Goal: Information Seeking & Learning: Learn about a topic

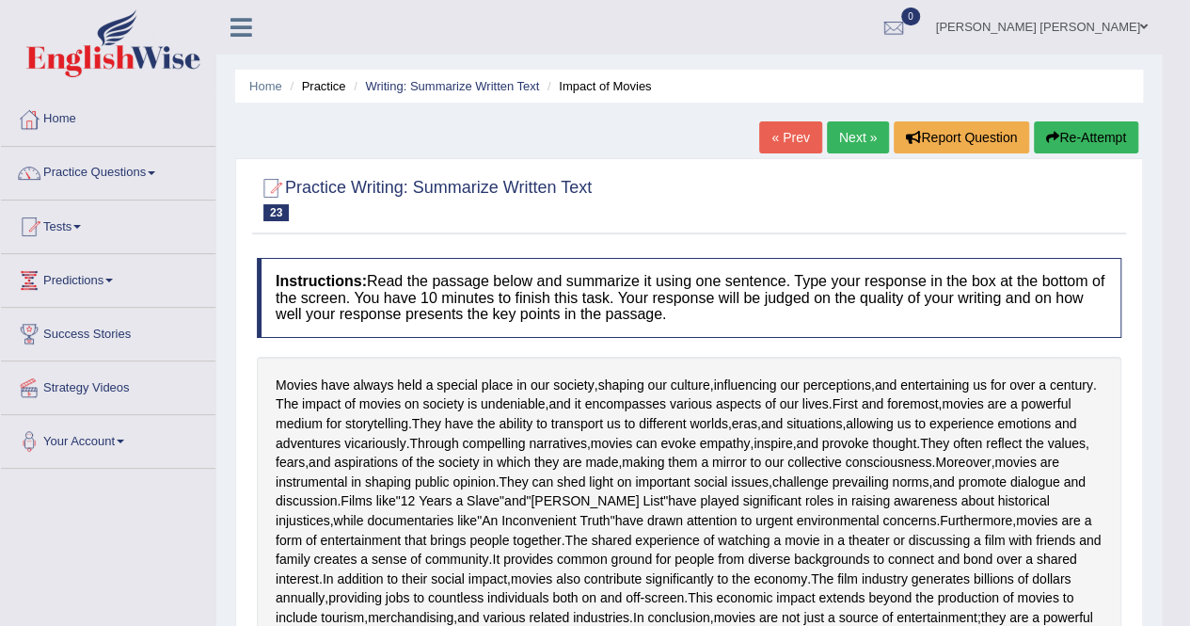
click at [846, 145] on link "Next »" at bounding box center [858, 137] width 62 height 32
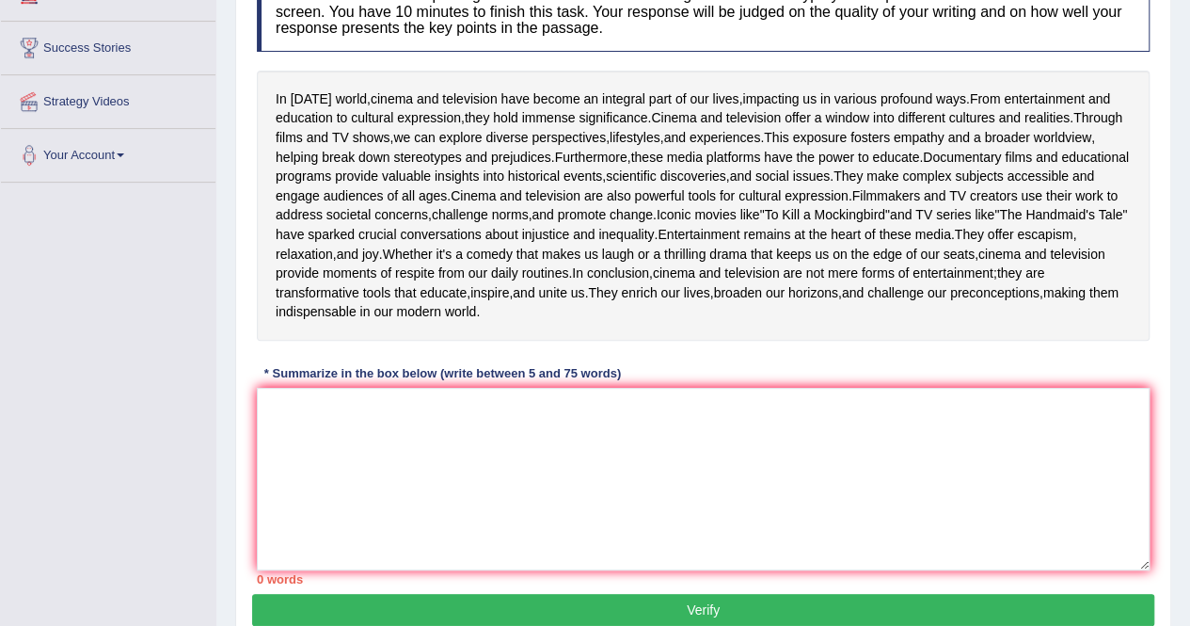
scroll to position [296, 0]
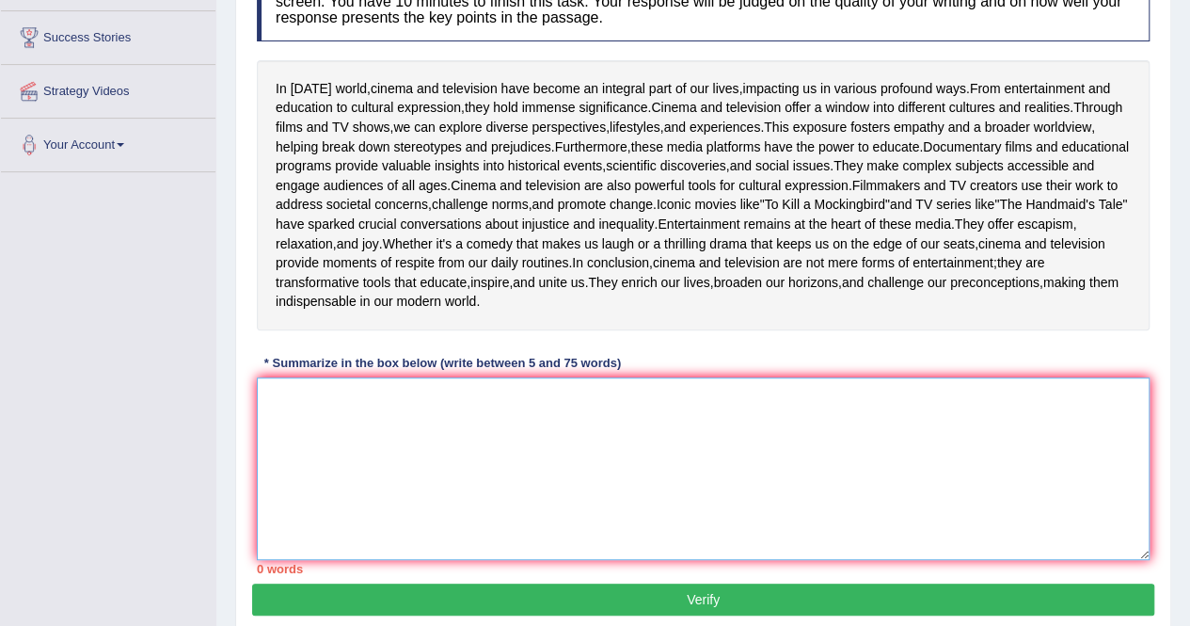
click at [365, 539] on textarea at bounding box center [703, 468] width 893 height 183
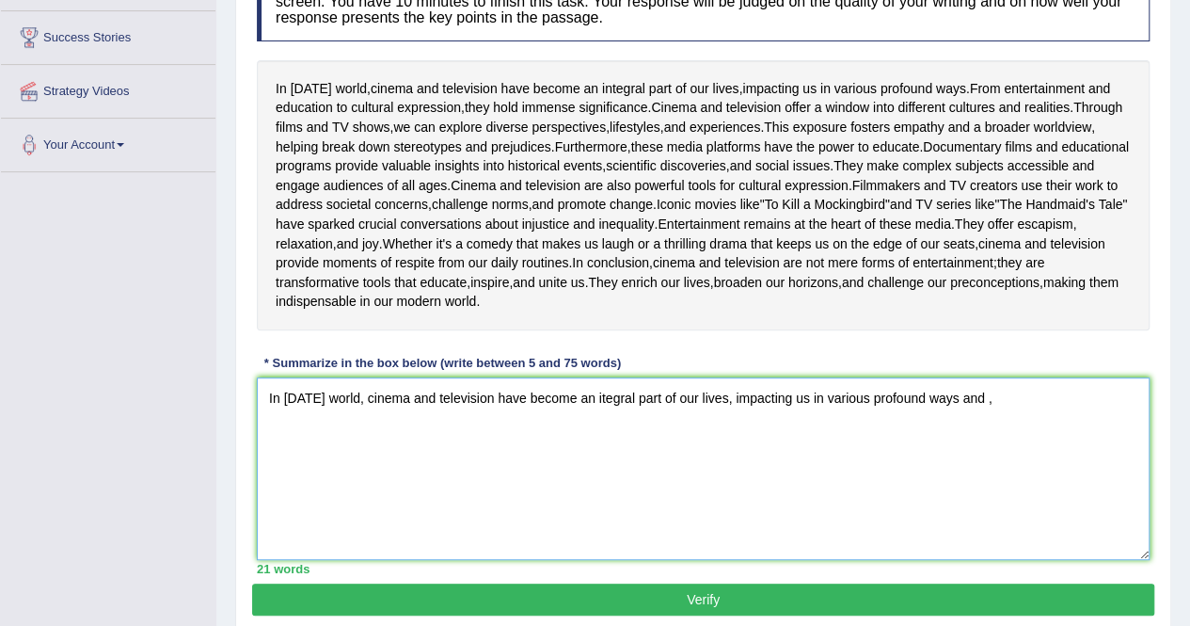
click at [602, 511] on textarea "In today's world, cinema and television have become an itegral part of our live…" at bounding box center [703, 468] width 893 height 183
click at [1012, 517] on textarea "In today's world, cinema and television have become an integral part of our liv…" at bounding box center [703, 468] width 893 height 183
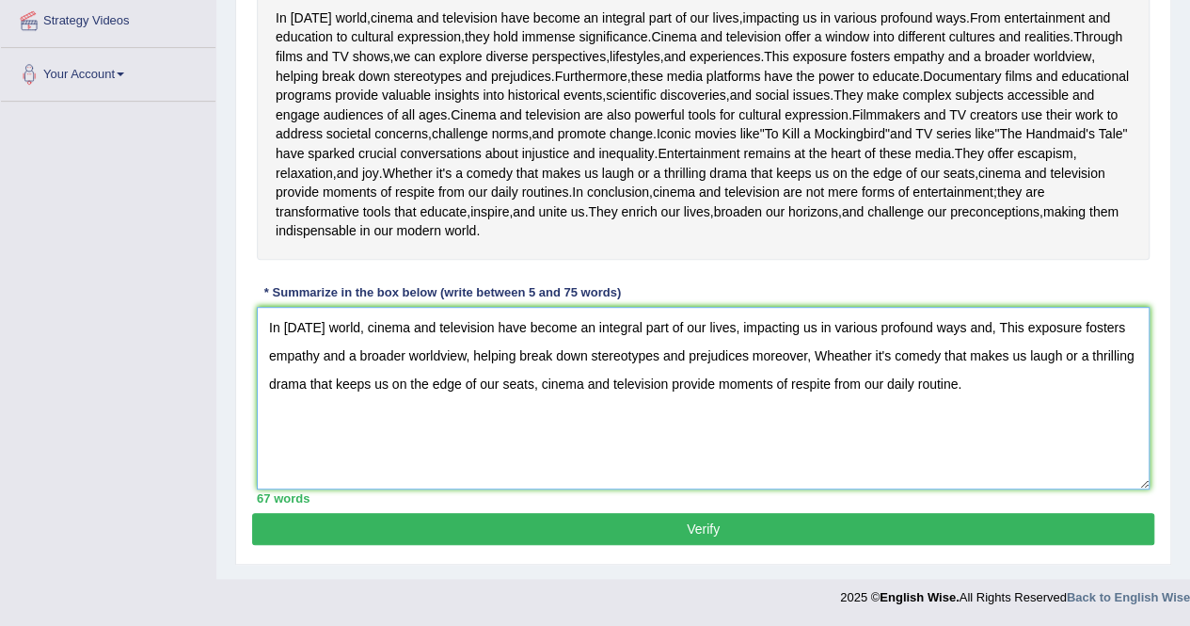
scroll to position [478, 0]
type textarea "In today's world, cinema and television have become an integral part of our liv…"
click at [583, 534] on button "Verify" at bounding box center [703, 529] width 902 height 32
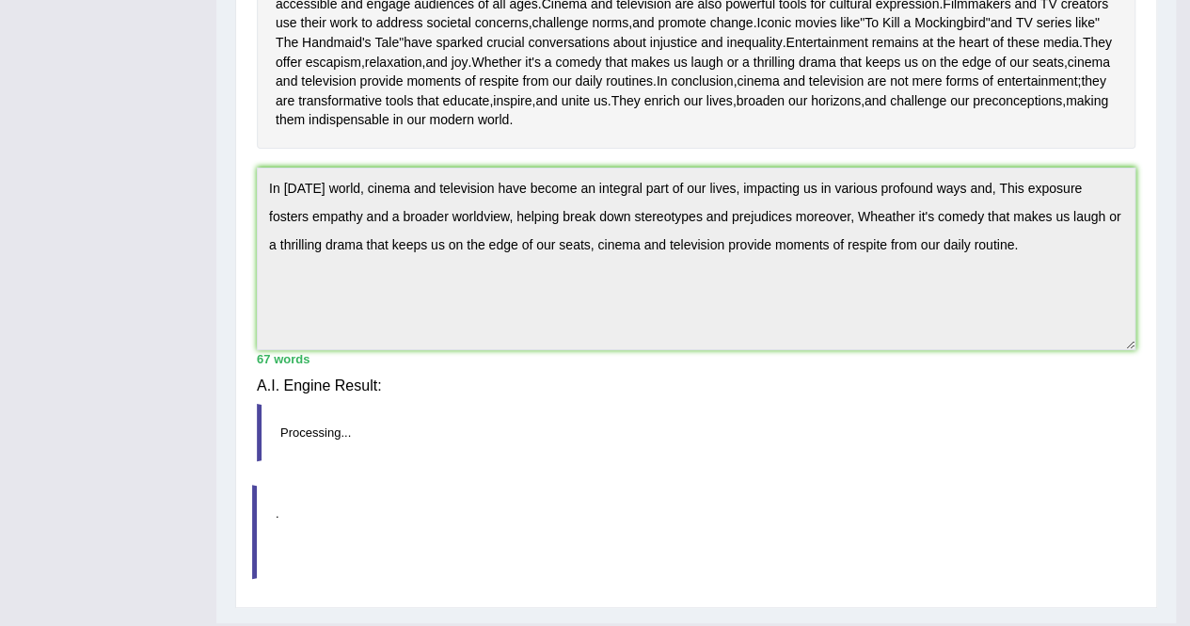
scroll to position [469, 0]
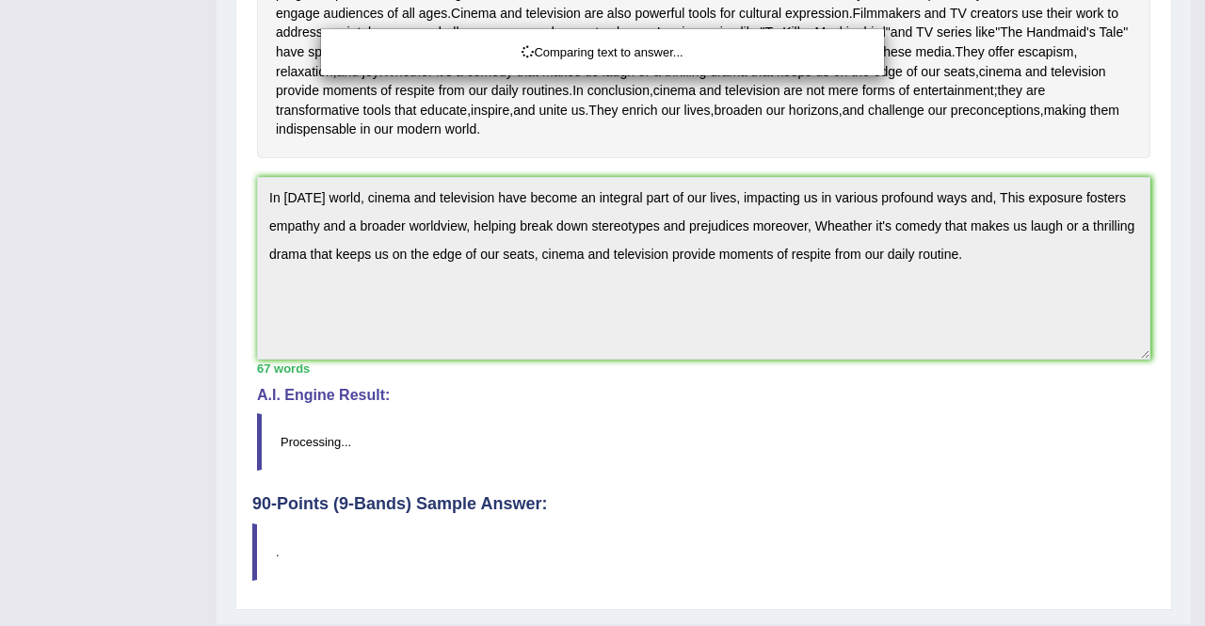
click at [583, 534] on div "Comparing text to answer..." at bounding box center [602, 313] width 1205 height 626
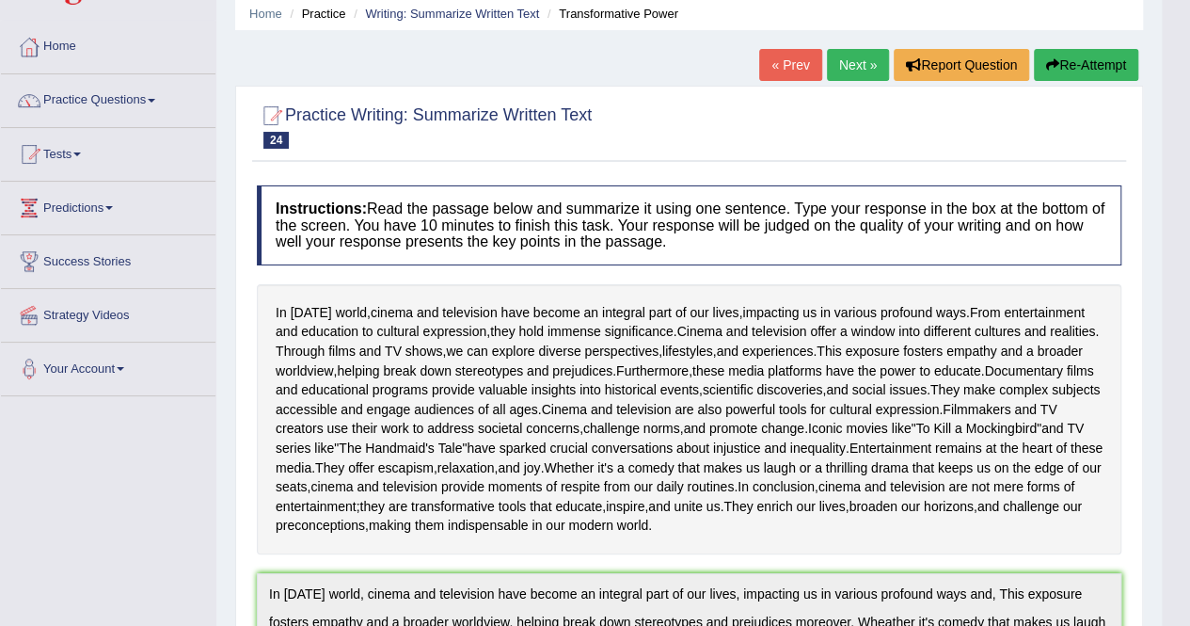
scroll to position [0, 0]
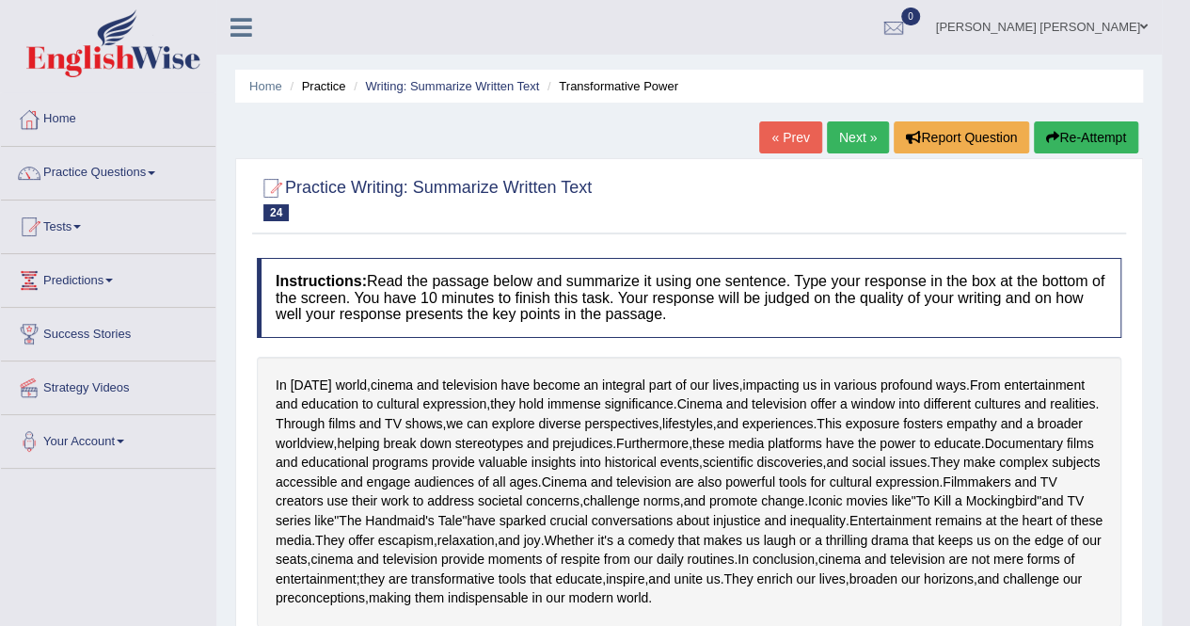
click at [857, 131] on link "Next »" at bounding box center [858, 137] width 62 height 32
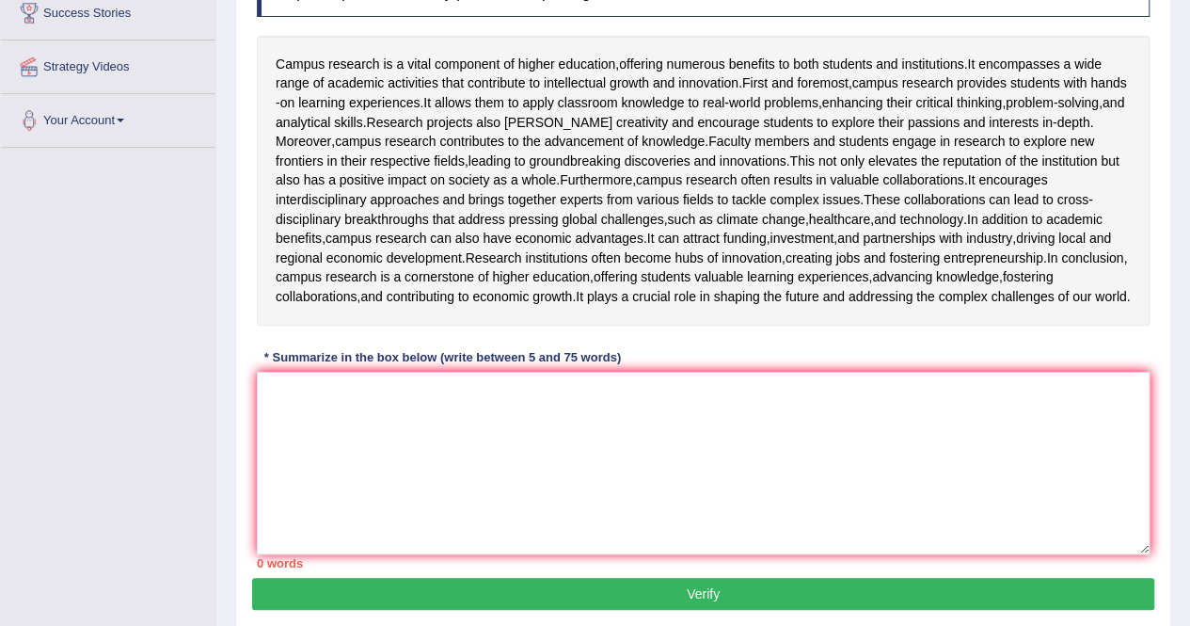
scroll to position [322, 0]
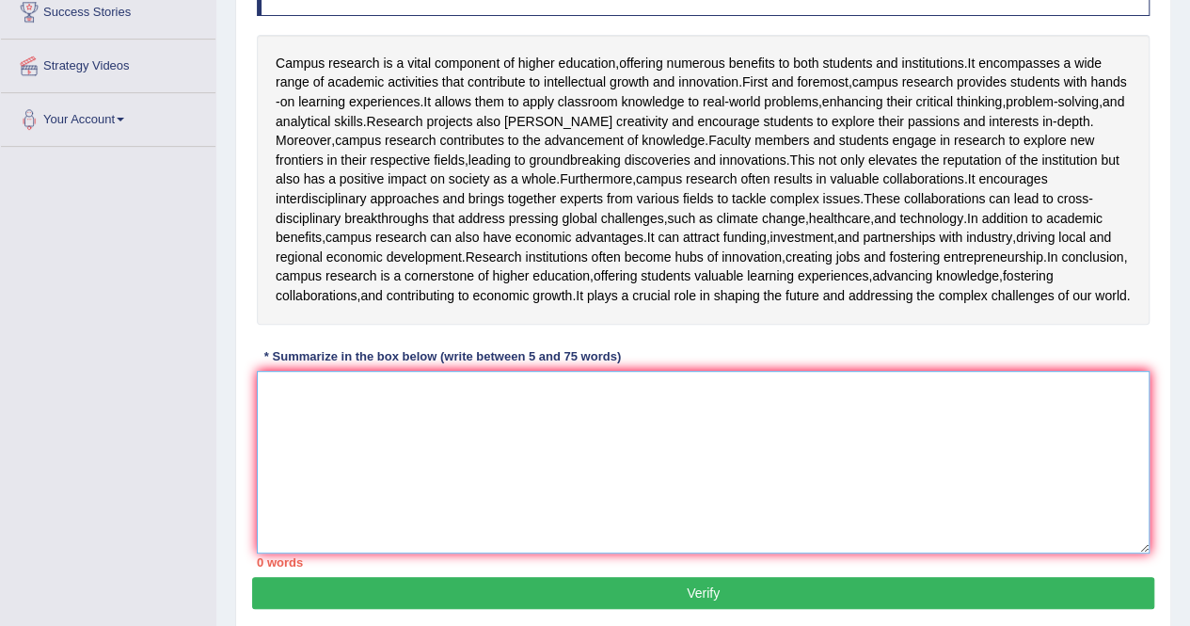
click at [318, 553] on textarea at bounding box center [703, 462] width 893 height 183
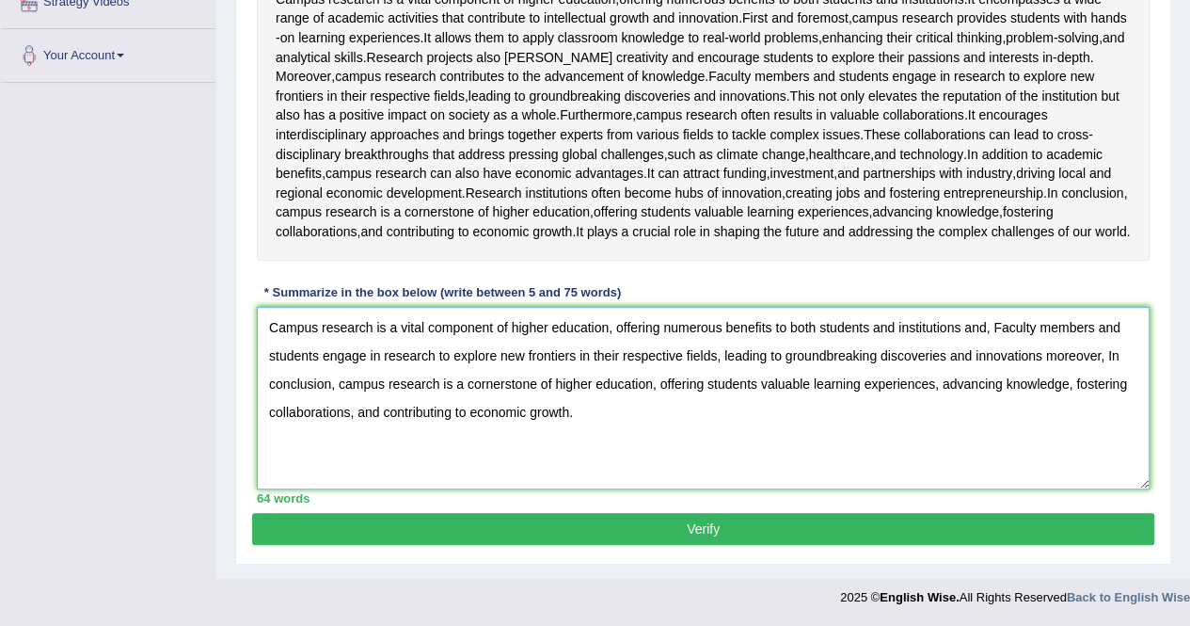
scroll to position [557, 0]
type textarea "Campus research is a vital component of higher education, offering numerous ben…"
click at [774, 541] on button "Verify" at bounding box center [703, 529] width 902 height 32
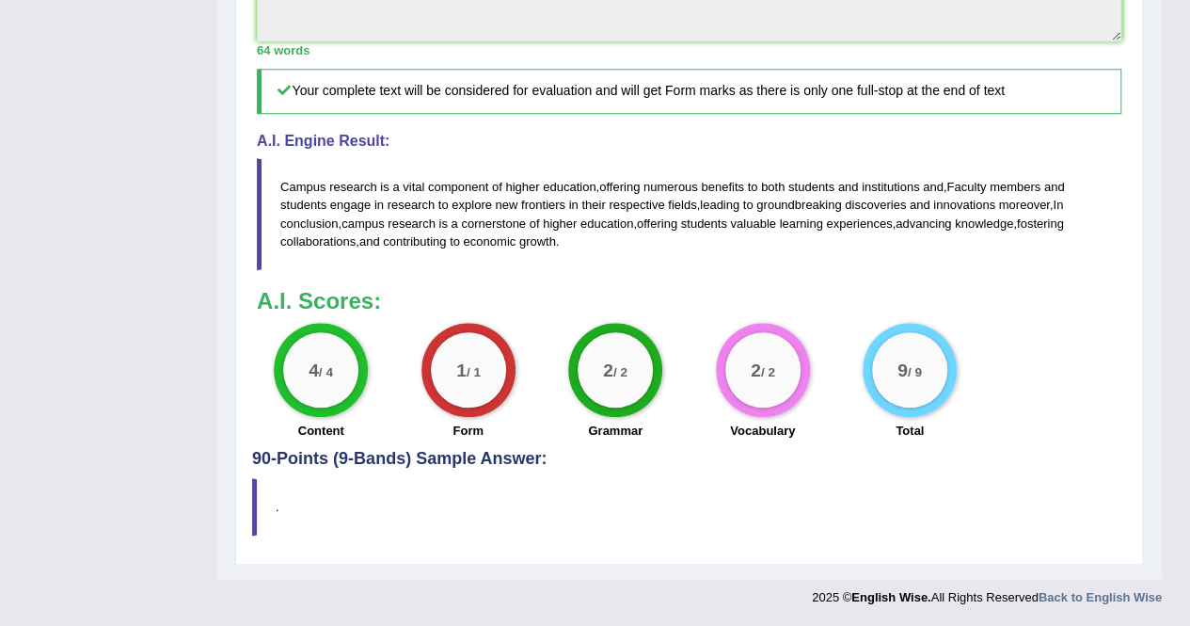
scroll to position [975, 0]
click at [327, 343] on div "4 / 4" at bounding box center [320, 369] width 75 height 75
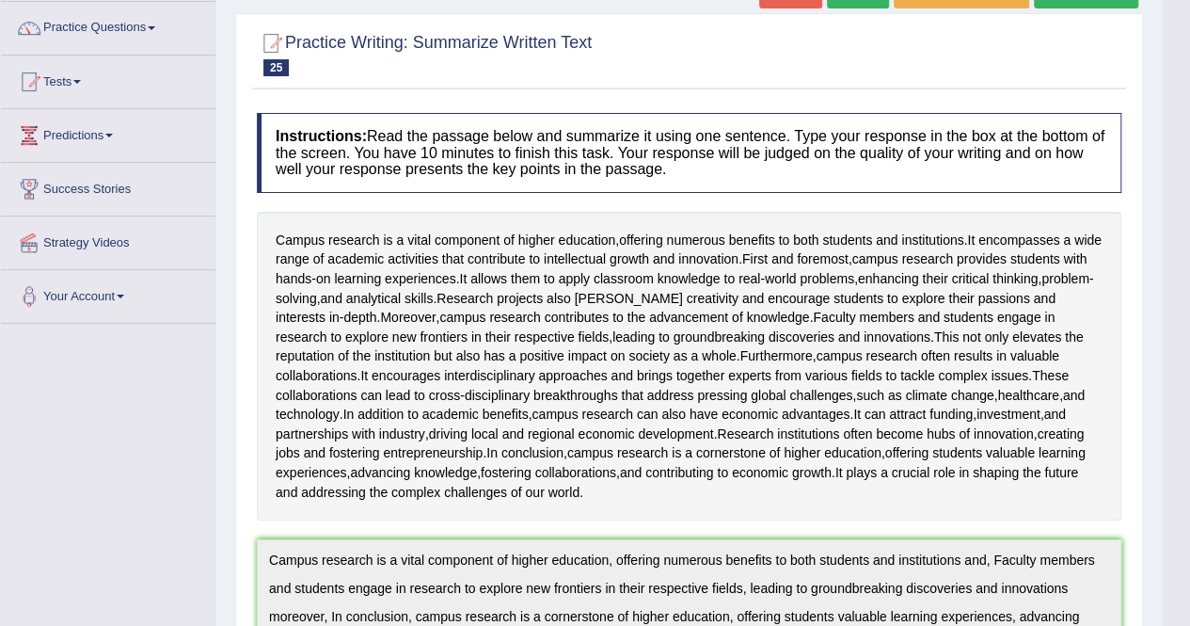
scroll to position [72, 0]
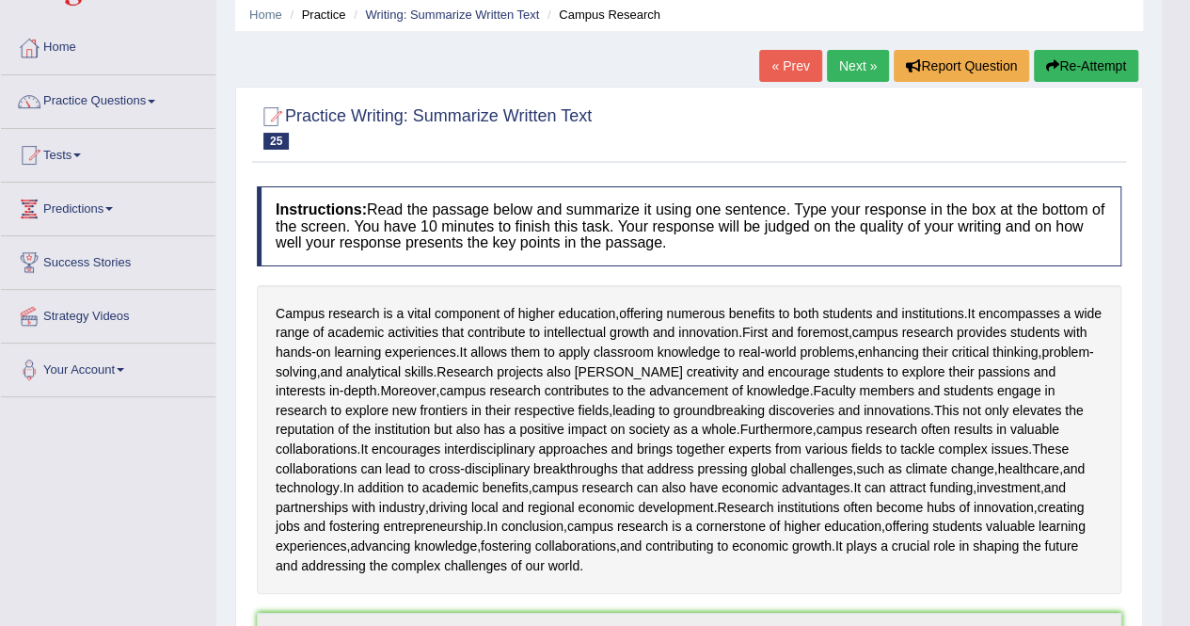
click at [848, 61] on link "Next »" at bounding box center [858, 66] width 62 height 32
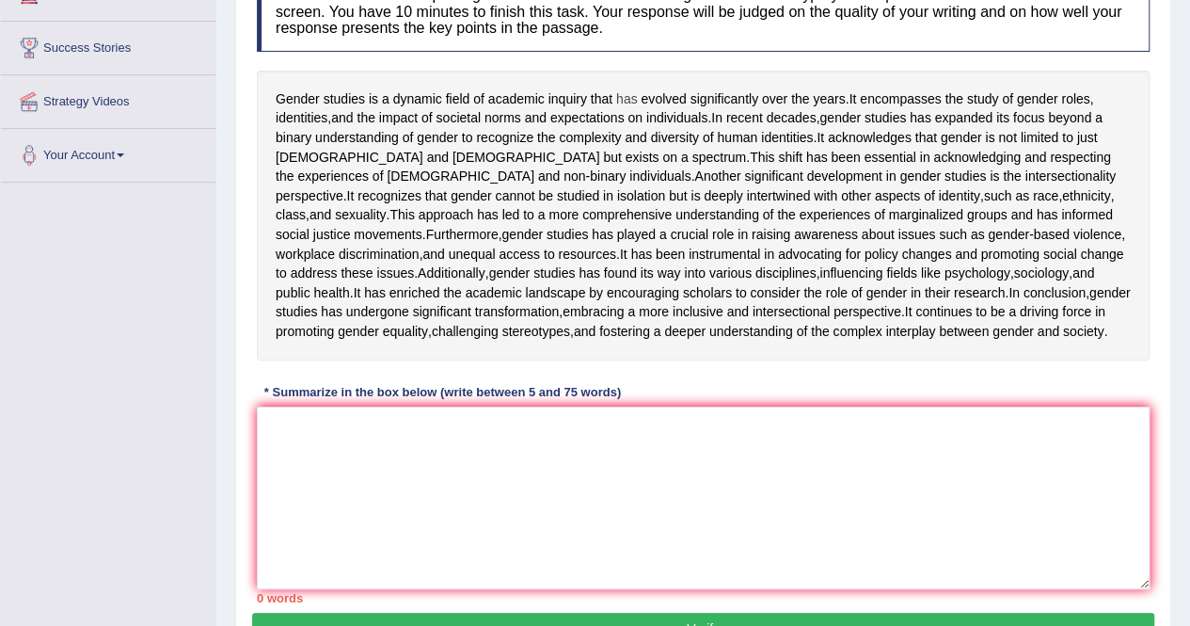
scroll to position [285, 0]
click at [401, 562] on textarea at bounding box center [703, 498] width 893 height 183
paste textarea "Gender studies is a dynamic field of academic inquiry that has evolved signific…"
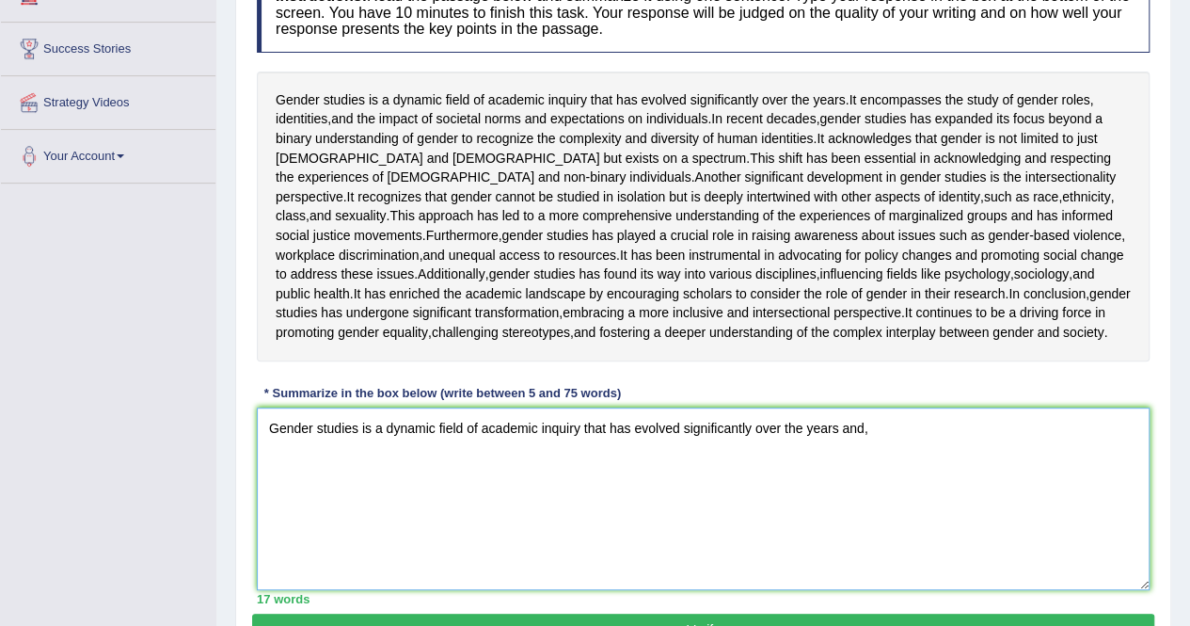
paste textarea "perspective. It recognizes that gender cannot be studied in isolation but is de…"
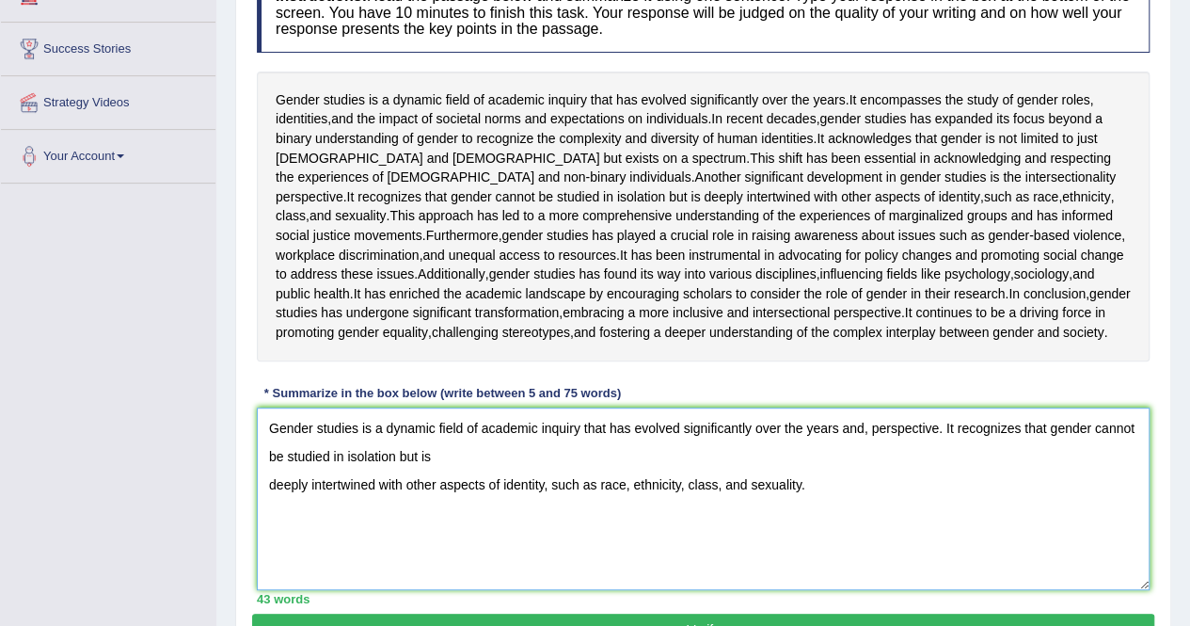
click at [913, 578] on textarea "Gender studies is a dynamic field of academic inquiry that has evolved signific…" at bounding box center [703, 498] width 893 height 183
drag, startPoint x: 942, startPoint y: 562, endPoint x: 872, endPoint y: 563, distance: 69.6
click at [872, 563] on textarea "Gender studies is a dynamic field of academic inquiry that has evolved signific…" at bounding box center [703, 498] width 893 height 183
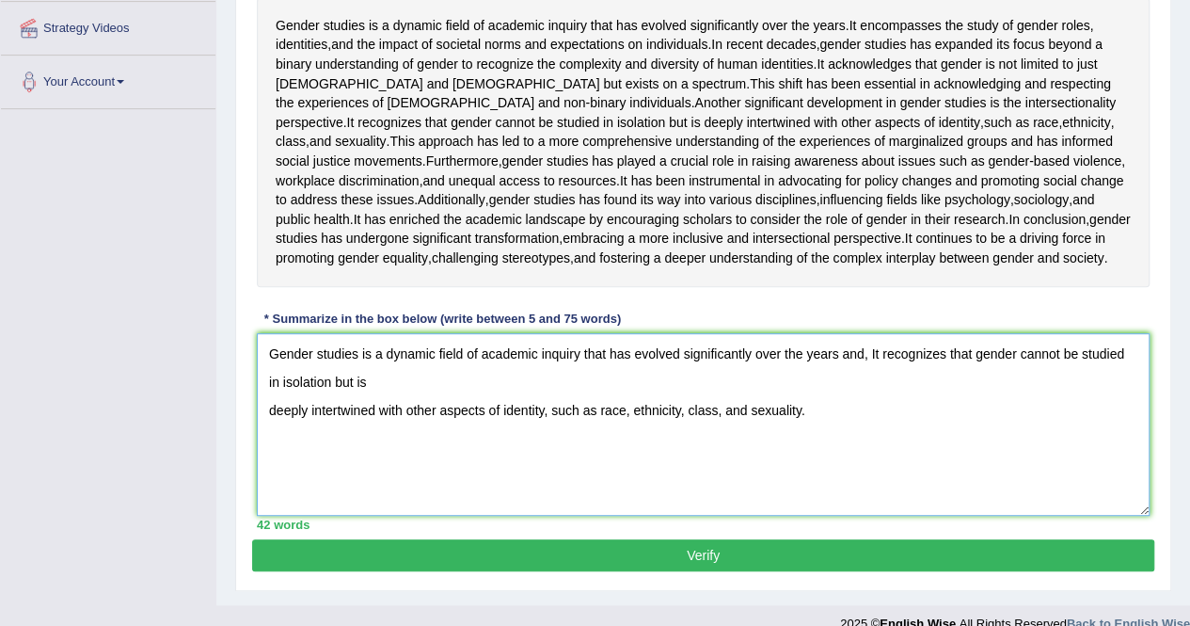
scroll to position [360, 0]
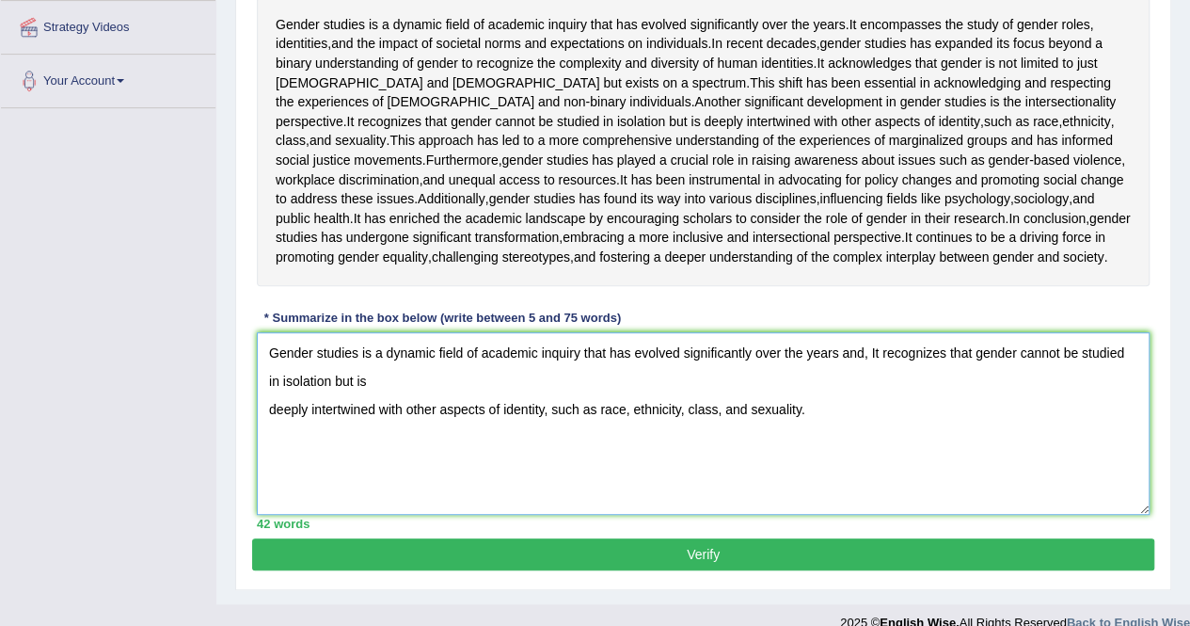
click at [266, 515] on textarea "Gender studies is a dynamic field of academic inquiry that has evolved signific…" at bounding box center [703, 423] width 893 height 183
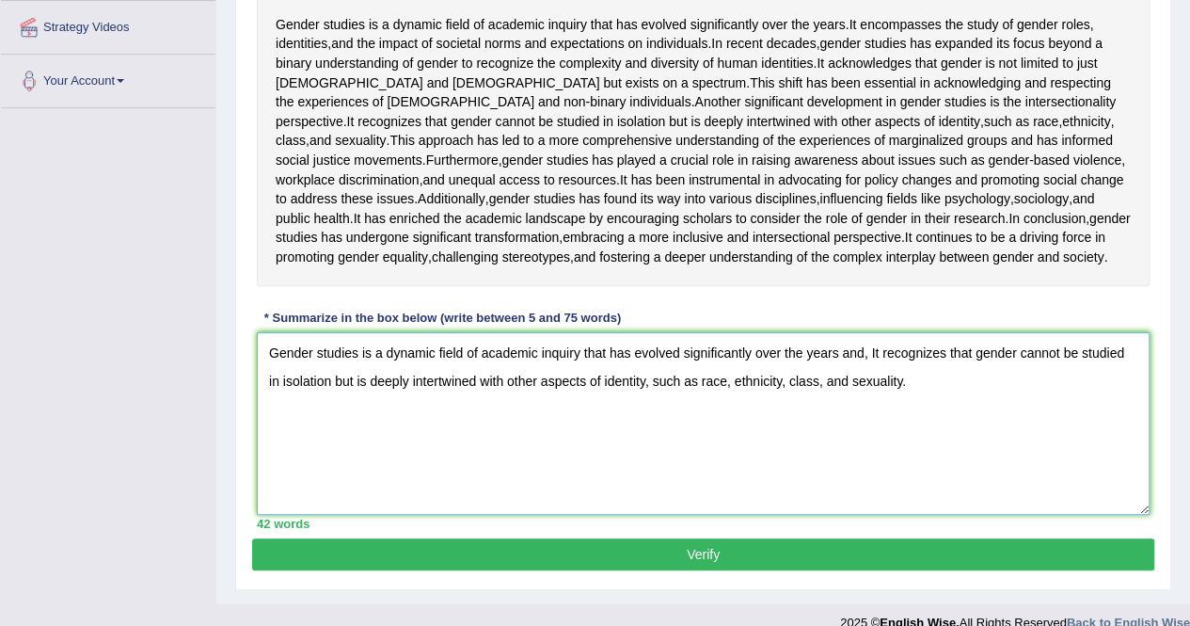
click at [915, 515] on textarea "Gender studies is a dynamic field of academic inquiry that has evolved signific…" at bounding box center [703, 423] width 893 height 183
paste textarea "It continues to be a driving force in promoting gender equality, challenging st…"
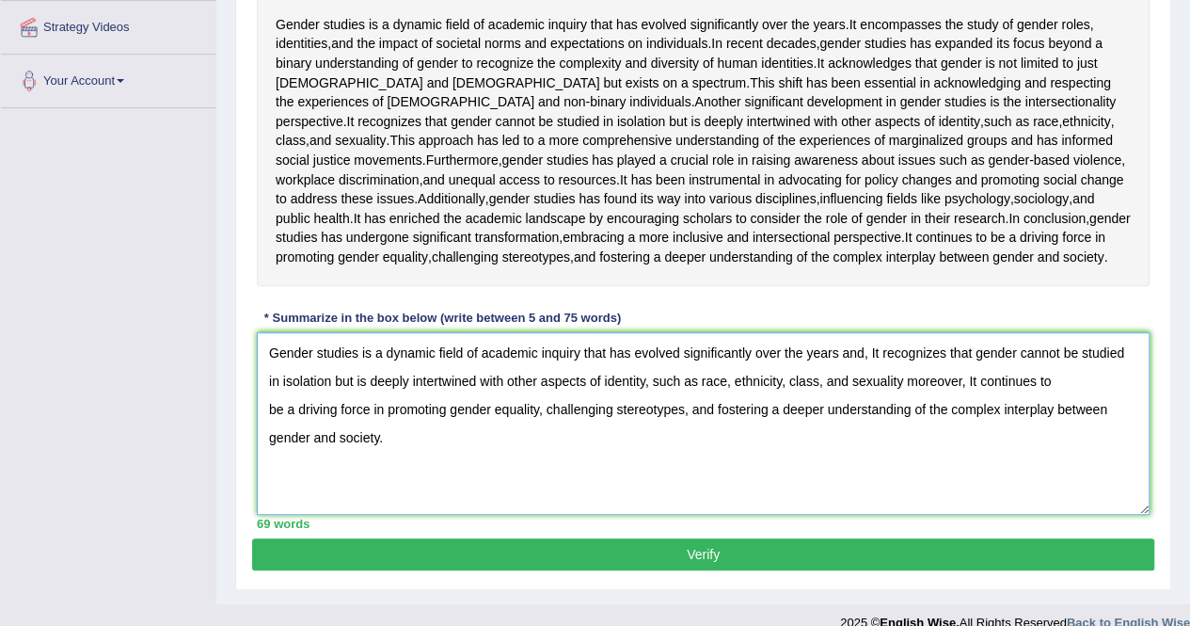
click at [1011, 515] on textarea "Gender studies is a dynamic field of academic inquiry that has evolved signific…" at bounding box center [703, 423] width 893 height 183
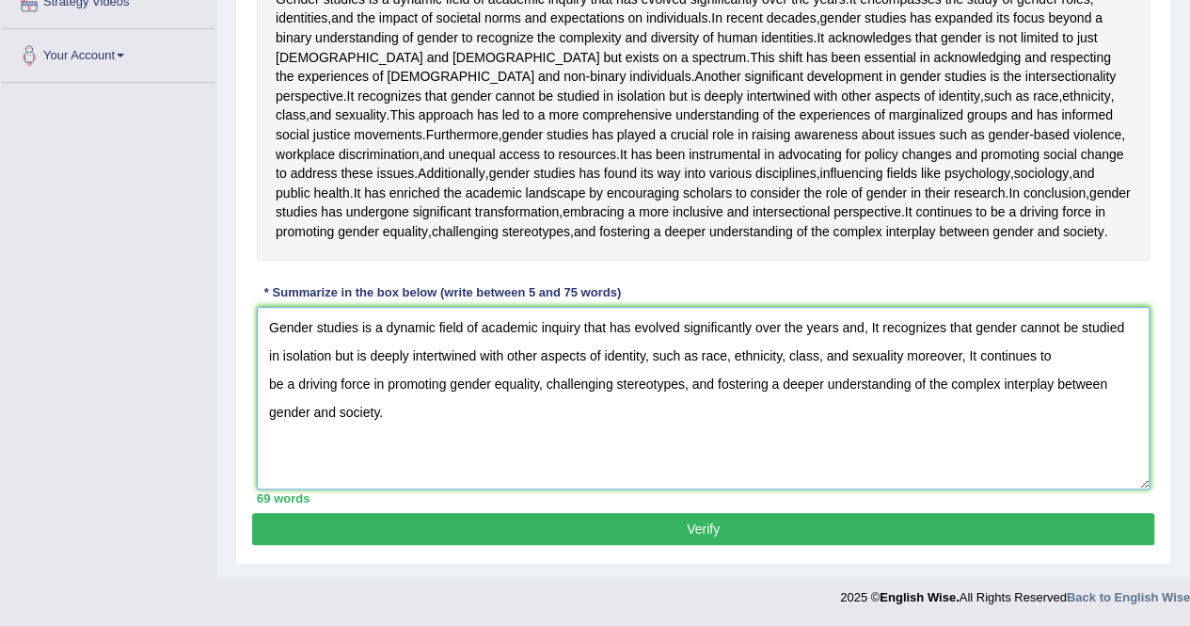
type textarea "Gender studies is a dynamic field of academic inquiry that has evolved signific…"
click at [707, 526] on button "Verify" at bounding box center [703, 529] width 902 height 32
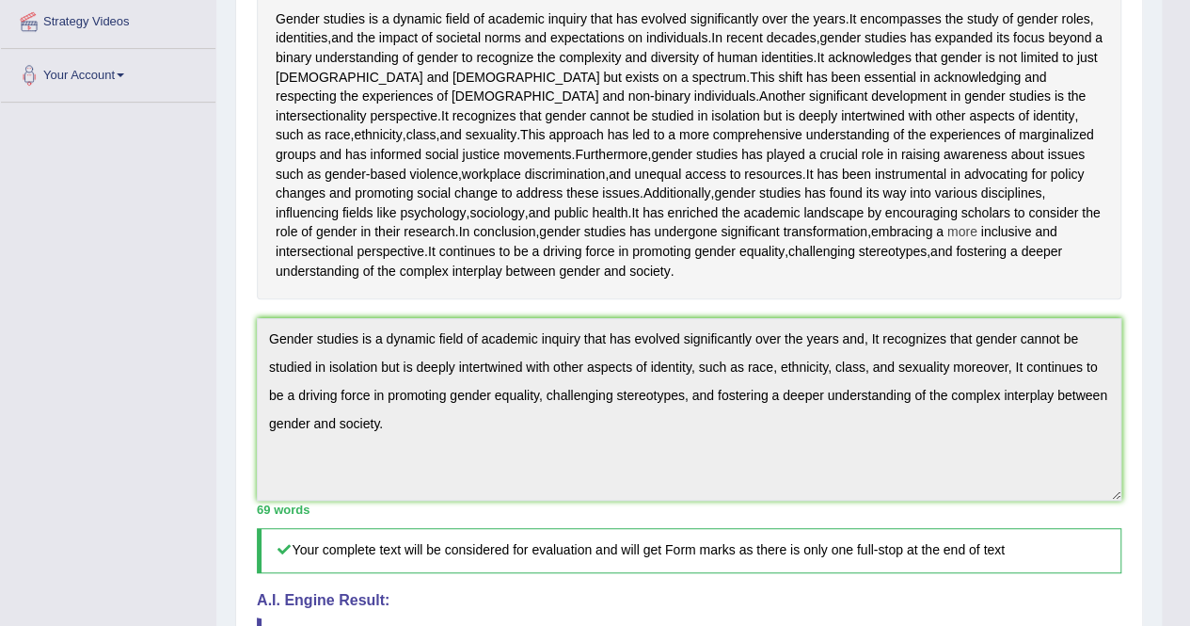
scroll to position [0, 0]
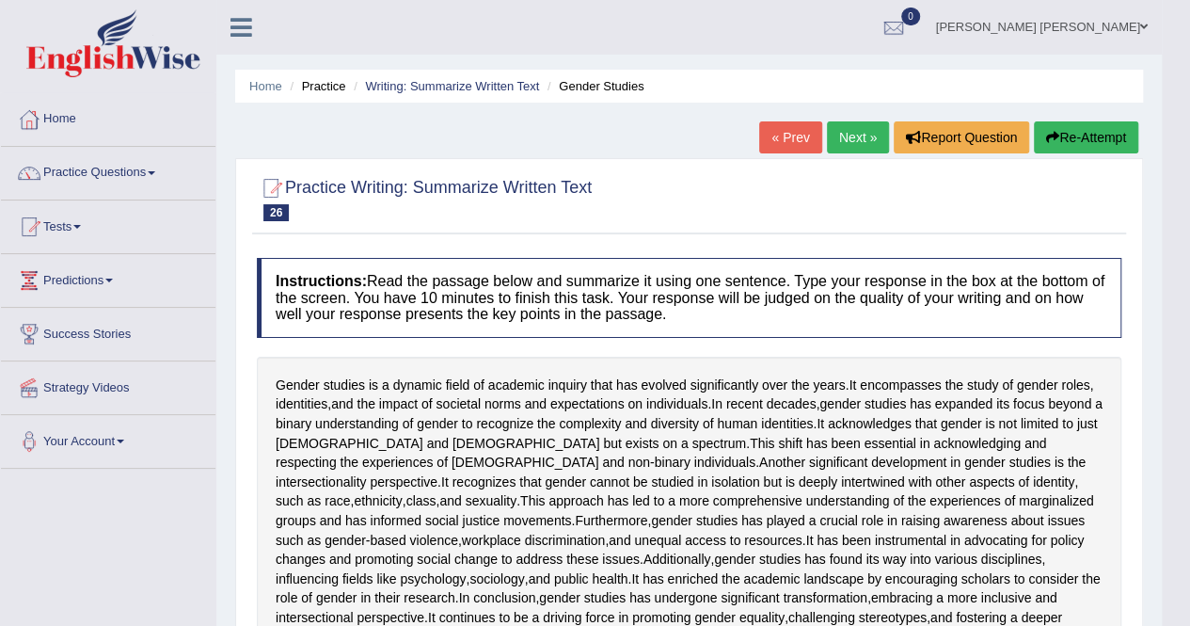
click at [847, 130] on link "Next »" at bounding box center [858, 137] width 62 height 32
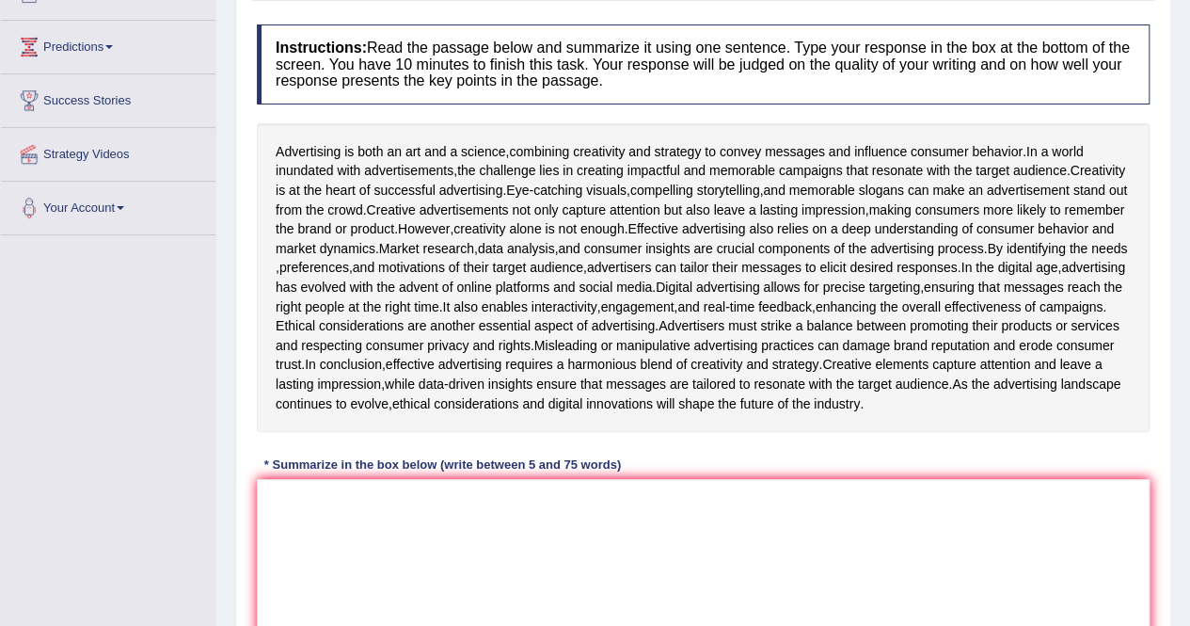
scroll to position [487, 0]
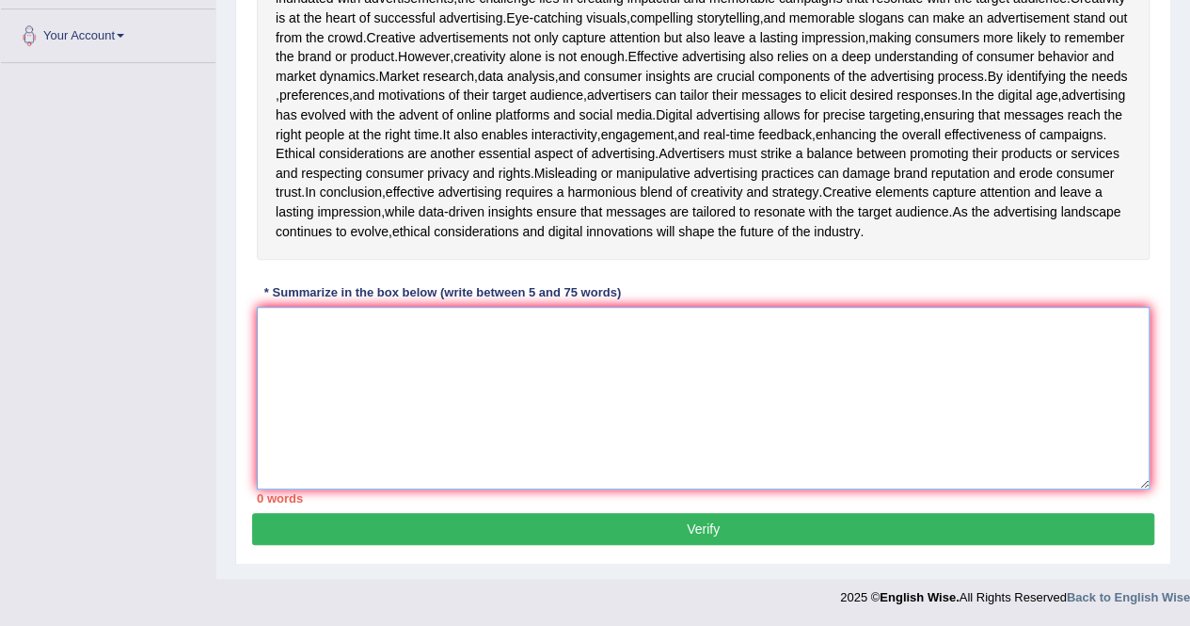
click at [463, 435] on textarea at bounding box center [703, 398] width 893 height 183
paste textarea "Advertising is both an art and a science, combining creativity and strategy to …"
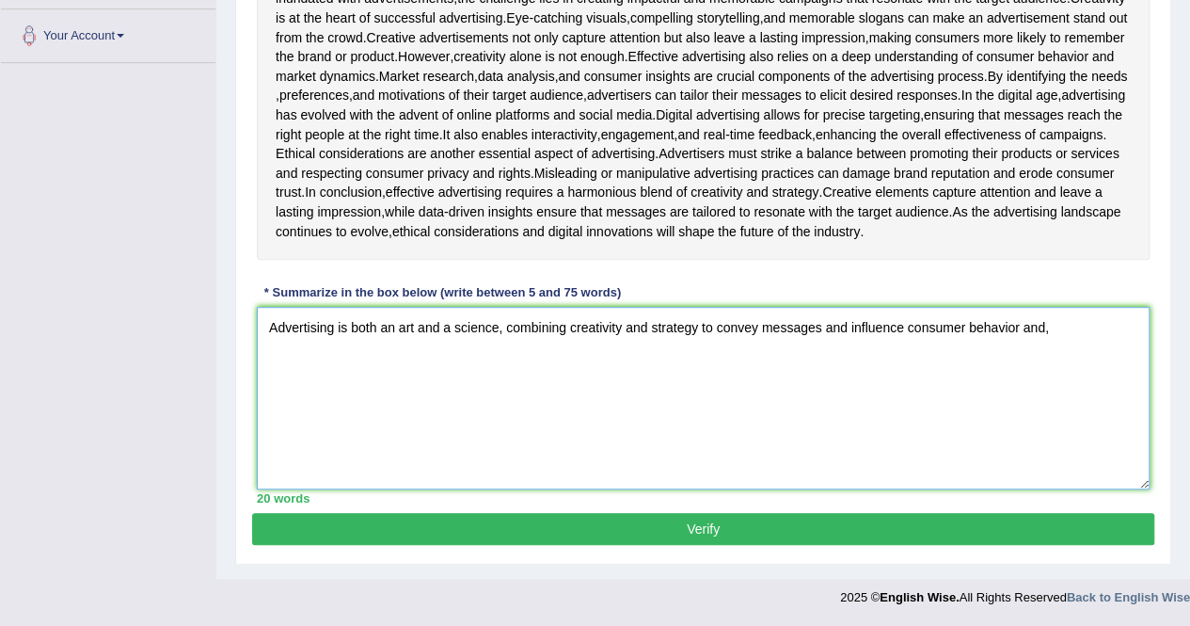
paste textarea "Creative advertisements not only capture attention but also leave a lasting imp…"
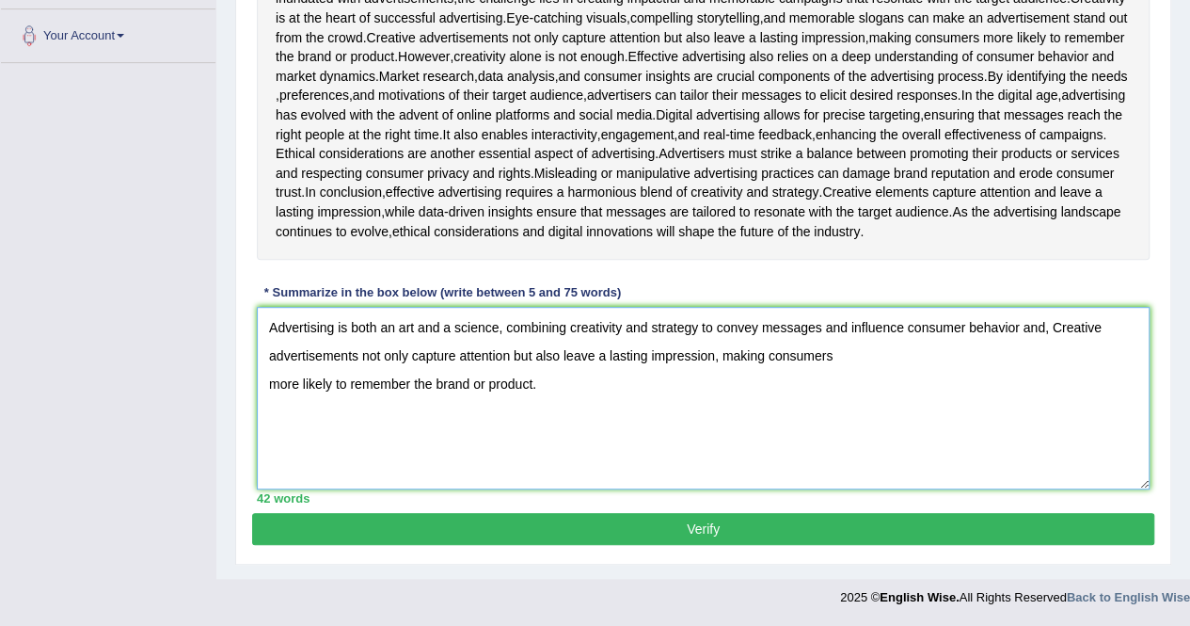
click at [542, 424] on textarea "Advertising is both an art and a science, combining creativity and strategy to …" at bounding box center [703, 398] width 893 height 183
click at [559, 450] on textarea "Advertising is both an art and a science, combining creativity and strategy to …" at bounding box center [703, 398] width 893 height 183
click at [269, 456] on textarea "Advertising is both an art and a science, combining creativity and strategy to …" at bounding box center [703, 398] width 893 height 183
click at [346, 455] on textarea "Advertising is both an art and a science, combining creativity and strategy to …" at bounding box center [703, 398] width 893 height 183
click at [355, 455] on textarea "Advertising is both an art and a science, combining creativity and strategy to …" at bounding box center [703, 398] width 893 height 183
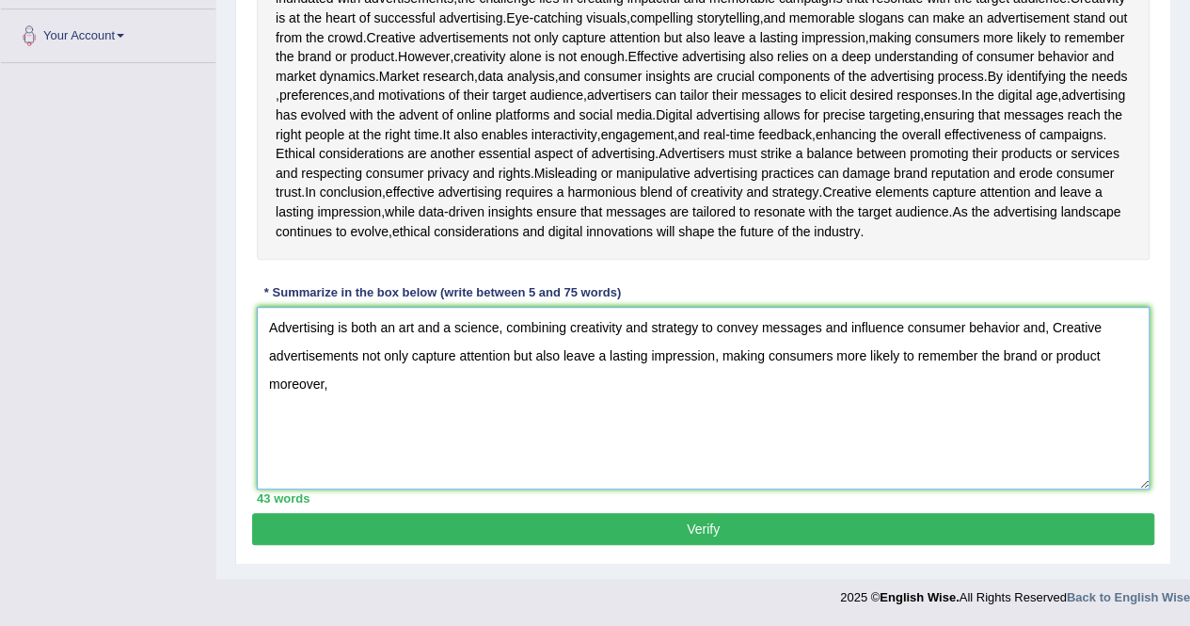
click at [454, 463] on textarea "Advertising is both an art and a science, combining creativity and strategy to …" at bounding box center [703, 398] width 893 height 183
paste textarea "Creative elements capture attention and leave a lasting impression, while data-…"
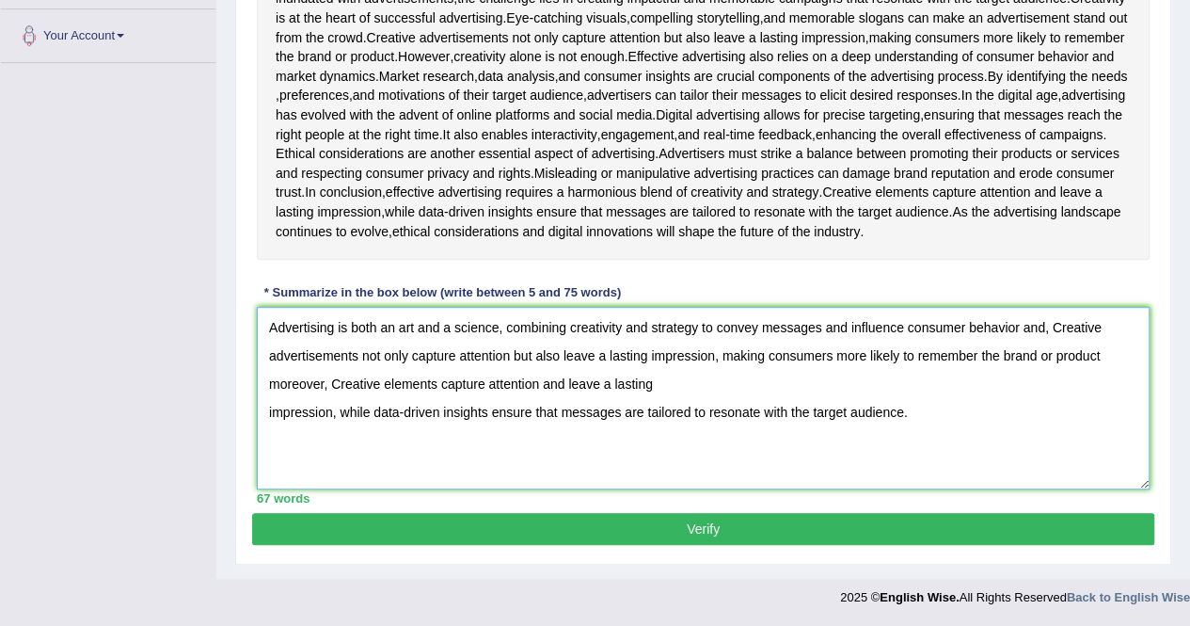
click at [454, 463] on textarea "Advertising is both an art and a science, combining creativity and strategy to …" at bounding box center [703, 398] width 893 height 183
click at [267, 477] on textarea "Advertising is both an art and a science, combining creativity and strategy to …" at bounding box center [703, 398] width 893 height 183
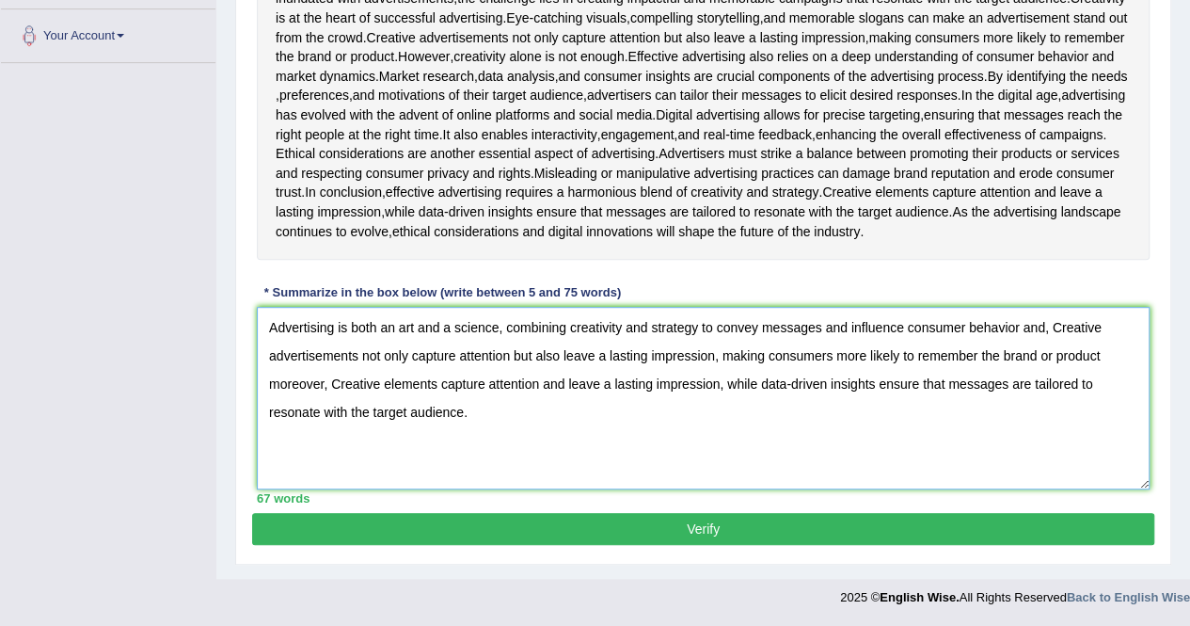
type textarea "Advertising is both an art and a science, combining creativity and strategy to …"
click at [635, 545] on button "Verify" at bounding box center [703, 529] width 902 height 32
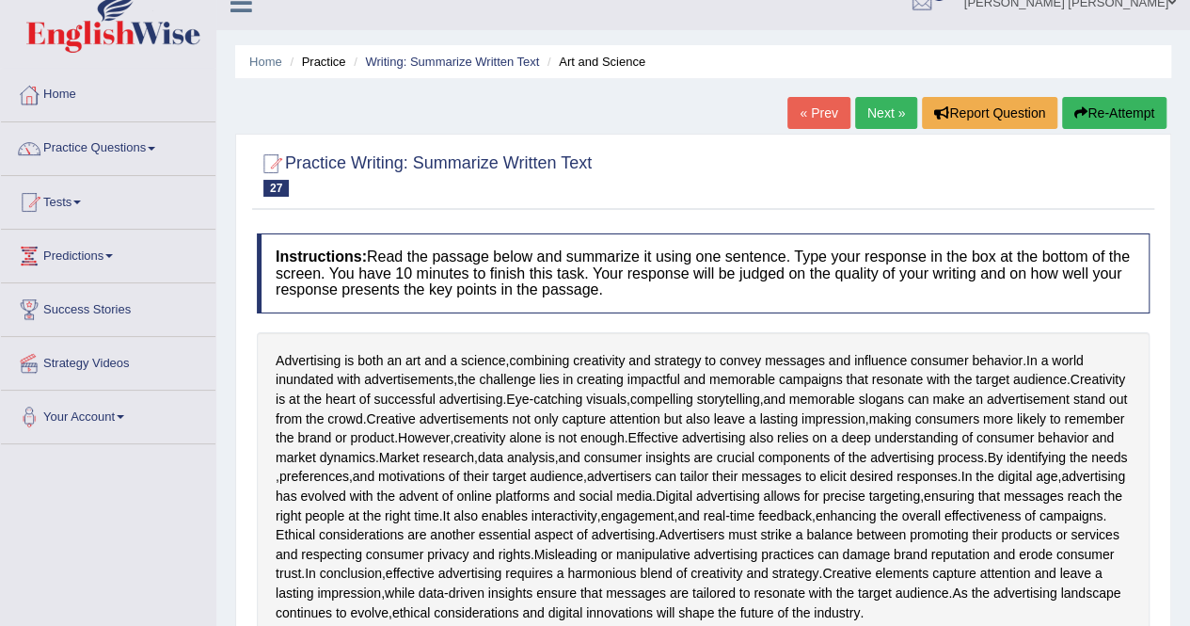
scroll to position [13, 0]
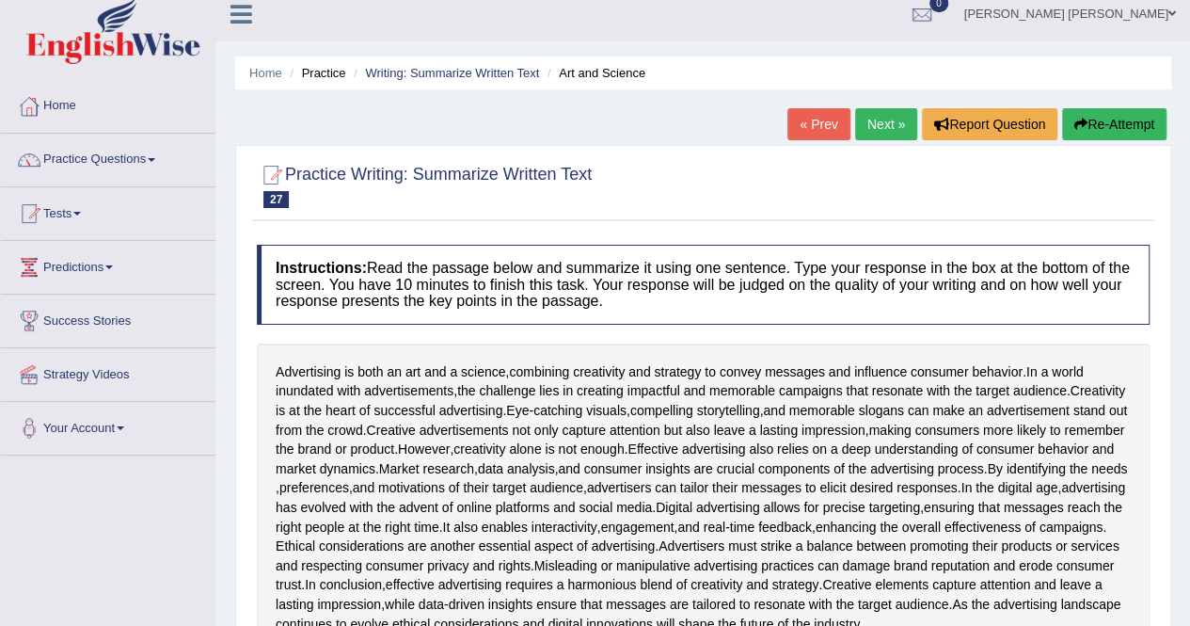
click at [870, 128] on link "Next »" at bounding box center [886, 124] width 62 height 32
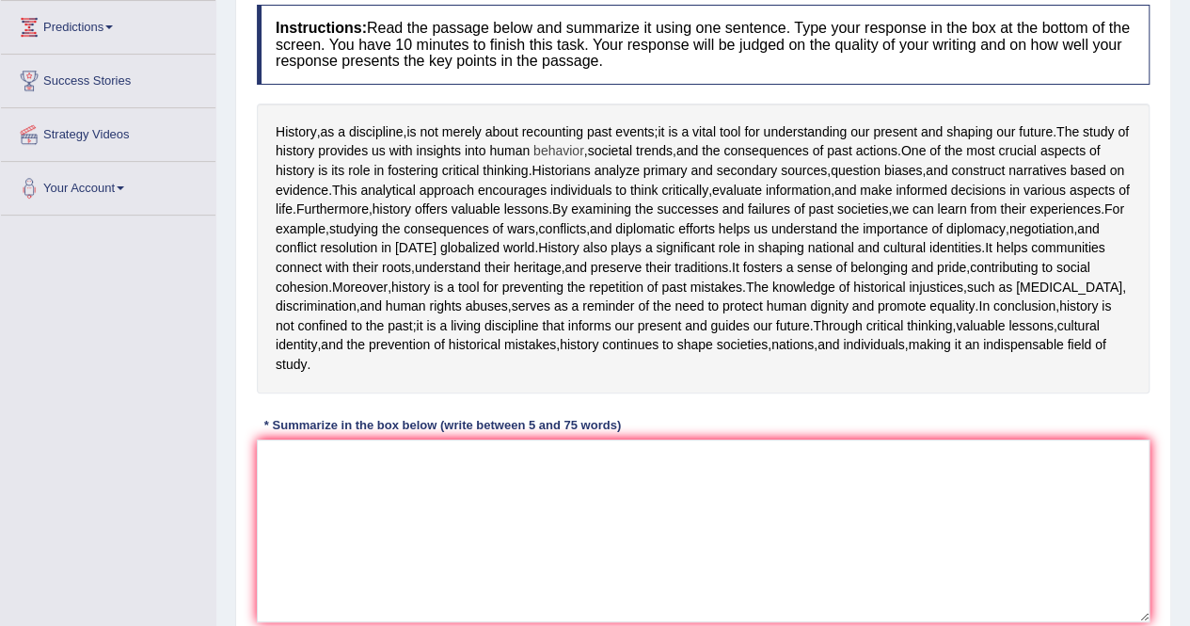
scroll to position [254, 0]
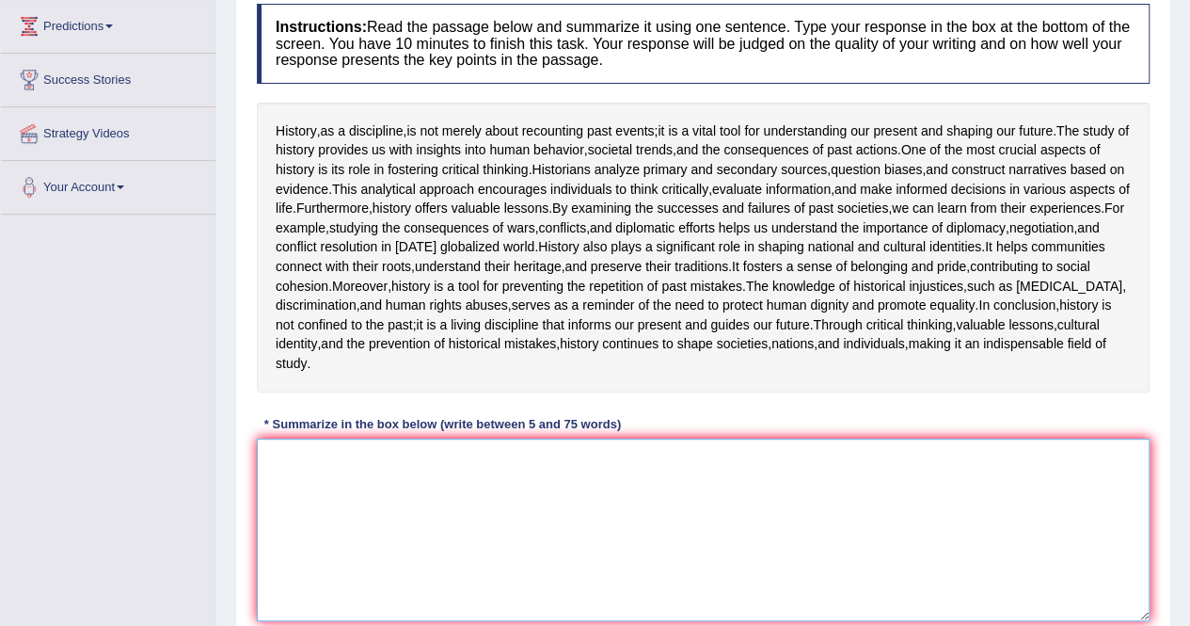
click at [394, 575] on textarea at bounding box center [703, 530] width 893 height 183
paste textarea "The study of history provides us with insights into human behavior, societal tr…"
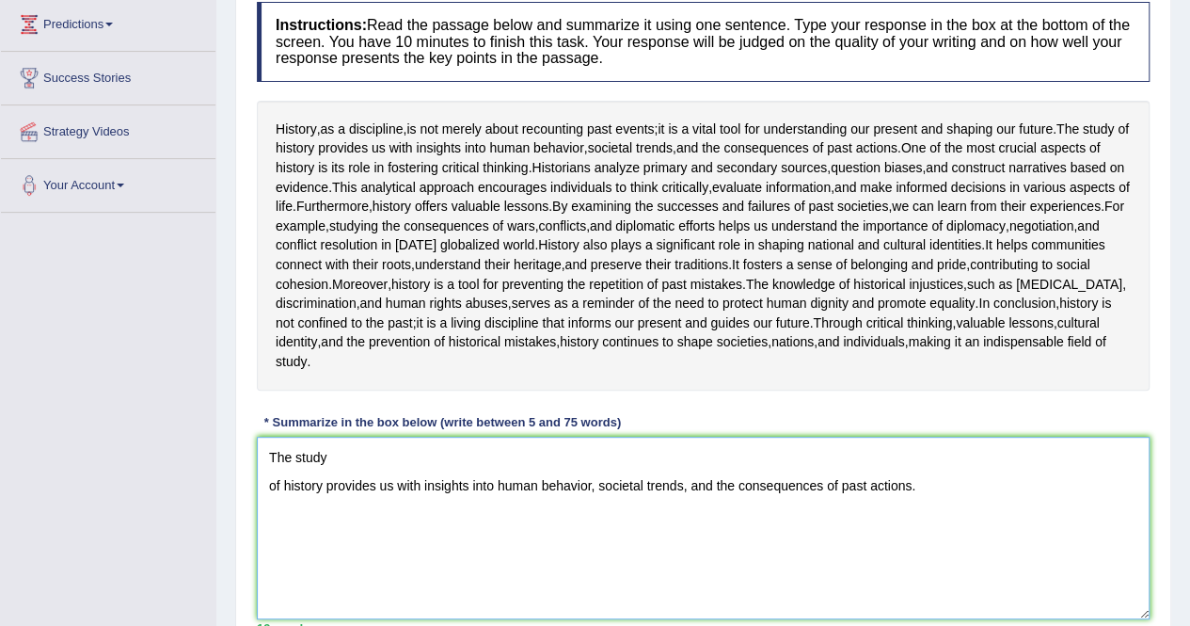
click at [394, 575] on textarea "The study of history provides us with insights into human behavior, societal tr…" at bounding box center [703, 528] width 893 height 183
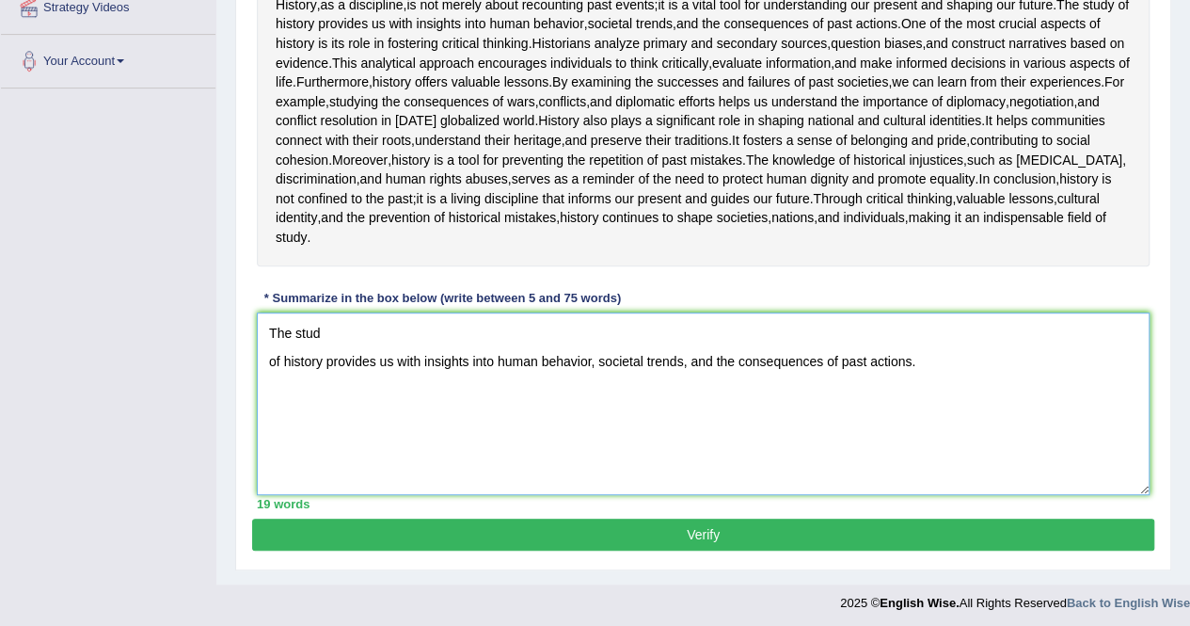
scroll to position [380, 0]
click at [265, 495] on textarea "The study of history provides us with insights into human behavior, societal tr…" at bounding box center [703, 403] width 893 height 183
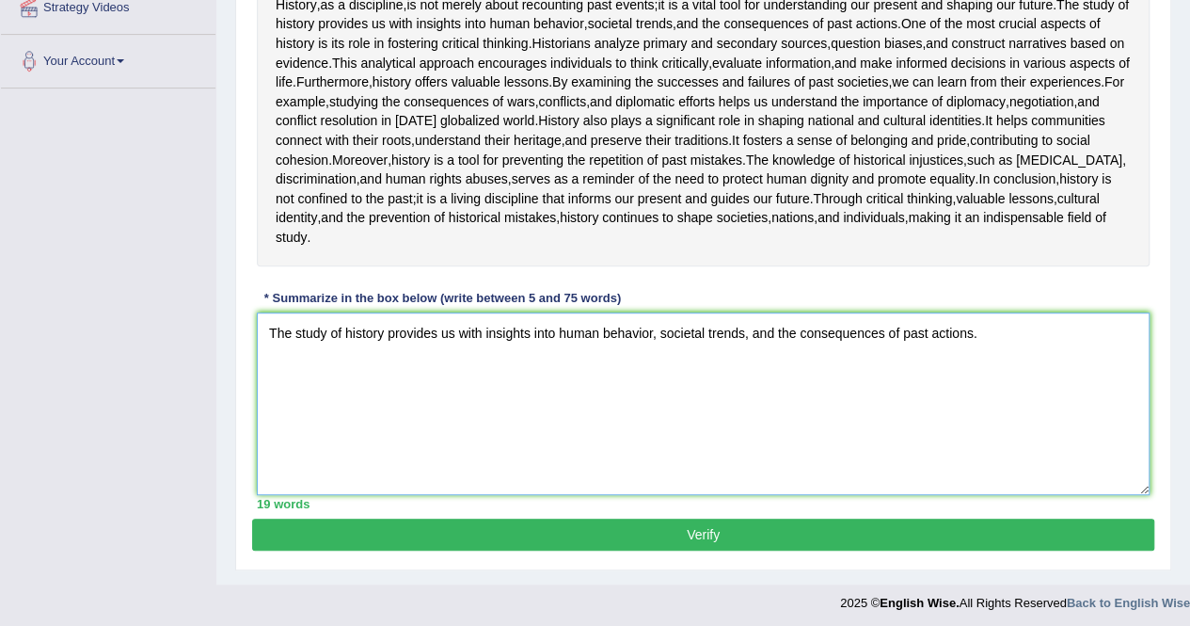
click at [992, 467] on textarea "The study of history provides us with insights into human behavior, societal tr…" at bounding box center [703, 403] width 893 height 183
paste textarea "This analytical approach encourages individuals to think critically, evaluate i…"
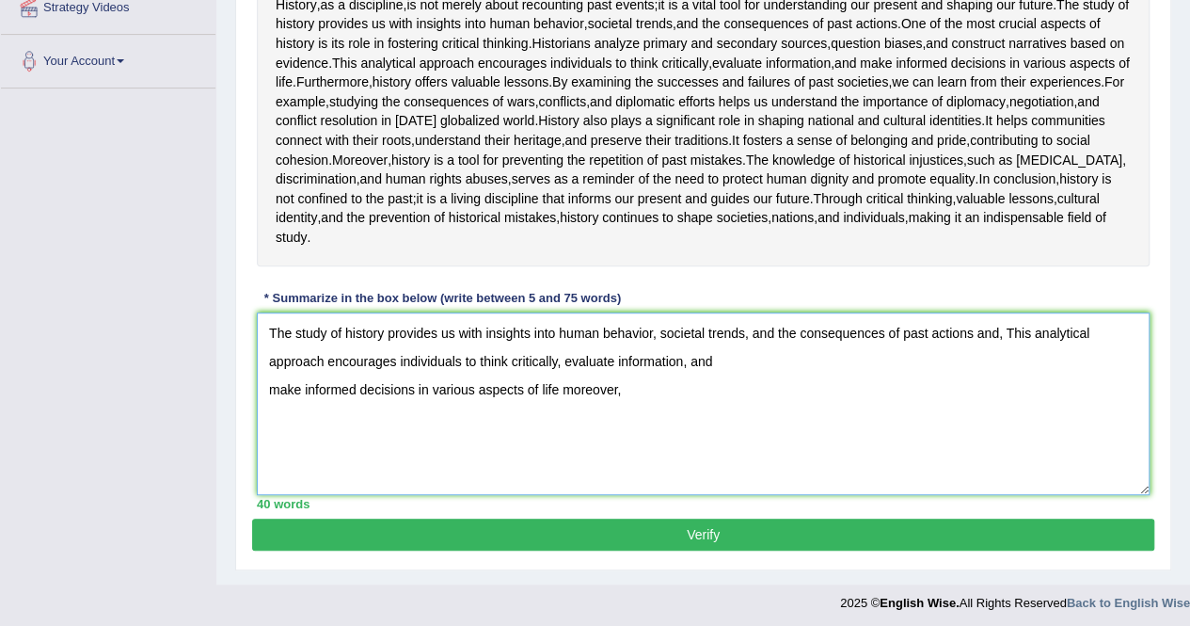
click at [264, 495] on textarea "The study of history provides us with insights into human behavior, societal tr…" at bounding box center [703, 403] width 893 height 183
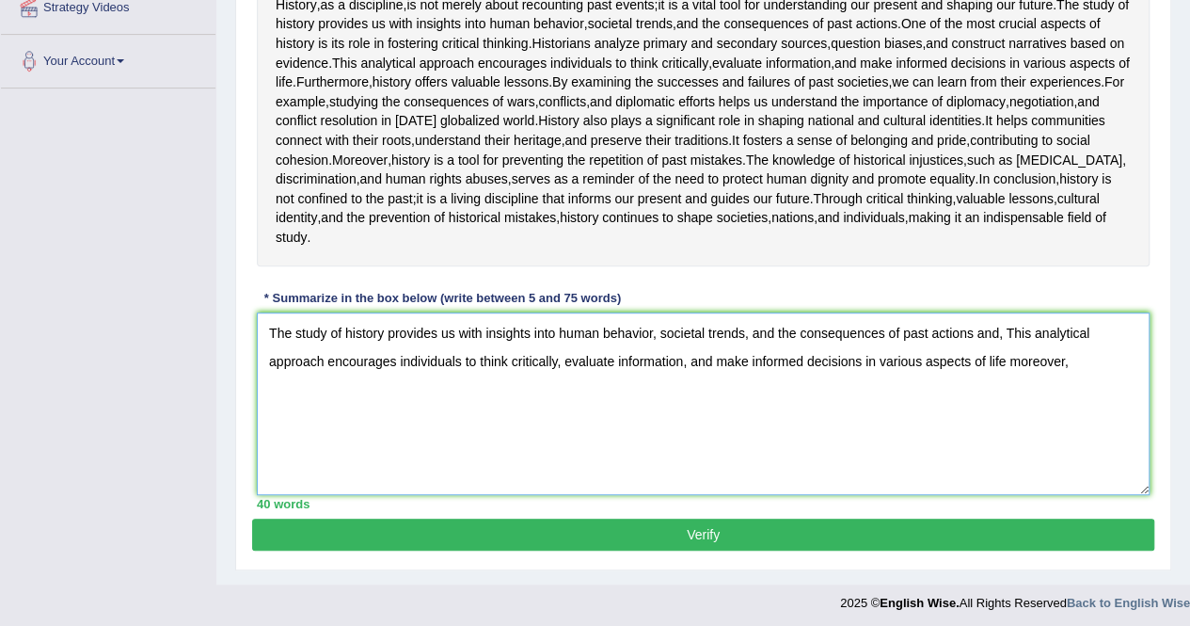
click at [1077, 495] on textarea "The study of history provides us with insights into human behavior, societal tr…" at bounding box center [703, 403] width 893 height 183
paste textarea "Through critical thinking, valuable lessons, cultural identity, and the prevent…"
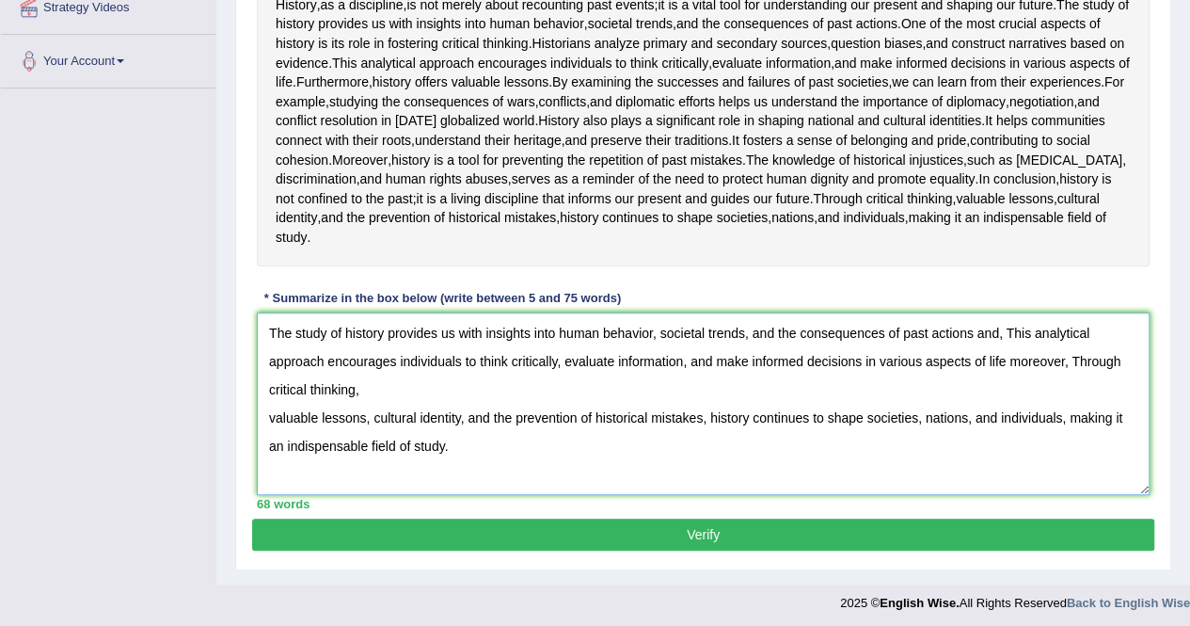
click at [267, 495] on textarea "The study of history provides us with insights into human behavior, societal tr…" at bounding box center [703, 403] width 893 height 183
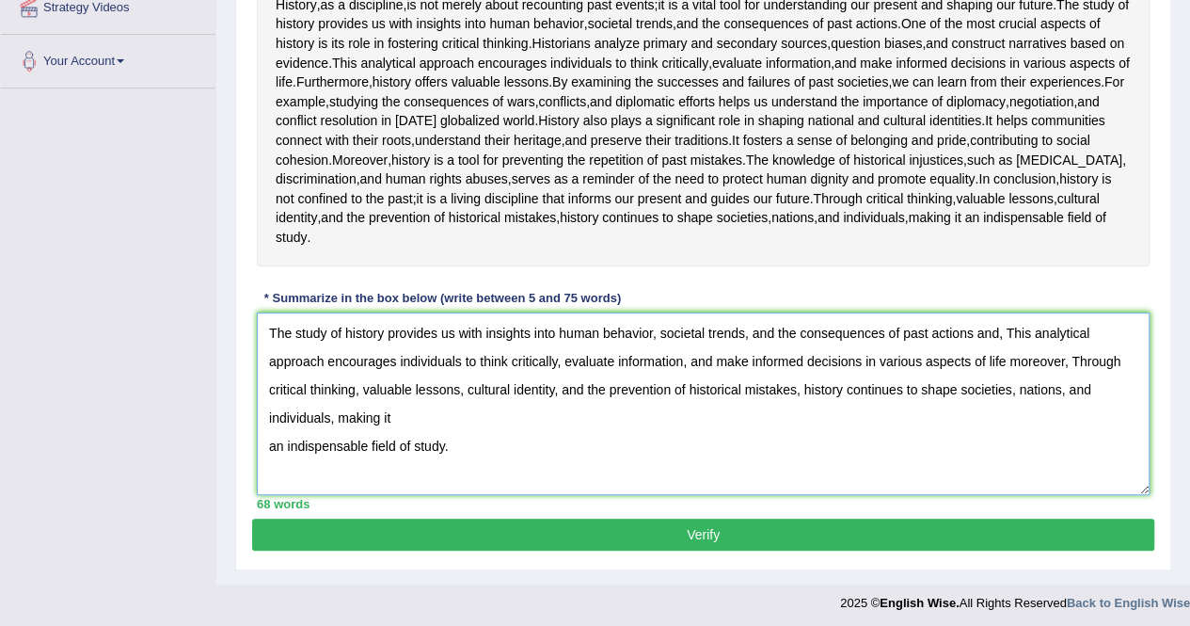
scroll to position [518, 0]
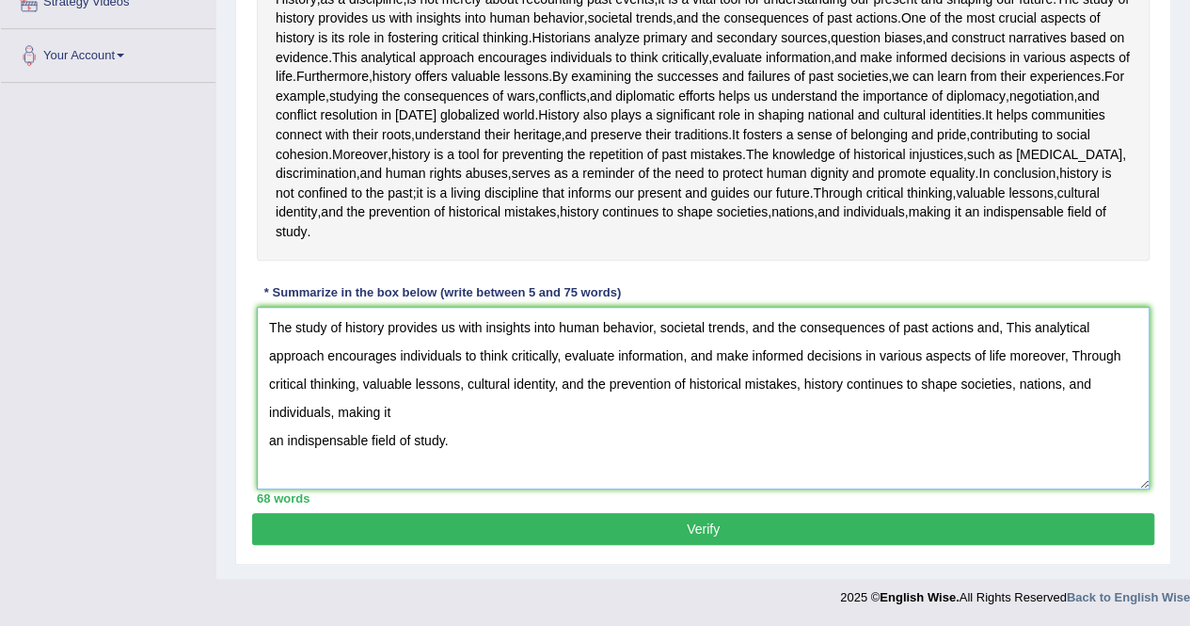
click at [272, 440] on textarea "The study of history provides us with insights into human behavior, societal tr…" at bounding box center [703, 398] width 893 height 183
type textarea "The study of history provides us with insights into human behavior, societal tr…"
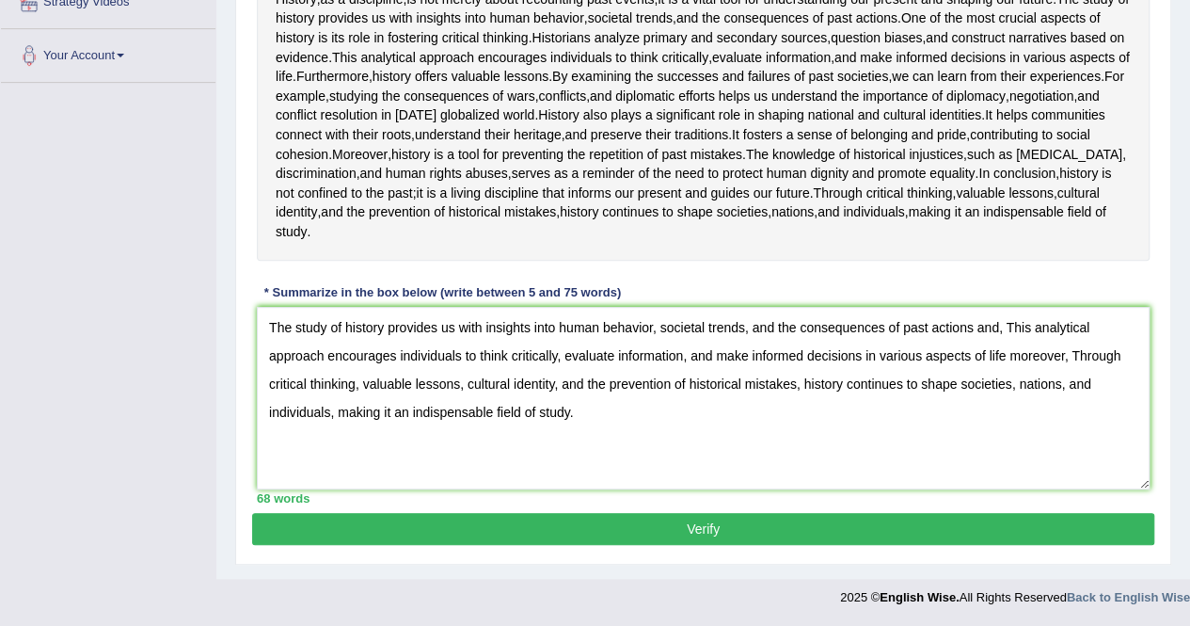
click at [672, 527] on button "Verify" at bounding box center [703, 529] width 902 height 32
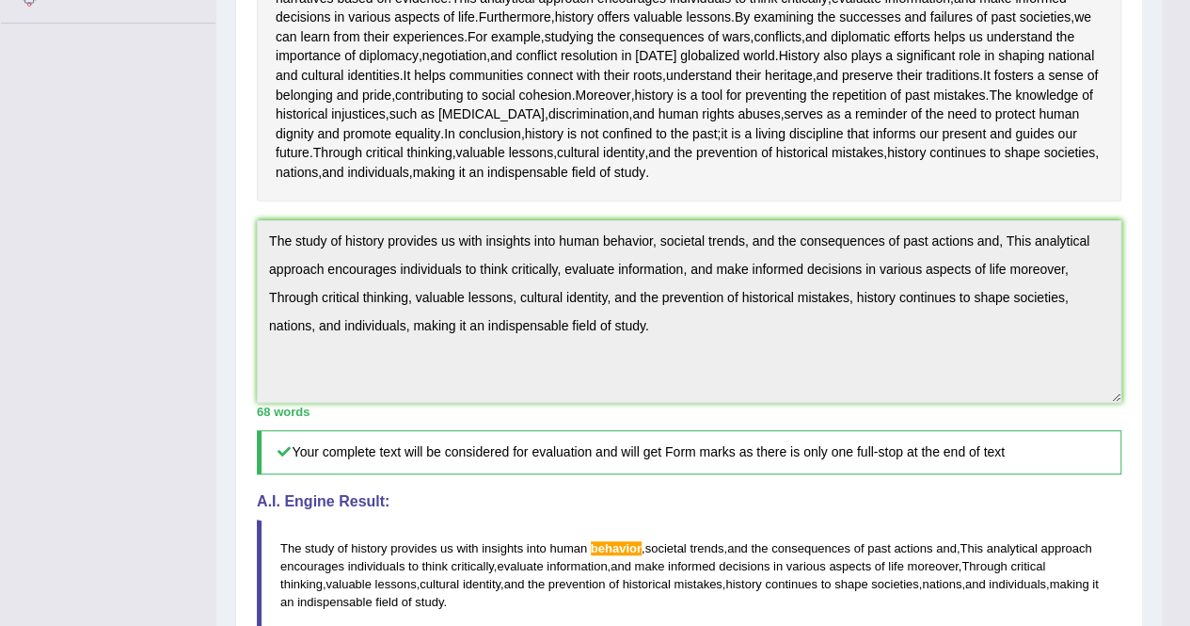
scroll to position [0, 0]
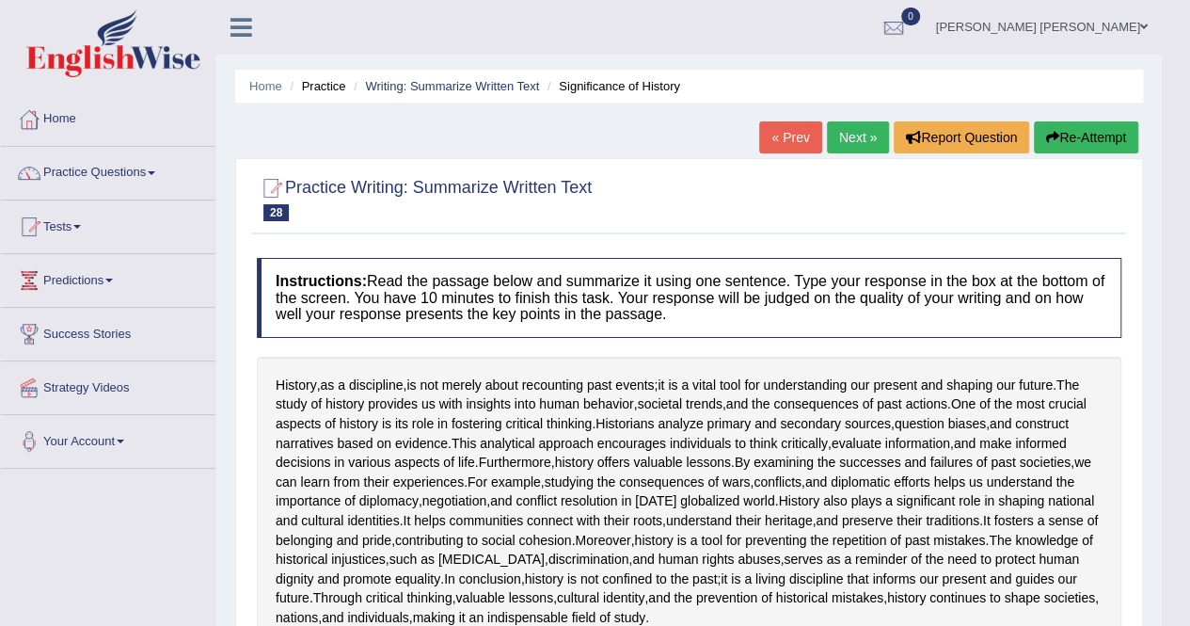
click at [1067, 130] on button "Re-Attempt" at bounding box center [1086, 137] width 104 height 32
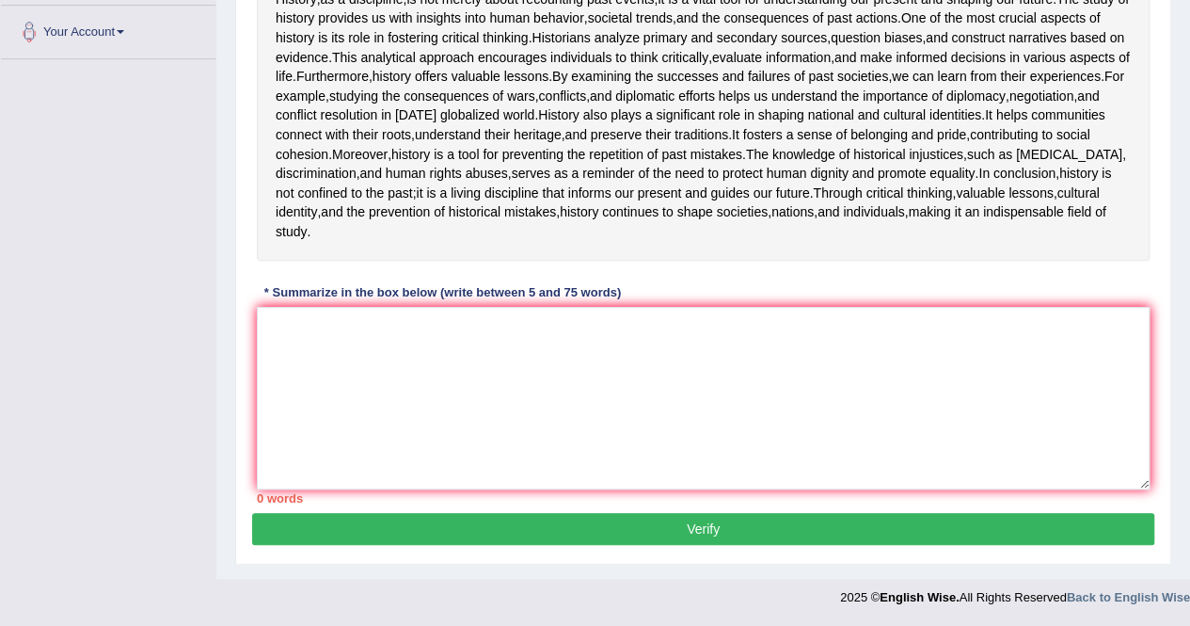
scroll to position [523, 0]
click at [617, 345] on textarea at bounding box center [703, 398] width 893 height 183
paste textarea "The study of history provides us with insights into human behavior, societal tr…"
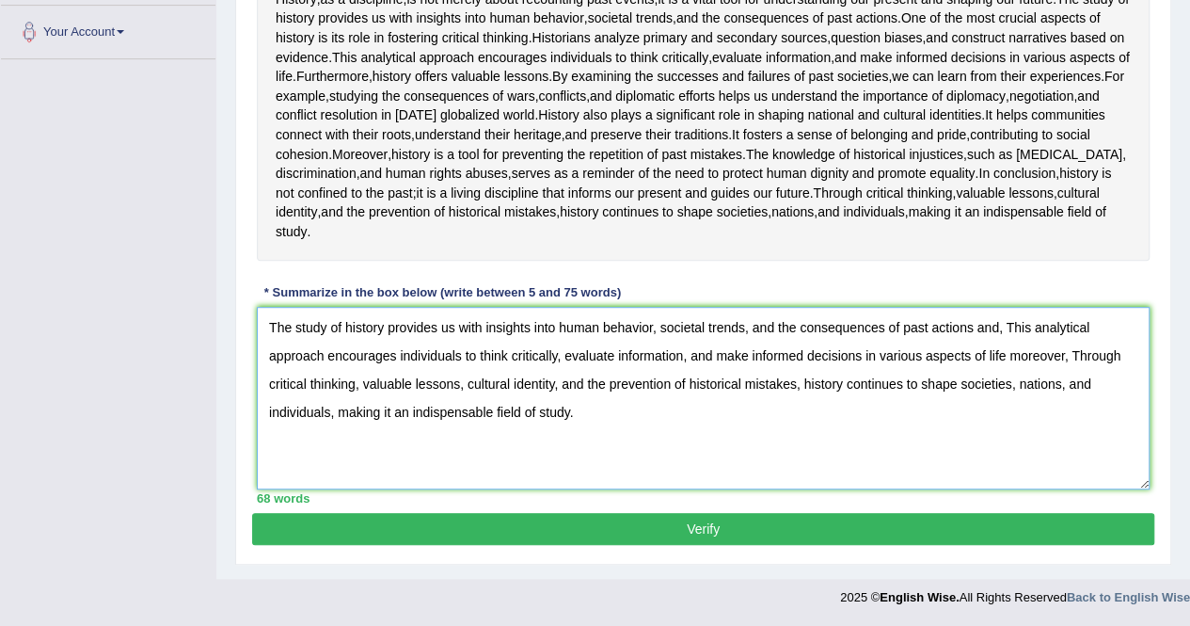
click at [632, 345] on textarea "The study of history provides us with insights into human behavior, societal tr…" at bounding box center [703, 398] width 893 height 183
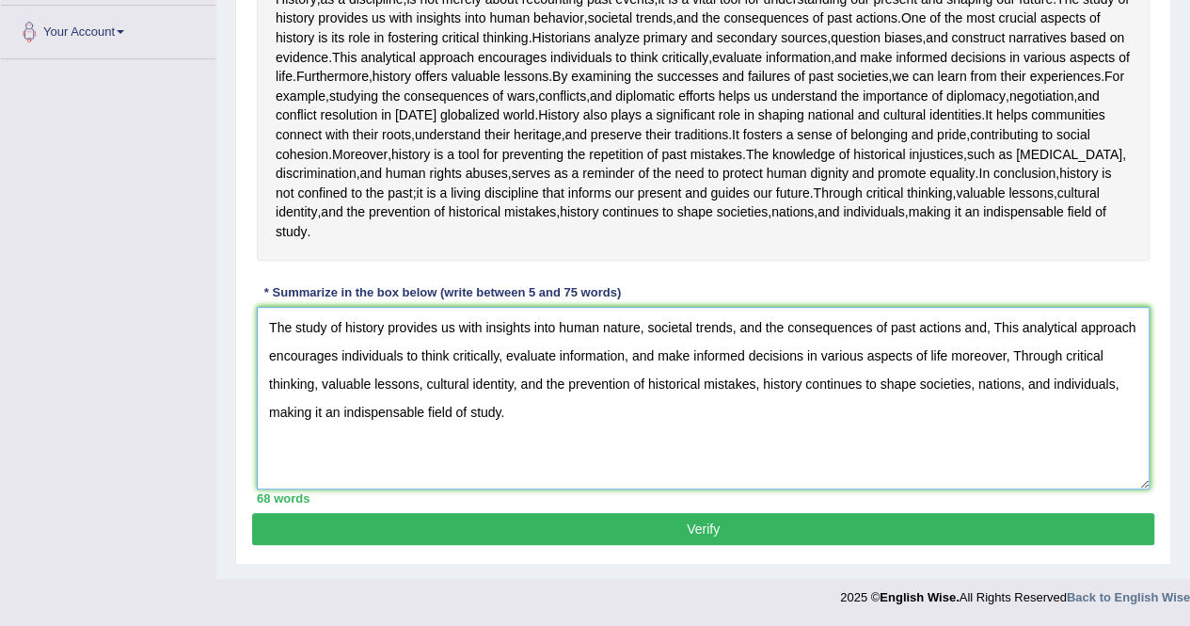
type textarea "The study of history provides us with insights into human nature, societal tren…"
click at [714, 545] on button "Verify" at bounding box center [703, 529] width 902 height 32
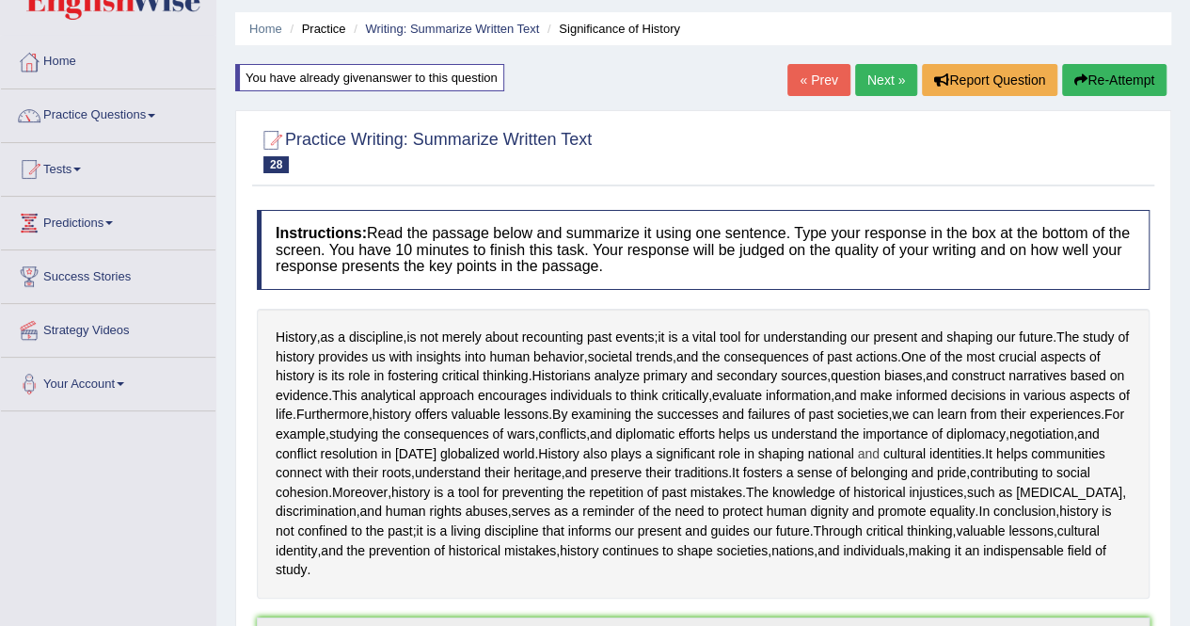
scroll to position [56, 0]
click at [820, 79] on link "« Prev" at bounding box center [819, 81] width 62 height 32
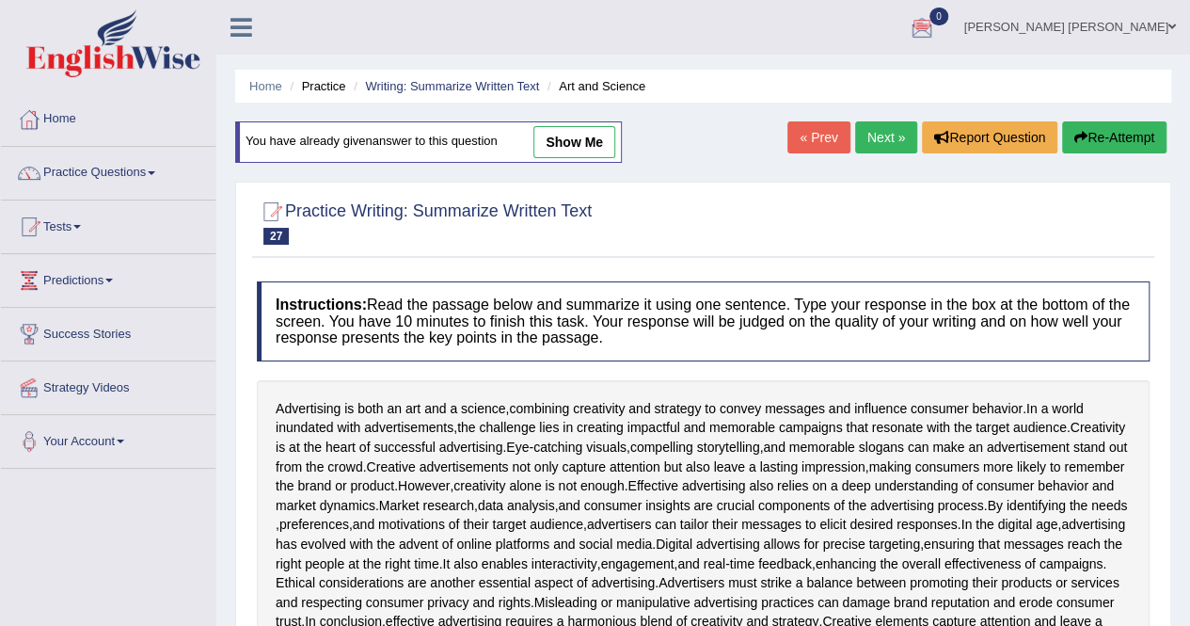
click at [870, 143] on link "Next »" at bounding box center [886, 137] width 62 height 32
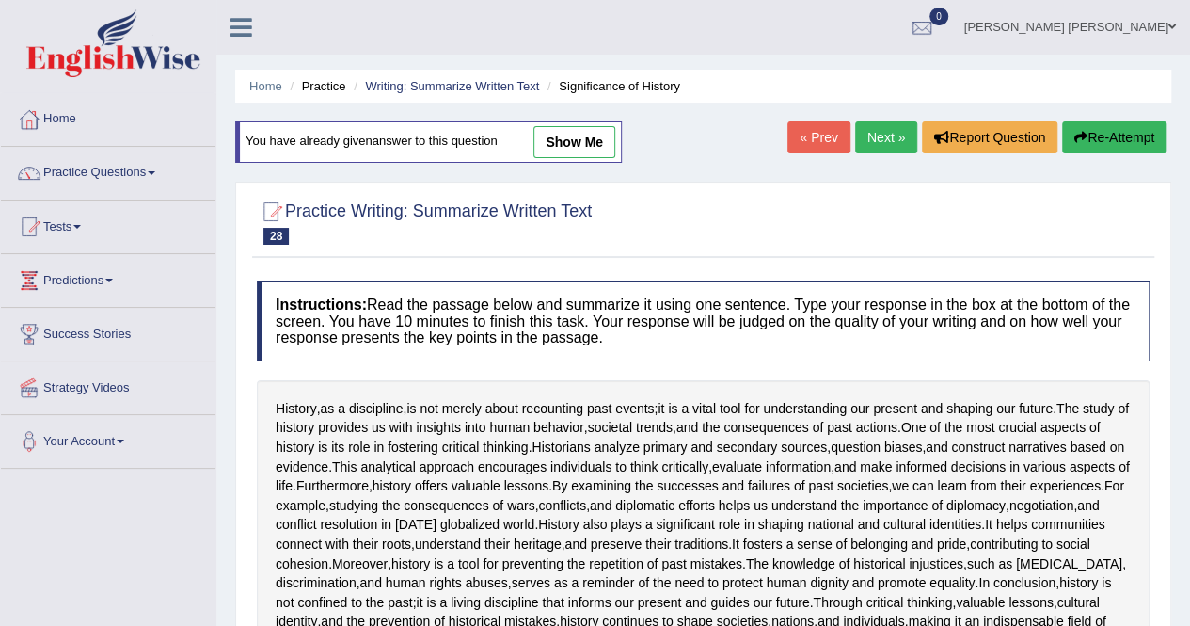
click at [870, 143] on link "Next »" at bounding box center [886, 137] width 62 height 32
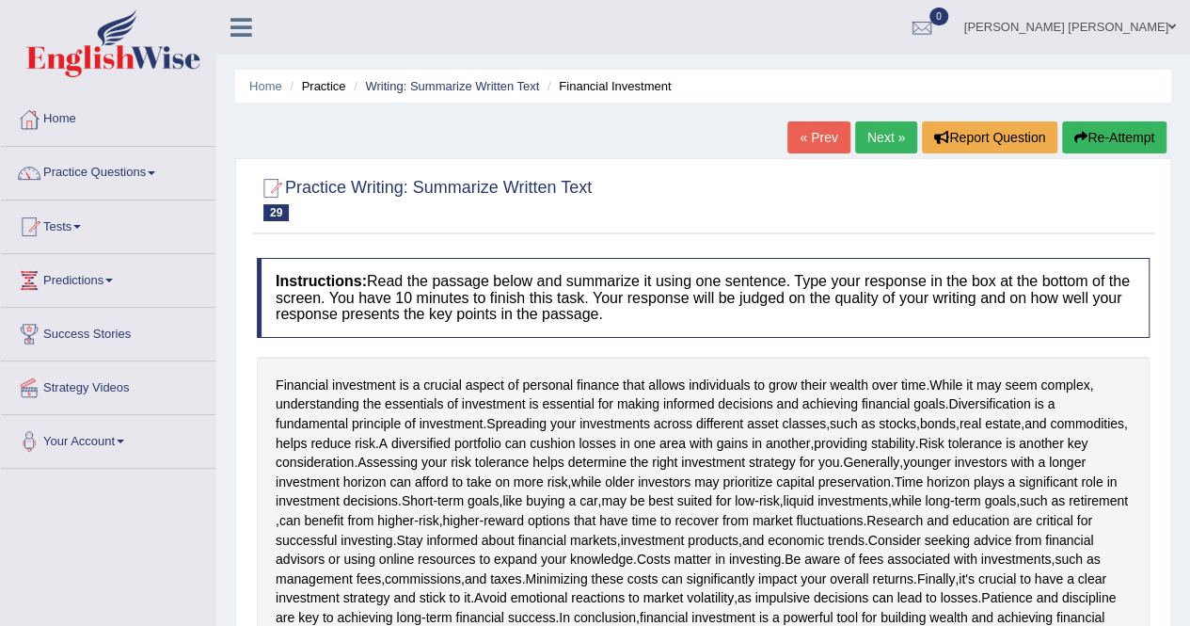
click at [806, 144] on link "« Prev" at bounding box center [819, 137] width 62 height 32
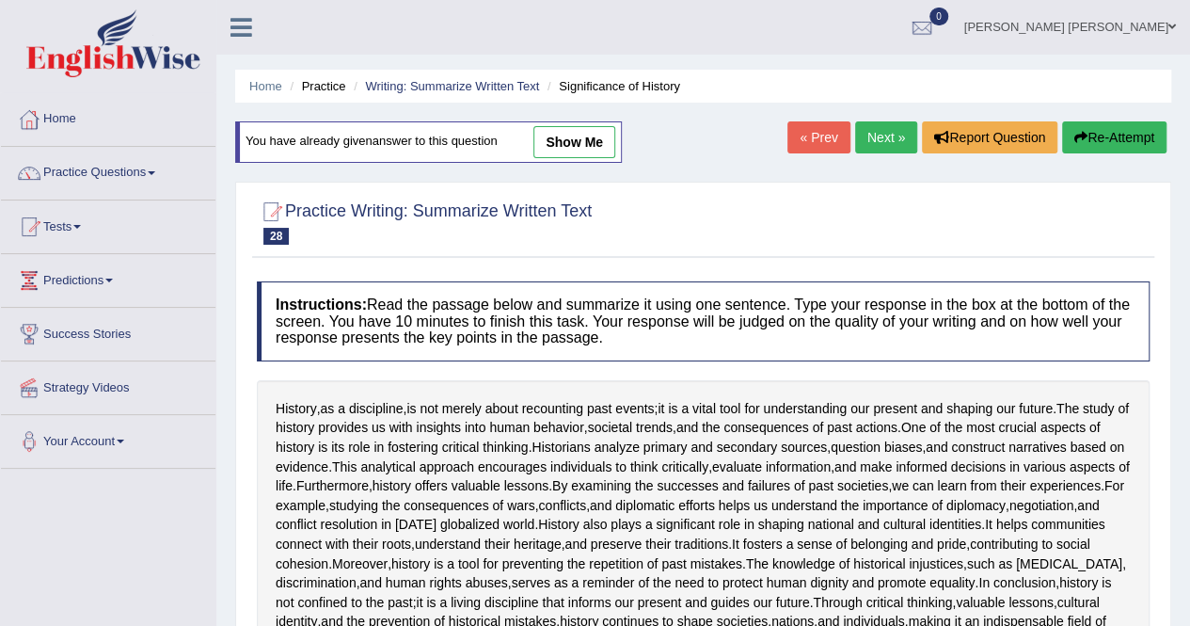
click at [806, 144] on link "« Prev" at bounding box center [819, 137] width 62 height 32
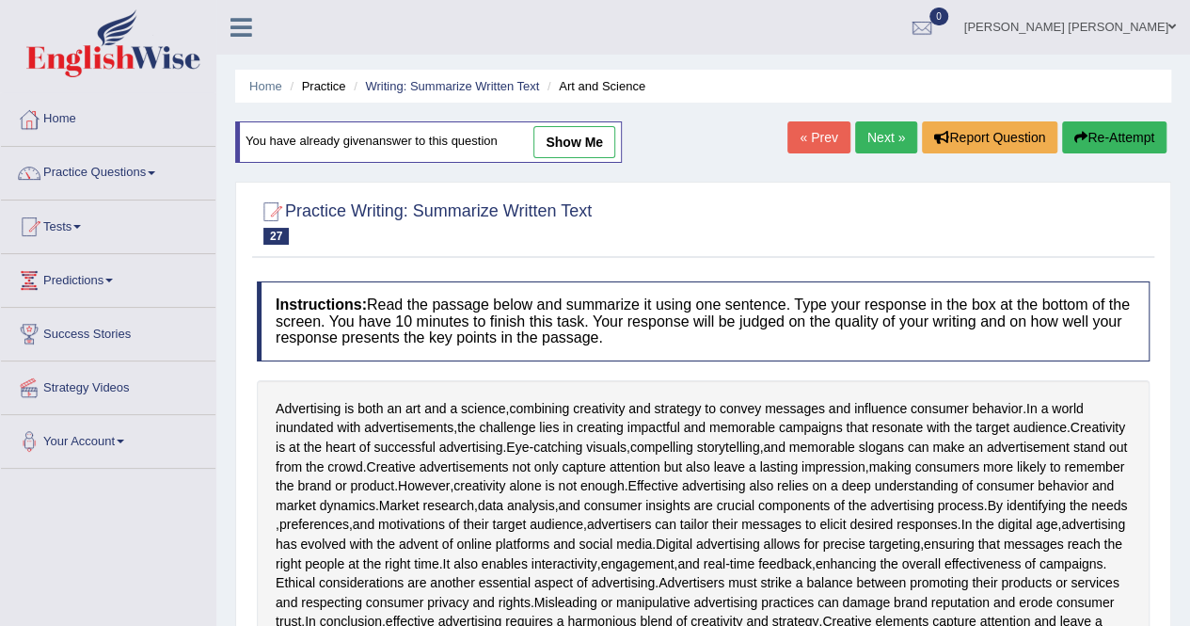
click at [564, 140] on link "show me" at bounding box center [575, 142] width 82 height 32
type textarea "Advertising is both an art and a science, combining creativity and strategy to …"
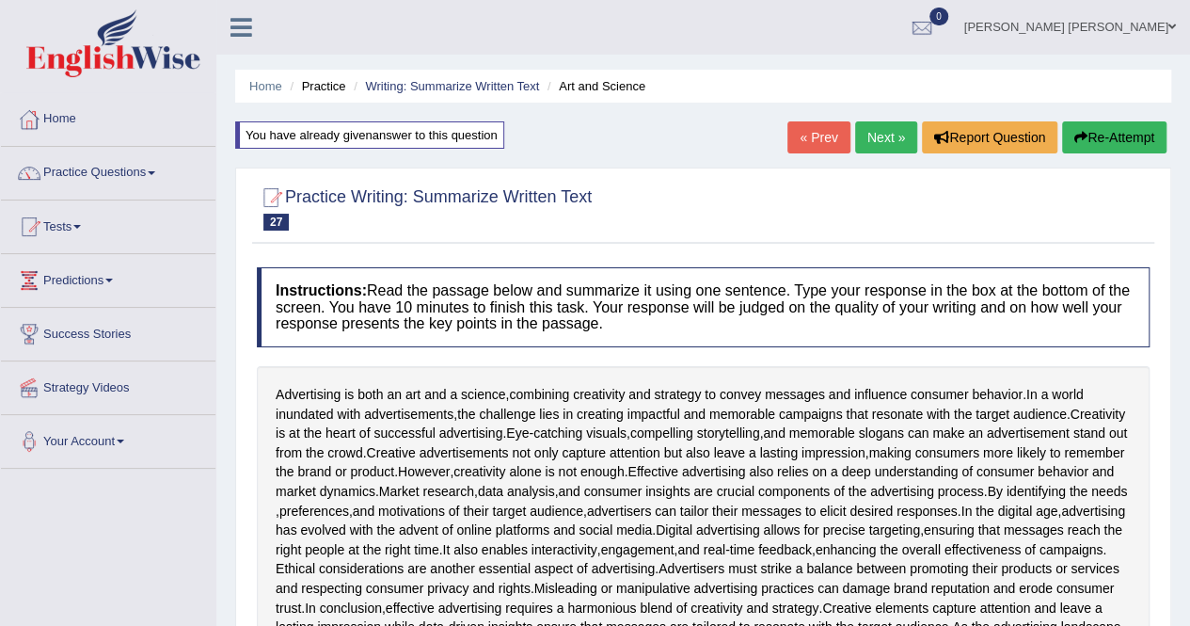
click at [884, 136] on link "Next »" at bounding box center [886, 137] width 62 height 32
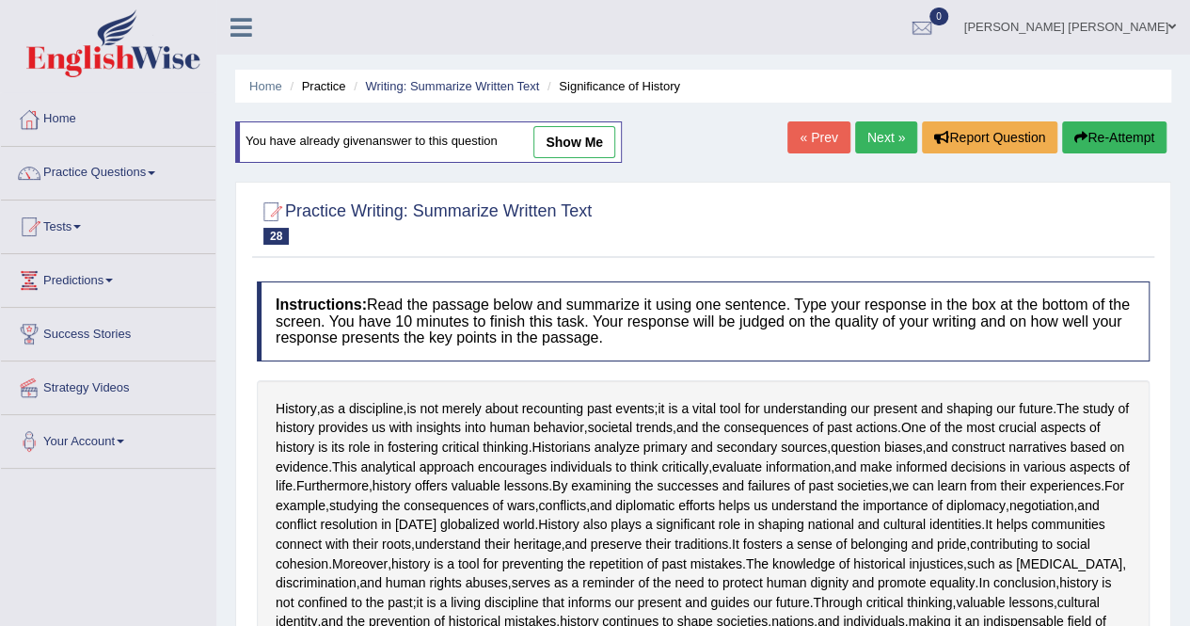
click at [563, 143] on link "show me" at bounding box center [575, 142] width 82 height 32
type textarea "The study of history provides us with insights into human nature, societal tren…"
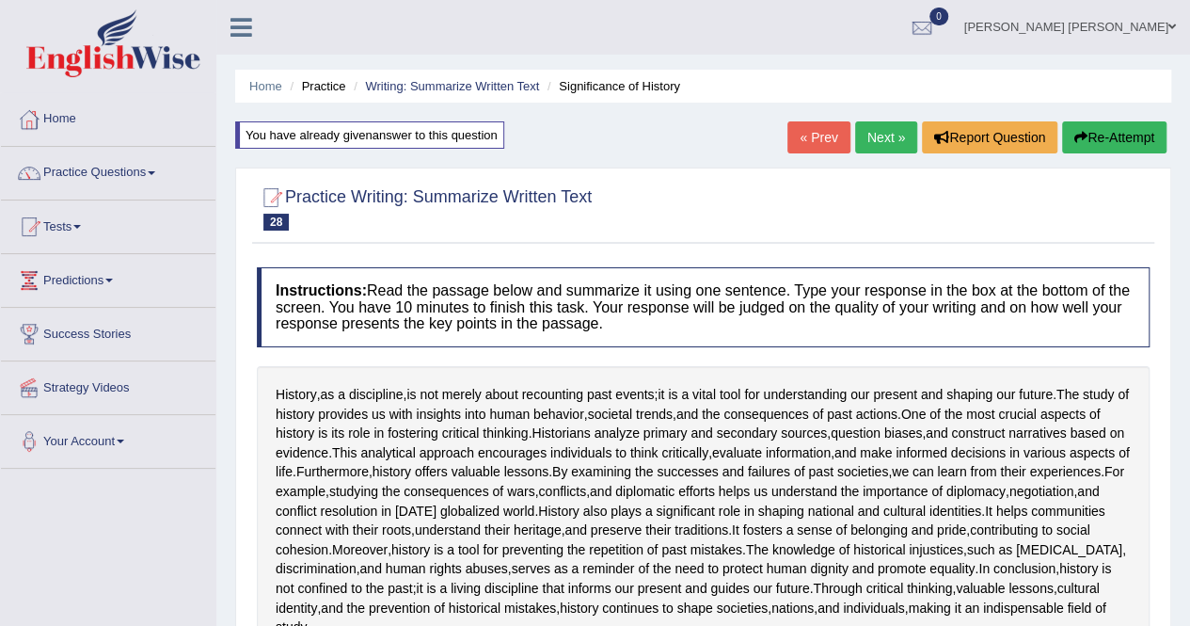
click at [878, 132] on link "Next »" at bounding box center [886, 137] width 62 height 32
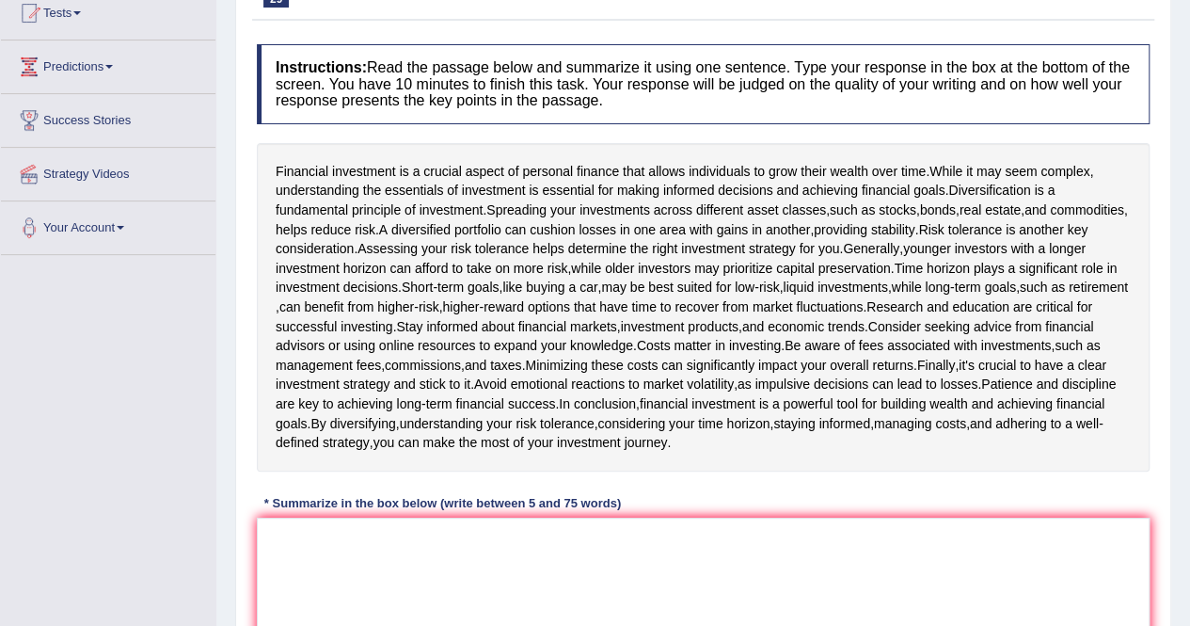
scroll to position [215, 0]
click at [309, 540] on textarea at bounding box center [703, 608] width 893 height 183
paste textarea "Financial investment is a crucial aspect of personal finance that allows indivi…"
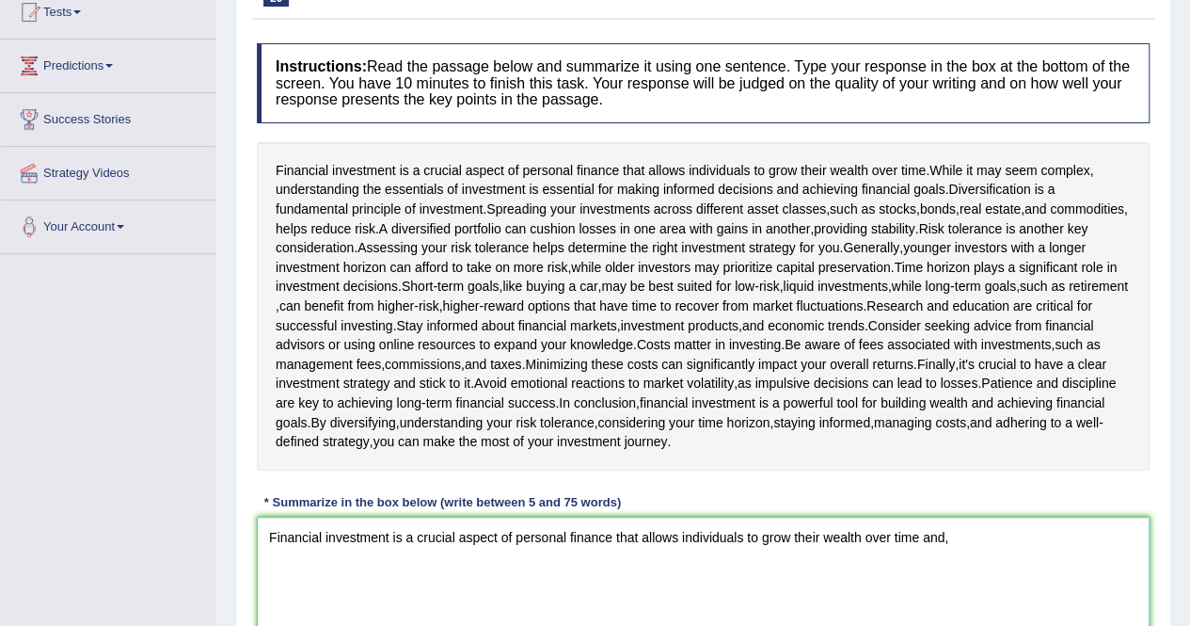
click at [986, 537] on textarea "Financial investment is a crucial aspect of personal finance that allows indivi…" at bounding box center [703, 608] width 893 height 183
paste textarea "Spreading your investments across different asset classes, such as stocks, bond…"
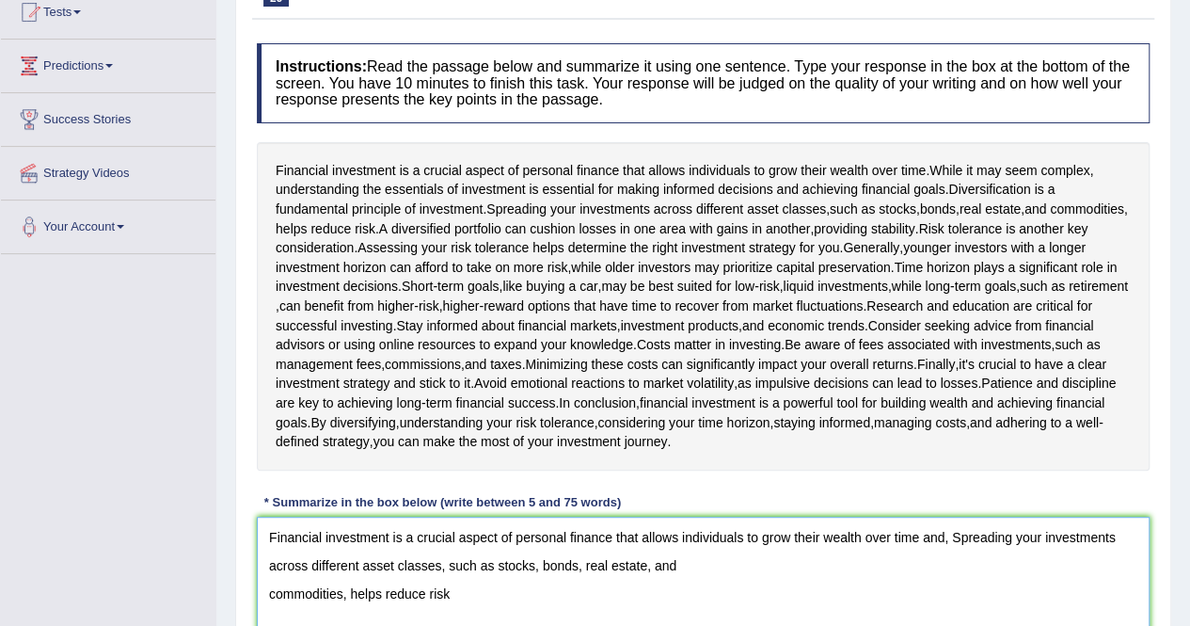
click at [263, 594] on textarea "Financial investment is a crucial aspect of personal finance that allows indivi…" at bounding box center [703, 608] width 893 height 183
click at [883, 560] on textarea "Financial investment is a crucial aspect of personal finance that allows indivi…" at bounding box center [703, 608] width 893 height 183
click at [678, 567] on textarea "Financial investment is a crucial aspect of personal finance that allows indivi…" at bounding box center [703, 608] width 893 height 183
click at [884, 565] on textarea "Financial investment is a crucial aspect of personal finance that allows indivi…" at bounding box center [703, 608] width 893 height 183
click at [996, 579] on textarea "Financial investment is a crucial aspect of personal finance that allows indivi…" at bounding box center [703, 608] width 893 height 183
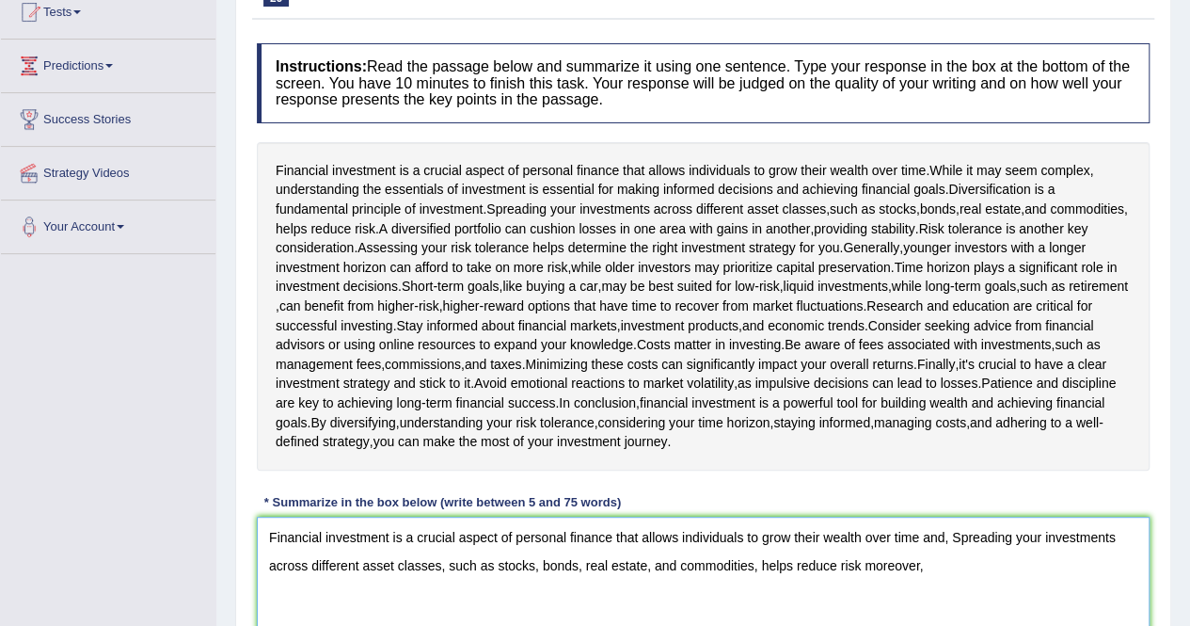
paste textarea "Consider seeking advice from financial advisors or using online resources to ex…"
click at [767, 593] on textarea "Financial investment is a crucial aspect of personal finance that allows indivi…" at bounding box center [703, 608] width 893 height 183
paste textarea "By diversifying, understanding your risk tolerance, considering your time horiz…"
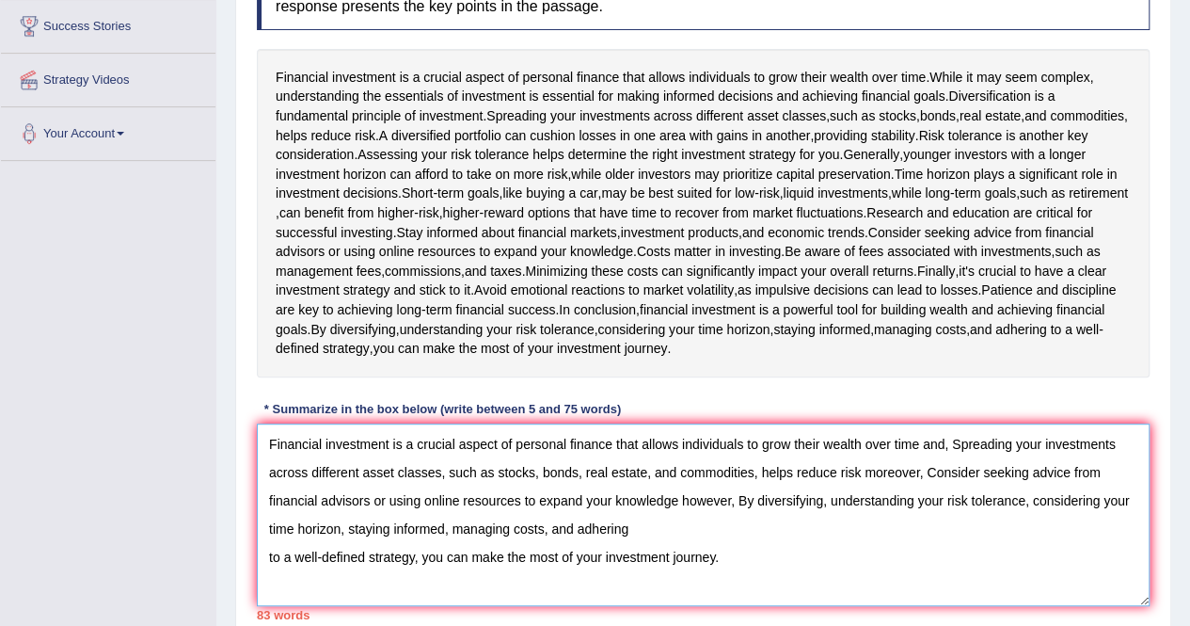
scroll to position [319, 0]
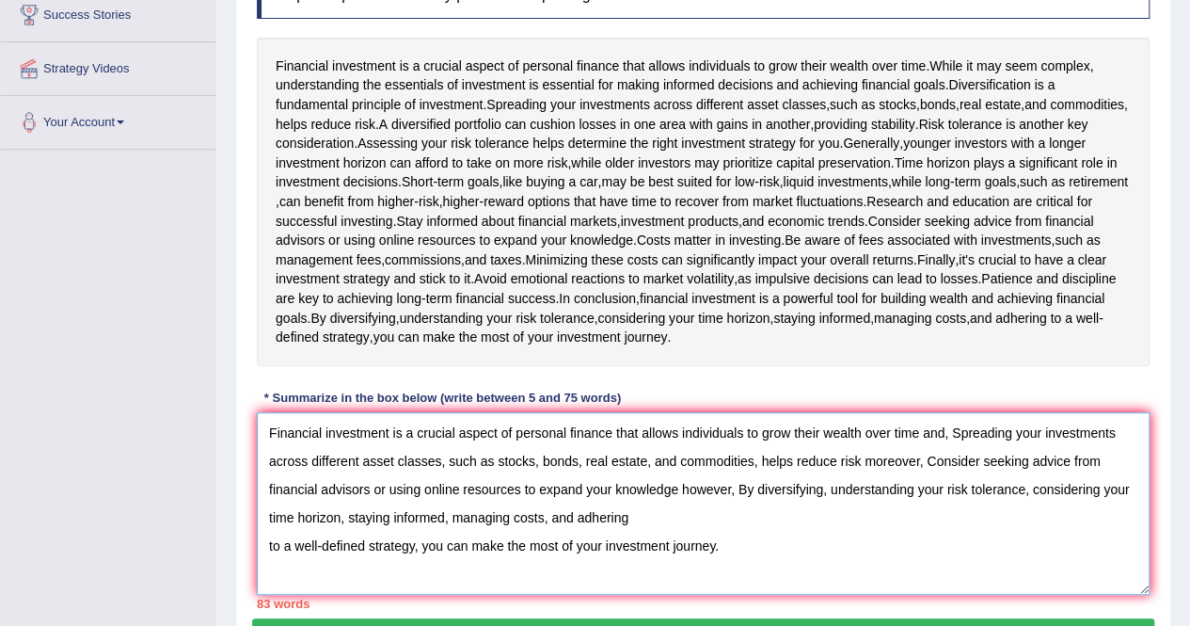
click at [265, 543] on textarea "Financial investment is a crucial aspect of personal finance that allows indivi…" at bounding box center [703, 503] width 893 height 183
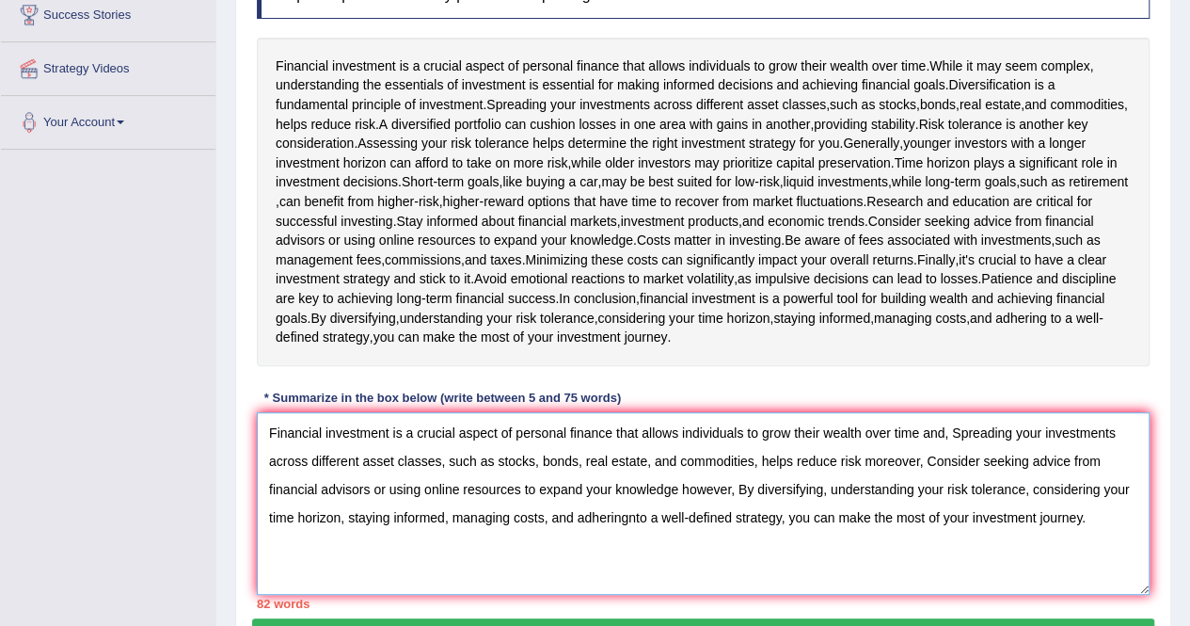
drag, startPoint x: 738, startPoint y: 489, endPoint x: 1109, endPoint y: 516, distance: 371.7
click at [1109, 516] on textarea "Financial investment is a crucial aspect of personal finance that allows indivi…" at bounding box center [703, 503] width 893 height 183
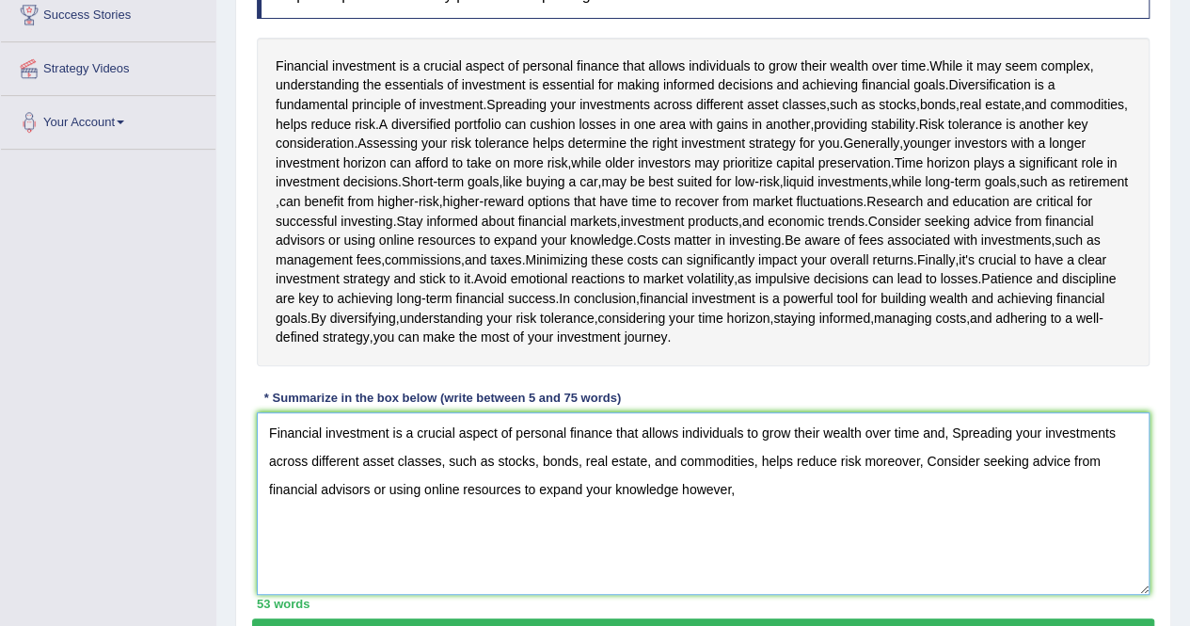
click at [753, 487] on textarea "Financial investment is a crucial aspect of personal finance that allows indivi…" at bounding box center [703, 503] width 893 height 183
paste textarea "In conclusion, financial investment is a powerful tool for building wealth and …"
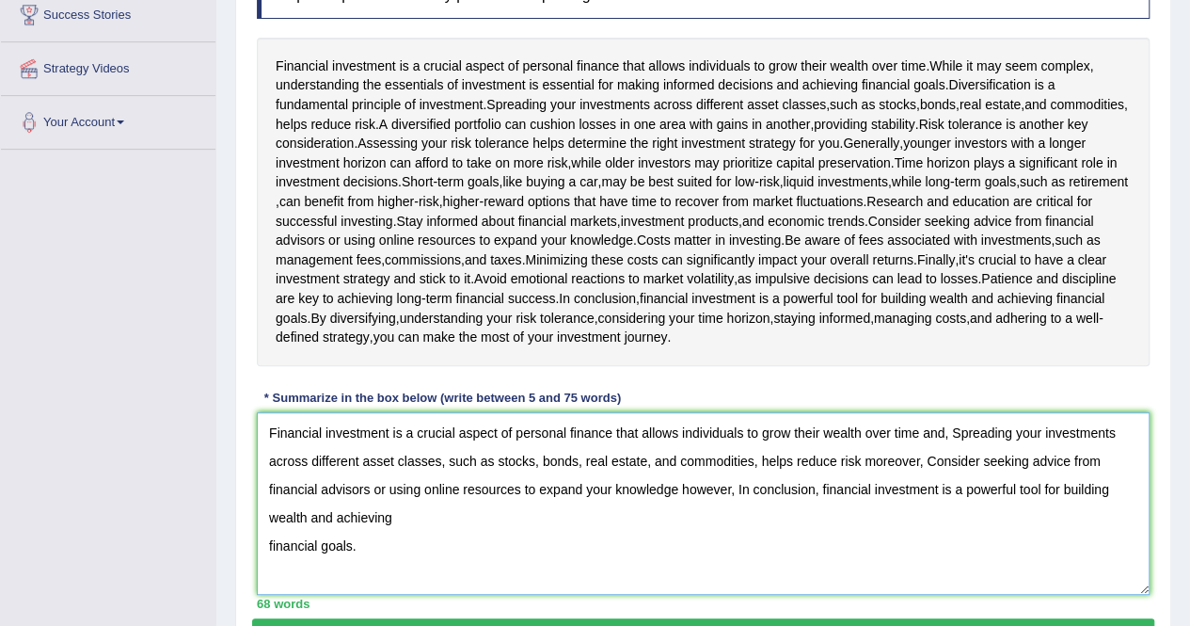
click at [271, 547] on textarea "Financial investment is a crucial aspect of personal finance that allows indivi…" at bounding box center [703, 503] width 893 height 183
click at [268, 541] on textarea "Financial investment is a crucial aspect of personal finance that allows indivi…" at bounding box center [703, 503] width 893 height 183
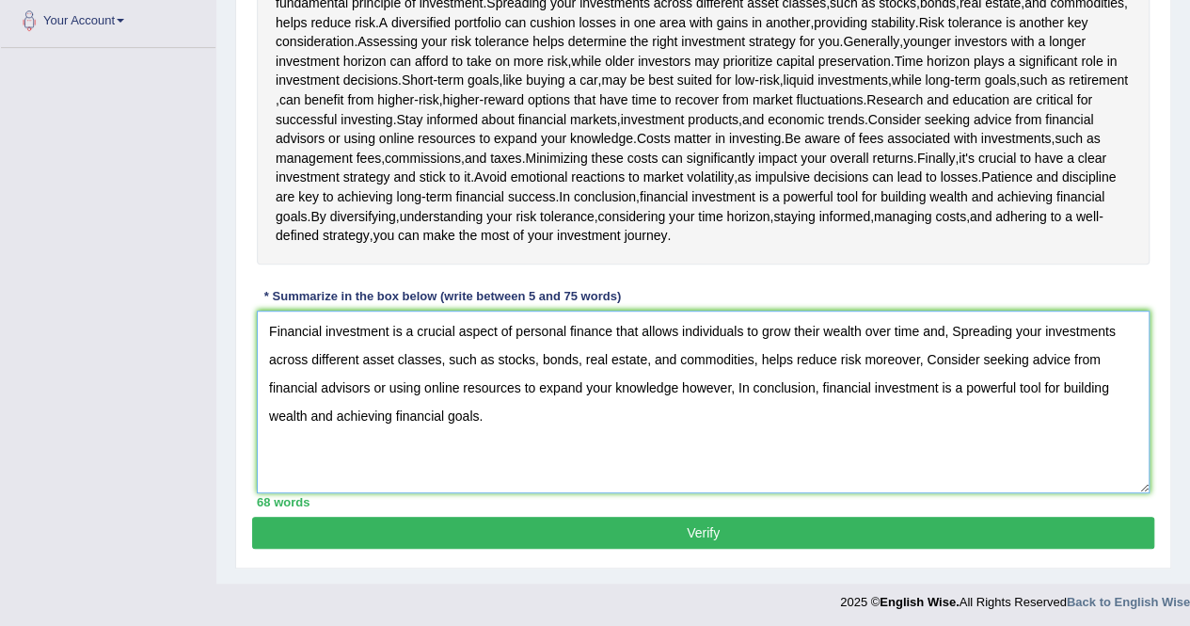
type textarea "Financial investment is a crucial aspect of personal finance that allows indivi…"
click at [546, 534] on button "Verify" at bounding box center [703, 533] width 902 height 32
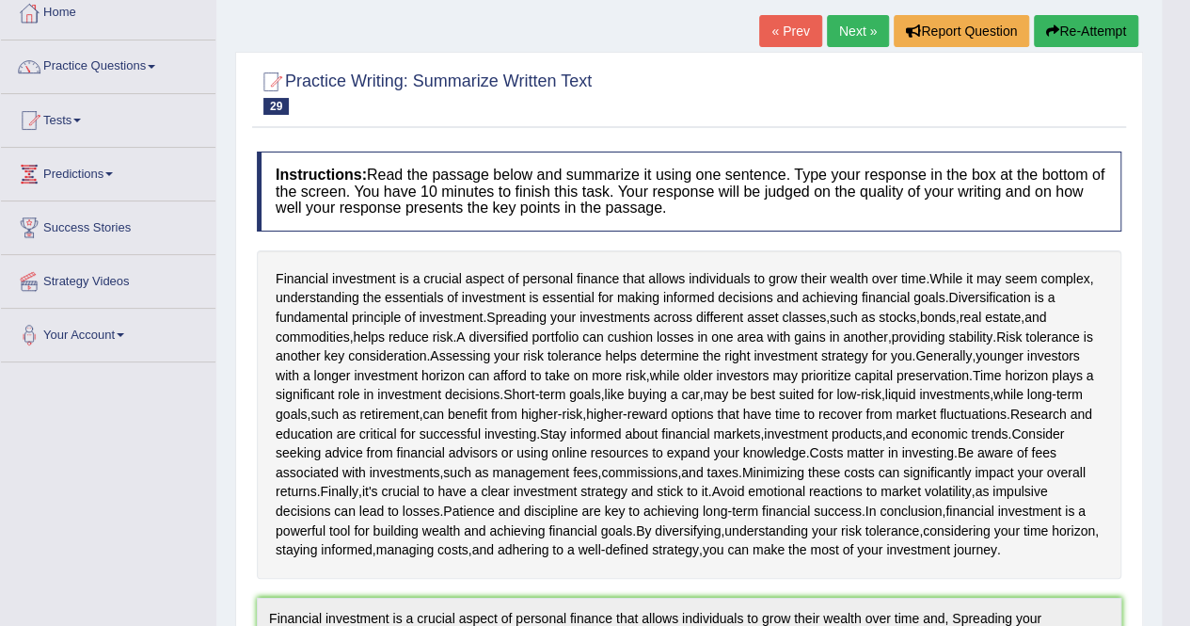
scroll to position [0, 0]
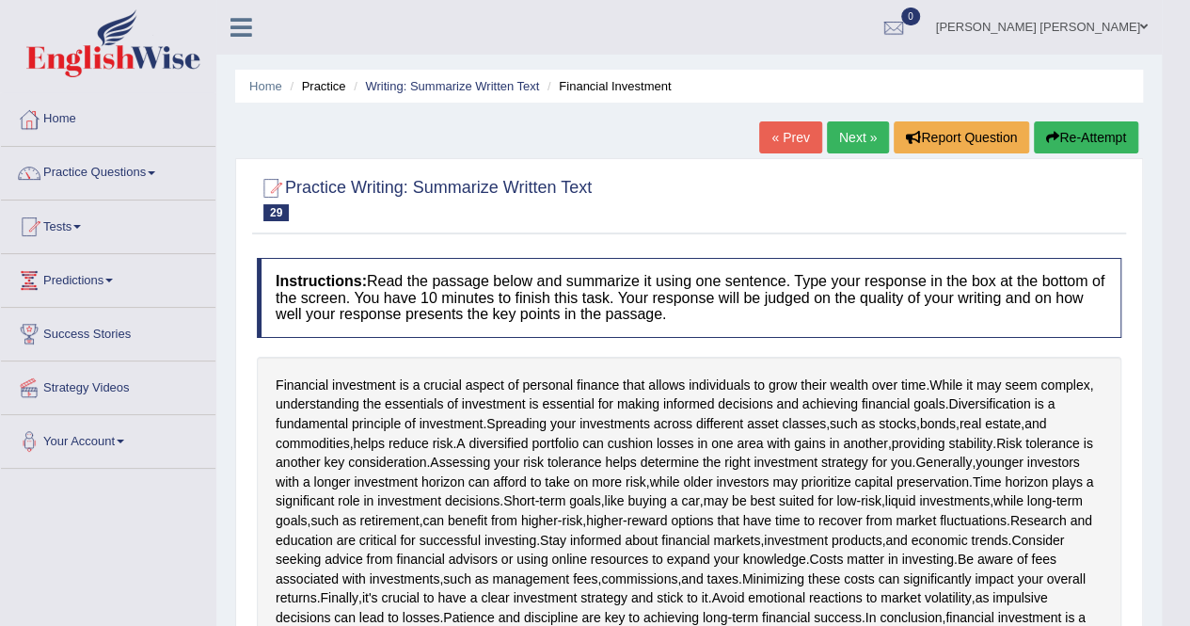
click at [855, 142] on link "Next »" at bounding box center [858, 137] width 62 height 32
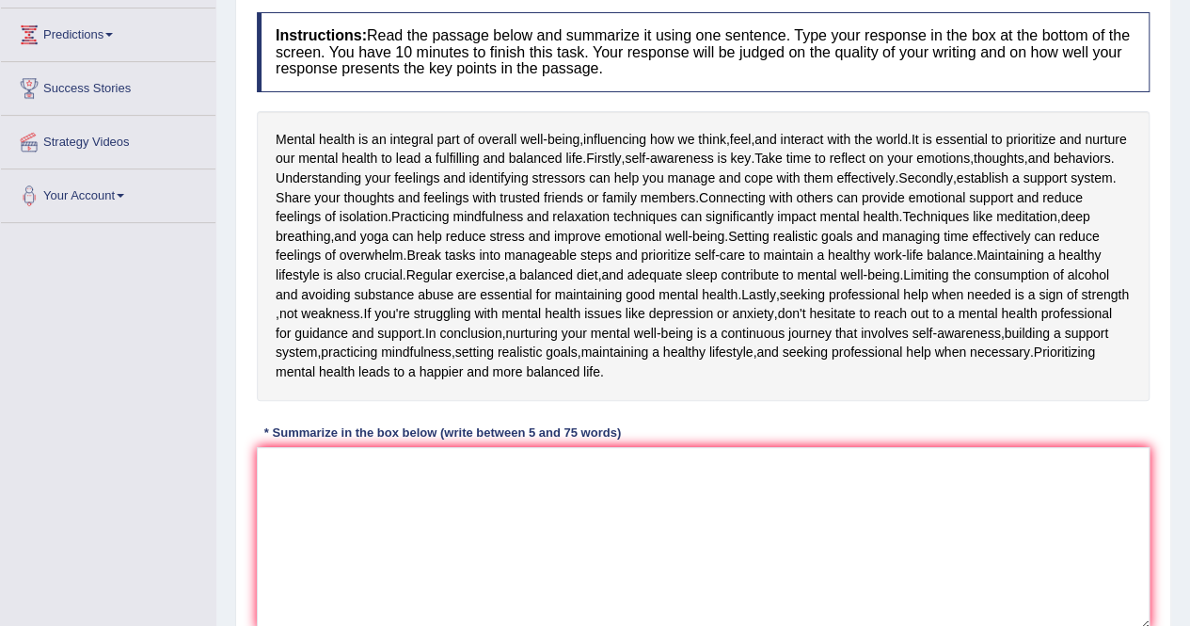
scroll to position [263, 0]
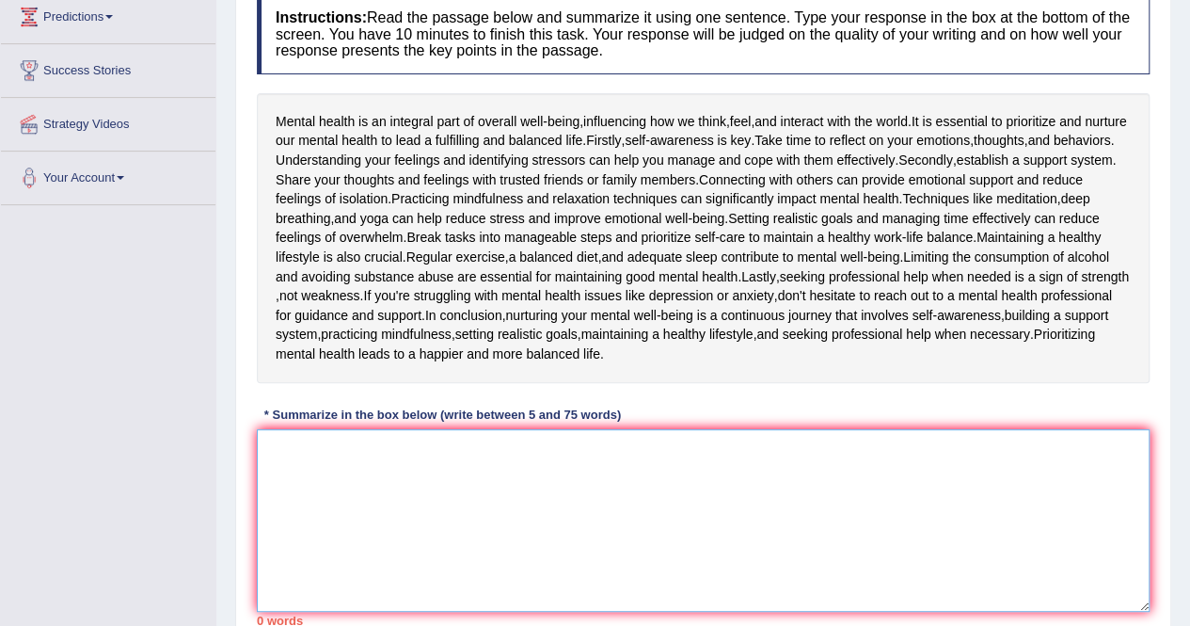
click at [435, 454] on textarea at bounding box center [703, 520] width 893 height 183
paste textarea "Mental health is an integral part of overall well-being, influencing how we thi…"
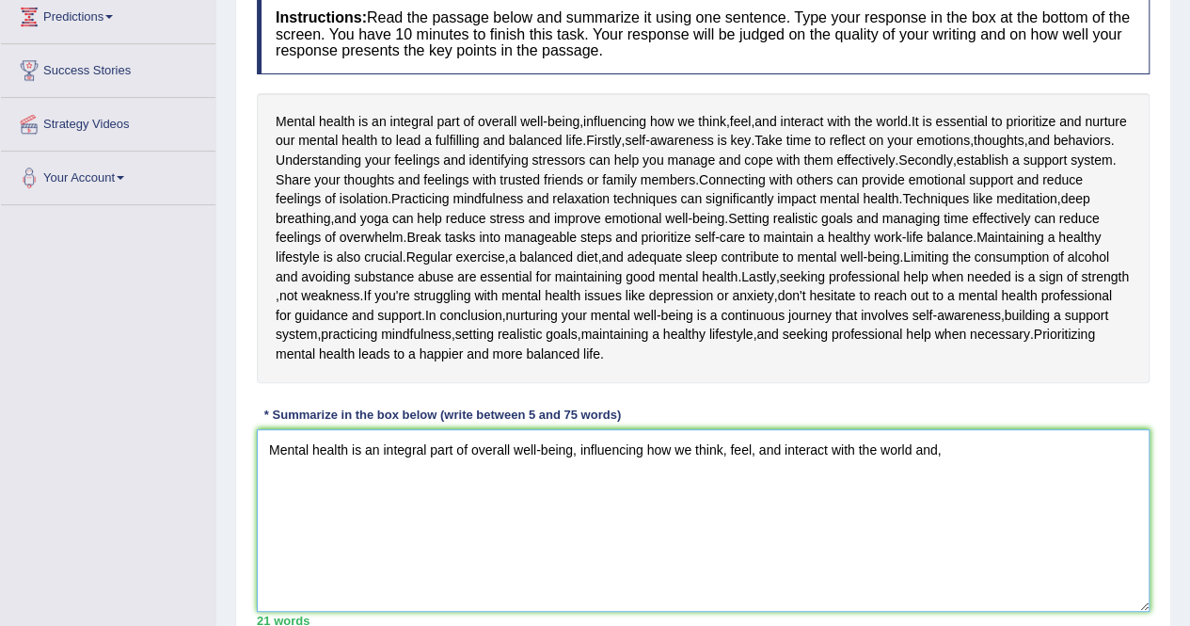
click at [970, 455] on textarea "Mental health is an integral part of overall well-being, influencing how we thi…" at bounding box center [703, 520] width 893 height 183
paste textarea "Connecting with others can provide emotional support and reduce feelings of iso…"
click at [268, 503] on textarea "Mental health is an integral part of overall well-being, influencing how we thi…" at bounding box center [703, 520] width 893 height 183
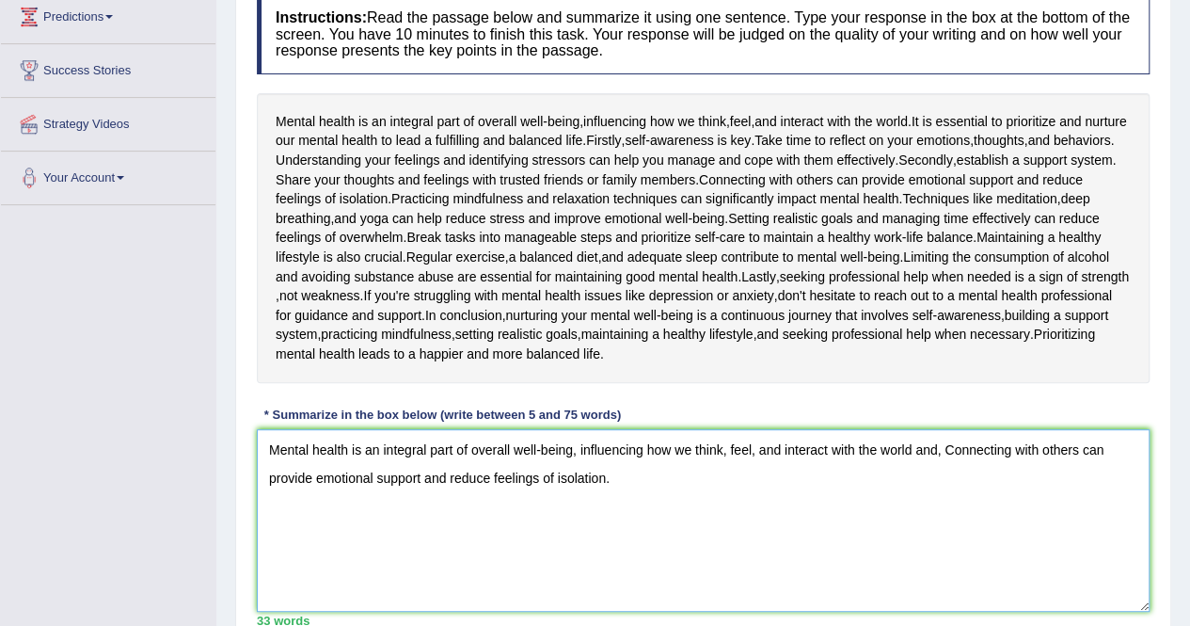
click at [644, 470] on textarea "Mental health is an integral part of overall well-being, influencing how we thi…" at bounding box center [703, 520] width 893 height 183
click at [728, 477] on textarea "Mental health is an integral part of overall well-being, influencing how we thi…" at bounding box center [703, 520] width 893 height 183
paste textarea "Regular exercise, a balanced diet, and adequate sleep contribute to mental well…"
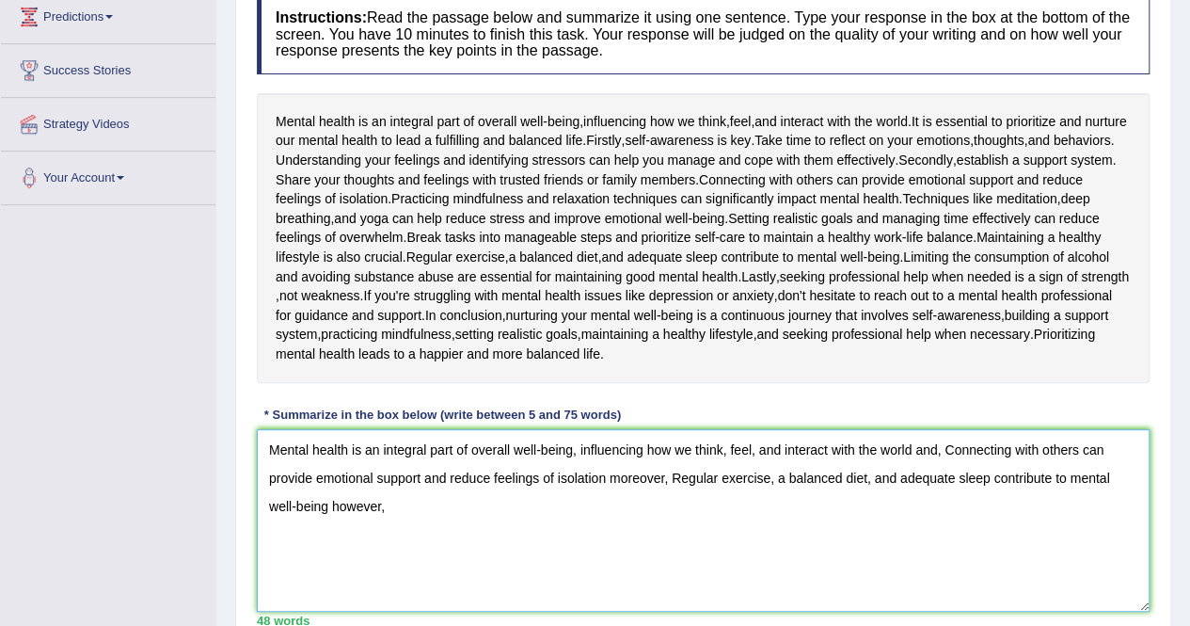
click at [420, 499] on textarea "Mental health is an integral part of overall well-being, influencing how we thi…" at bounding box center [703, 520] width 893 height 183
paste textarea "If you're struggling with mental health issues like depression or anxiety, don'…"
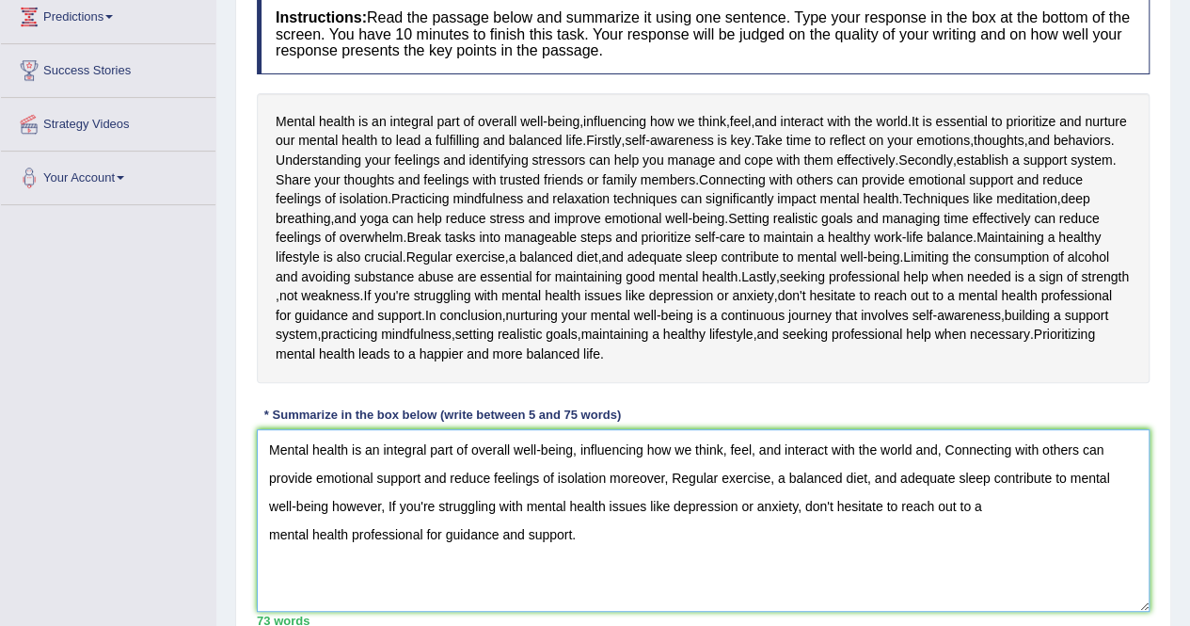
click at [268, 537] on textarea "Mental health is an integral part of overall well-being, influencing how we thi…" at bounding box center [703, 520] width 893 height 183
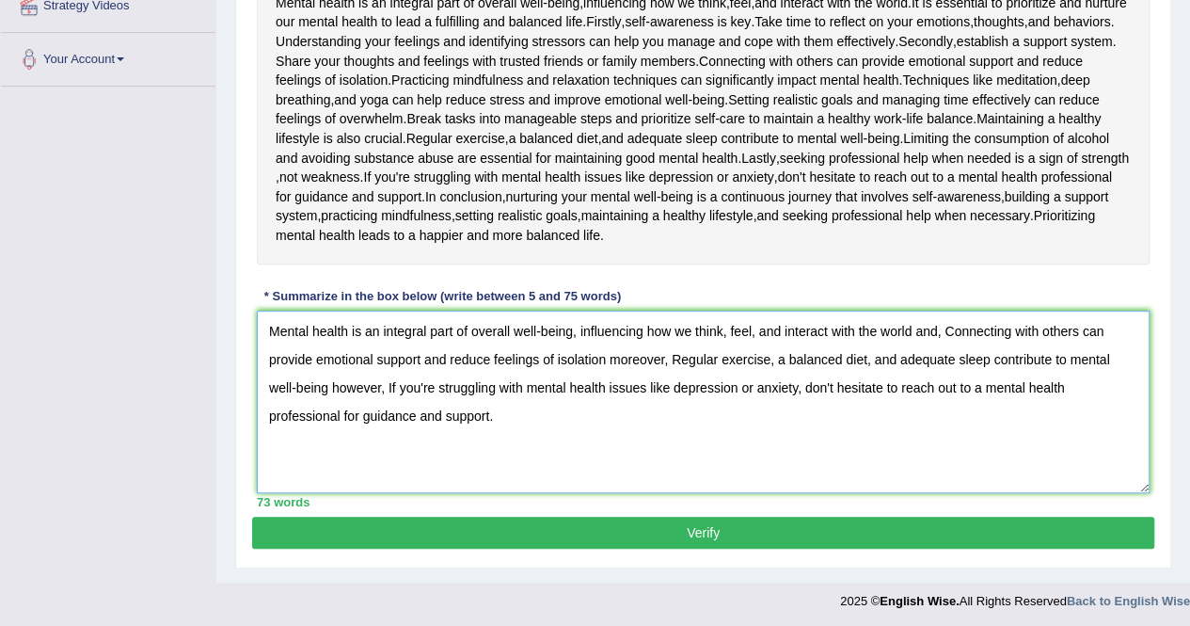
type textarea "Mental health is an integral part of overall well-being, influencing how we thi…"
click at [678, 529] on button "Verify" at bounding box center [703, 533] width 902 height 32
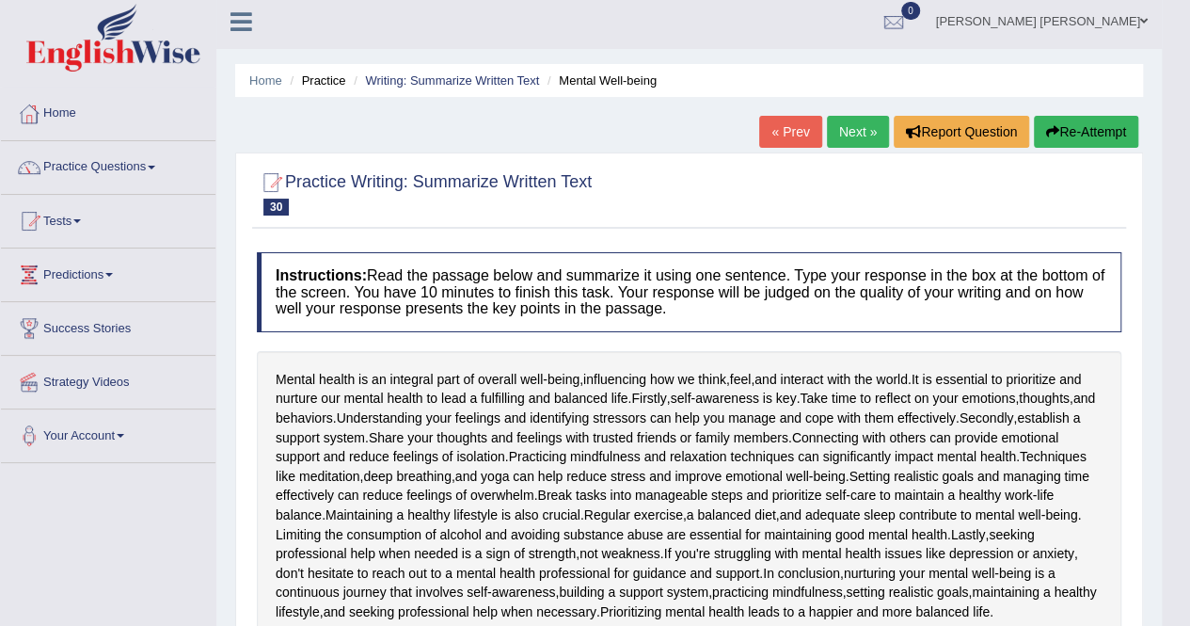
scroll to position [0, 0]
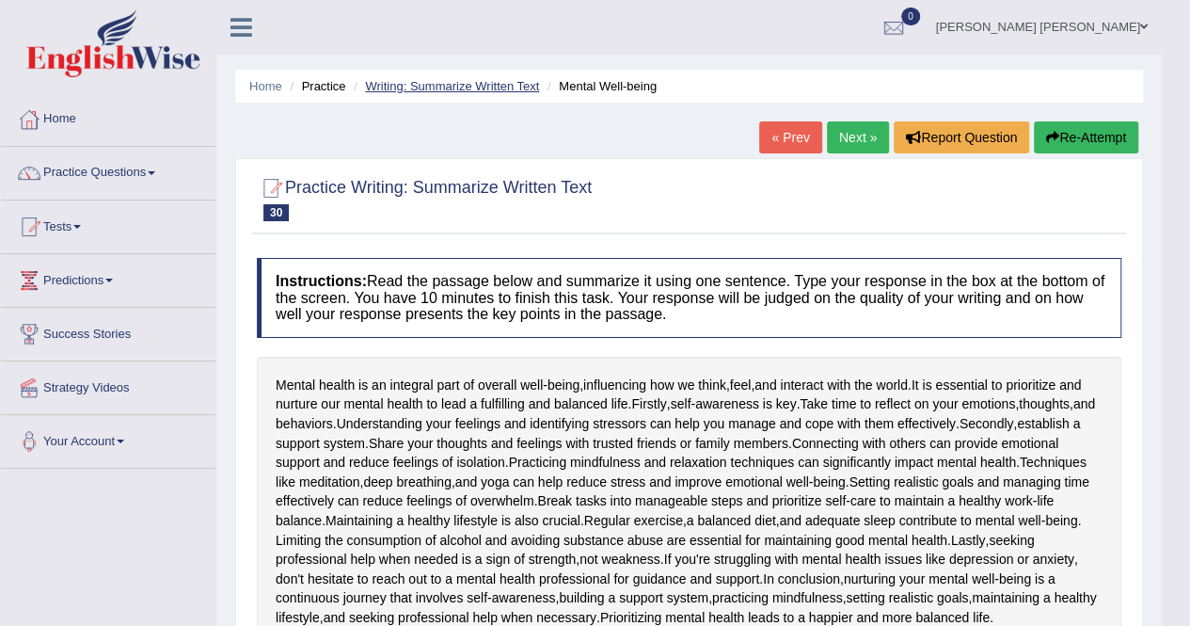
click at [433, 84] on link "Writing: Summarize Written Text" at bounding box center [452, 86] width 174 height 14
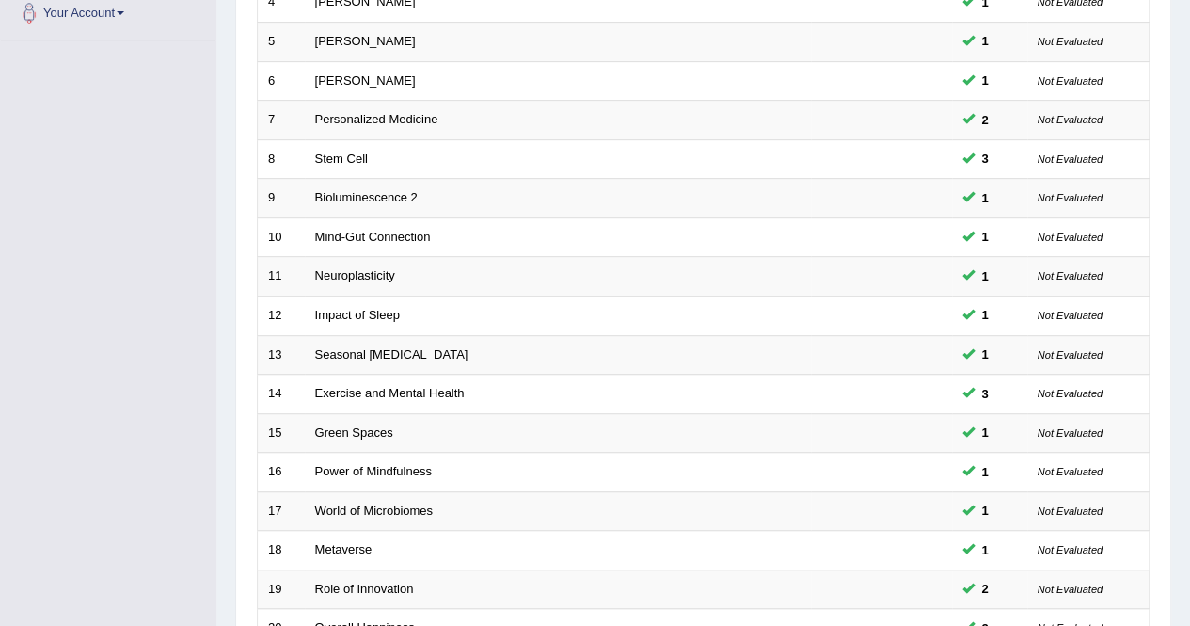
scroll to position [611, 0]
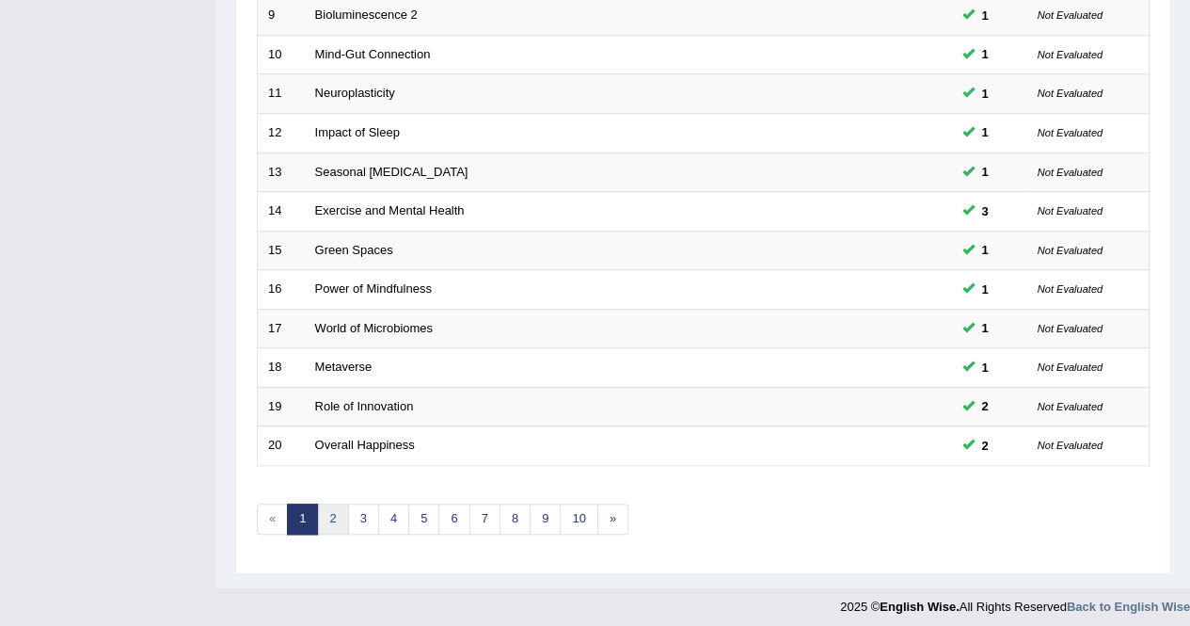
click at [335, 504] on link "2" at bounding box center [332, 518] width 31 height 31
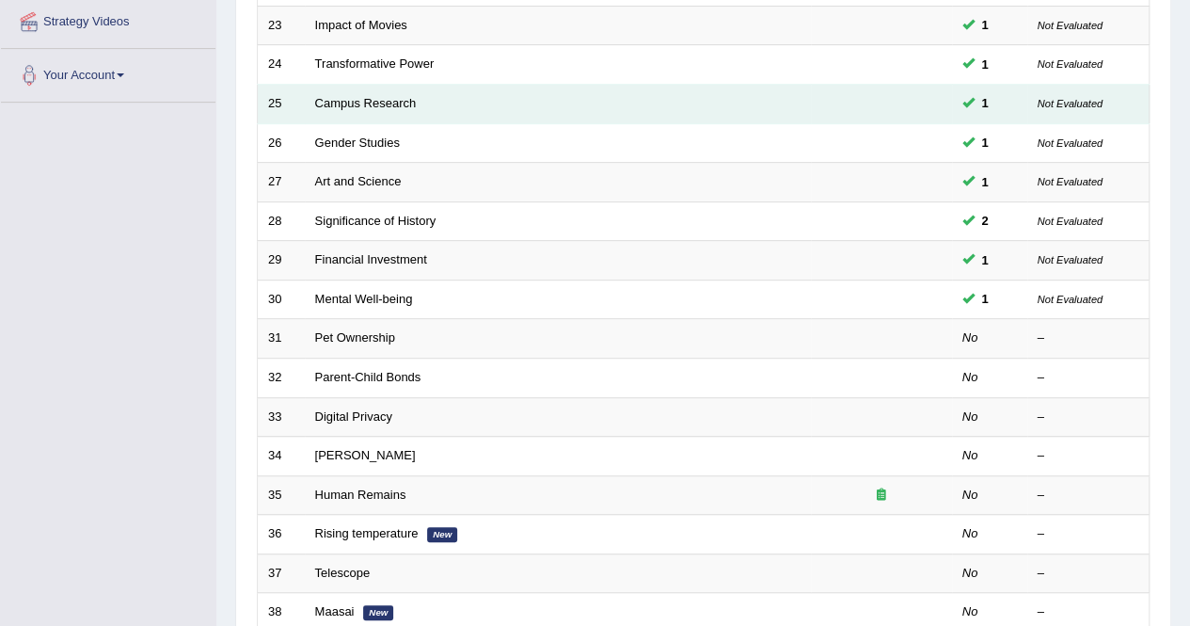
scroll to position [487, 0]
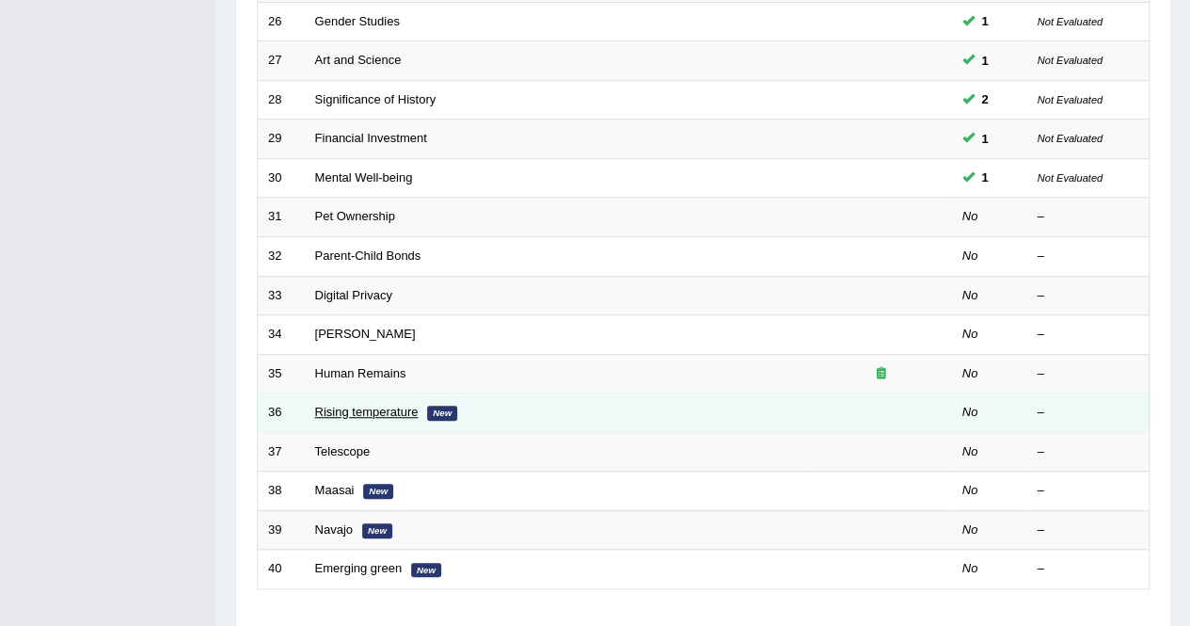
click at [401, 407] on link "Rising temperature" at bounding box center [367, 412] width 104 height 14
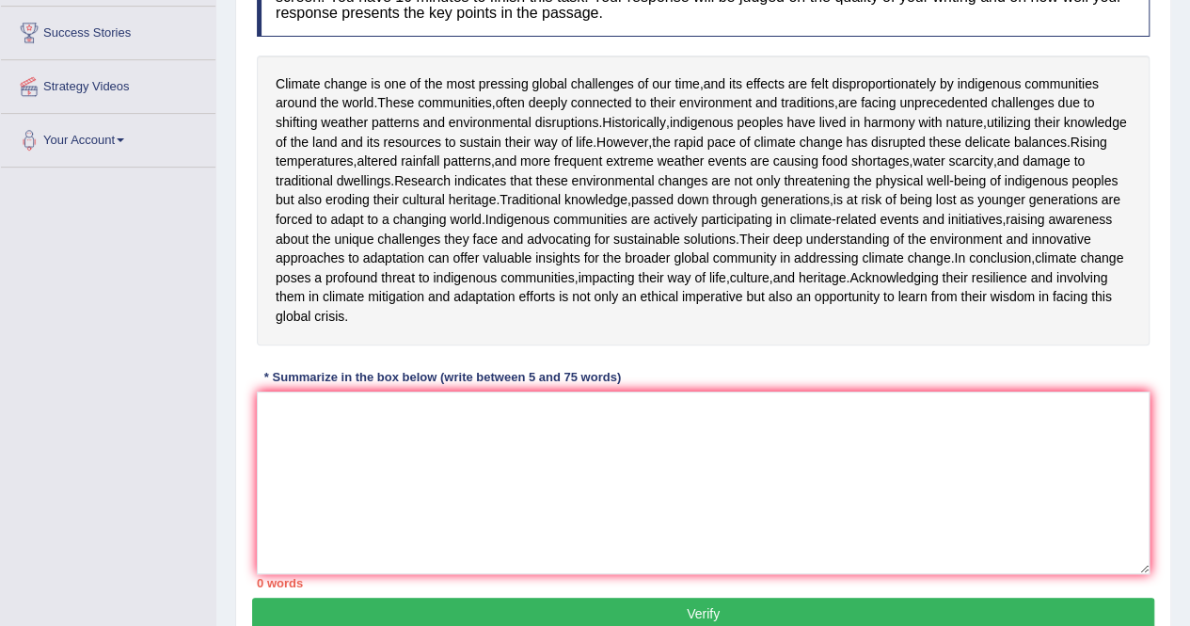
scroll to position [297, 0]
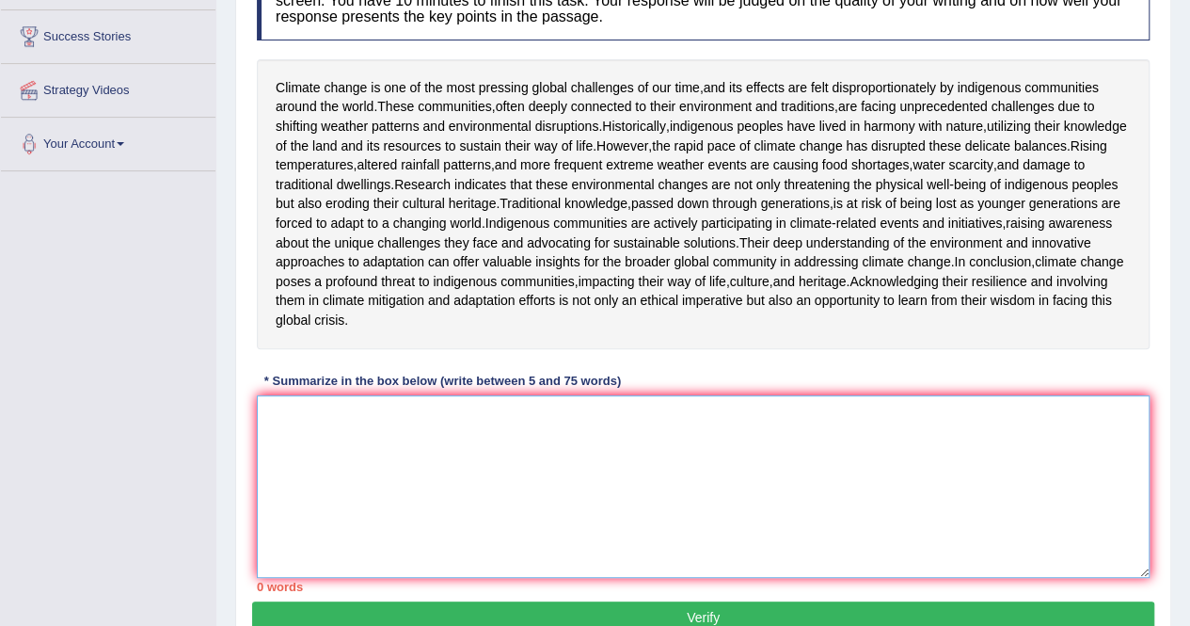
click at [339, 531] on textarea at bounding box center [703, 486] width 893 height 183
paste textarea "Climate change is one of the most pressing global challenges of our time, and i…"
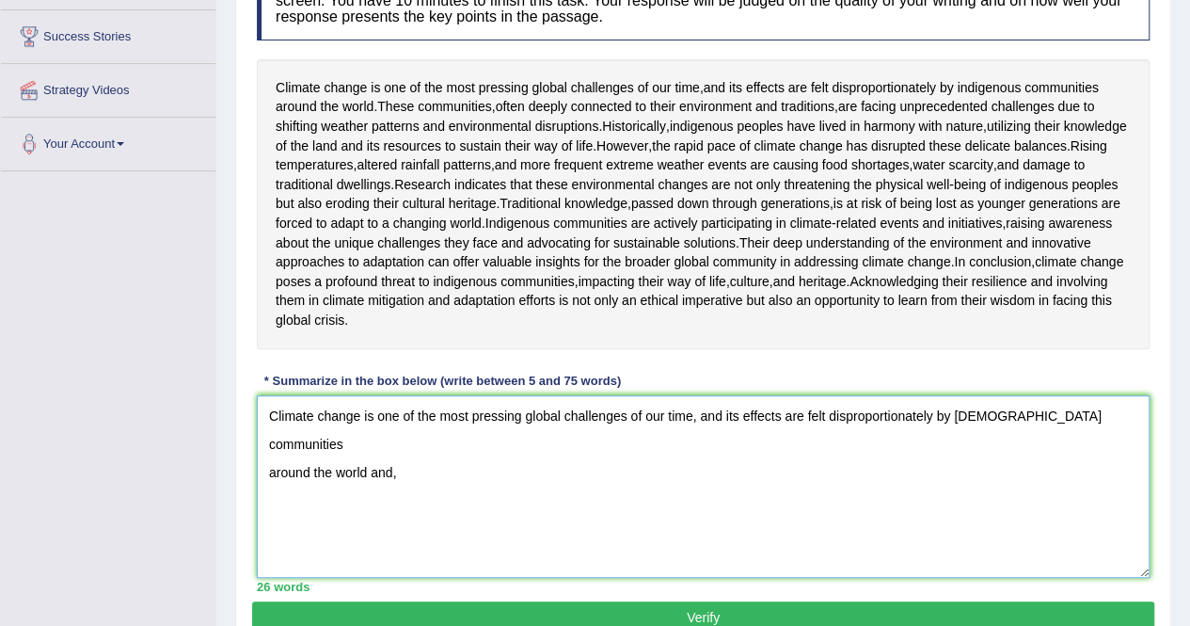
click at [548, 556] on textarea "Climate change is one of the most pressing global challenges of our time, and i…" at bounding box center [703, 486] width 893 height 183
paste textarea "Traditional knowledge, passed down through generations, is at risk of being los…"
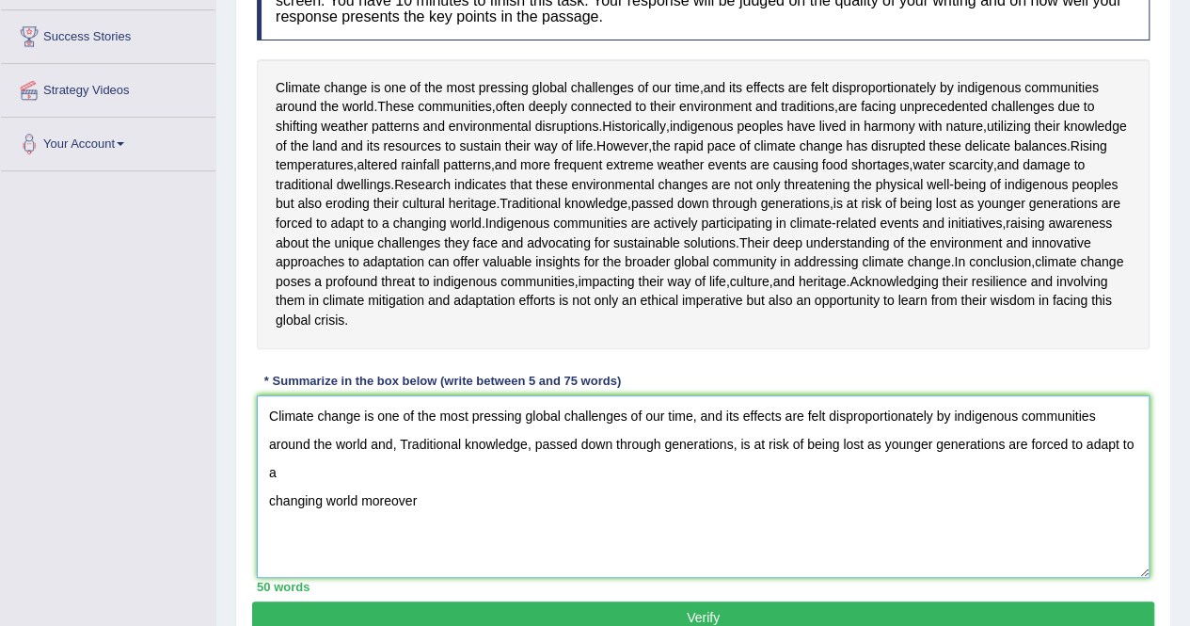
click at [269, 578] on textarea "Climate change is one of the most pressing global challenges of our time, and i…" at bounding box center [703, 486] width 893 height 183
click at [452, 578] on textarea "Climate change is one of the most pressing global challenges of our time, and i…" at bounding box center [703, 486] width 893 height 183
click at [484, 578] on textarea "Climate change is one of the most pressing global challenges of our time, and i…" at bounding box center [703, 486] width 893 height 183
paste textarea "In conclusion, climate change poses a profound threat to indigenous communities…"
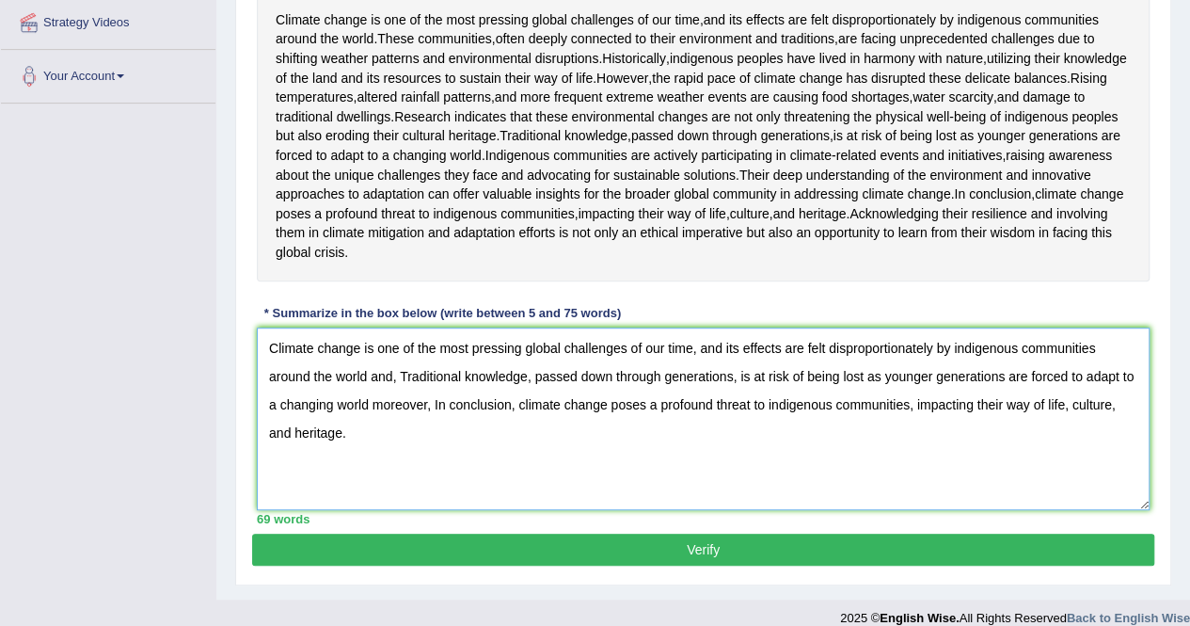
scroll to position [499, 0]
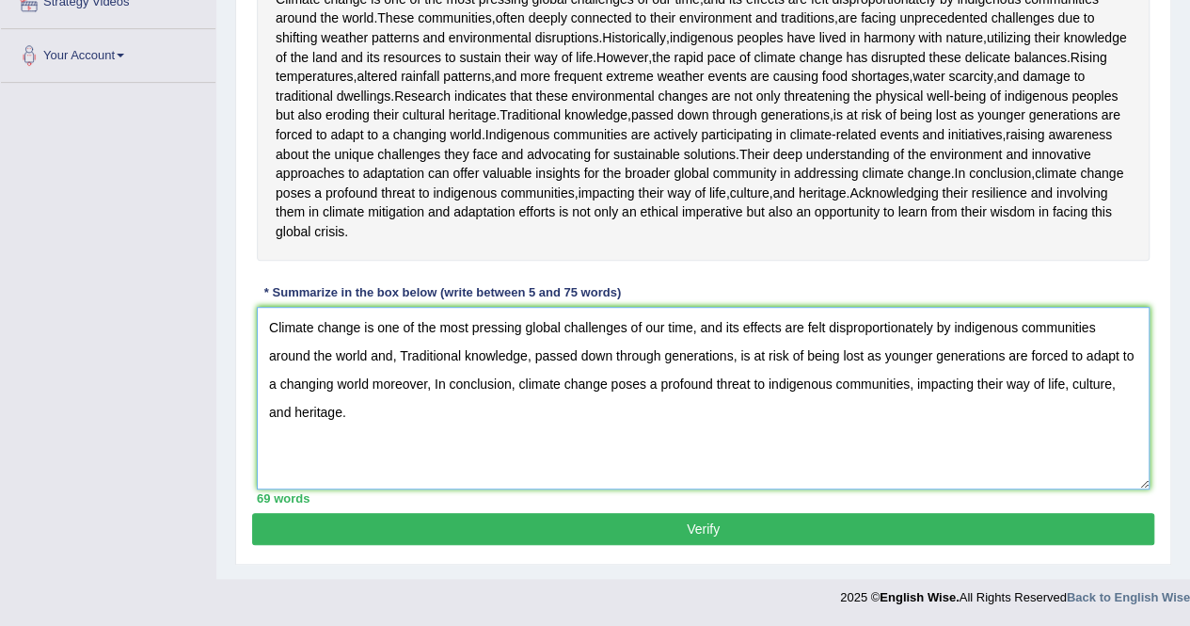
type textarea "Climate change is one of the most pressing global challenges of our time, and i…"
click at [800, 522] on button "Verify" at bounding box center [703, 529] width 902 height 32
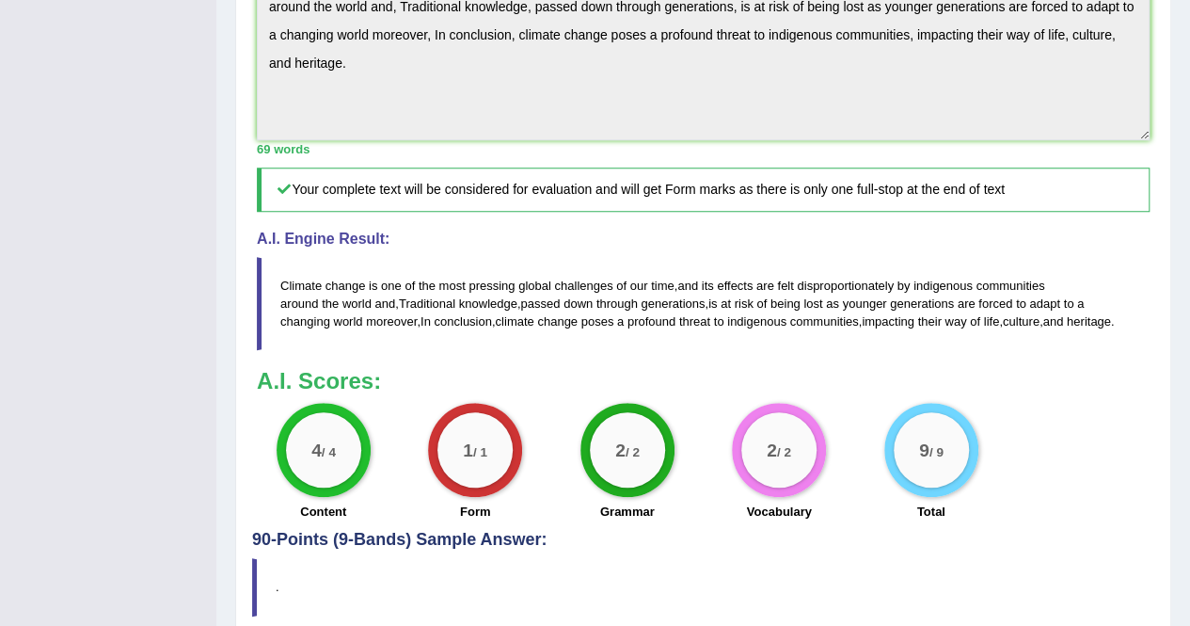
scroll to position [0, 0]
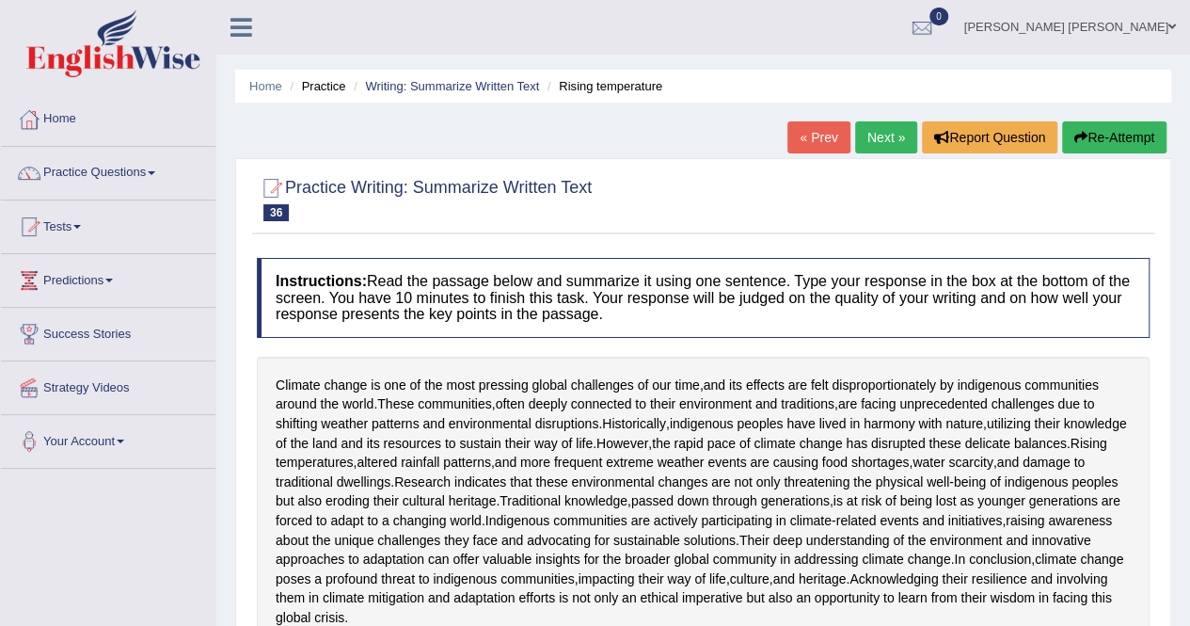
click at [323, 83] on li "Practice" at bounding box center [315, 86] width 60 height 18
click at [271, 86] on link "Home" at bounding box center [265, 86] width 33 height 14
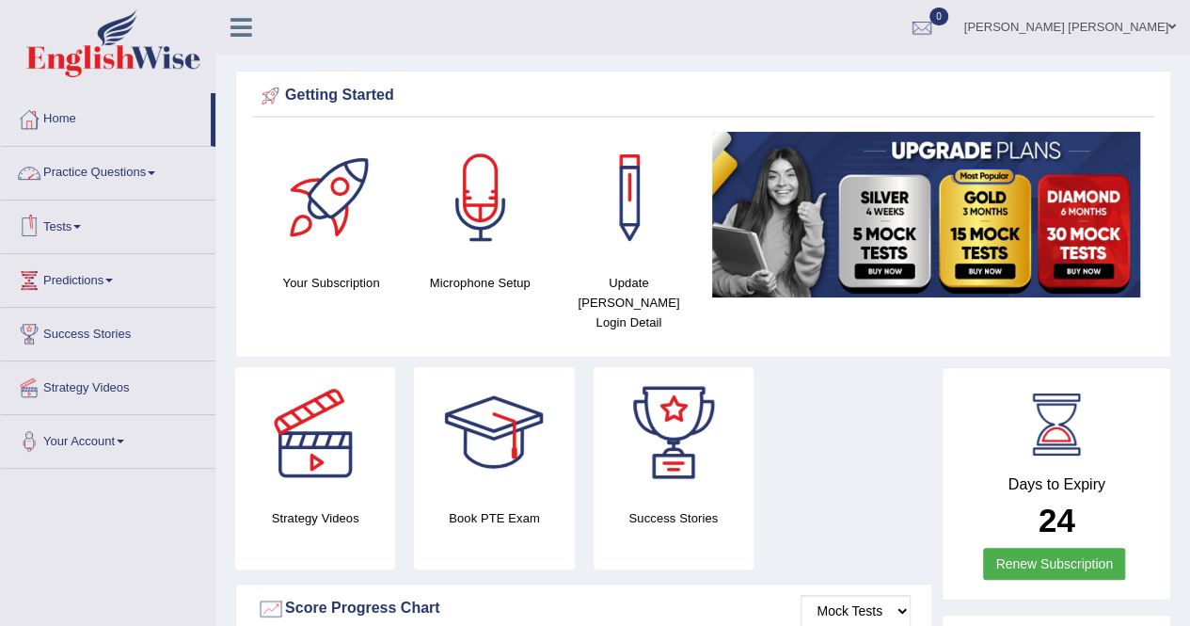
click at [67, 221] on link "Tests" at bounding box center [108, 223] width 215 height 47
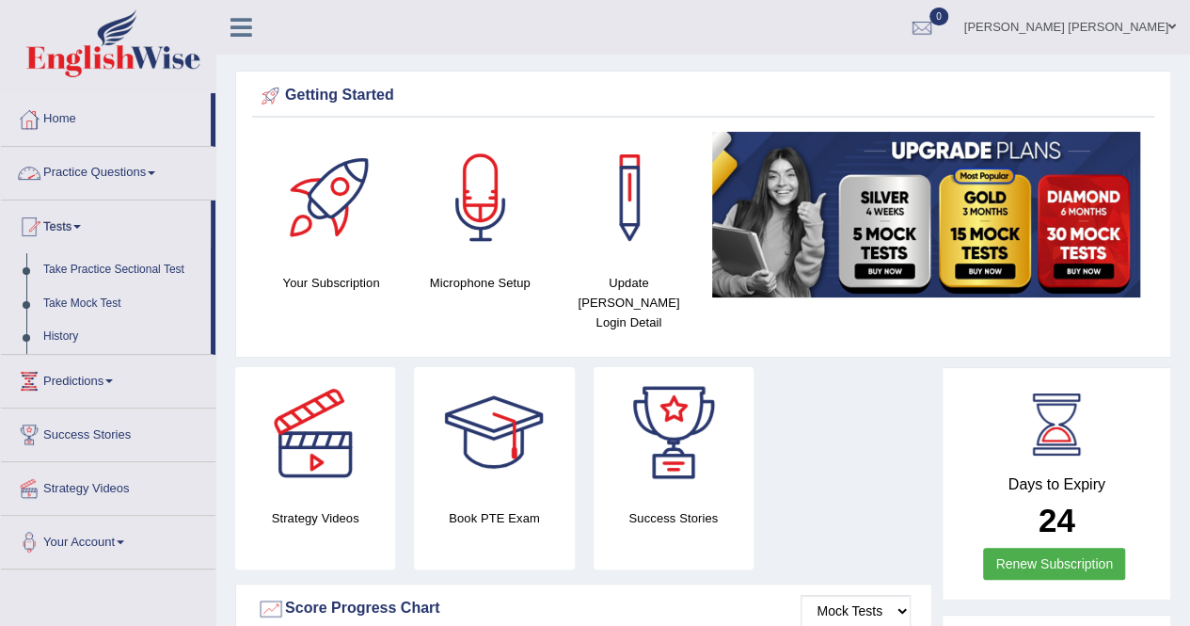
click at [104, 167] on link "Practice Questions" at bounding box center [108, 170] width 215 height 47
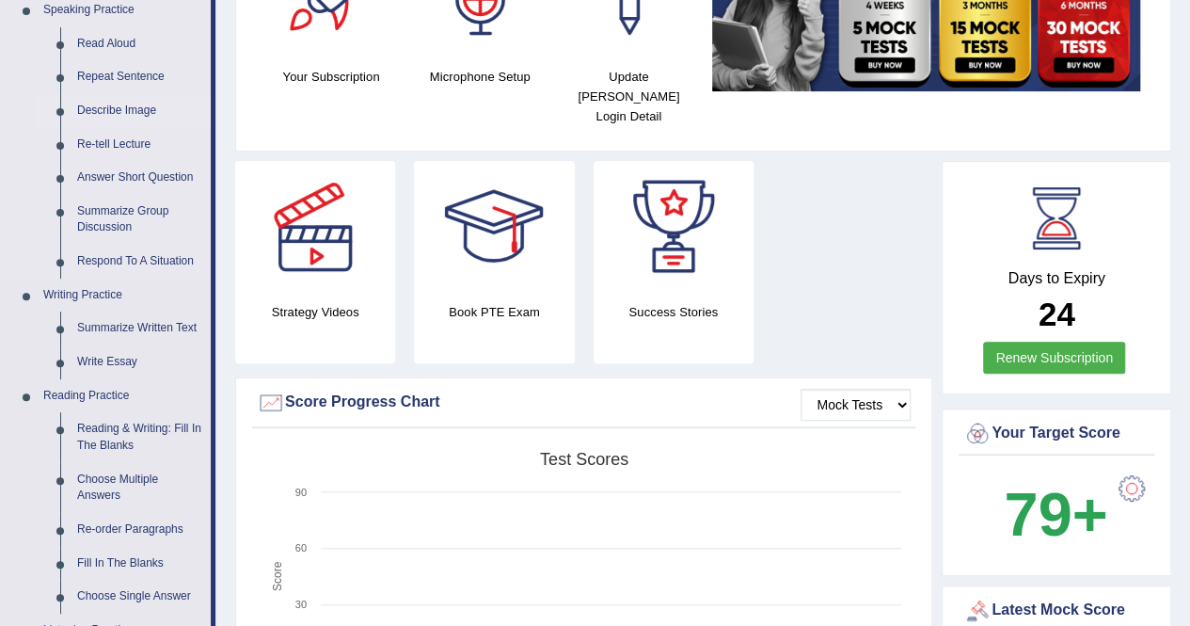
scroll to position [209, 0]
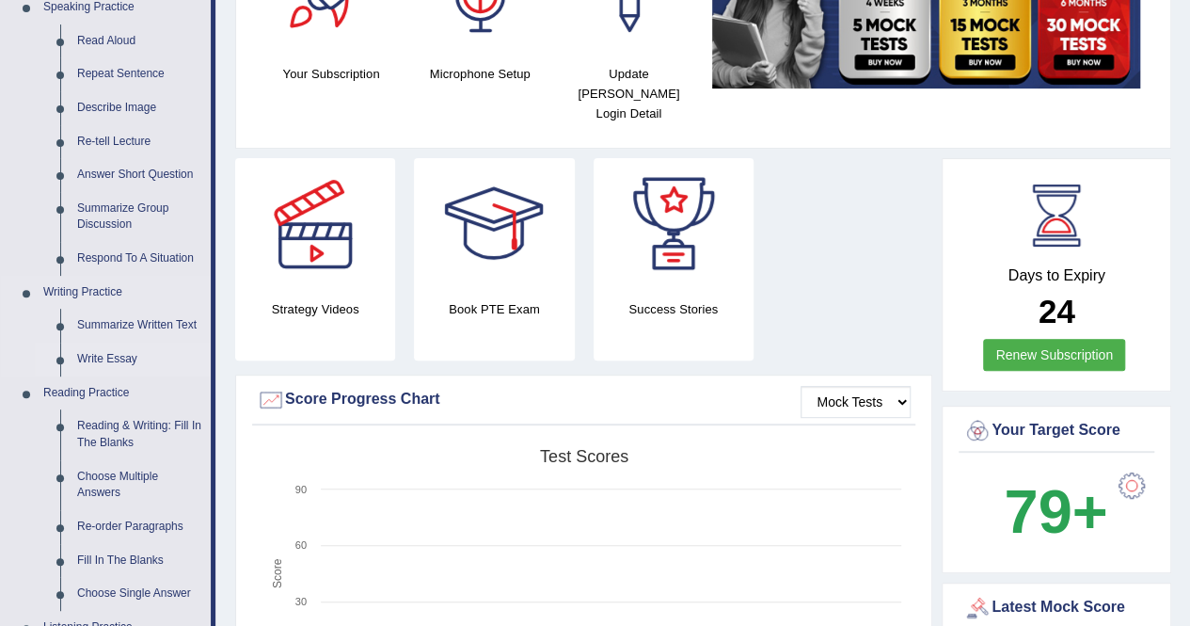
click at [120, 360] on link "Write Essay" at bounding box center [140, 360] width 142 height 34
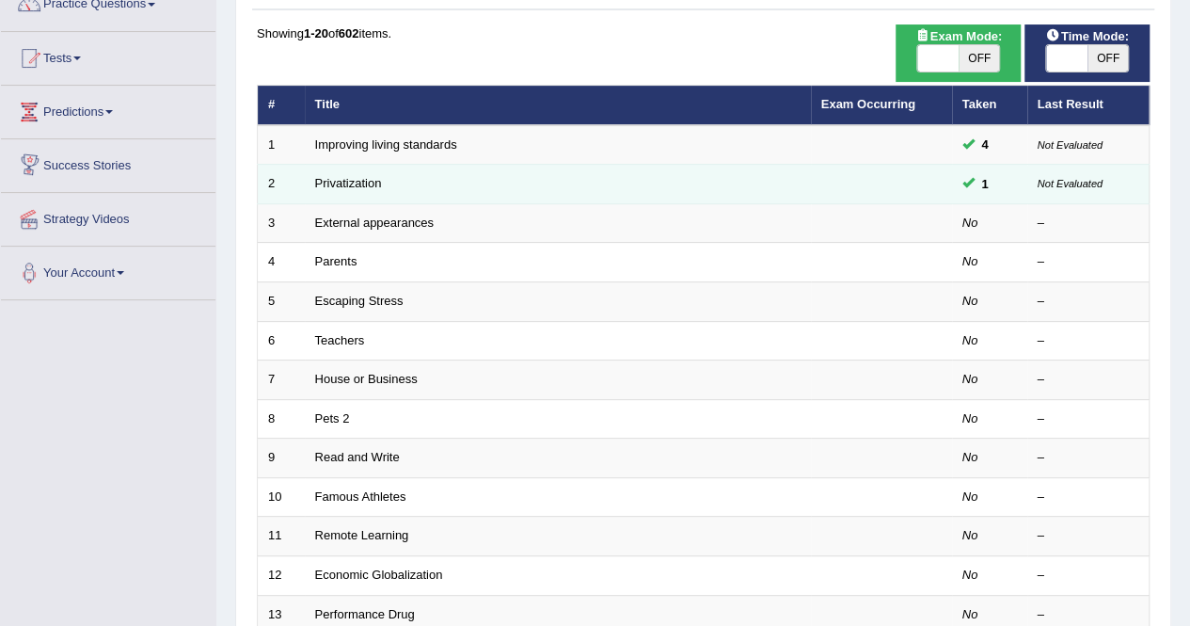
scroll to position [177, 0]
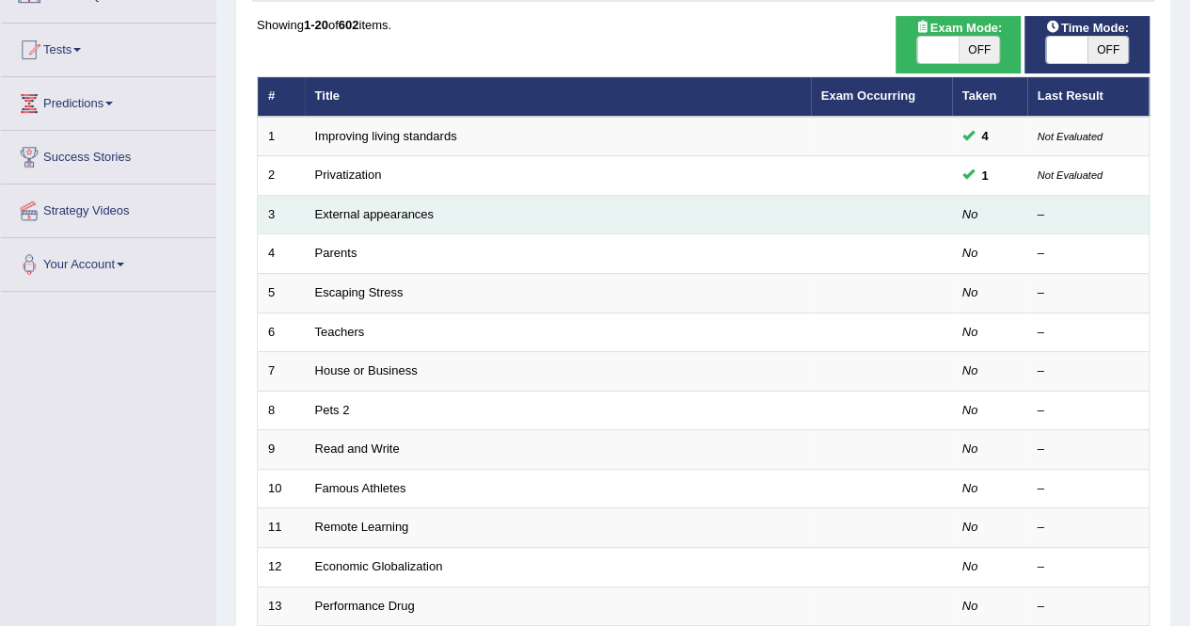
click at [397, 219] on td "External appearances" at bounding box center [558, 215] width 506 height 40
click at [393, 203] on td "External appearances" at bounding box center [558, 215] width 506 height 40
click at [395, 214] on link "External appearances" at bounding box center [374, 214] width 119 height 14
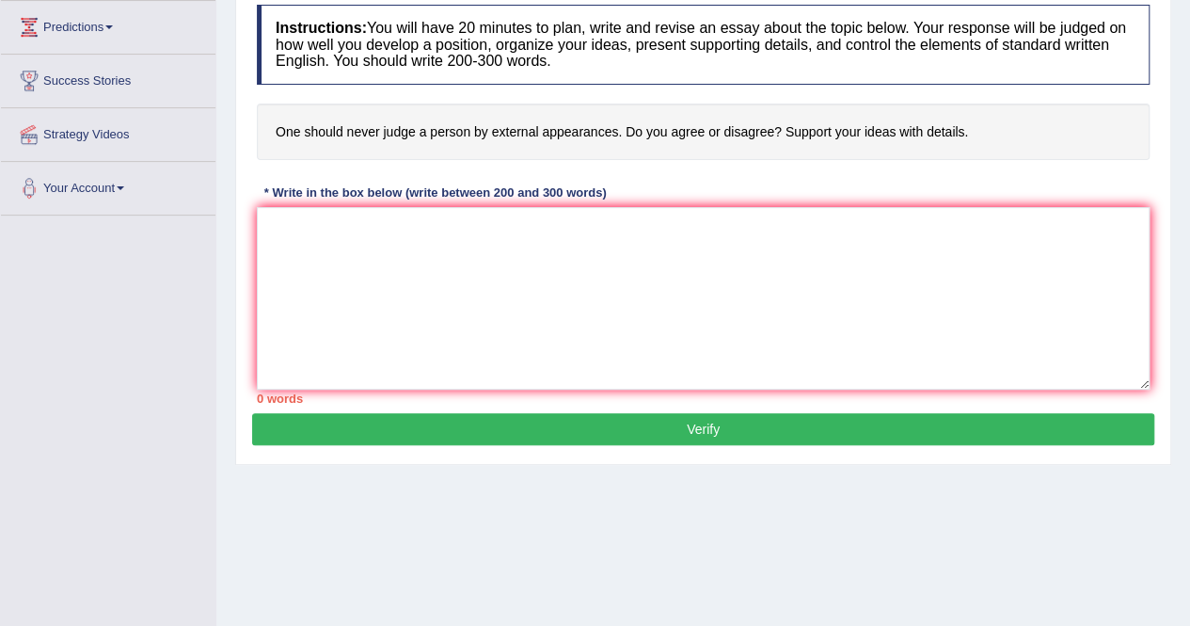
scroll to position [275, 0]
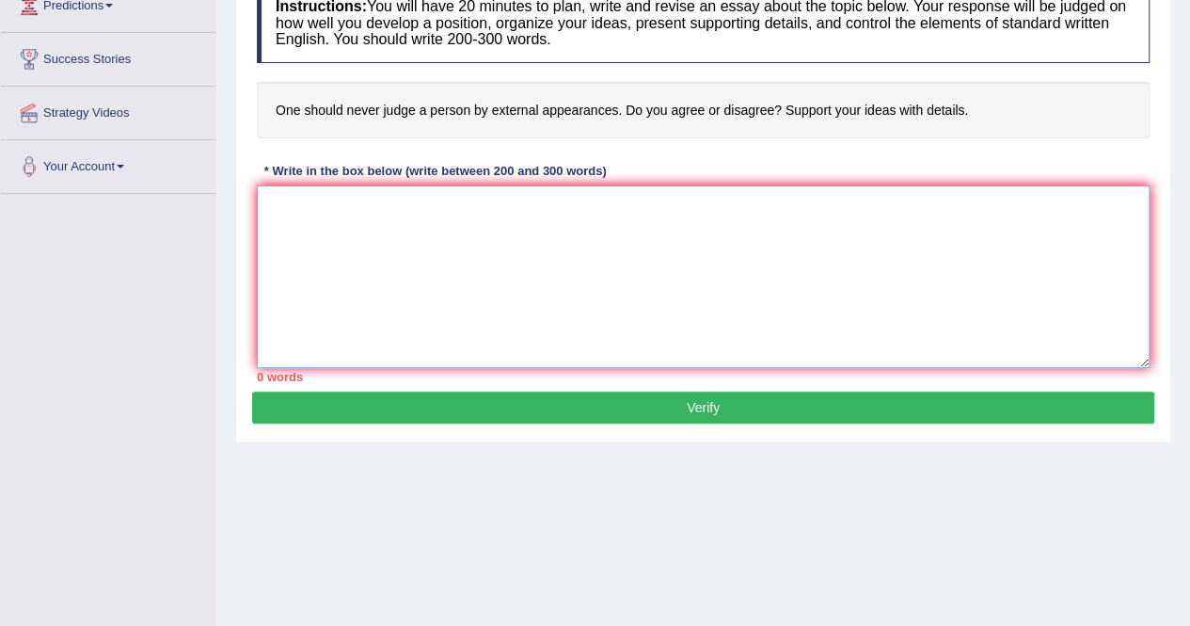
click at [326, 194] on textarea at bounding box center [703, 276] width 893 height 183
paste textarea "In [DATE] complex world, numerous issues and topics are subject to debate. One …"
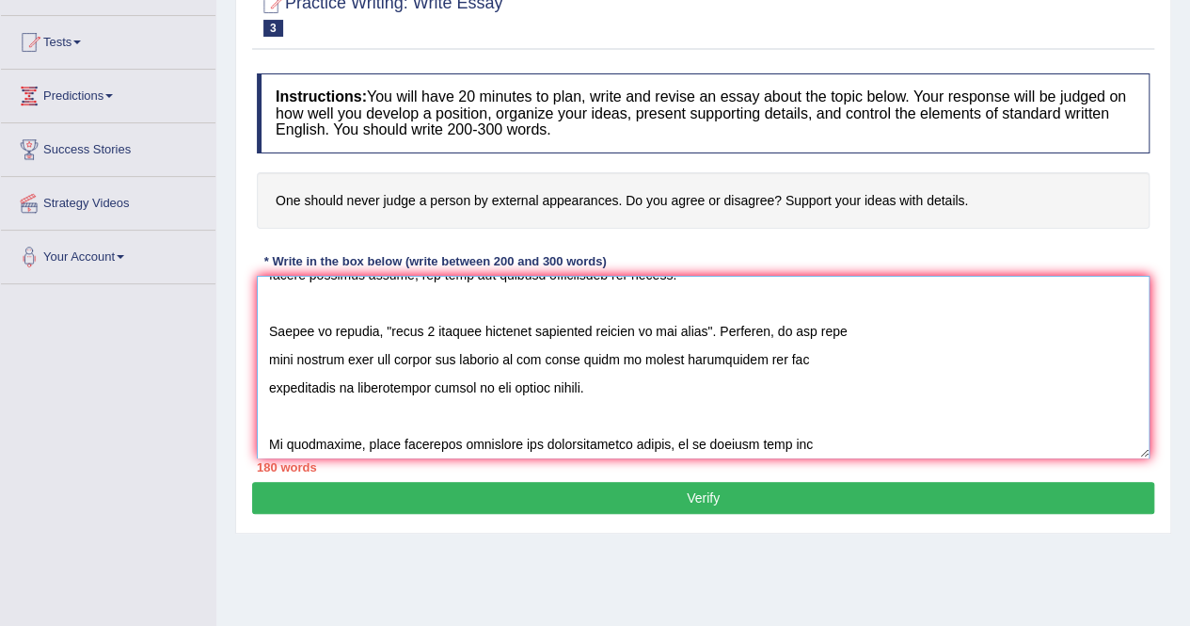
scroll to position [0, 0]
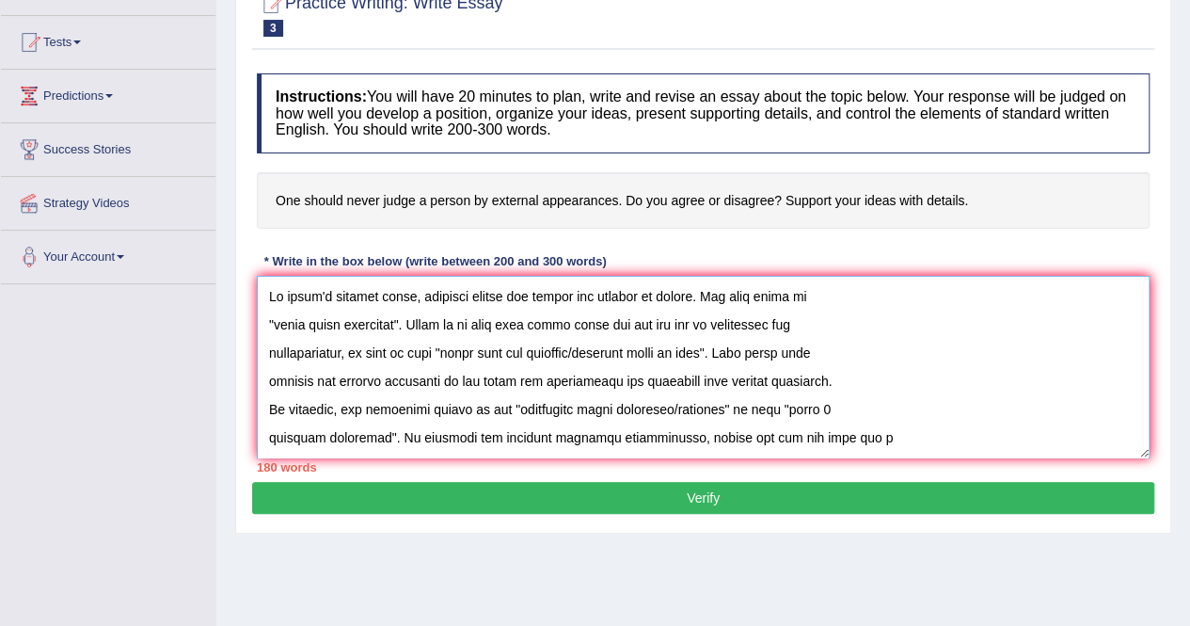
click at [266, 320] on textarea at bounding box center [703, 367] width 893 height 183
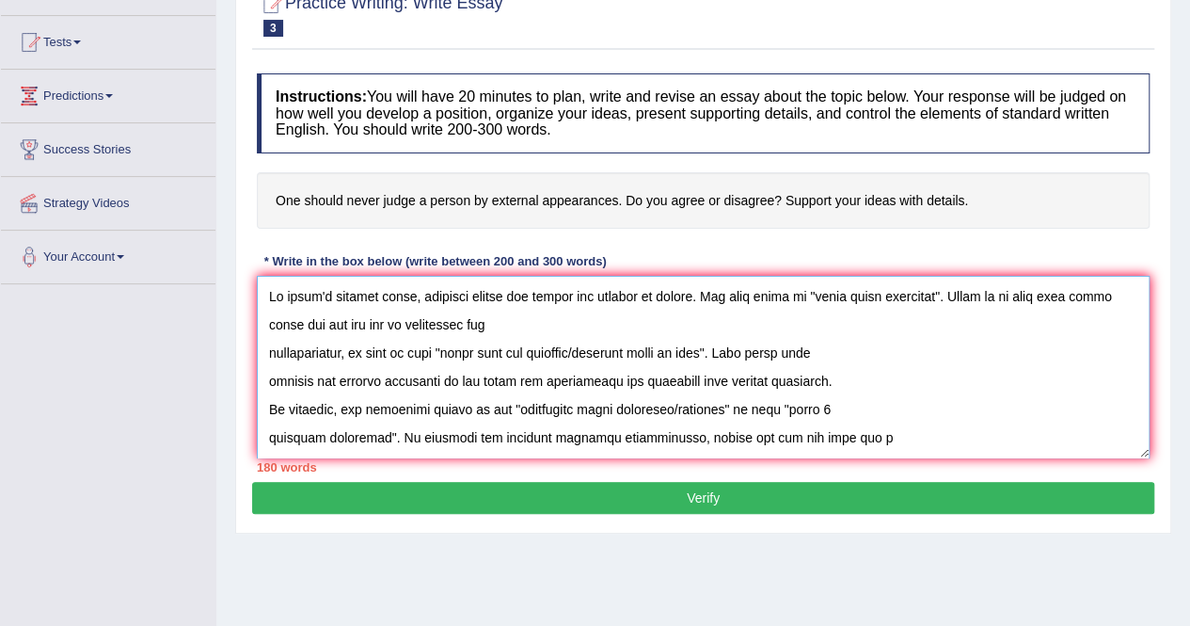
click at [263, 355] on textarea at bounding box center [703, 367] width 893 height 183
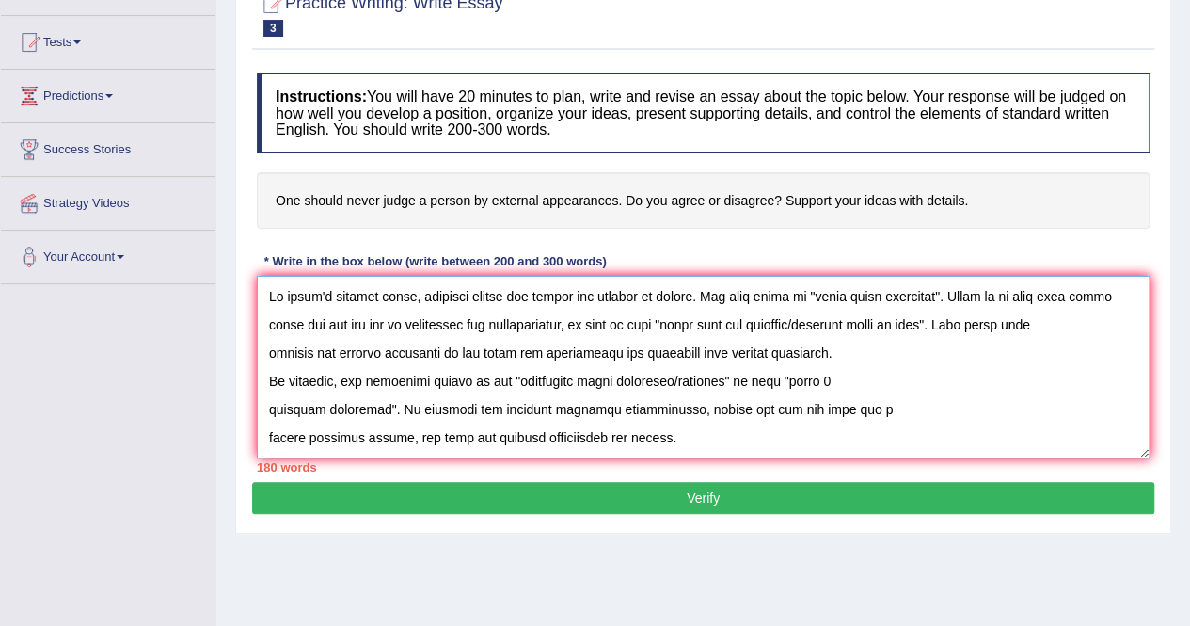
click at [265, 354] on textarea at bounding box center [703, 367] width 893 height 183
click at [757, 349] on textarea at bounding box center [703, 367] width 893 height 183
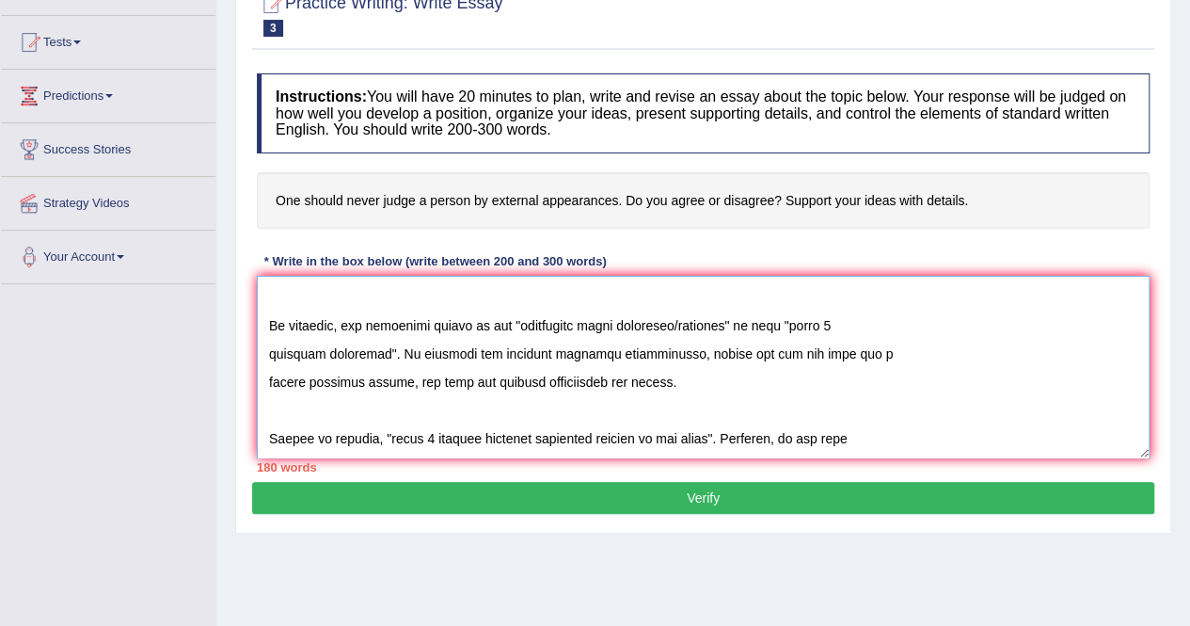
scroll to position [113, 0]
click at [265, 351] on textarea at bounding box center [703, 367] width 893 height 183
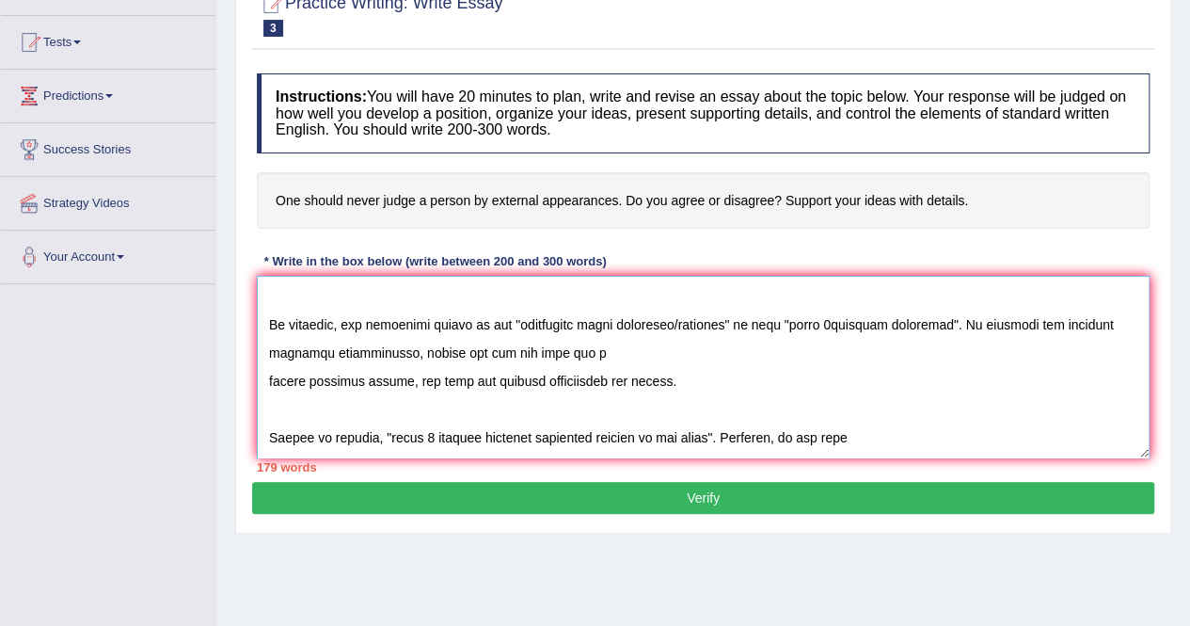
scroll to position [85, 0]
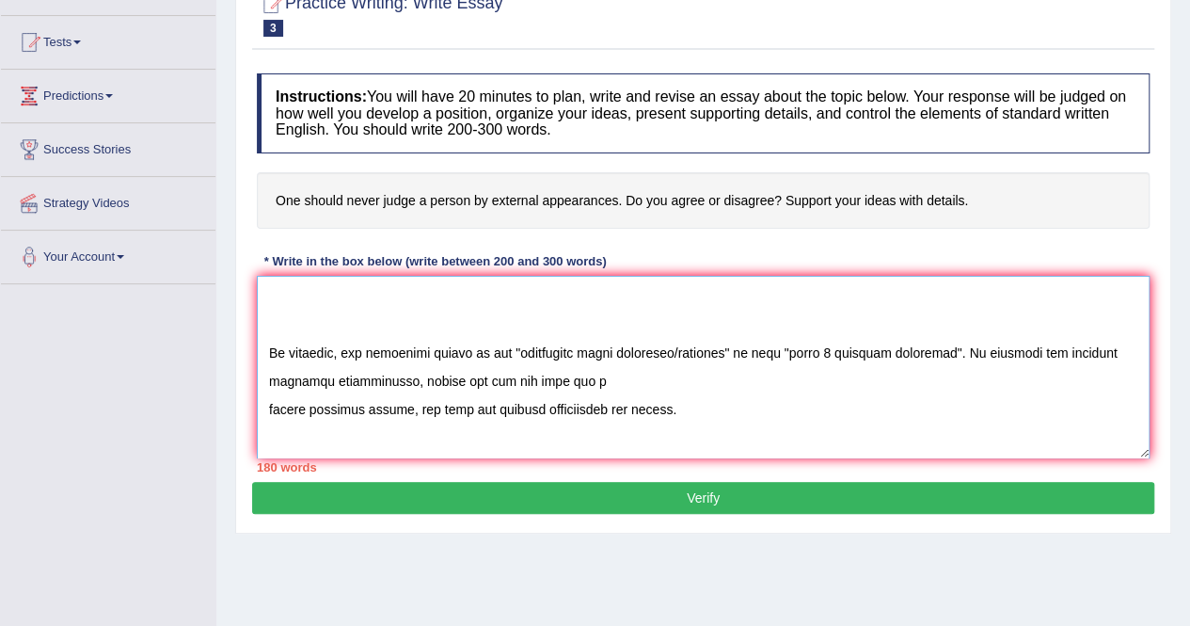
click at [263, 378] on textarea at bounding box center [703, 367] width 893 height 183
click at [265, 400] on textarea at bounding box center [703, 367] width 893 height 183
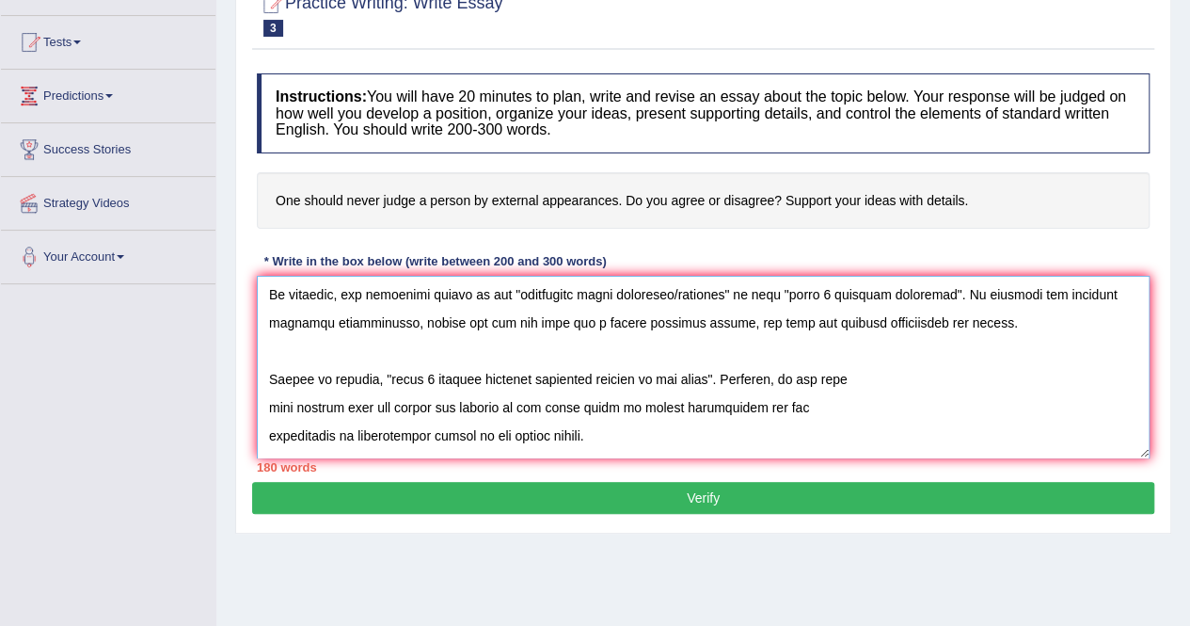
scroll to position [175, 0]
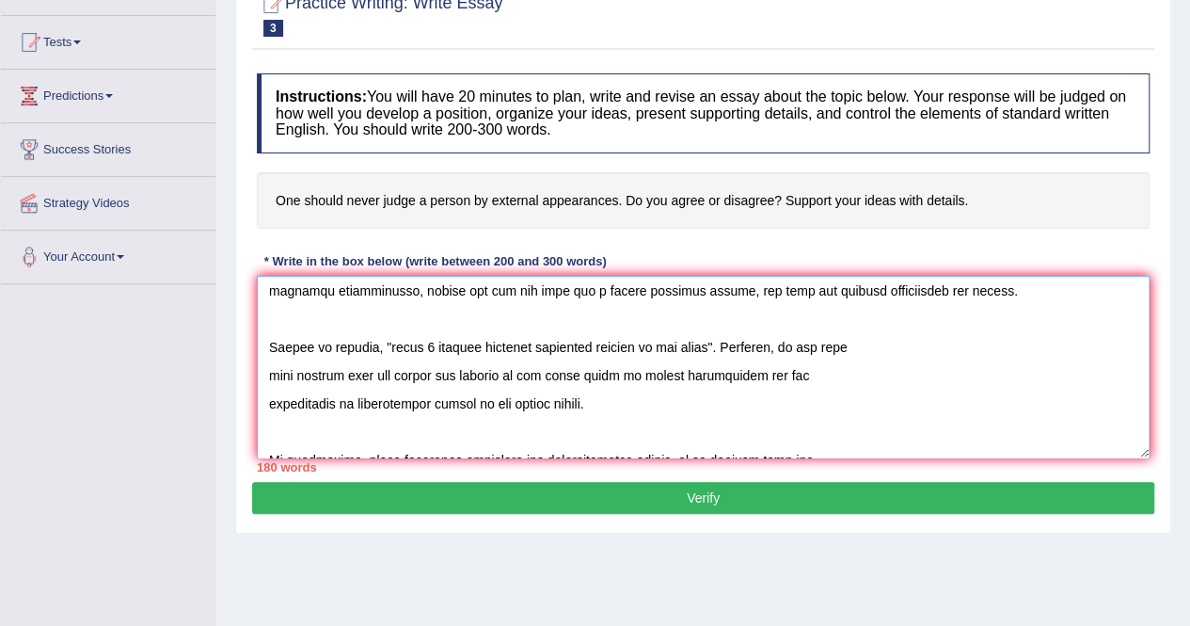
click at [267, 375] on textarea at bounding box center [703, 367] width 893 height 183
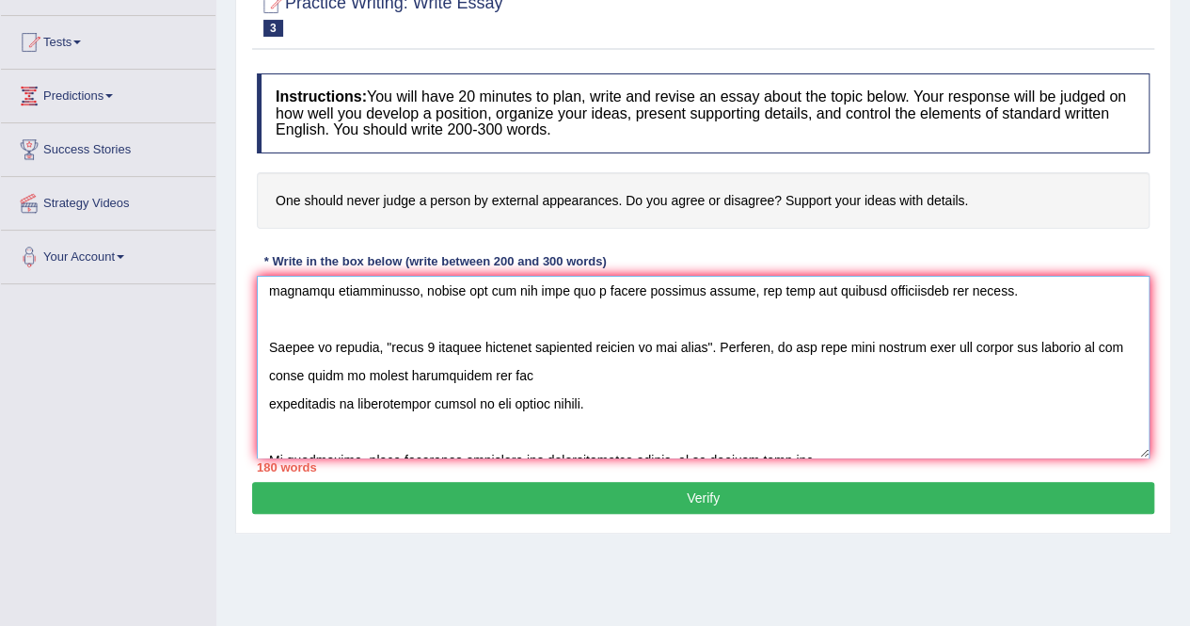
click at [265, 396] on textarea at bounding box center [703, 367] width 893 height 183
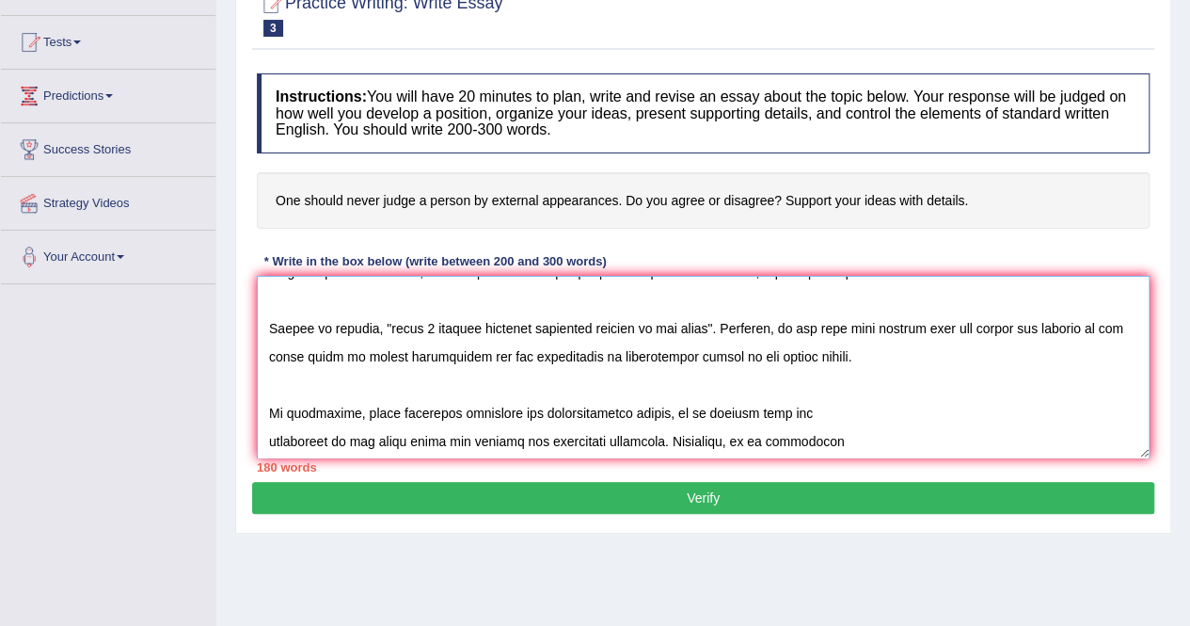
scroll to position [125, 0]
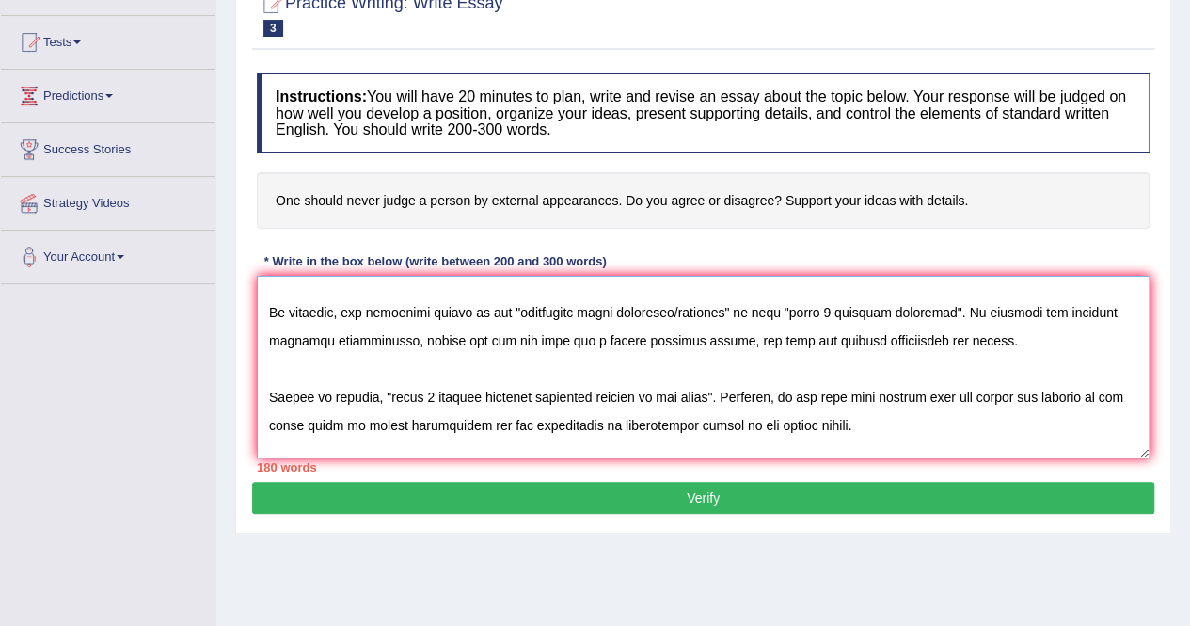
click at [298, 360] on textarea at bounding box center [703, 367] width 893 height 183
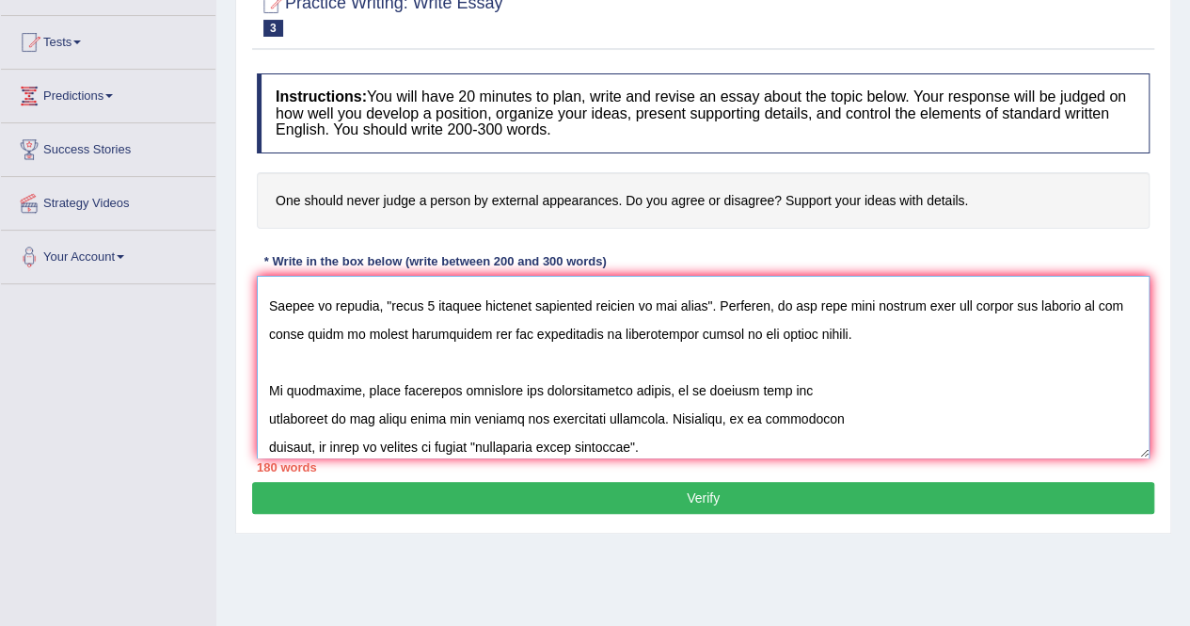
scroll to position [243, 0]
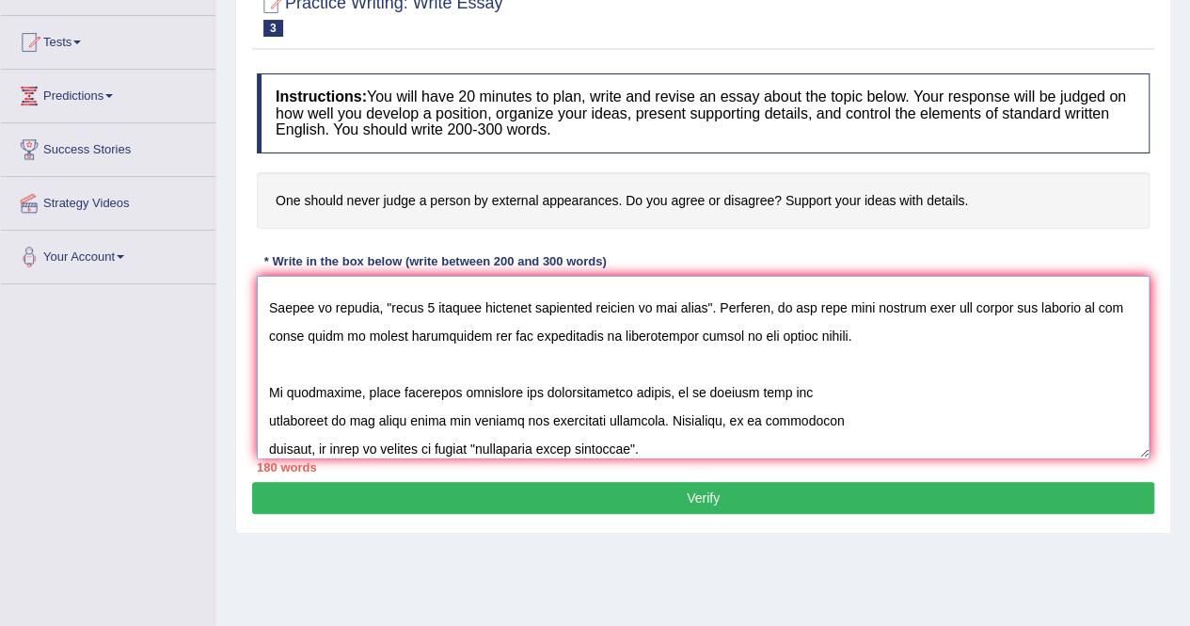
click at [279, 354] on textarea at bounding box center [703, 367] width 893 height 183
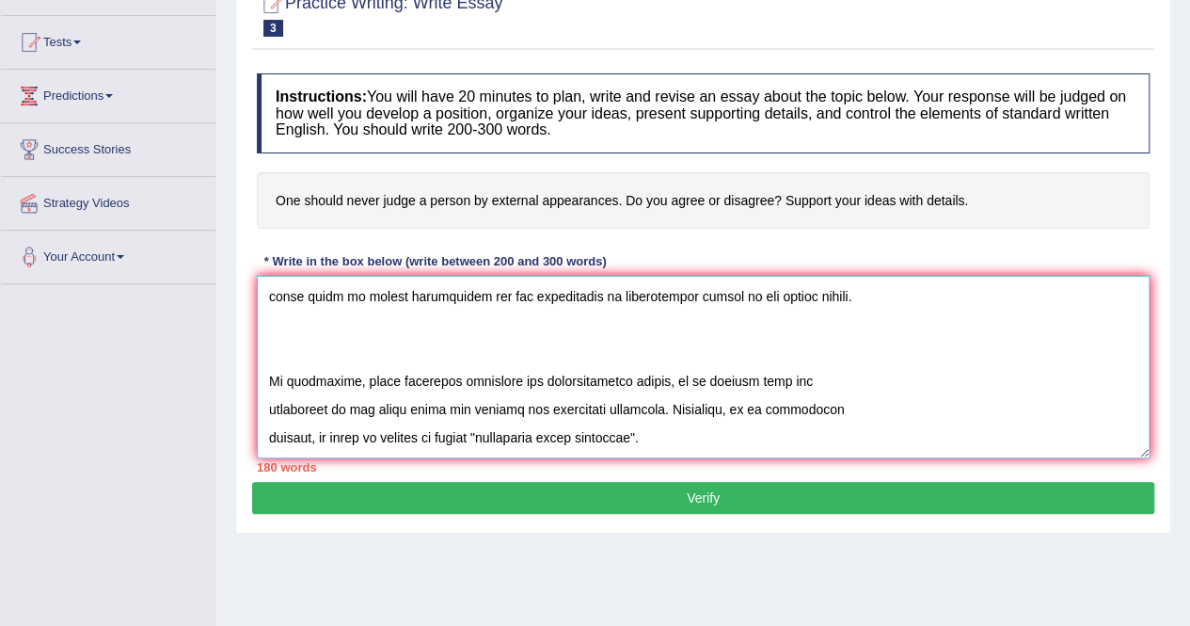
scroll to position [339, 0]
click at [271, 355] on textarea at bounding box center [703, 367] width 893 height 183
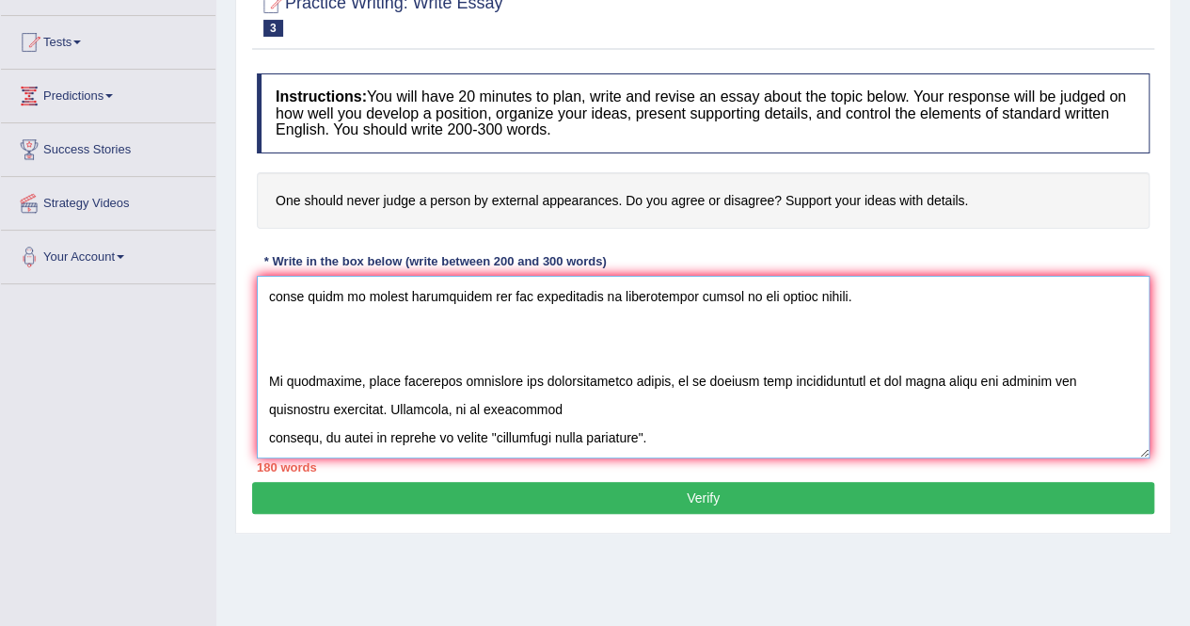
scroll to position [311, 0]
click at [263, 410] on textarea at bounding box center [703, 367] width 893 height 183
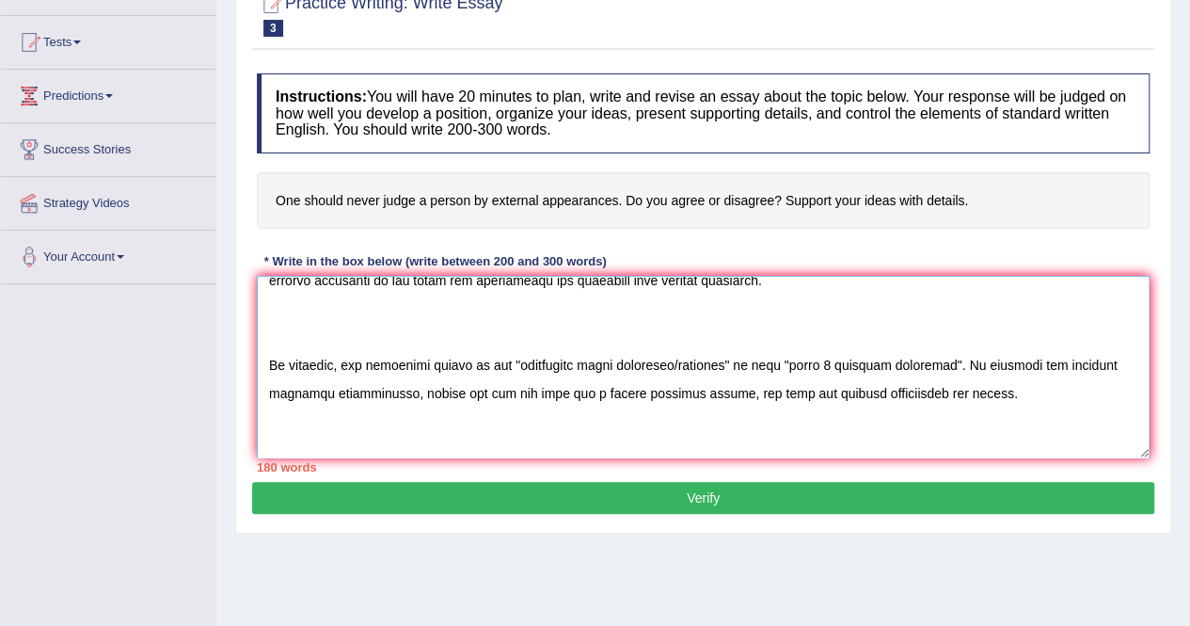
scroll to position [0, 0]
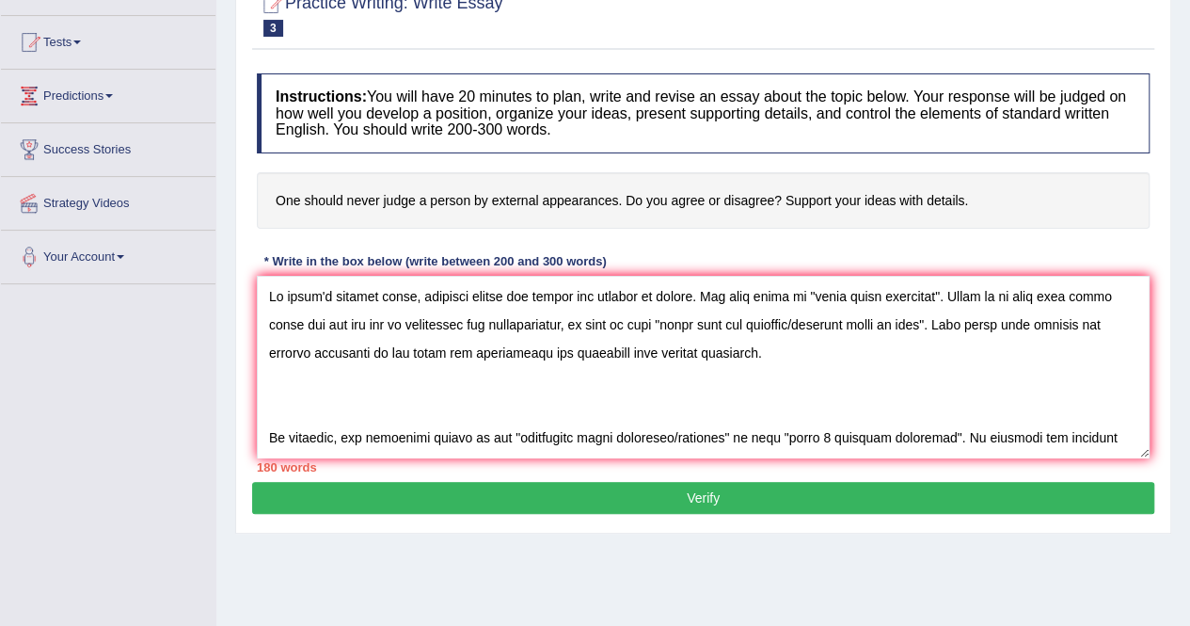
drag, startPoint x: 619, startPoint y: 199, endPoint x: 400, endPoint y: 201, distance: 219.3
click at [400, 201] on h4 "One should never judge a person by external appearances. Do you agree or disagr…" at bounding box center [703, 200] width 893 height 57
drag, startPoint x: 828, startPoint y: 295, endPoint x: 948, endPoint y: 289, distance: 119.7
click at [948, 289] on textarea at bounding box center [703, 367] width 893 height 183
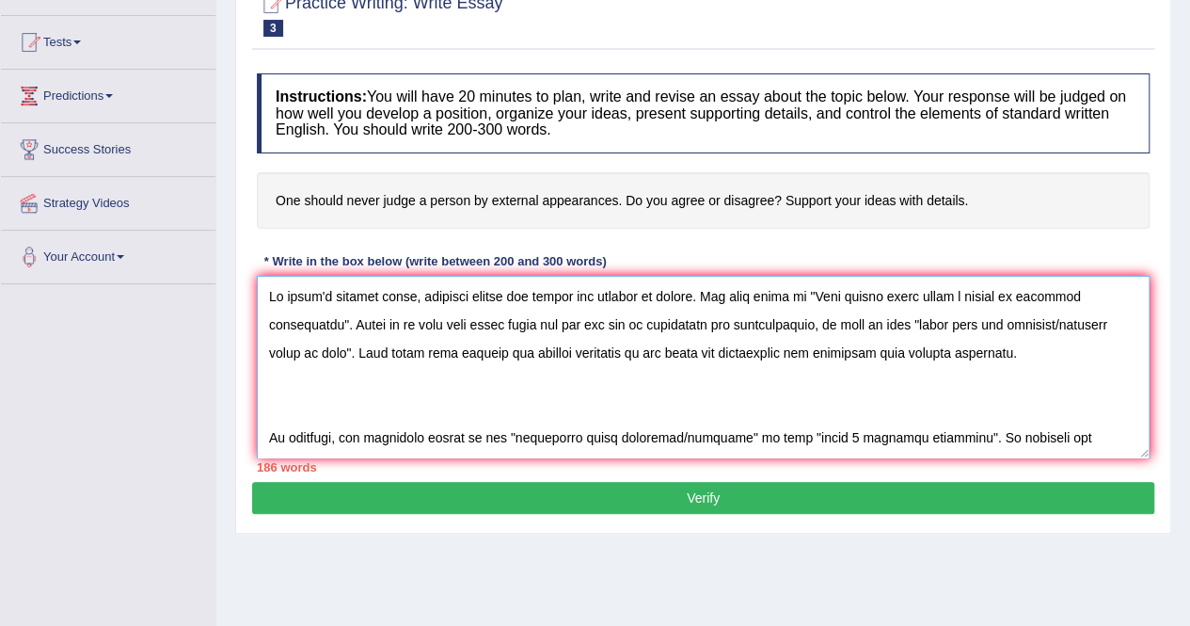
click at [853, 291] on textarea at bounding box center [703, 367] width 893 height 183
click at [858, 294] on textarea at bounding box center [703, 367] width 893 height 183
click at [855, 294] on textarea at bounding box center [703, 367] width 893 height 183
drag, startPoint x: 928, startPoint y: 324, endPoint x: 341, endPoint y: 354, distance: 588.0
click at [341, 354] on textarea at bounding box center [703, 367] width 893 height 183
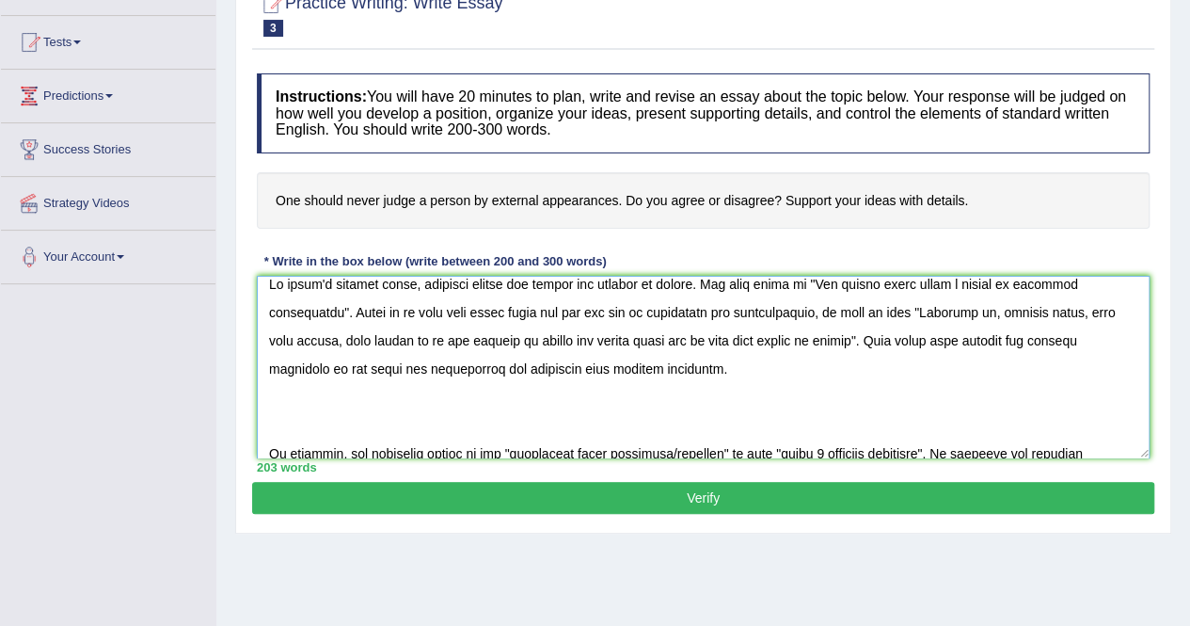
scroll to position [11, 0]
click at [354, 343] on textarea at bounding box center [703, 367] width 893 height 183
click at [351, 342] on textarea at bounding box center [703, 367] width 893 height 183
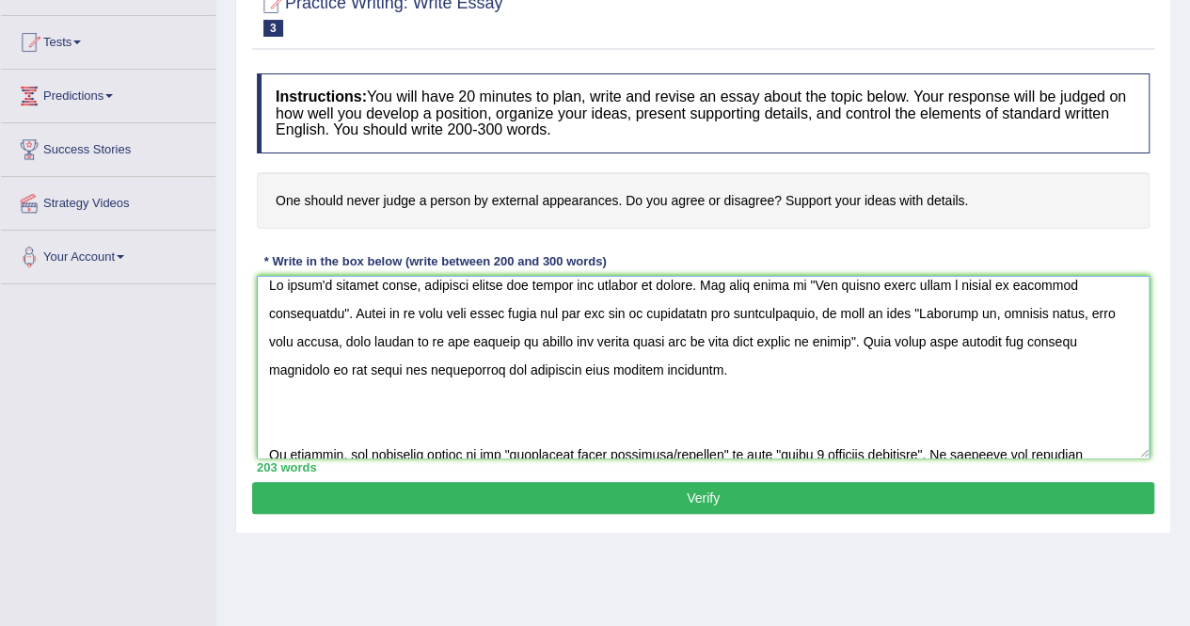
click at [512, 341] on textarea at bounding box center [703, 367] width 893 height 183
click at [548, 342] on textarea at bounding box center [703, 367] width 893 height 183
click at [564, 340] on textarea at bounding box center [703, 367] width 893 height 183
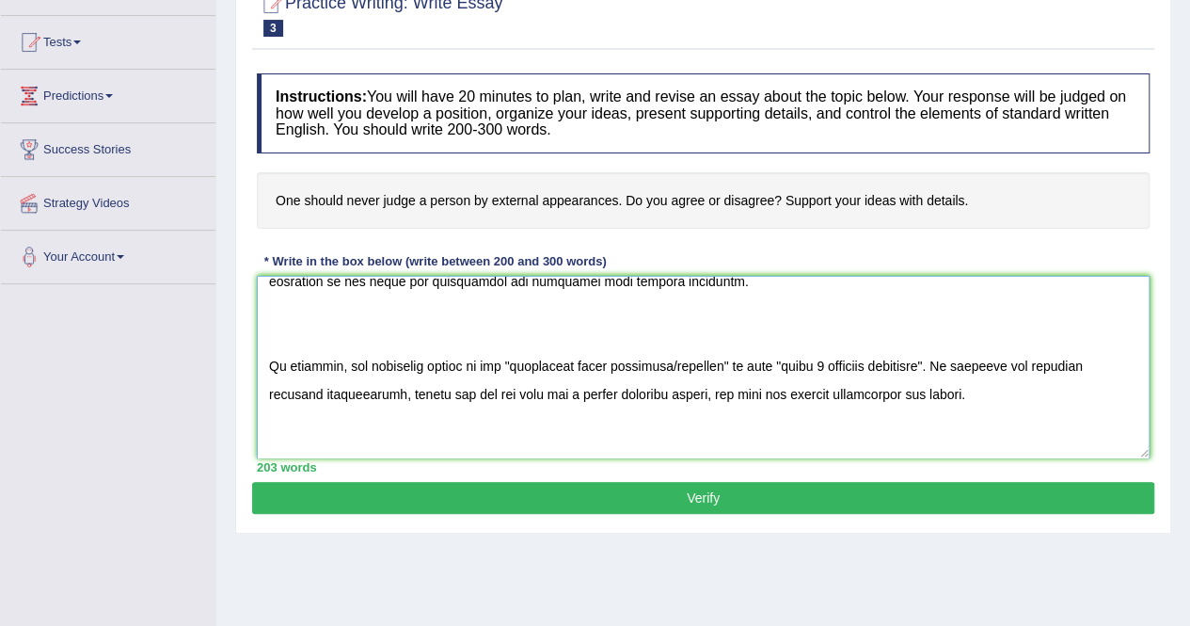
scroll to position [101, 0]
drag, startPoint x: 746, startPoint y: 360, endPoint x: 532, endPoint y: 362, distance: 214.6
click at [532, 362] on textarea at bounding box center [703, 367] width 893 height 183
drag, startPoint x: 862, startPoint y: 364, endPoint x: 1005, endPoint y: 362, distance: 143.0
click at [1005, 362] on textarea at bounding box center [703, 367] width 893 height 183
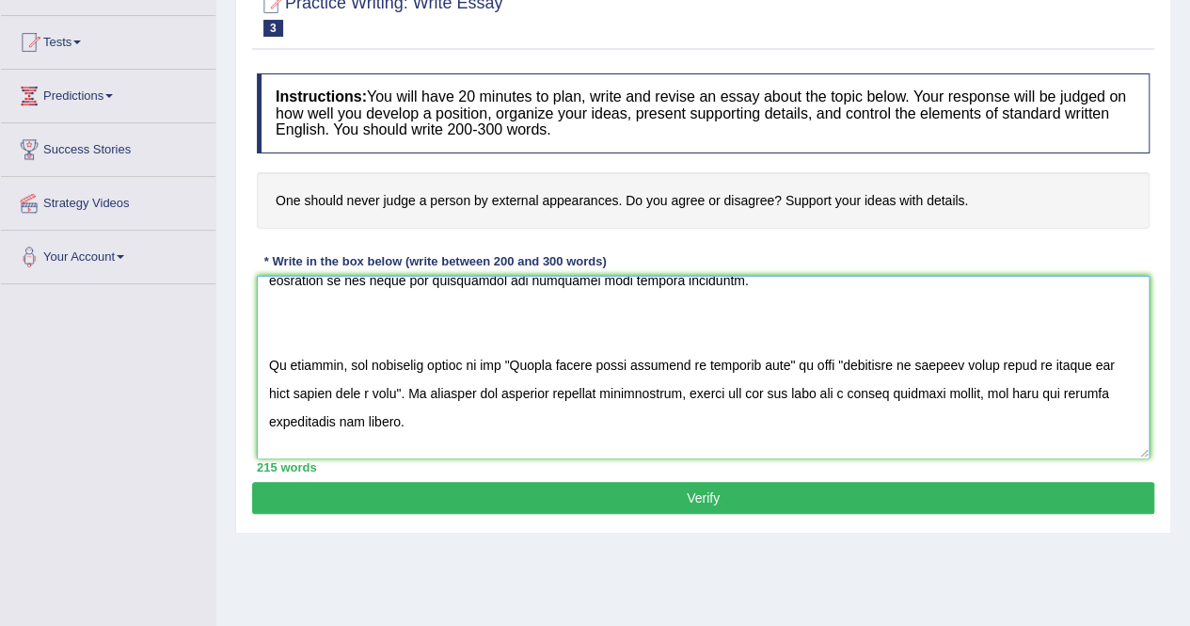
click at [1056, 362] on textarea at bounding box center [703, 367] width 893 height 183
click at [296, 393] on textarea at bounding box center [703, 367] width 893 height 183
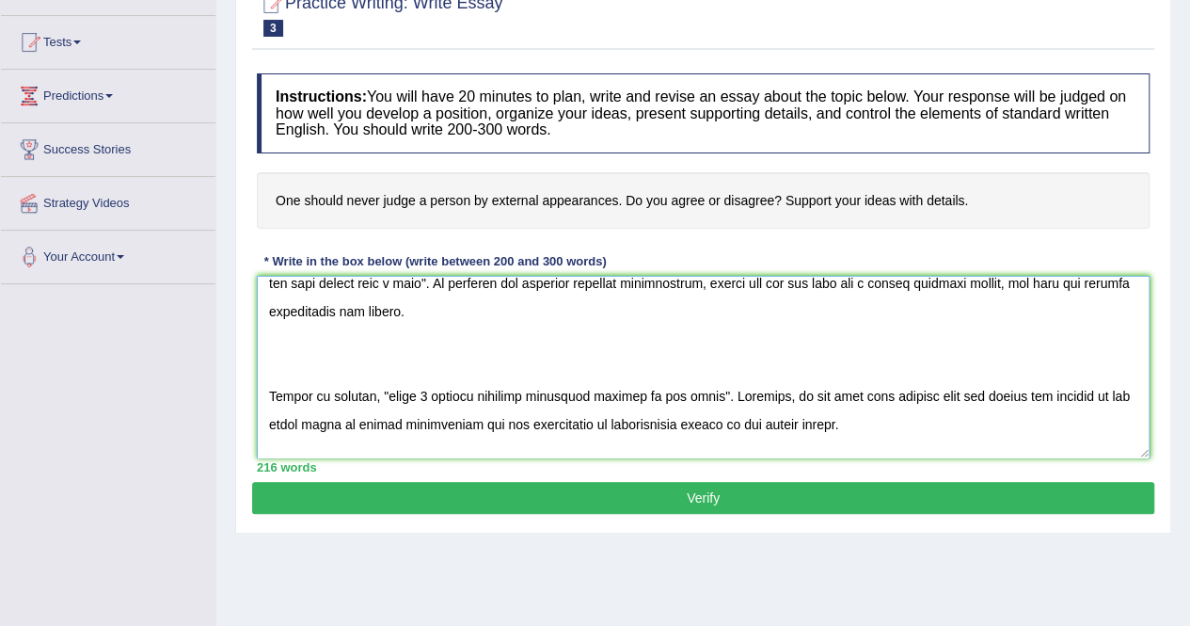
scroll to position [220, 0]
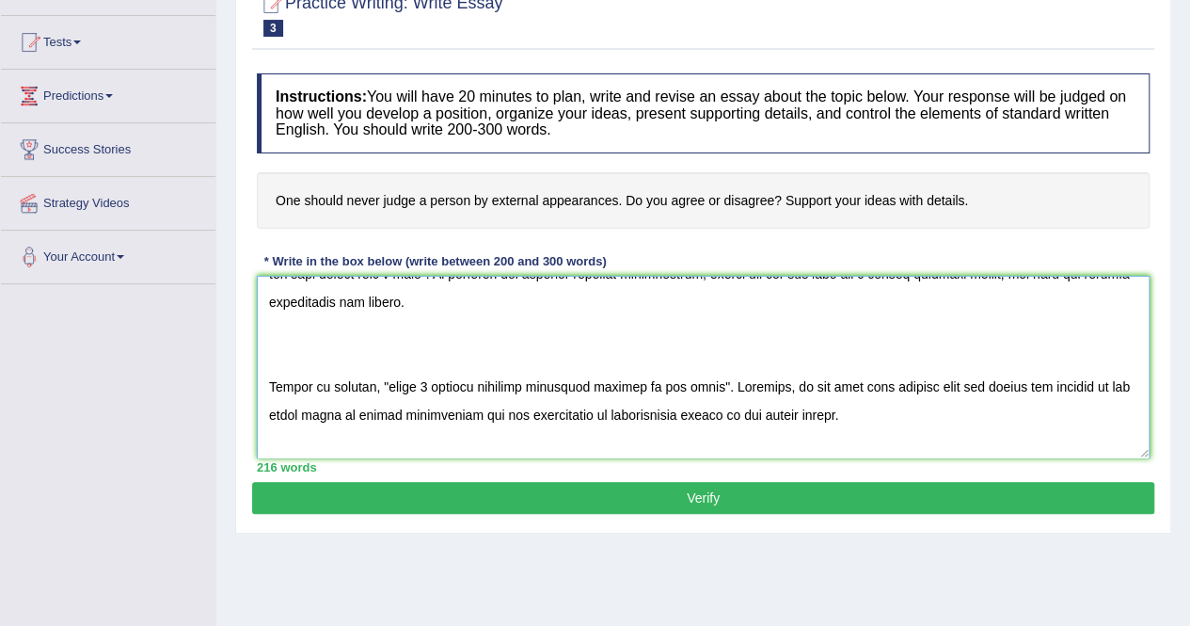
drag, startPoint x: 384, startPoint y: 385, endPoint x: 696, endPoint y: 377, distance: 312.5
click at [696, 377] on textarea at bounding box center [703, 367] width 893 height 183
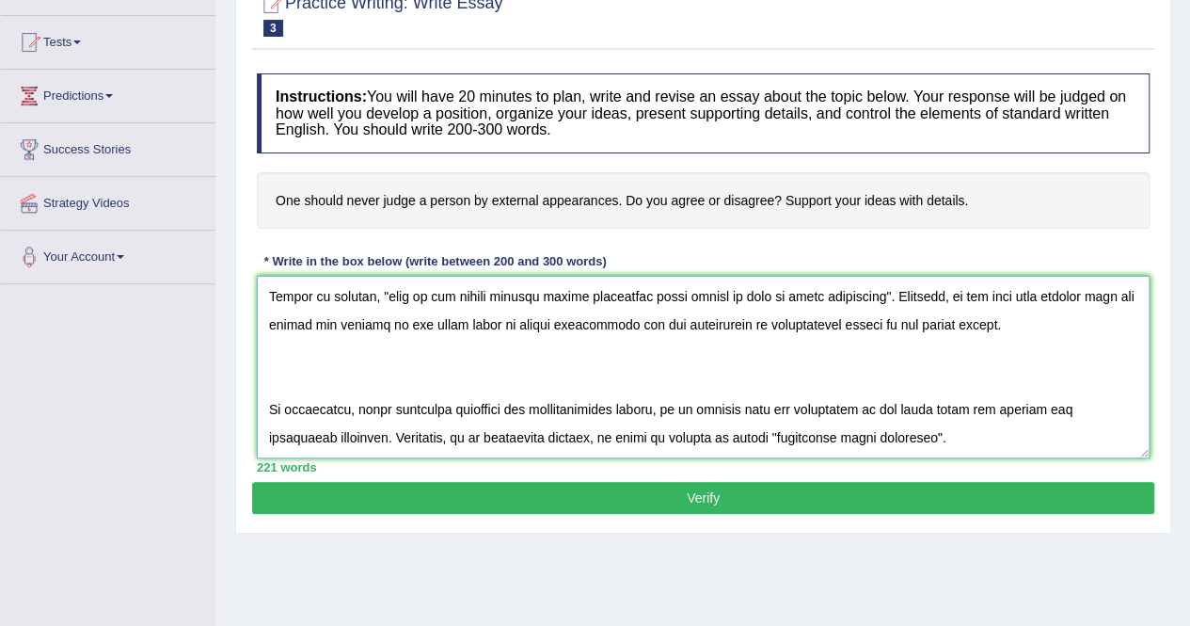
scroll to position [346, 0]
drag, startPoint x: 888, startPoint y: 400, endPoint x: 732, endPoint y: 394, distance: 156.3
click at [732, 394] on textarea at bounding box center [703, 367] width 893 height 183
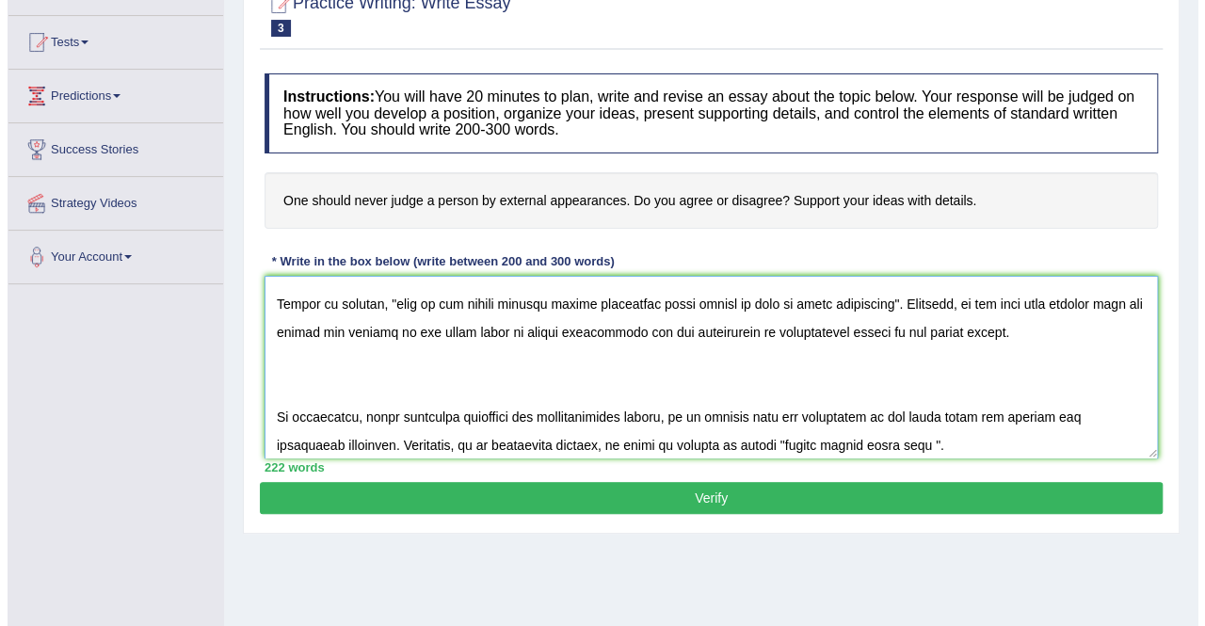
scroll to position [307, 0]
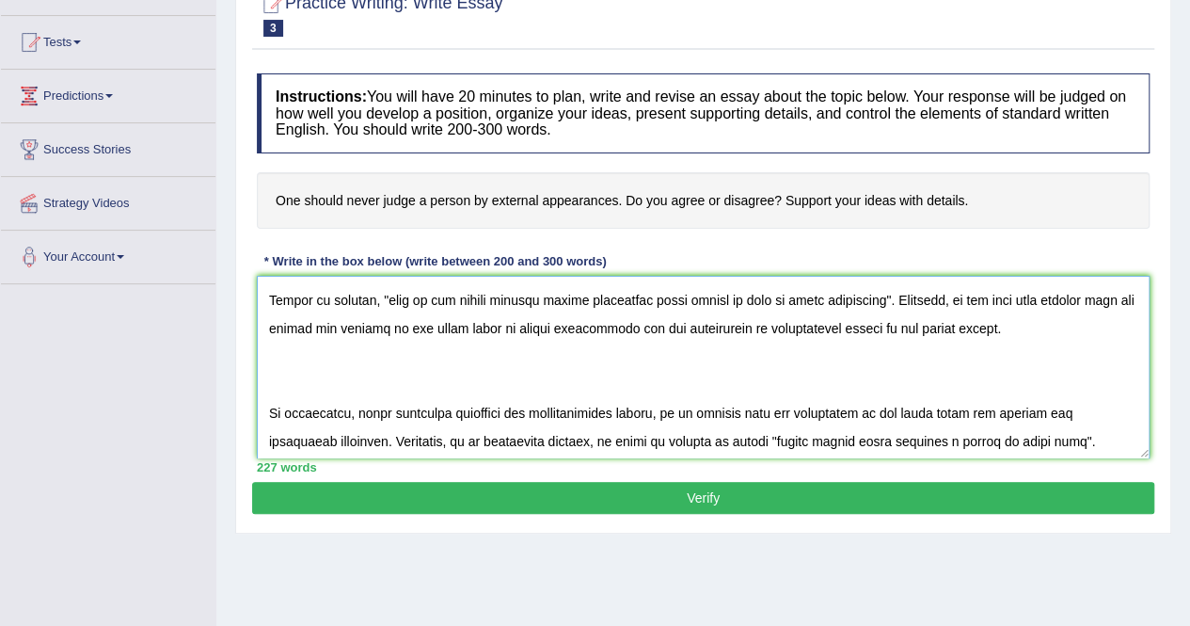
type textarea "In today's complex world, numerous issues and topics are subject to debate. One…"
click at [696, 490] on button "Verify" at bounding box center [703, 498] width 902 height 32
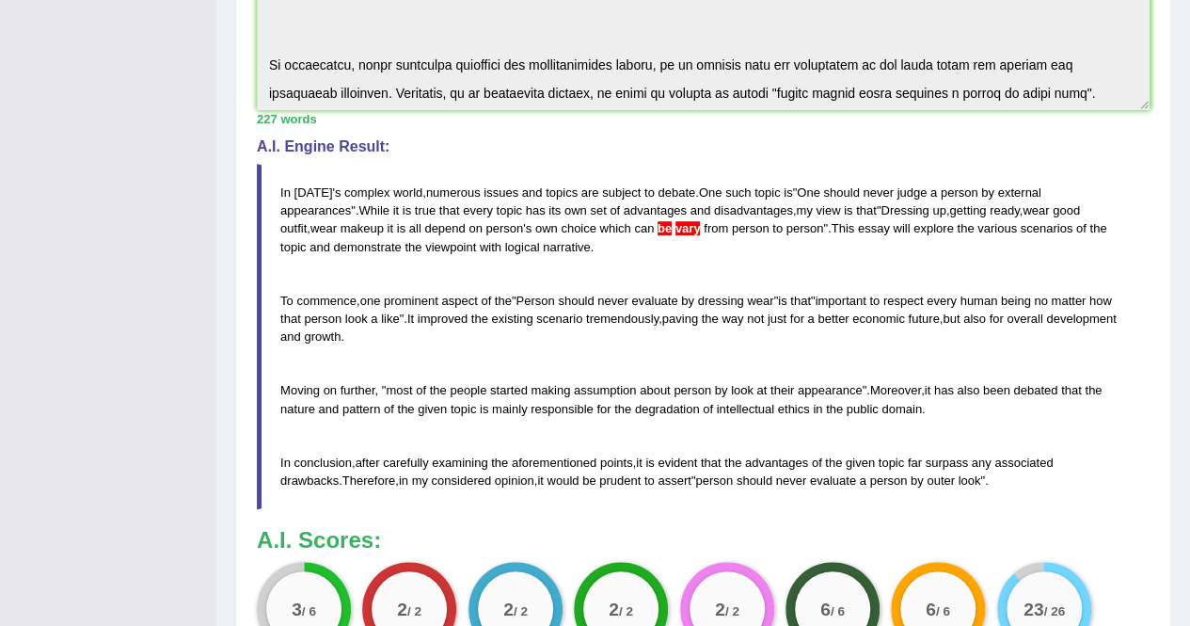
scroll to position [540, 0]
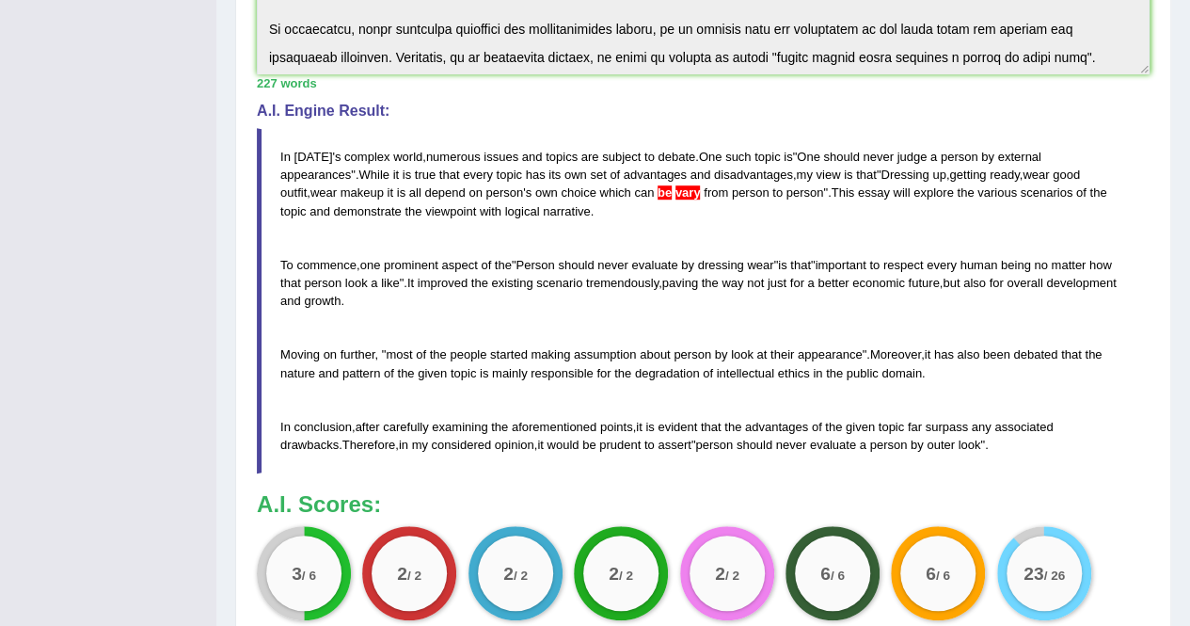
click at [614, 391] on blockquote "In today ' s complex world , numerous issues and topics are subject to debate .…" at bounding box center [703, 300] width 893 height 345
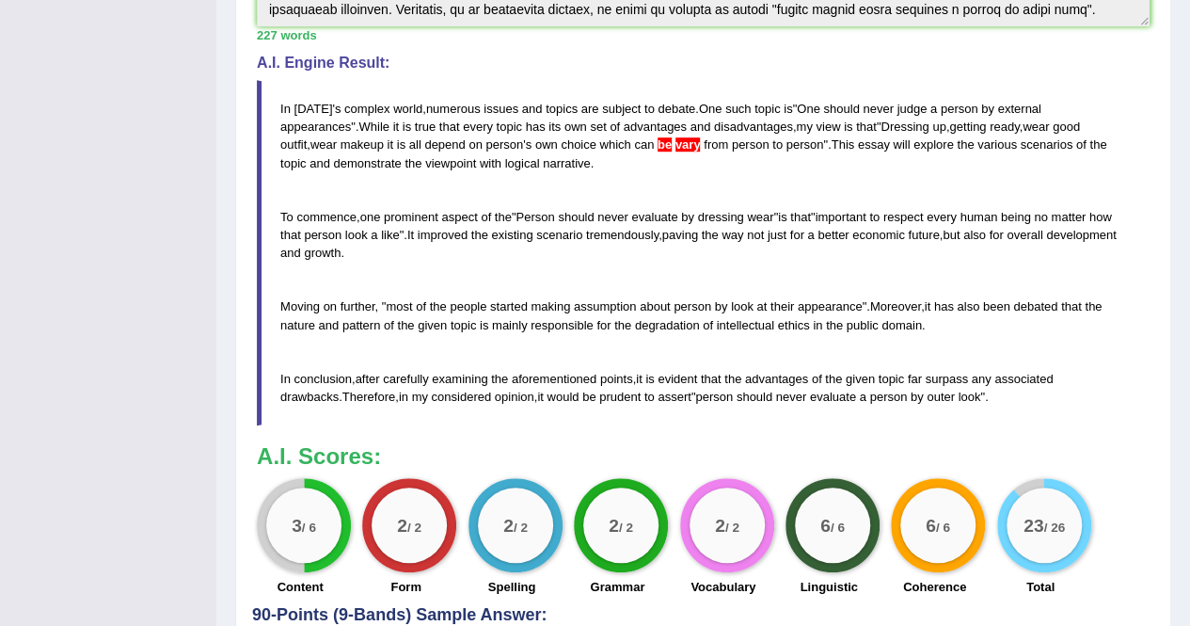
scroll to position [431, 0]
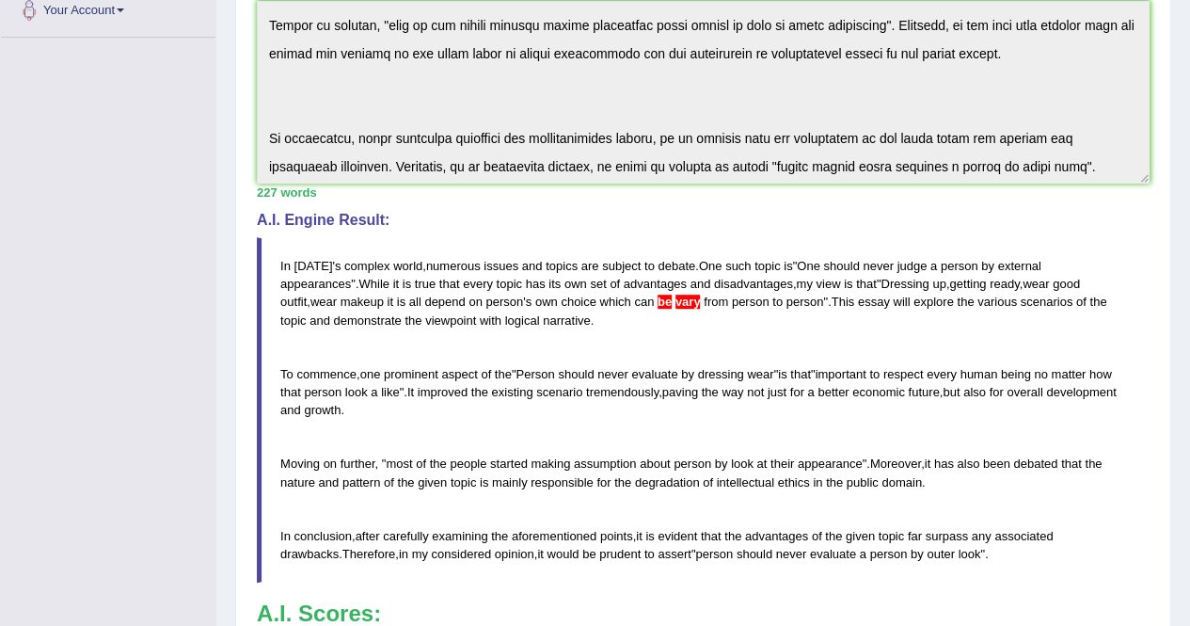
click at [532, 391] on span "existing" at bounding box center [511, 392] width 41 height 14
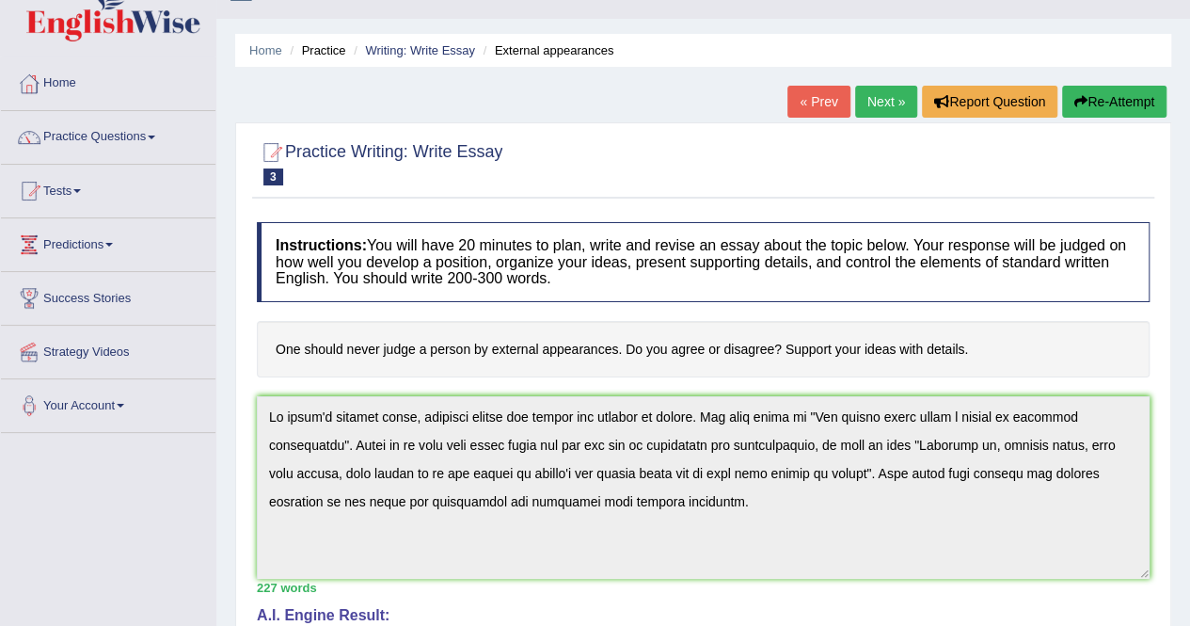
scroll to position [13, 0]
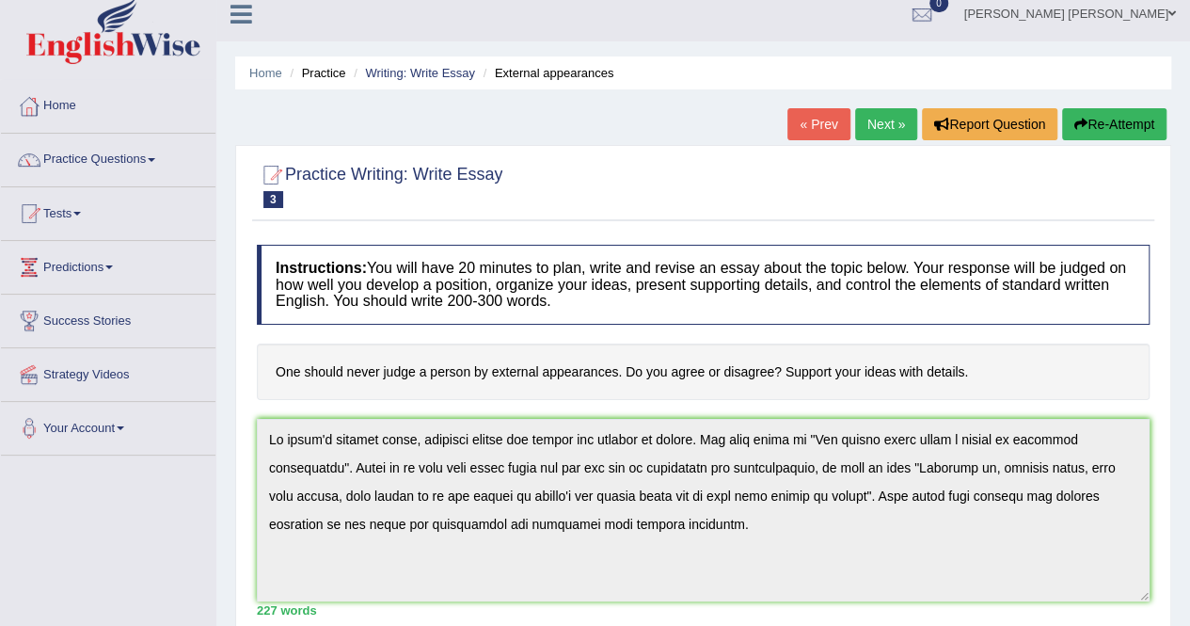
click at [1105, 117] on button "Re-Attempt" at bounding box center [1114, 124] width 104 height 32
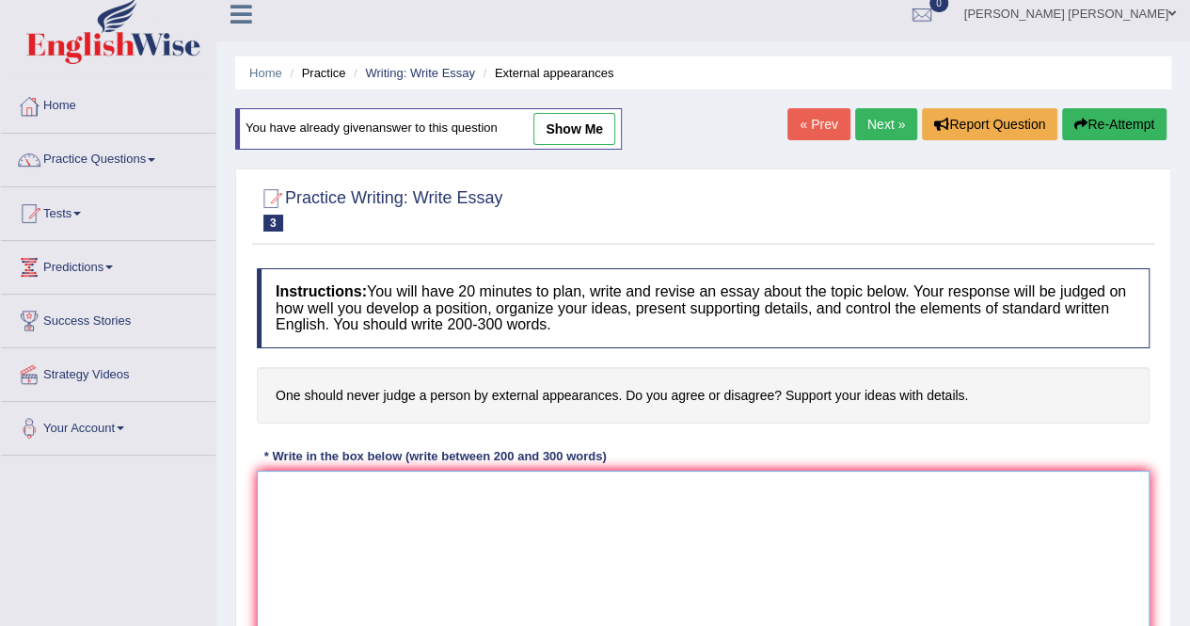
click at [531, 487] on textarea at bounding box center [703, 562] width 893 height 183
paste textarea "In [DATE] complex world, numerous issues and topics are subject to debate. One …"
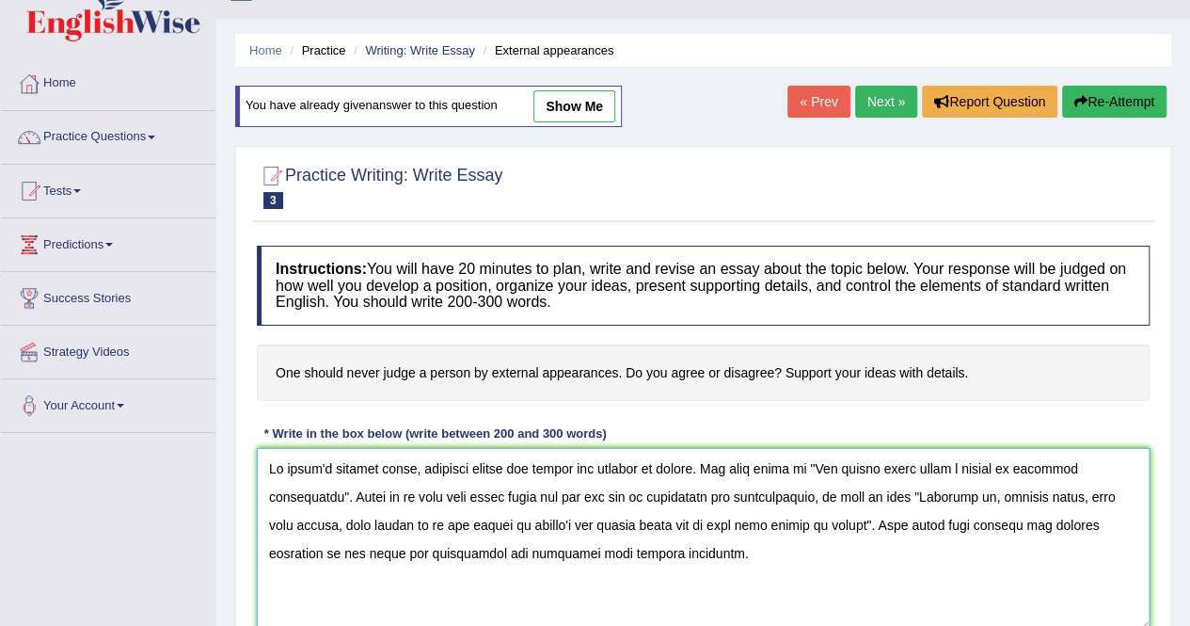
click at [730, 524] on textarea at bounding box center [703, 539] width 893 height 183
click at [743, 523] on textarea at bounding box center [703, 539] width 893 height 183
click at [787, 520] on textarea at bounding box center [703, 539] width 893 height 183
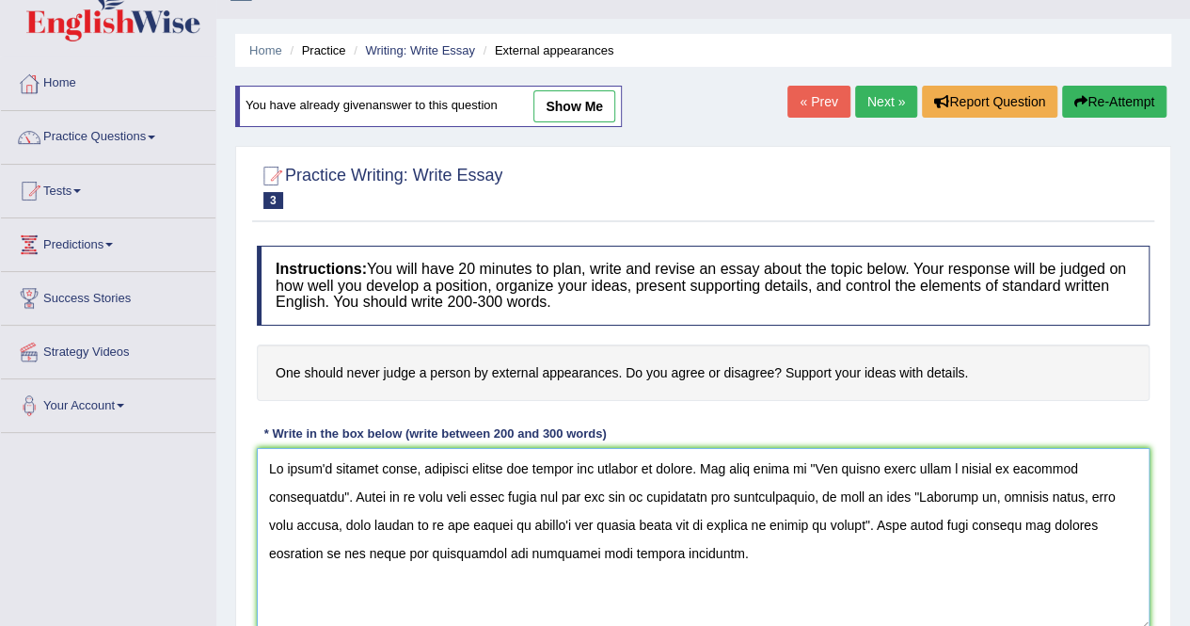
click at [748, 522] on textarea at bounding box center [703, 539] width 893 height 183
click at [787, 520] on textarea at bounding box center [703, 539] width 893 height 183
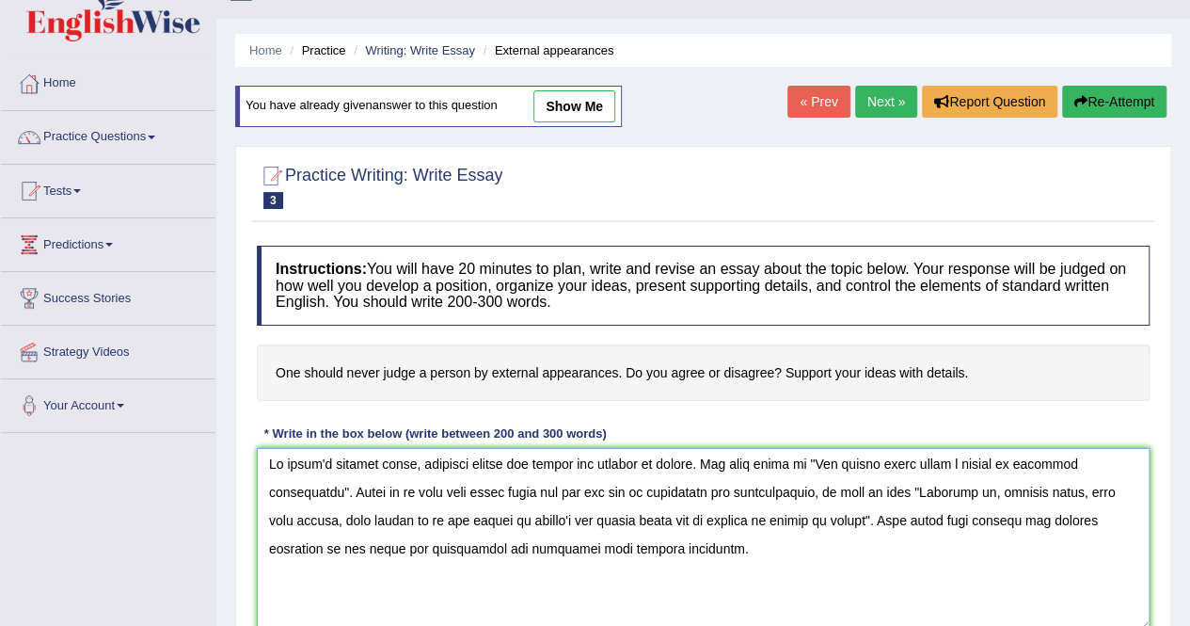
scroll to position [6, 0]
click at [747, 511] on textarea at bounding box center [703, 539] width 893 height 183
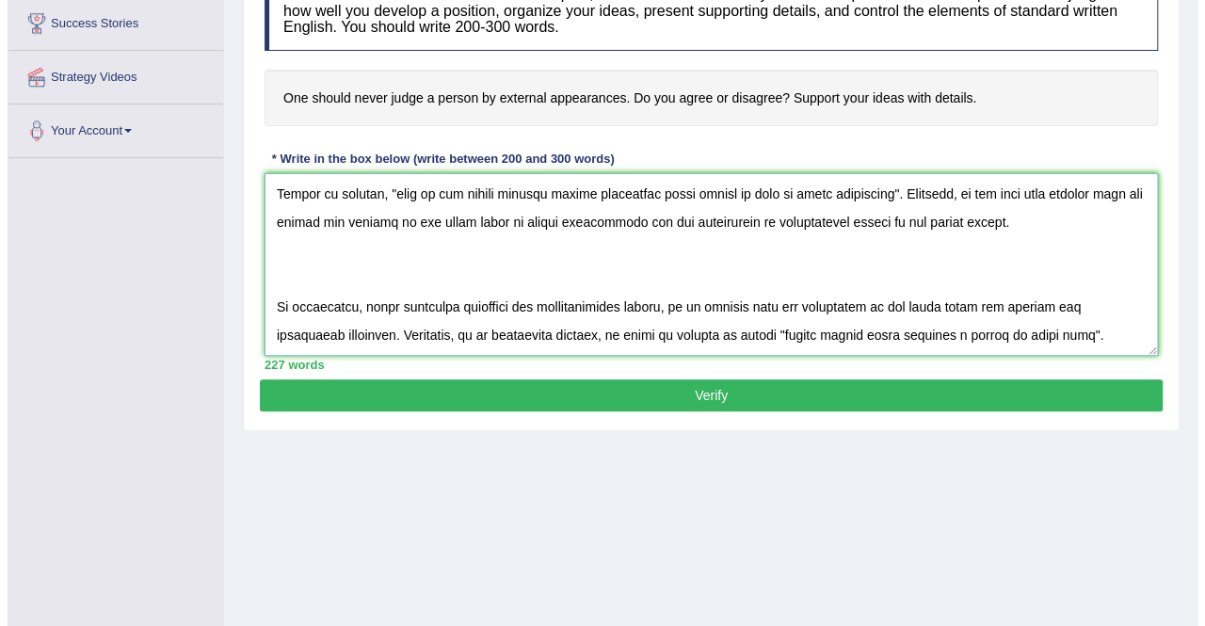
scroll to position [311, 0]
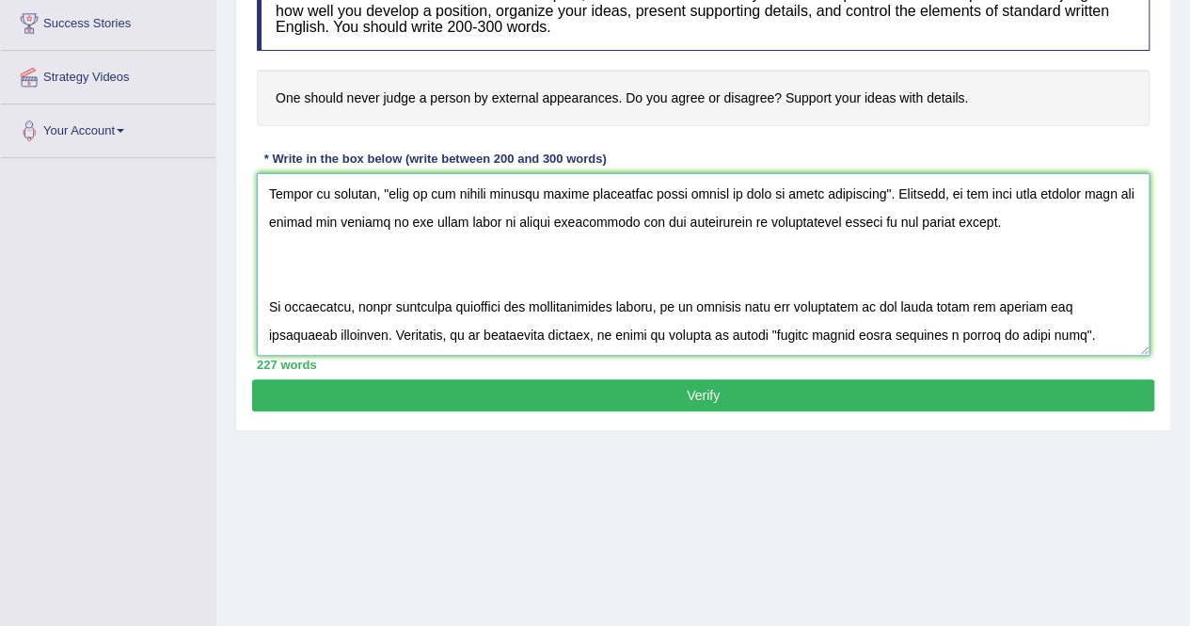
type textarea "In today's complex world, numerous issues and topics are subject to debate. One…"
click at [745, 379] on button "Verify" at bounding box center [703, 395] width 902 height 32
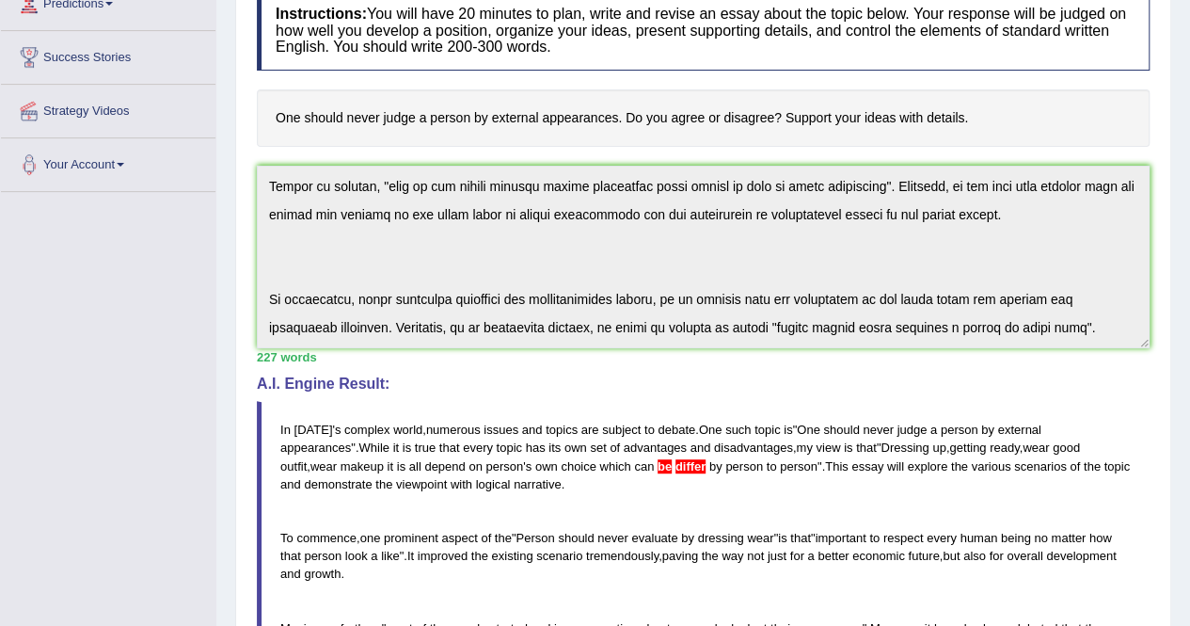
scroll to position [0, 0]
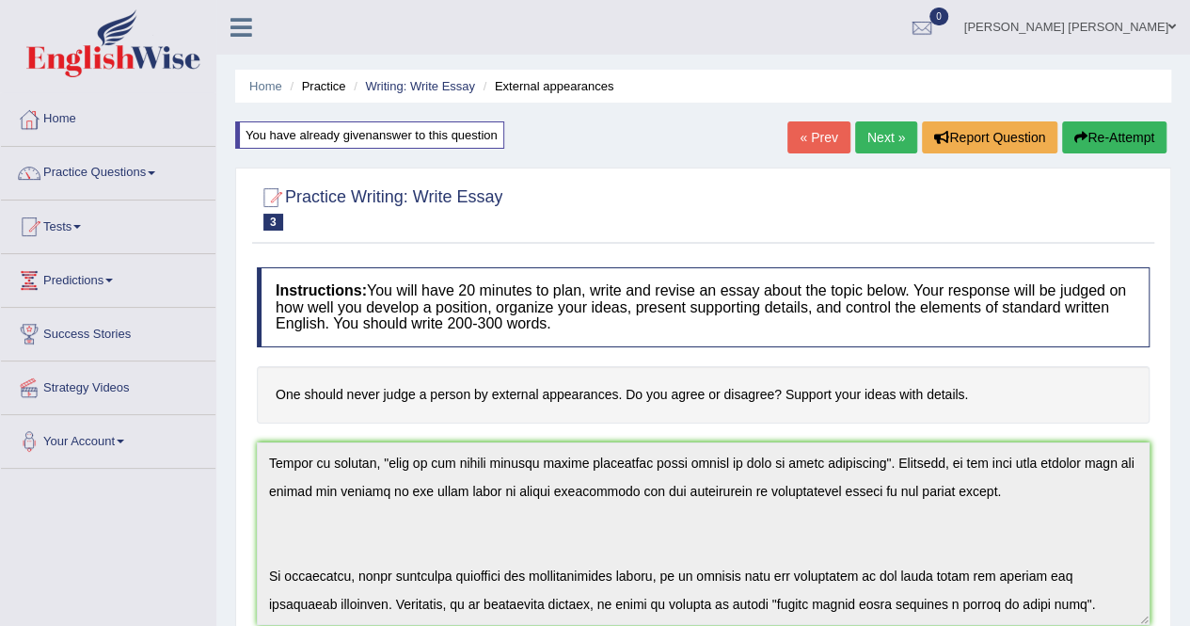
click at [863, 143] on link "Next »" at bounding box center [886, 137] width 62 height 32
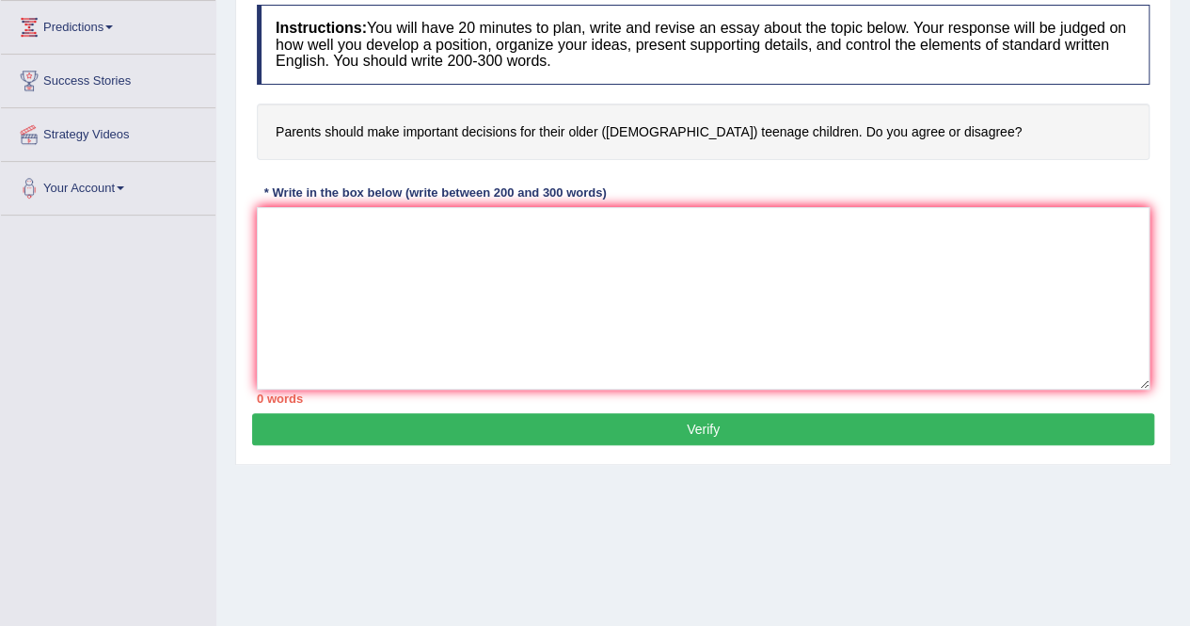
scroll to position [256, 0]
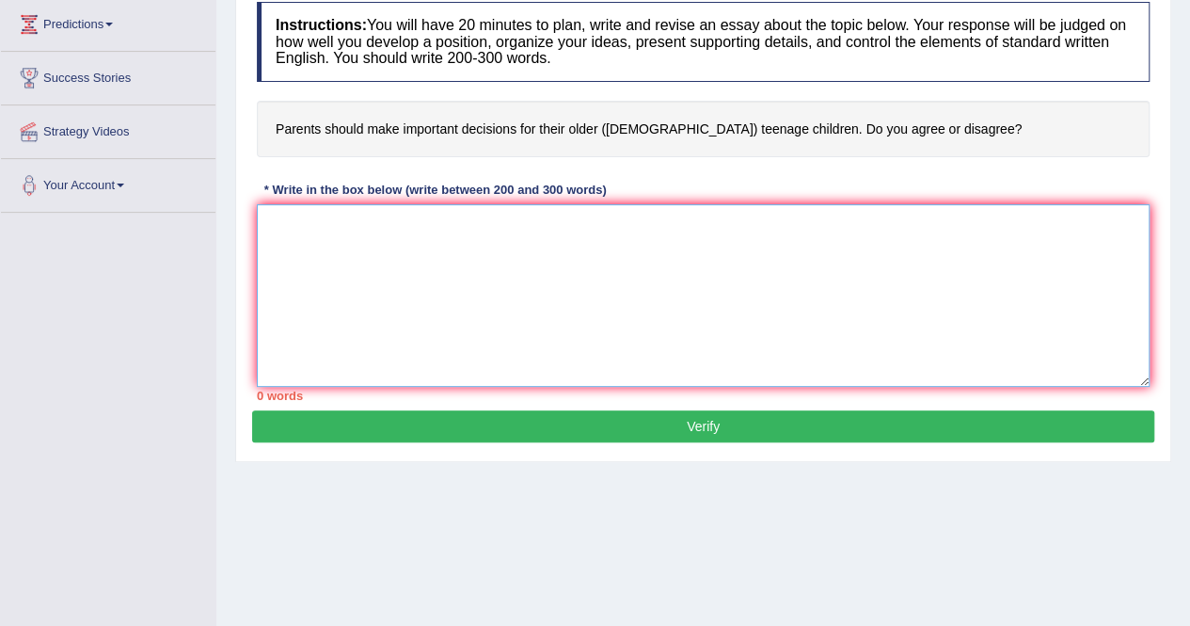
click at [386, 281] on textarea at bounding box center [703, 295] width 893 height 183
paste textarea "In [DATE] complex world, numerous issues and topics are subject to debate. One …"
type textarea "In [DATE] complex world, numerous issues and topics are subject to debate. One …"
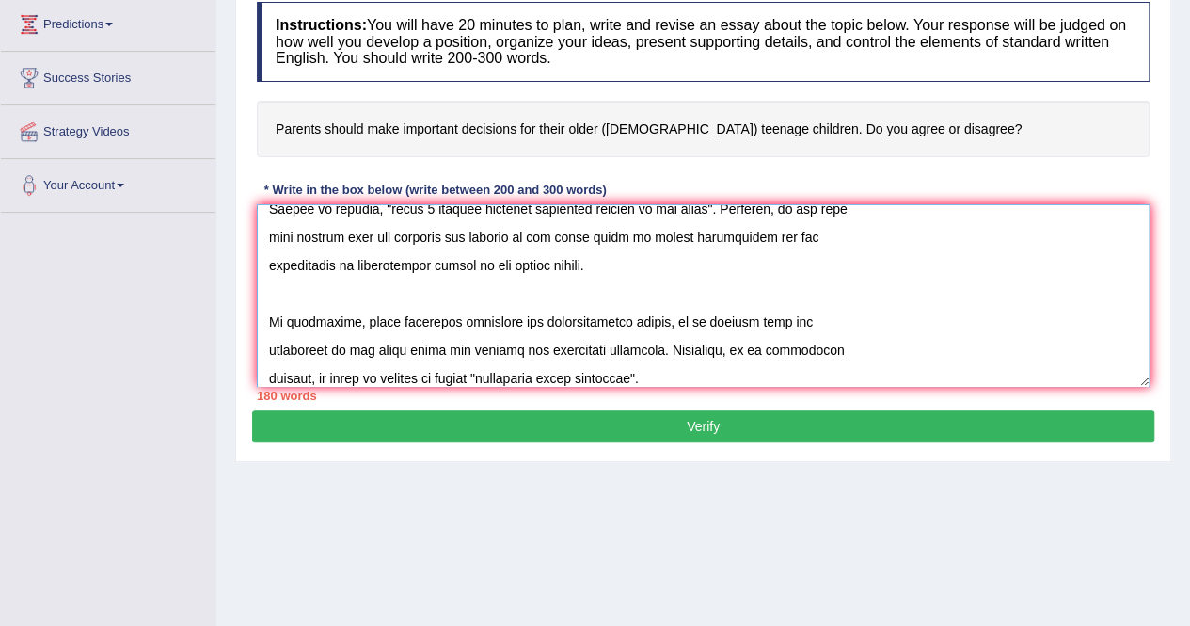
scroll to position [0, 0]
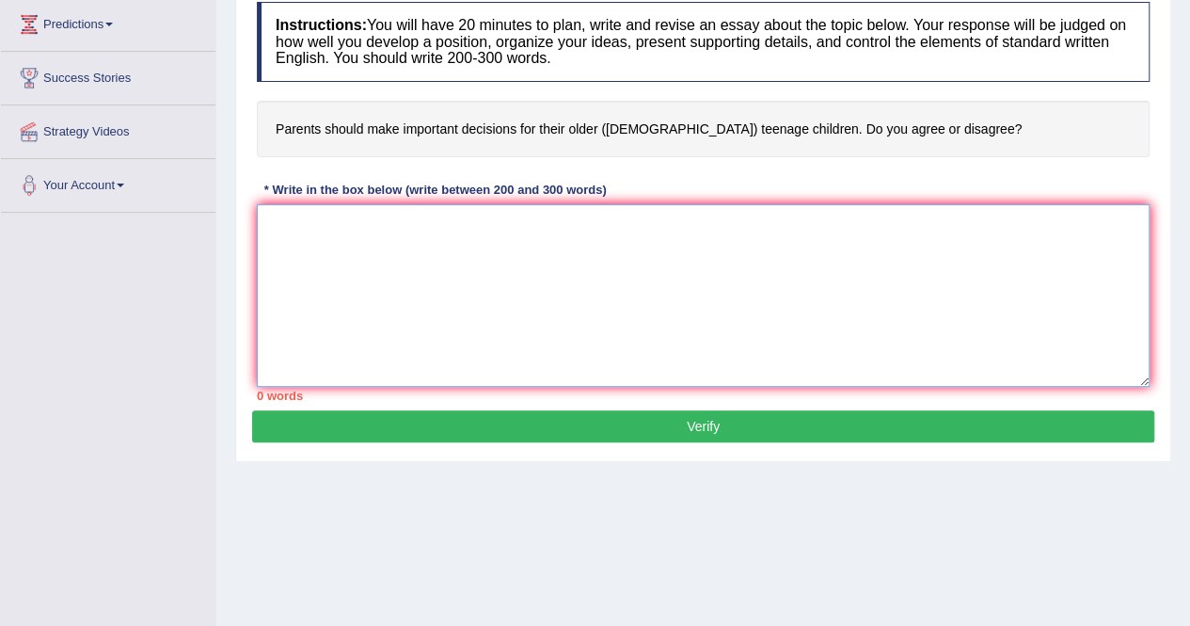
click at [478, 291] on textarea at bounding box center [703, 295] width 893 height 183
paste textarea "In [DATE] complex world, numerous issues and topics are subject to debate. One …"
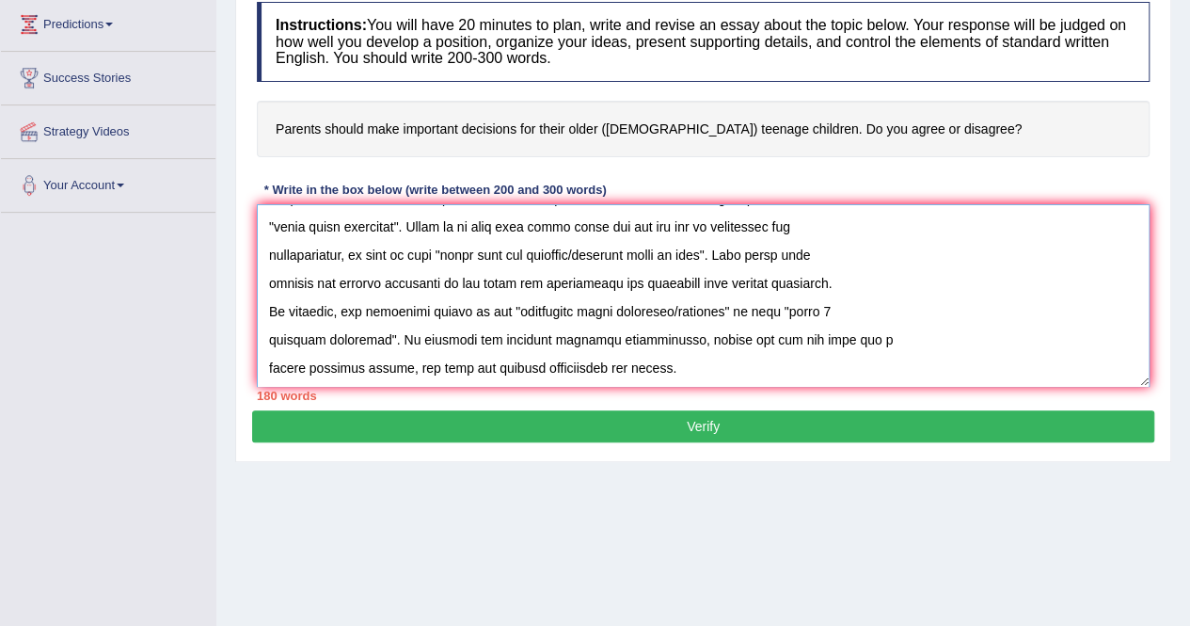
scroll to position [25, 0]
click at [271, 306] on textarea at bounding box center [703, 295] width 893 height 183
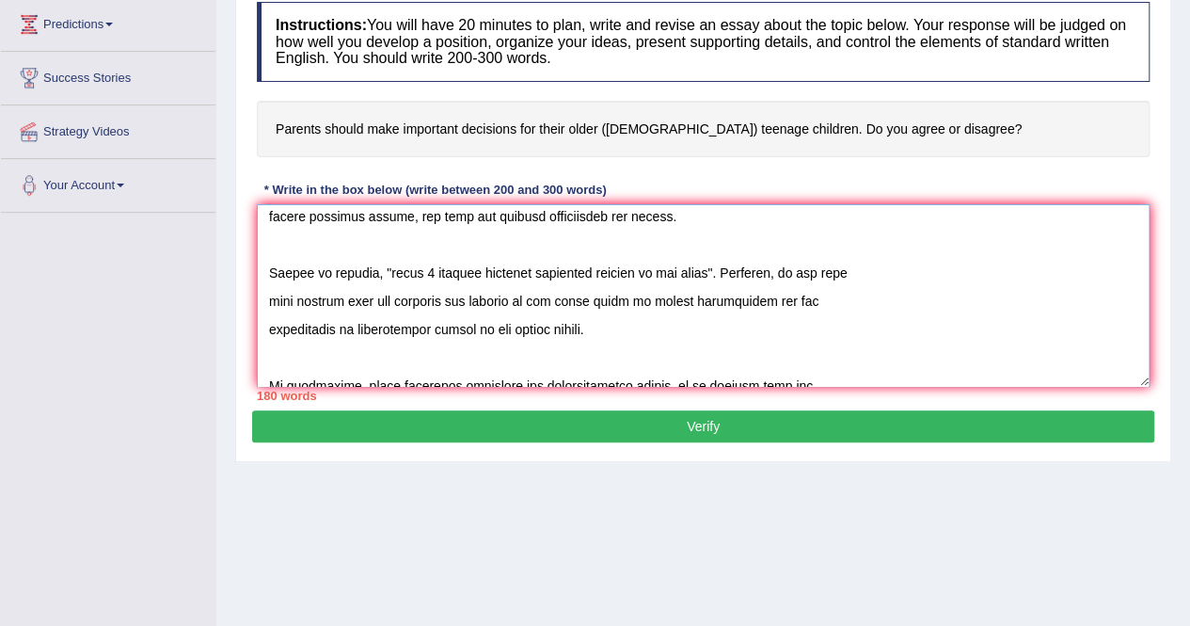
scroll to position [236, 0]
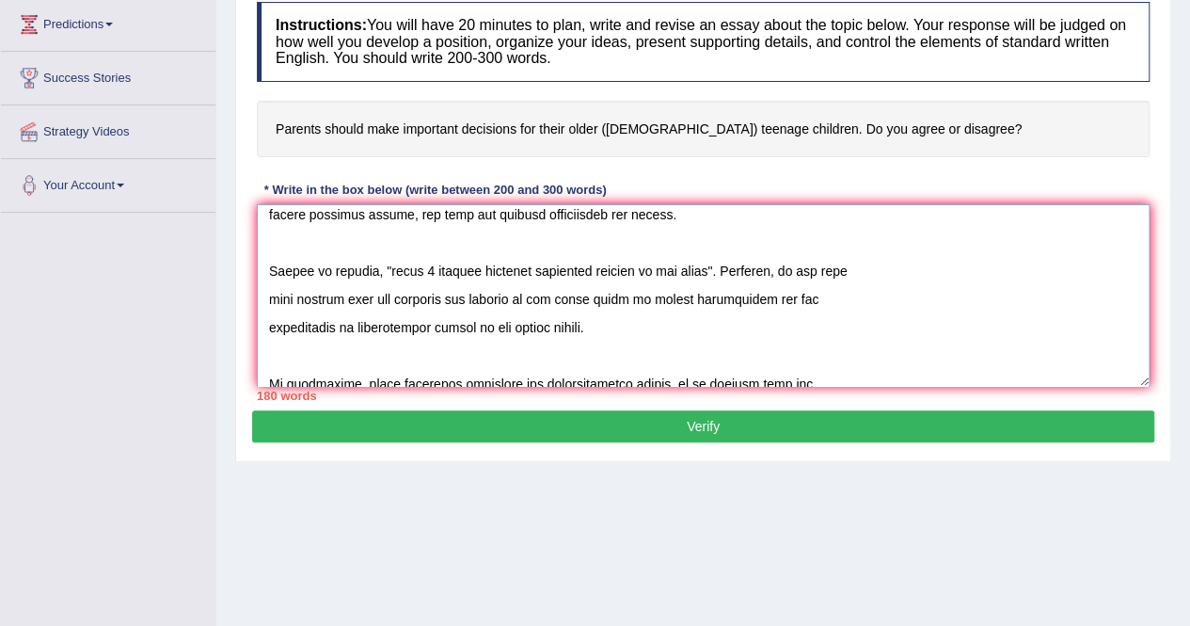
click at [266, 270] on textarea at bounding box center [703, 295] width 893 height 183
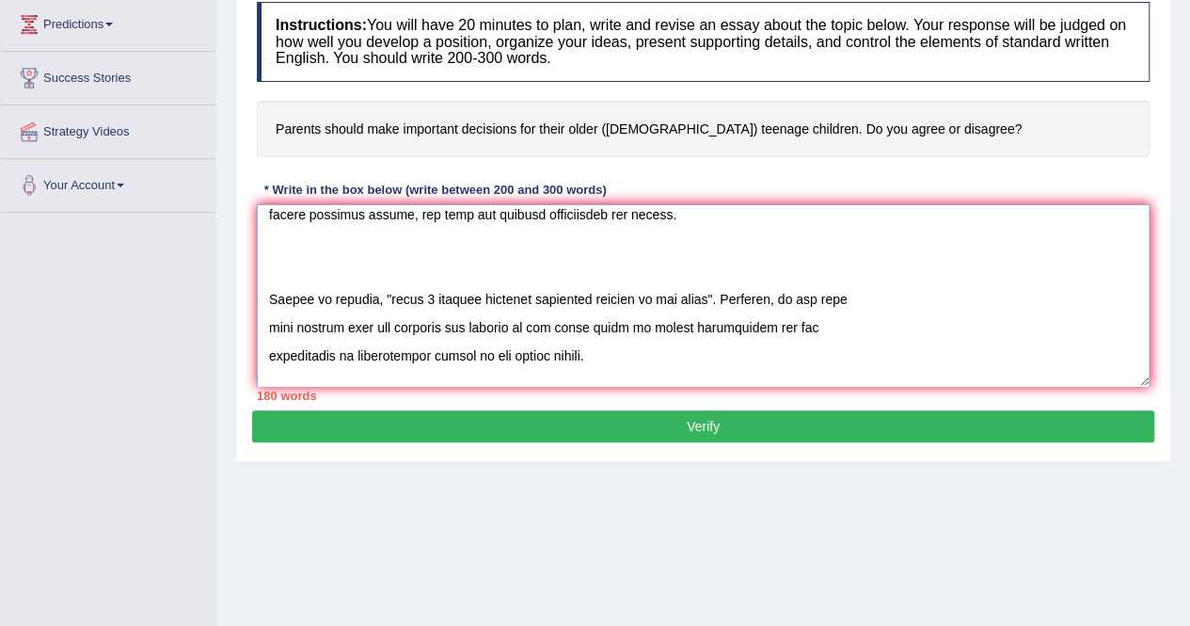
scroll to position [339, 0]
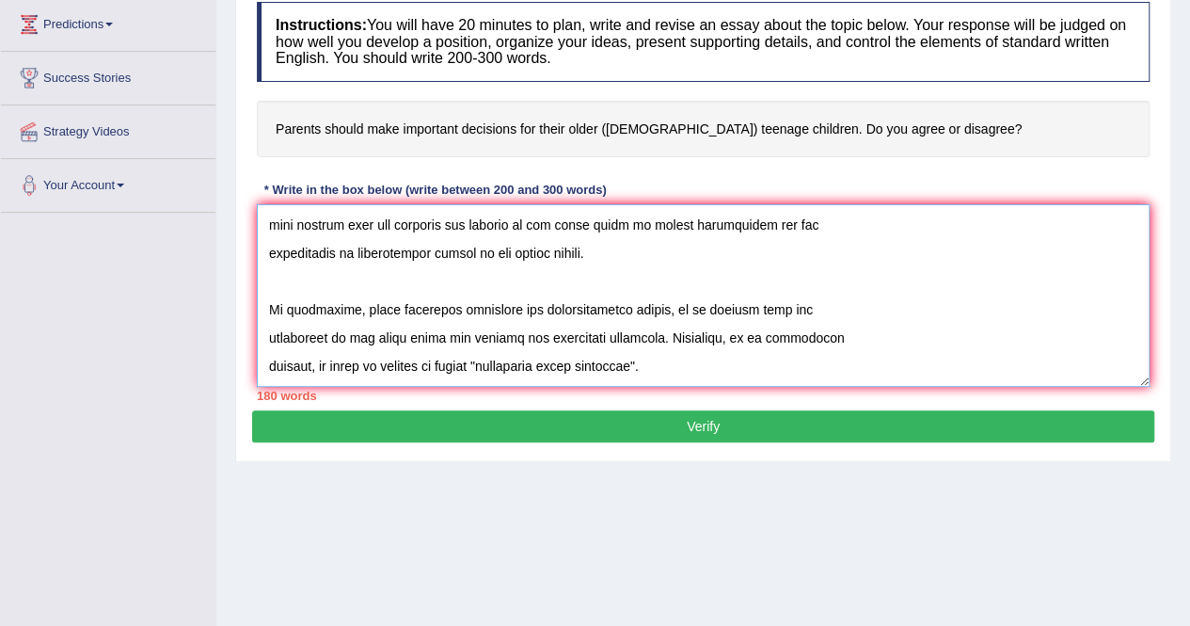
click at [270, 311] on textarea at bounding box center [703, 295] width 893 height 183
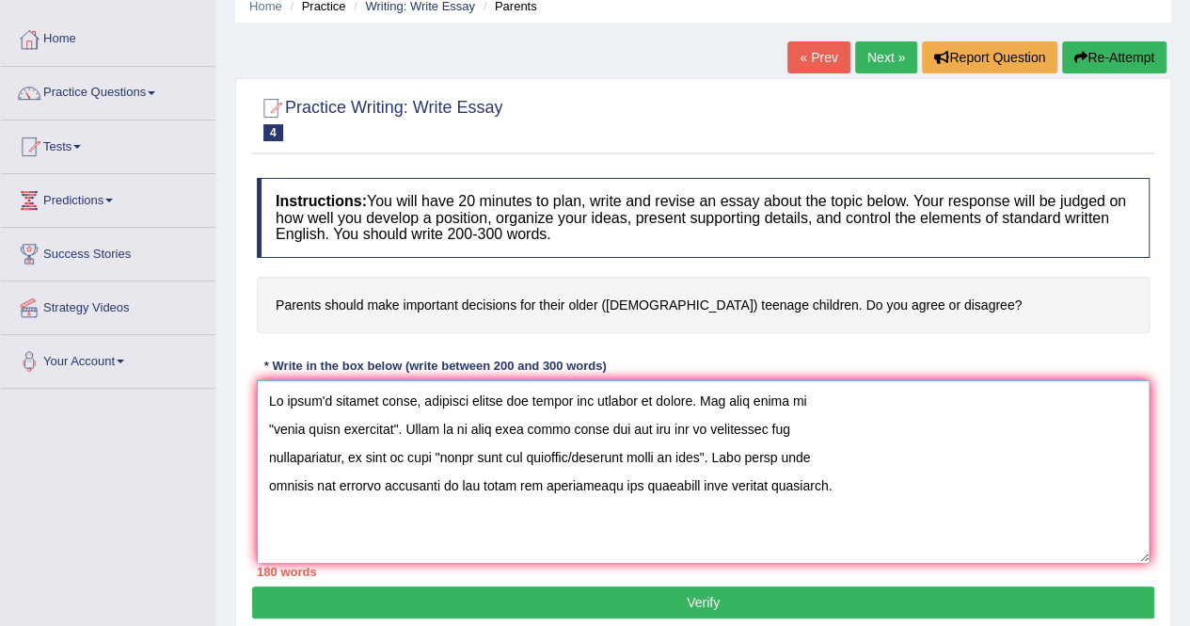
scroll to position [83, 0]
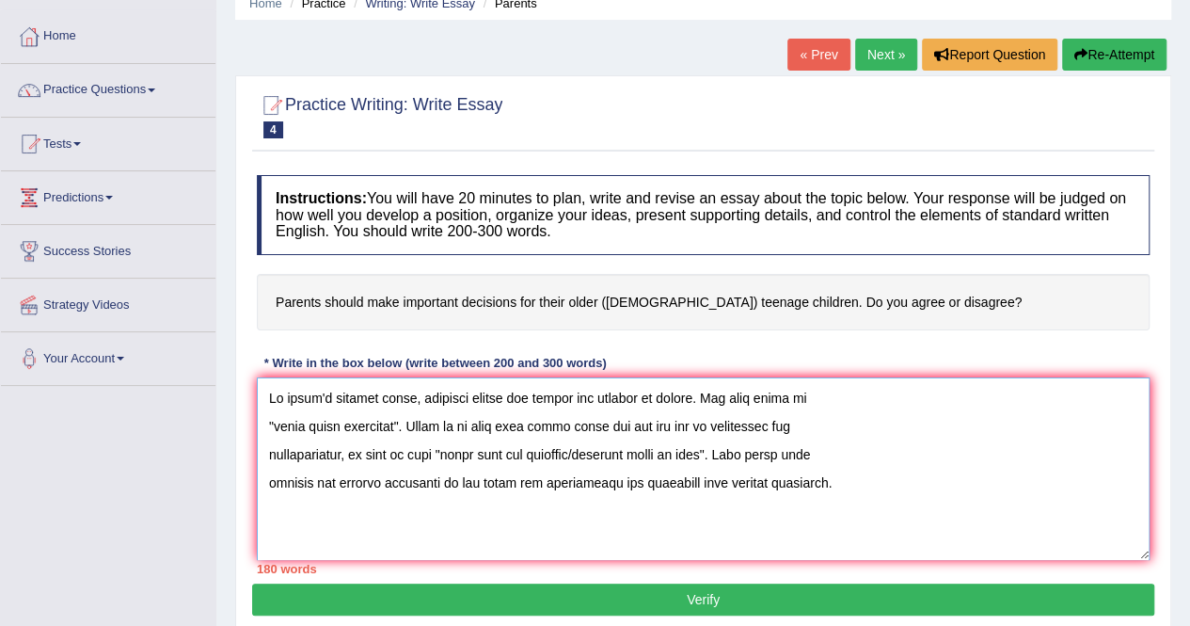
click at [567, 519] on textarea at bounding box center [703, 468] width 893 height 183
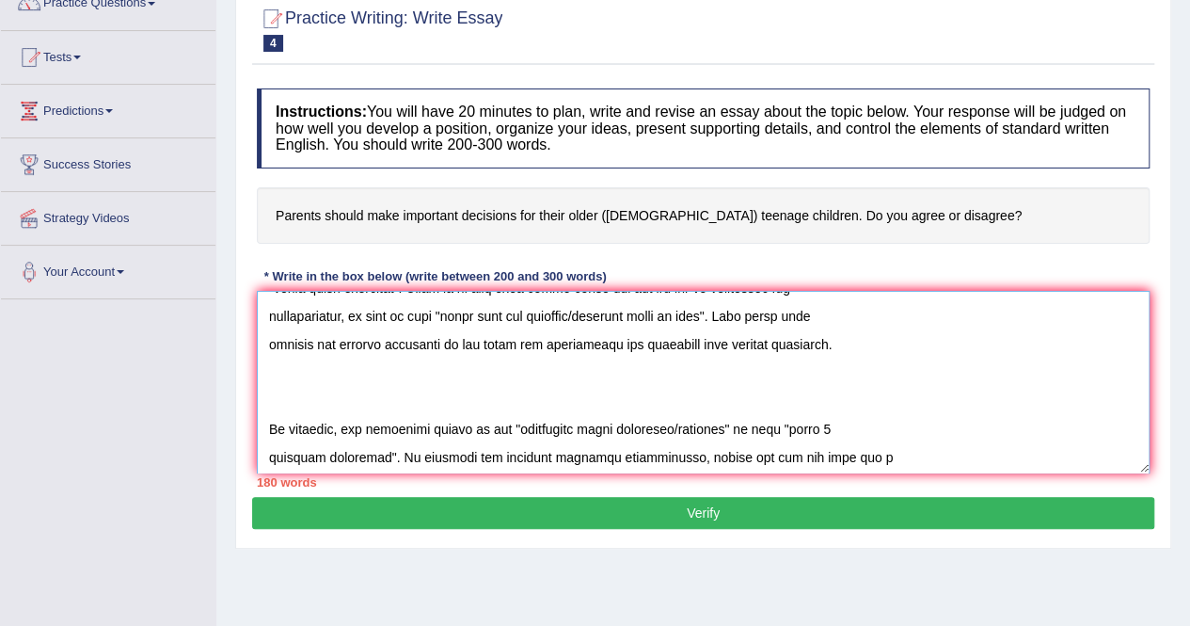
scroll to position [0, 0]
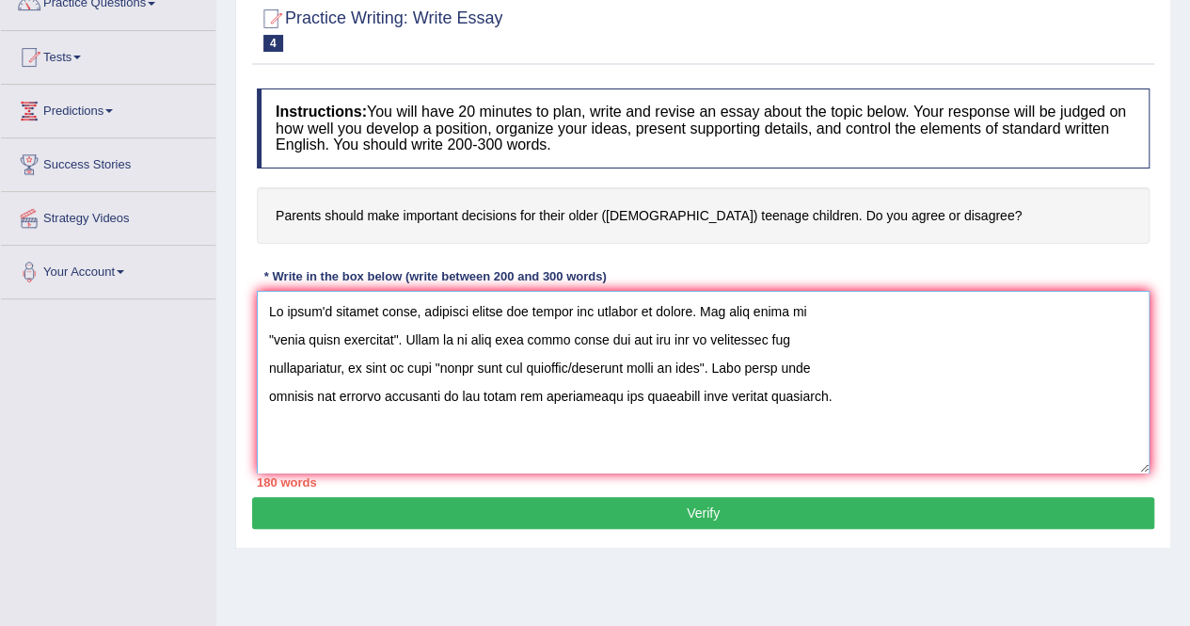
drag, startPoint x: 393, startPoint y: 339, endPoint x: 272, endPoint y: 337, distance: 121.4
click at [272, 337] on textarea at bounding box center [703, 382] width 893 height 183
paste textarea "Parents should make important decisions for their older (15 to 18 year-old) tee…"
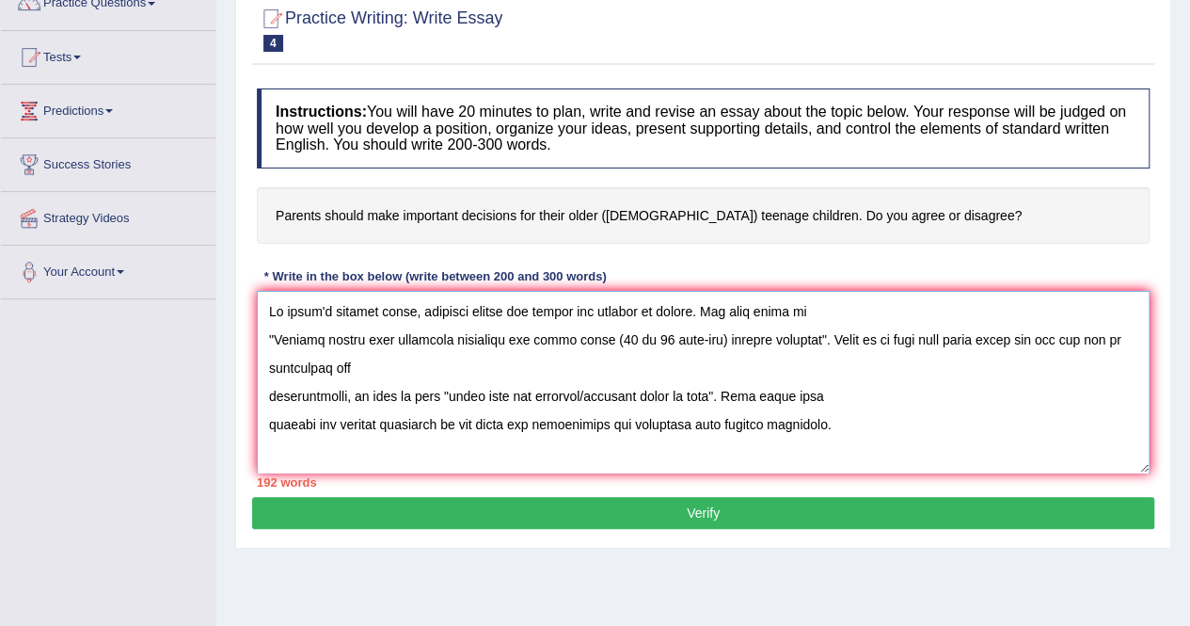
click at [704, 336] on textarea at bounding box center [703, 382] width 893 height 183
click at [607, 334] on textarea at bounding box center [703, 382] width 893 height 183
click at [268, 338] on textarea at bounding box center [703, 382] width 893 height 183
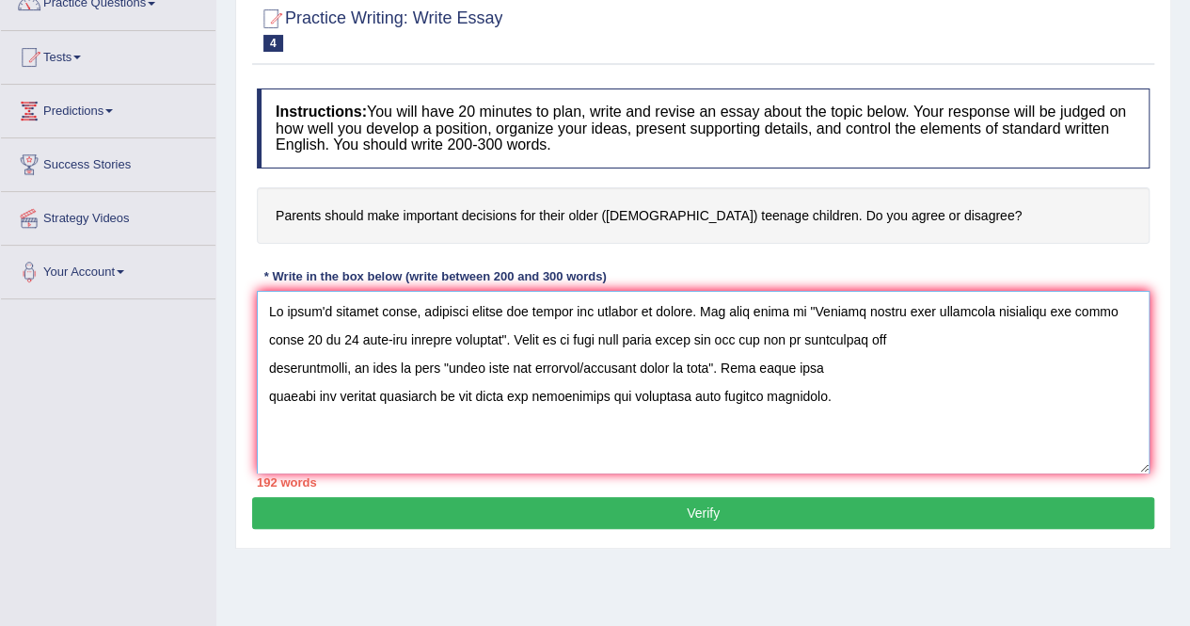
click at [265, 368] on textarea at bounding box center [703, 382] width 893 height 183
click at [269, 398] on textarea at bounding box center [703, 382] width 893 height 183
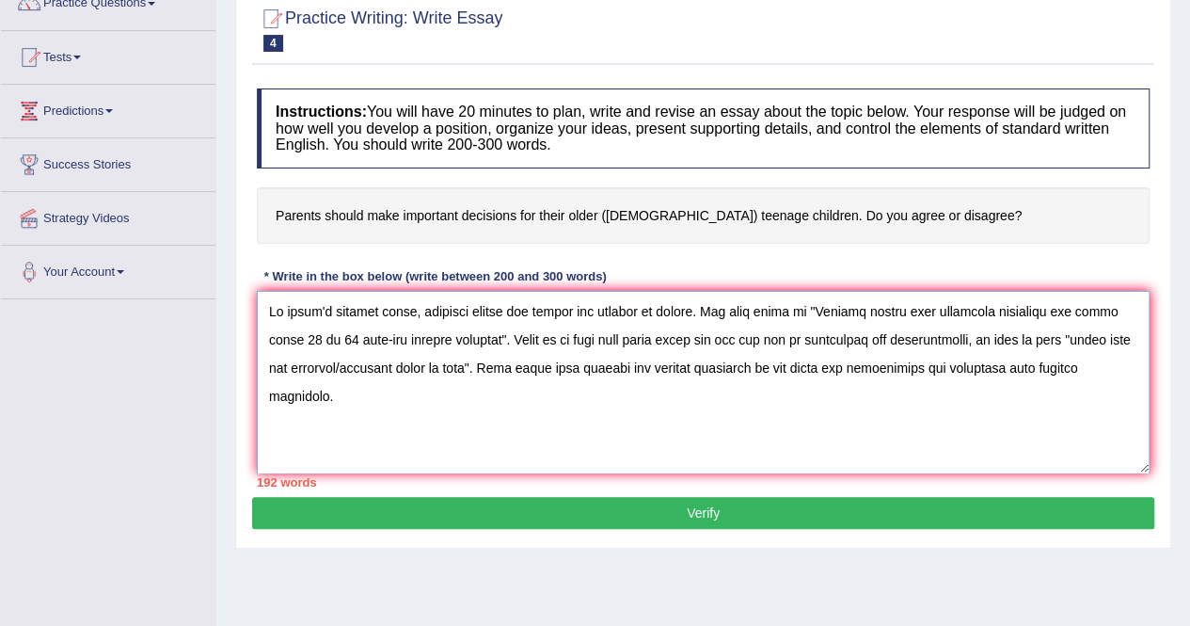
drag, startPoint x: 1082, startPoint y: 337, endPoint x: 499, endPoint y: 366, distance: 584.2
click at [499, 366] on textarea at bounding box center [703, 382] width 893 height 183
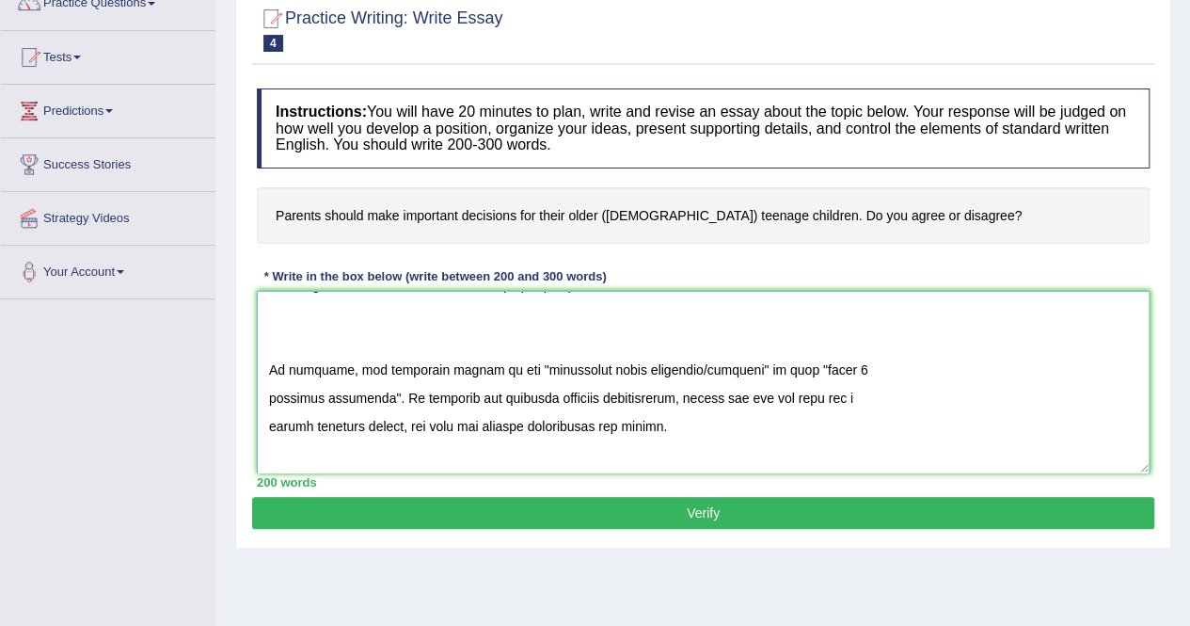
scroll to position [122, 0]
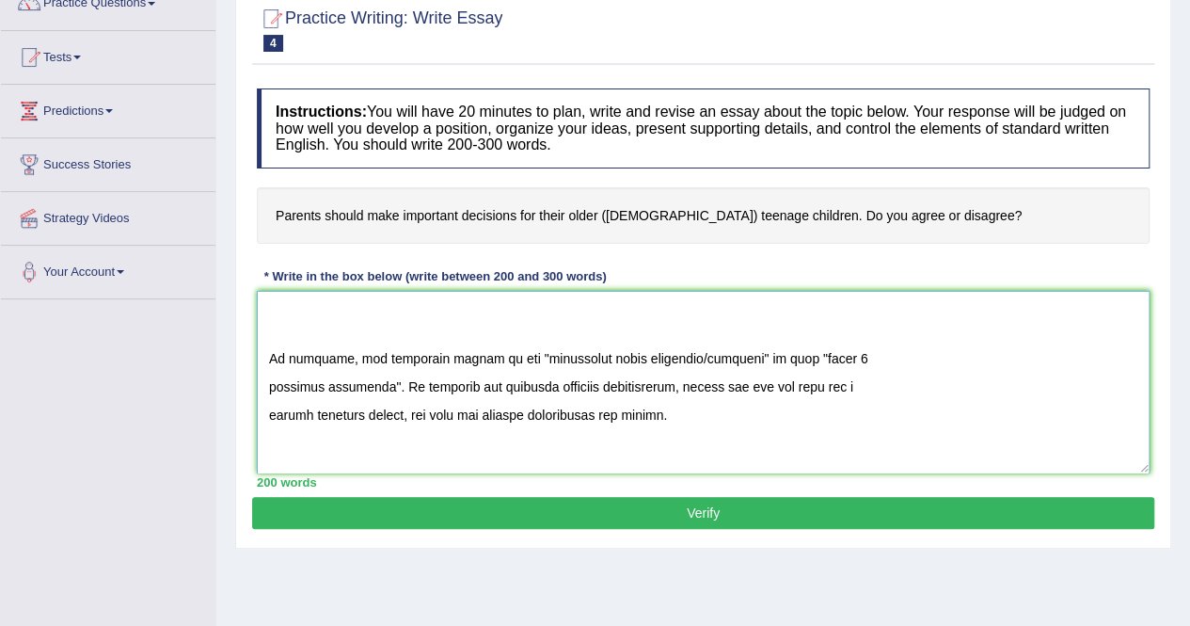
click at [269, 385] on textarea at bounding box center [703, 382] width 893 height 183
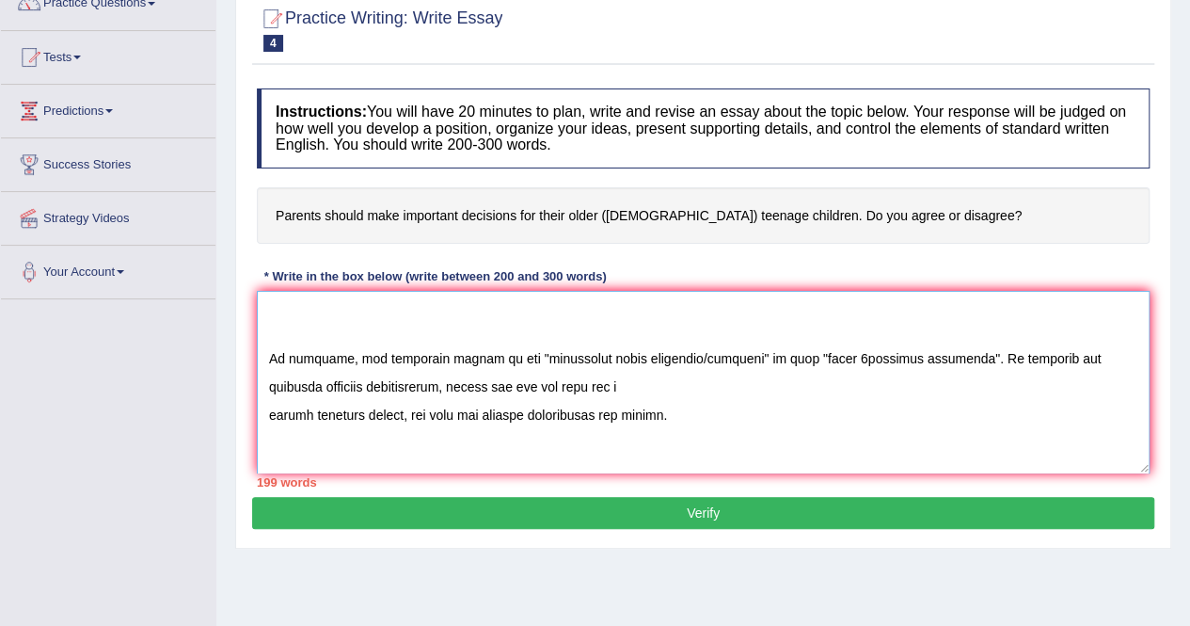
scroll to position [94, 0]
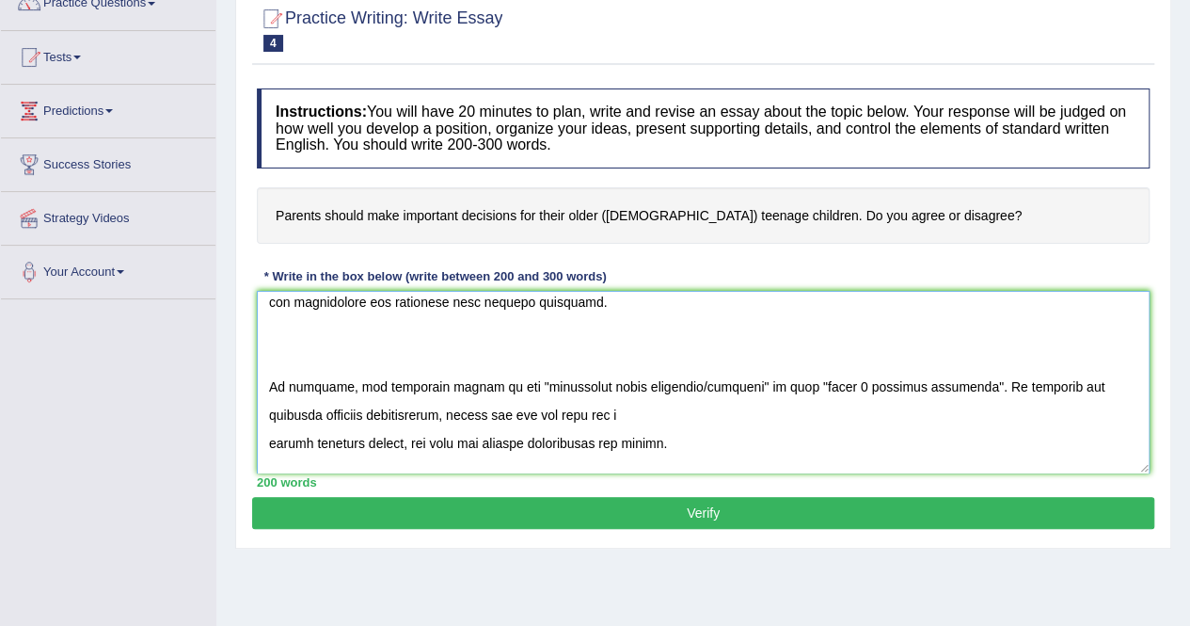
click at [265, 440] on textarea at bounding box center [703, 382] width 893 height 183
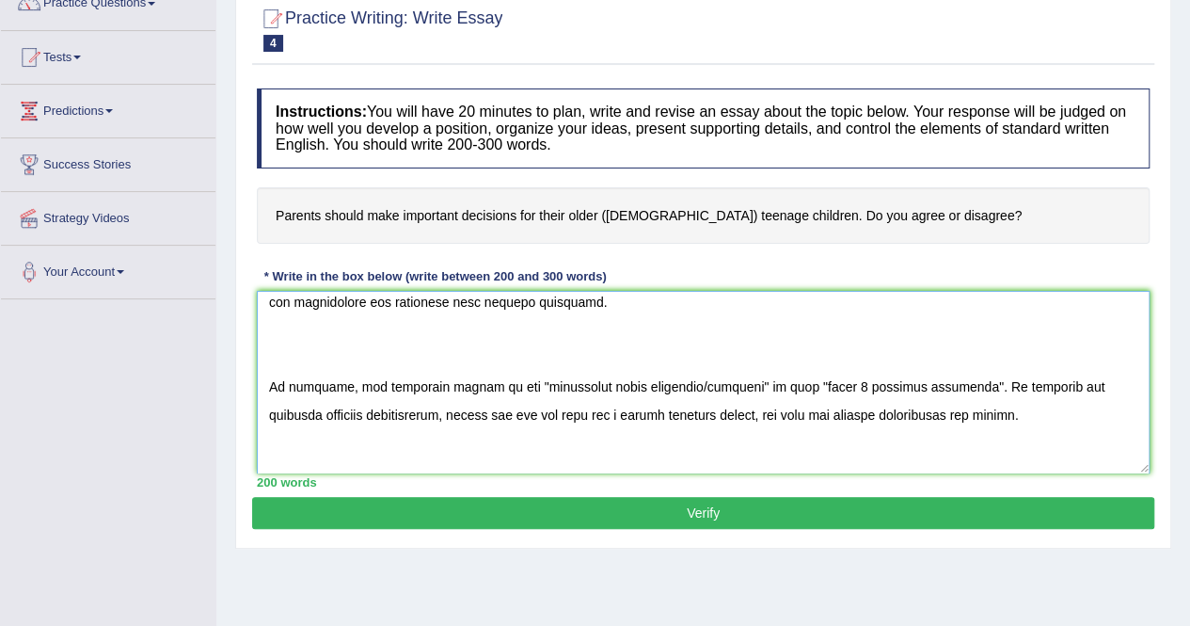
drag, startPoint x: 945, startPoint y: 384, endPoint x: 801, endPoint y: 383, distance: 144.0
click at [801, 383] on textarea at bounding box center [703, 382] width 893 height 183
drag, startPoint x: 747, startPoint y: 382, endPoint x: 528, endPoint y: 394, distance: 219.6
click at [528, 394] on textarea at bounding box center [703, 382] width 893 height 183
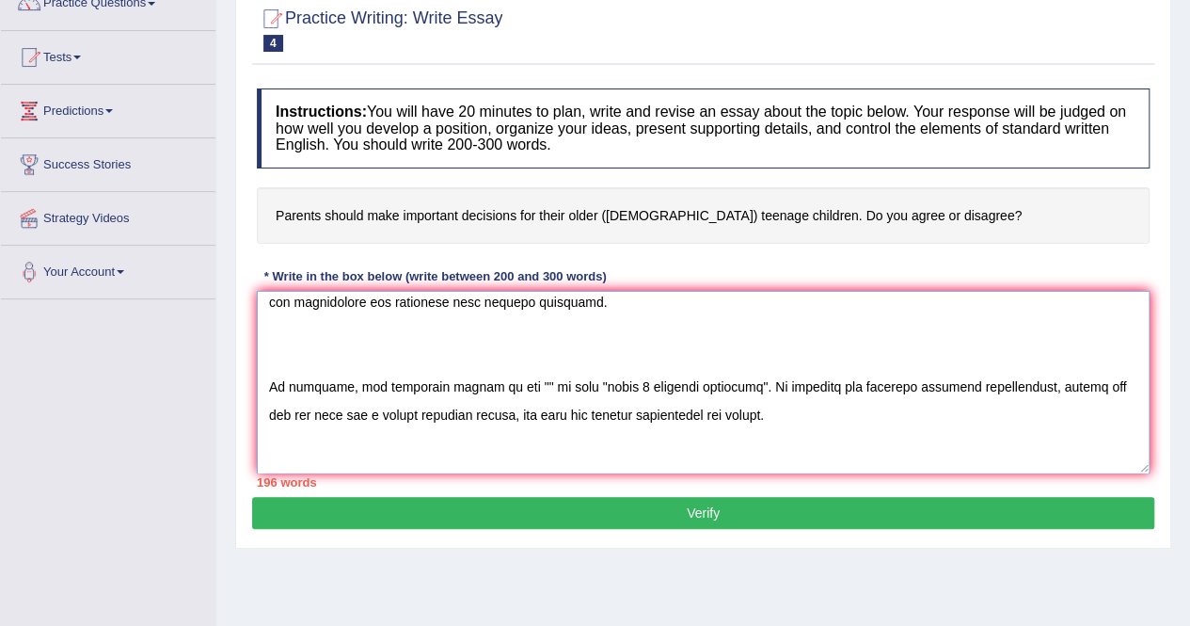
paste textarea "Parents should make important decisions for their older (15 to 18 year-old) tee…"
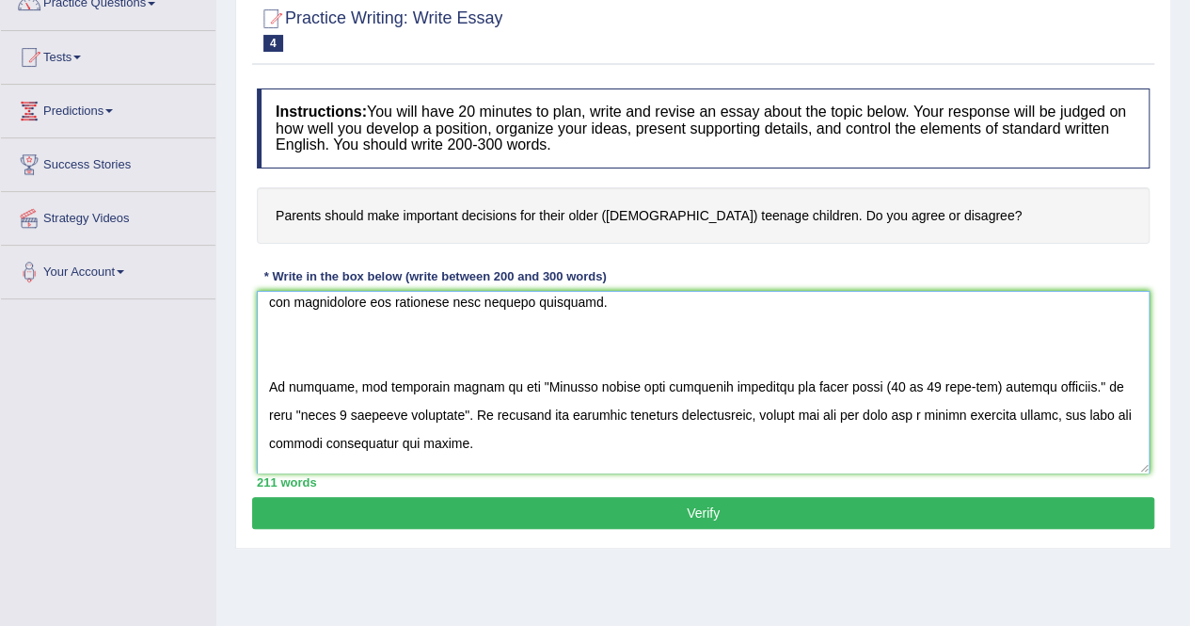
click at [542, 388] on textarea at bounding box center [703, 382] width 893 height 183
click at [642, 385] on textarea at bounding box center [703, 382] width 893 height 183
click at [690, 380] on textarea at bounding box center [703, 382] width 893 height 183
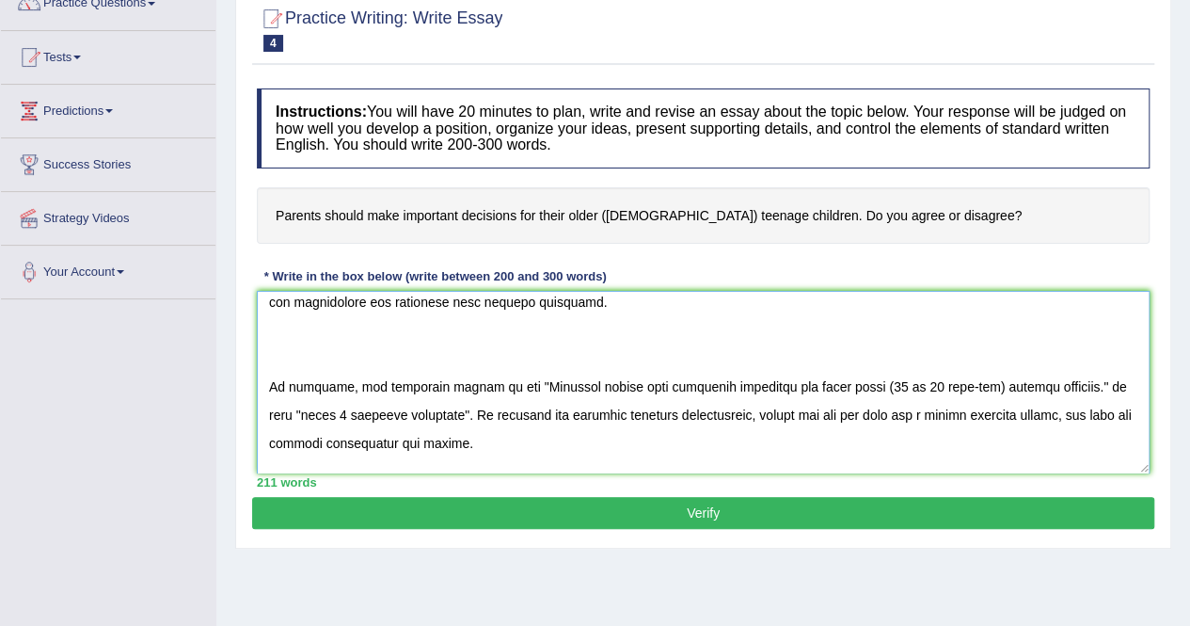
click at [690, 380] on textarea at bounding box center [703, 382] width 893 height 183
click at [731, 383] on textarea at bounding box center [703, 382] width 893 height 183
click at [714, 389] on textarea at bounding box center [703, 382] width 893 height 183
click at [966, 383] on textarea at bounding box center [703, 382] width 893 height 183
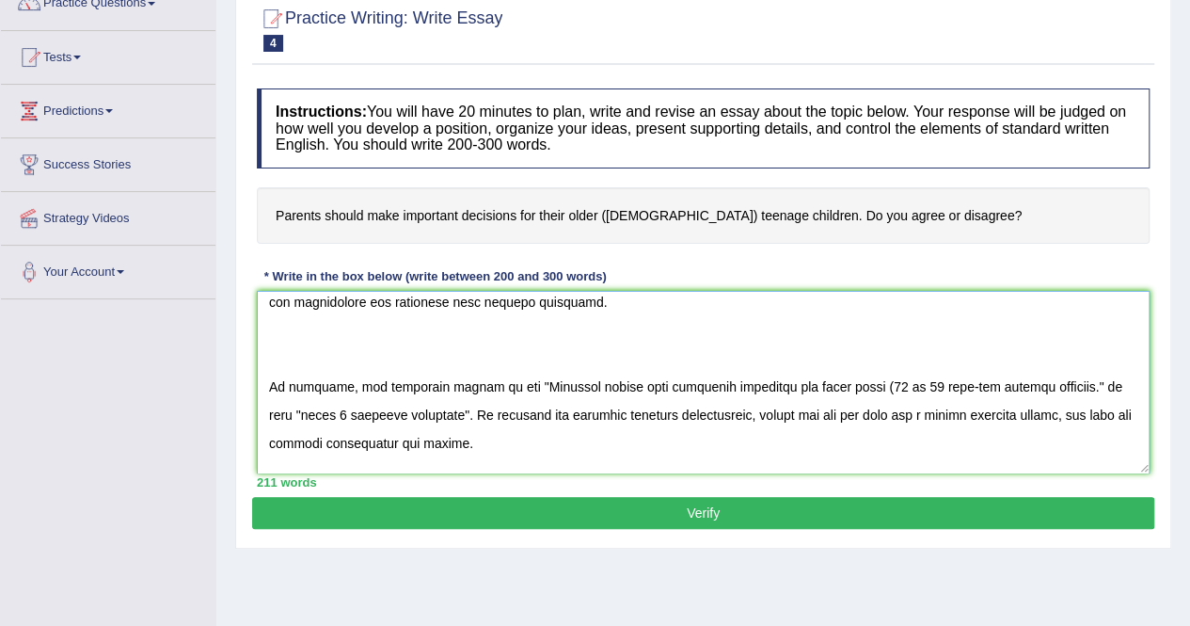
click at [861, 385] on textarea at bounding box center [703, 382] width 893 height 183
drag, startPoint x: 1056, startPoint y: 386, endPoint x: 960, endPoint y: 385, distance: 96.0
click at [960, 385] on textarea at bounding box center [703, 382] width 893 height 183
click at [741, 389] on textarea at bounding box center [703, 382] width 893 height 183
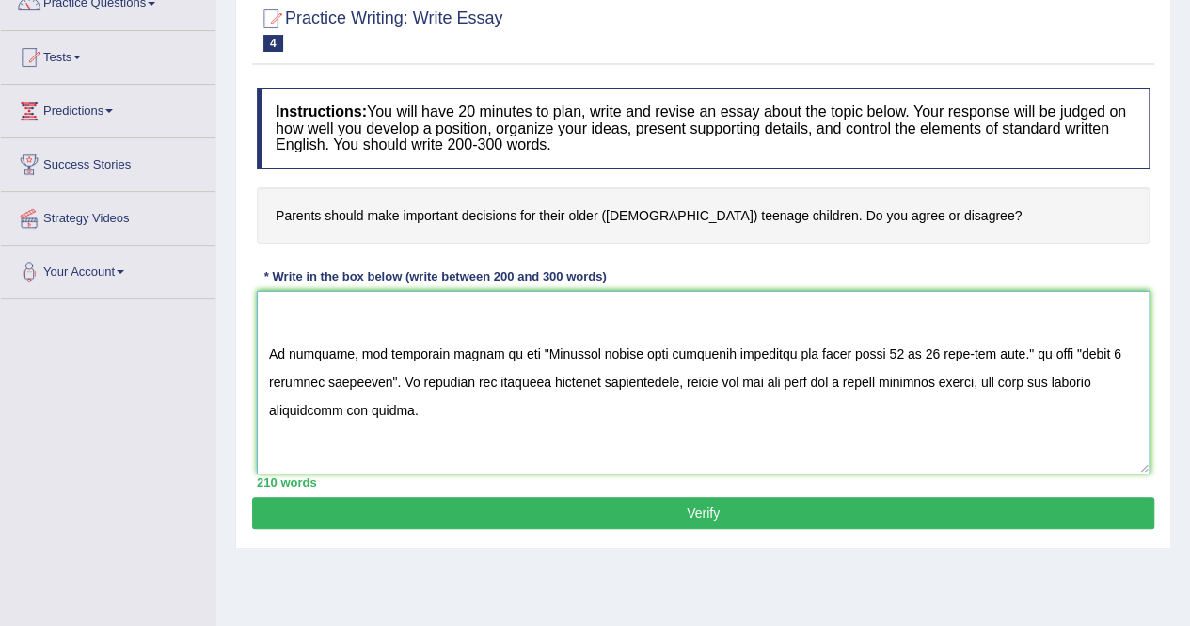
scroll to position [140, 0]
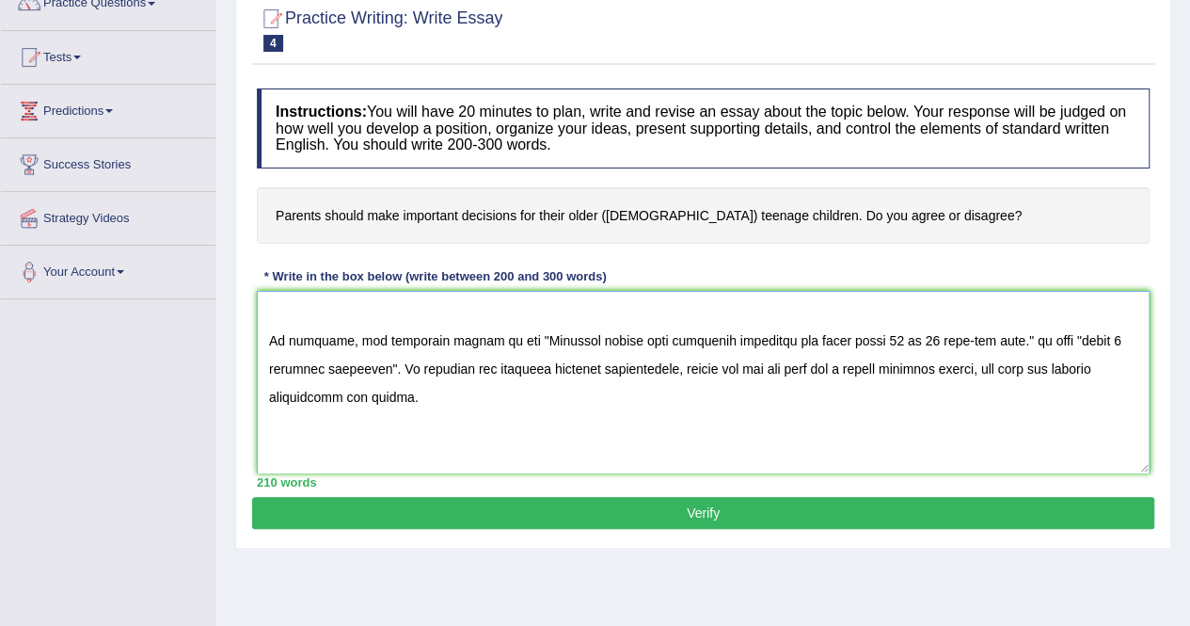
drag, startPoint x: 1036, startPoint y: 337, endPoint x: 372, endPoint y: 366, distance: 665.0
click at [372, 366] on textarea at bounding box center [703, 382] width 893 height 183
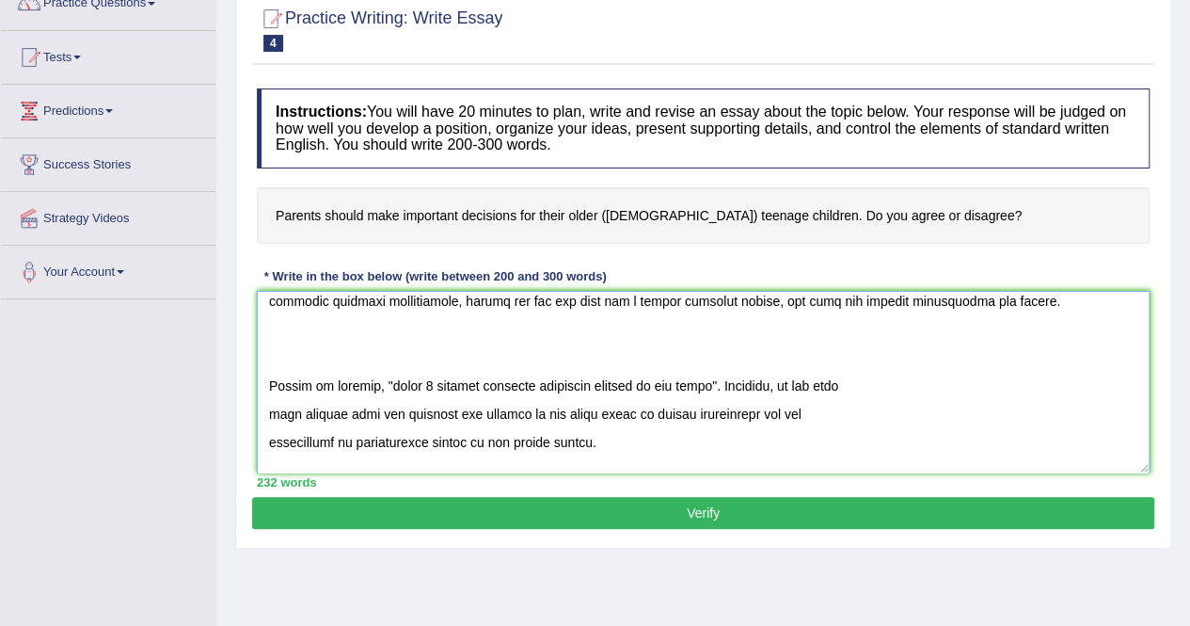
scroll to position [238, 0]
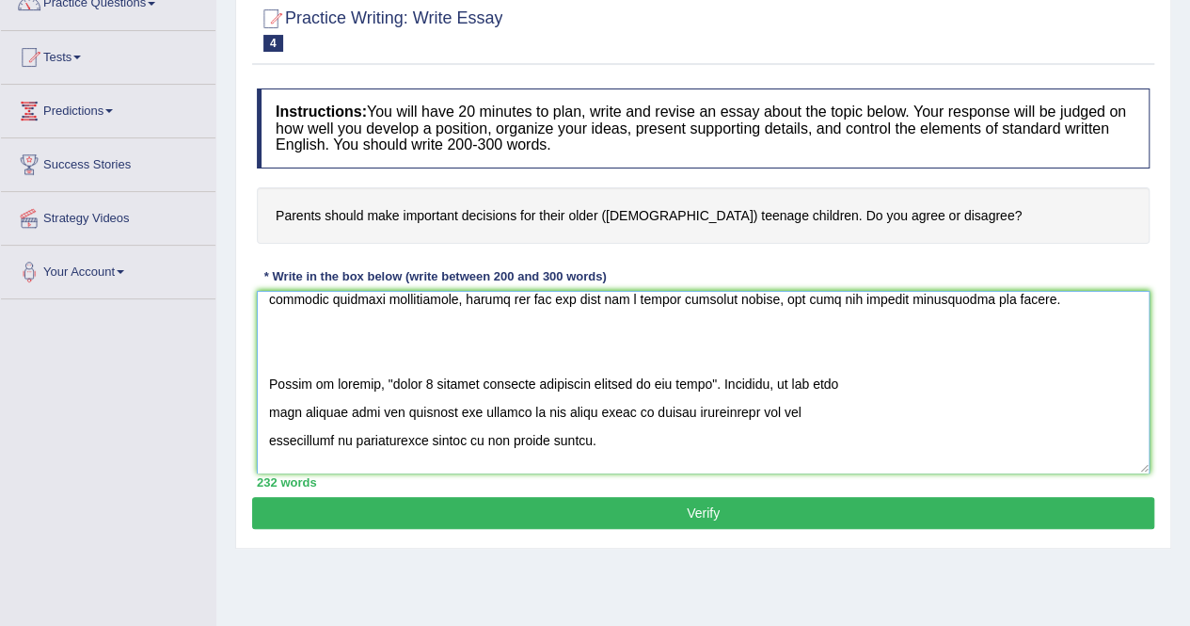
click at [270, 412] on textarea at bounding box center [703, 382] width 893 height 183
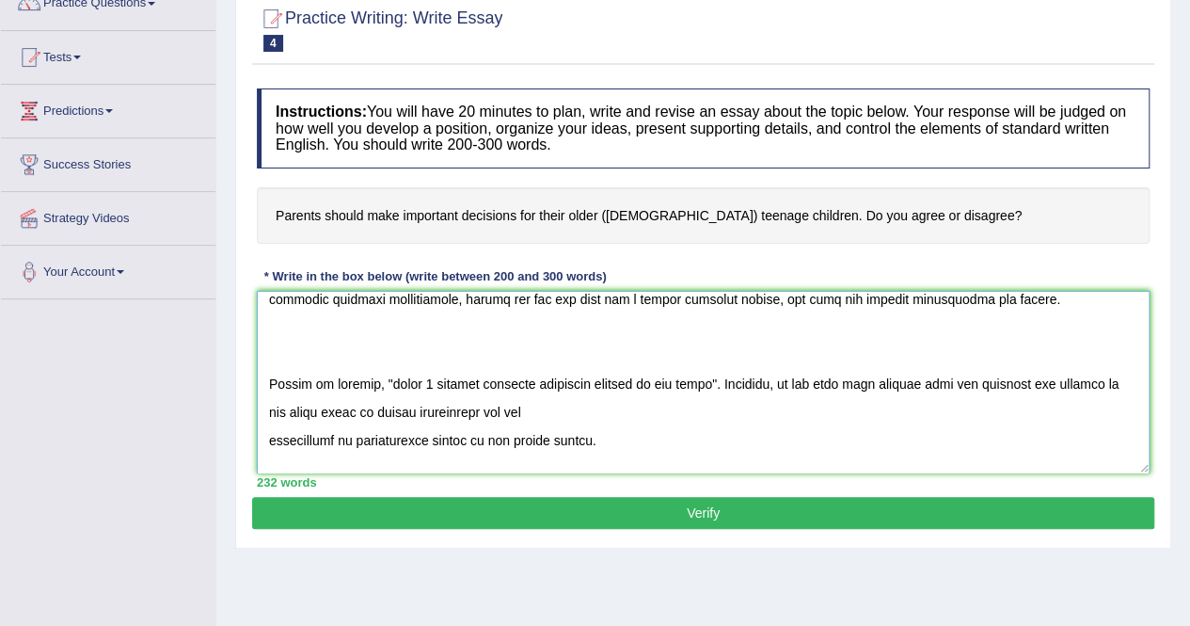
click at [264, 443] on textarea at bounding box center [703, 382] width 893 height 183
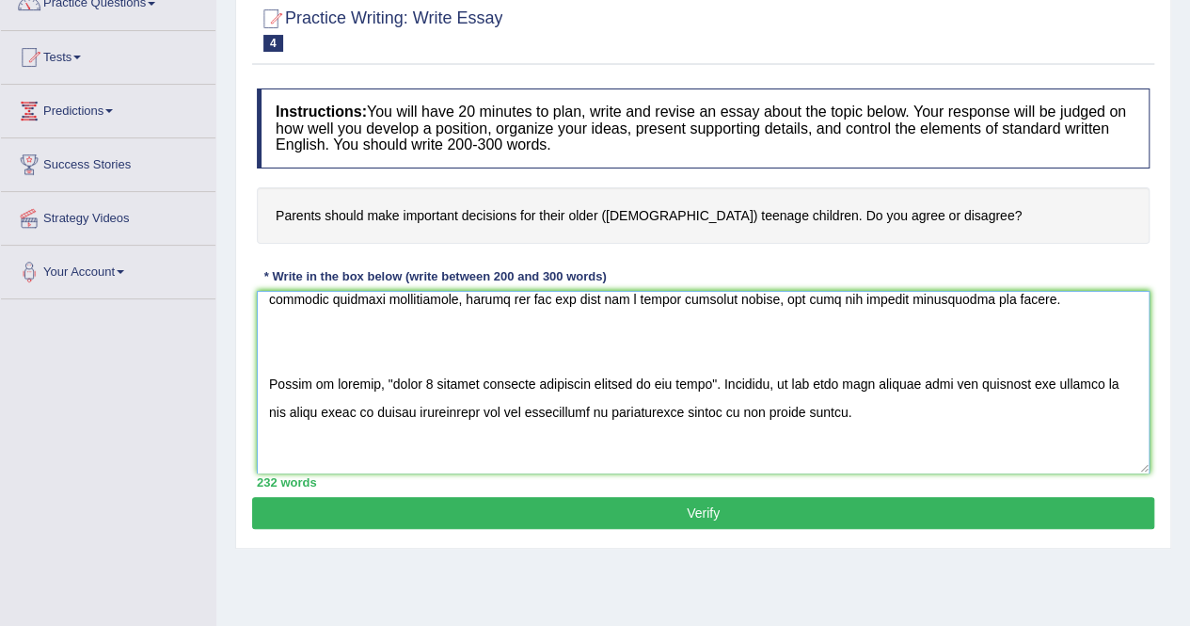
drag, startPoint x: 694, startPoint y: 382, endPoint x: 383, endPoint y: 387, distance: 311.5
click at [383, 387] on textarea at bounding box center [703, 382] width 893 height 183
click at [493, 380] on textarea at bounding box center [703, 382] width 893 height 183
click at [538, 381] on textarea at bounding box center [703, 382] width 893 height 183
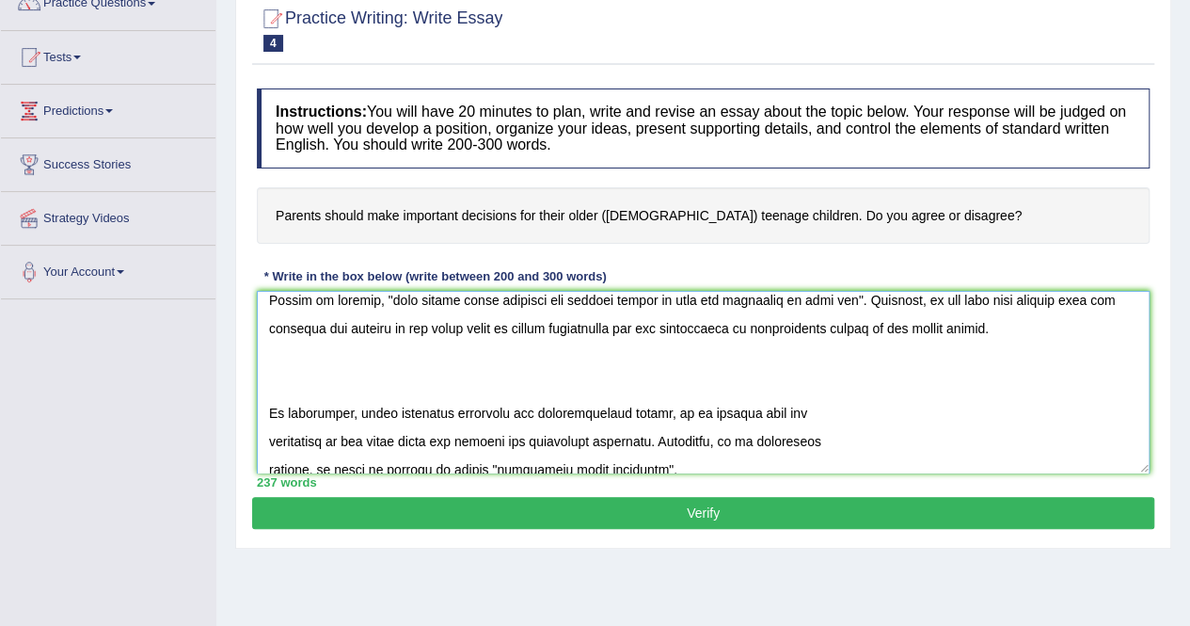
scroll to position [339, 0]
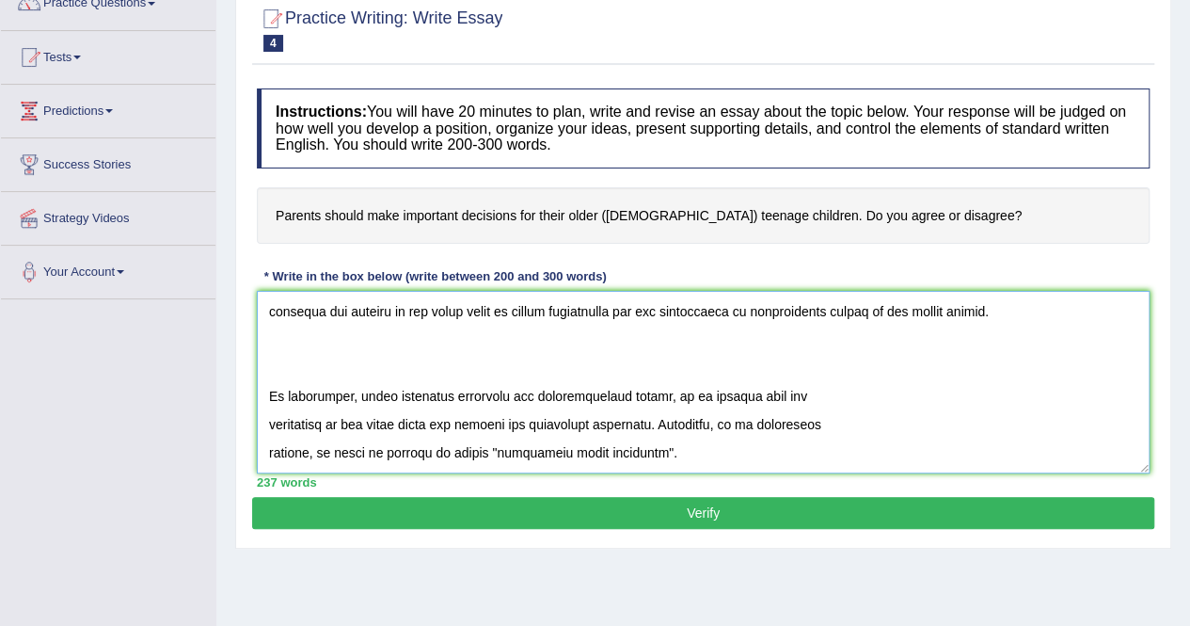
click at [267, 424] on textarea at bounding box center [703, 382] width 893 height 183
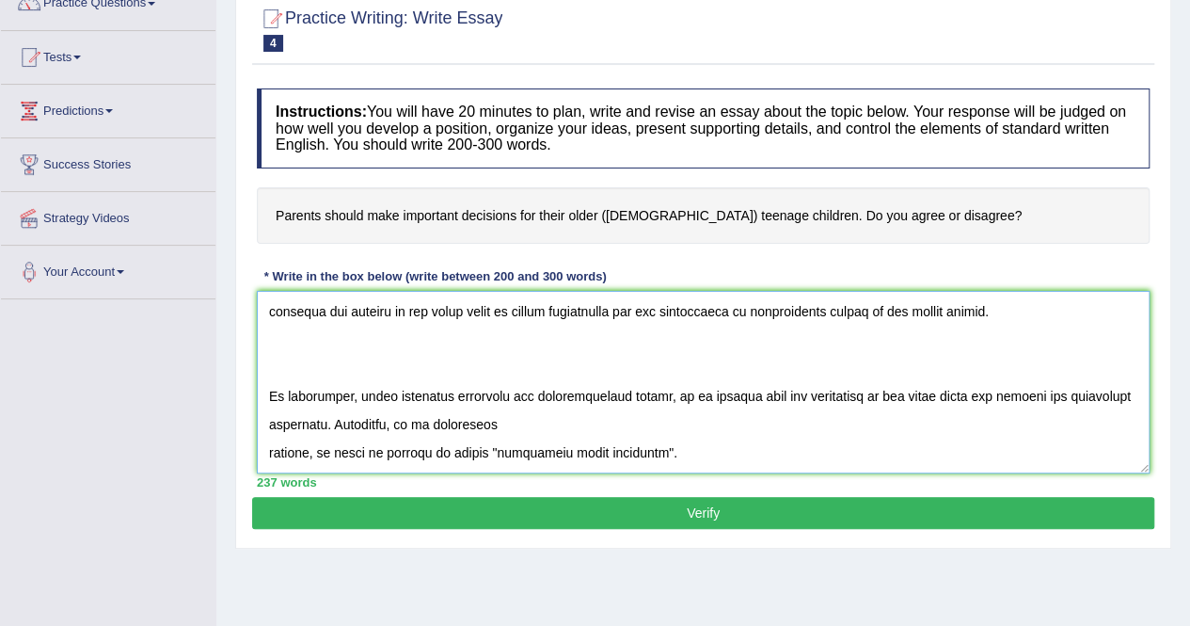
click at [267, 456] on textarea at bounding box center [703, 382] width 893 height 183
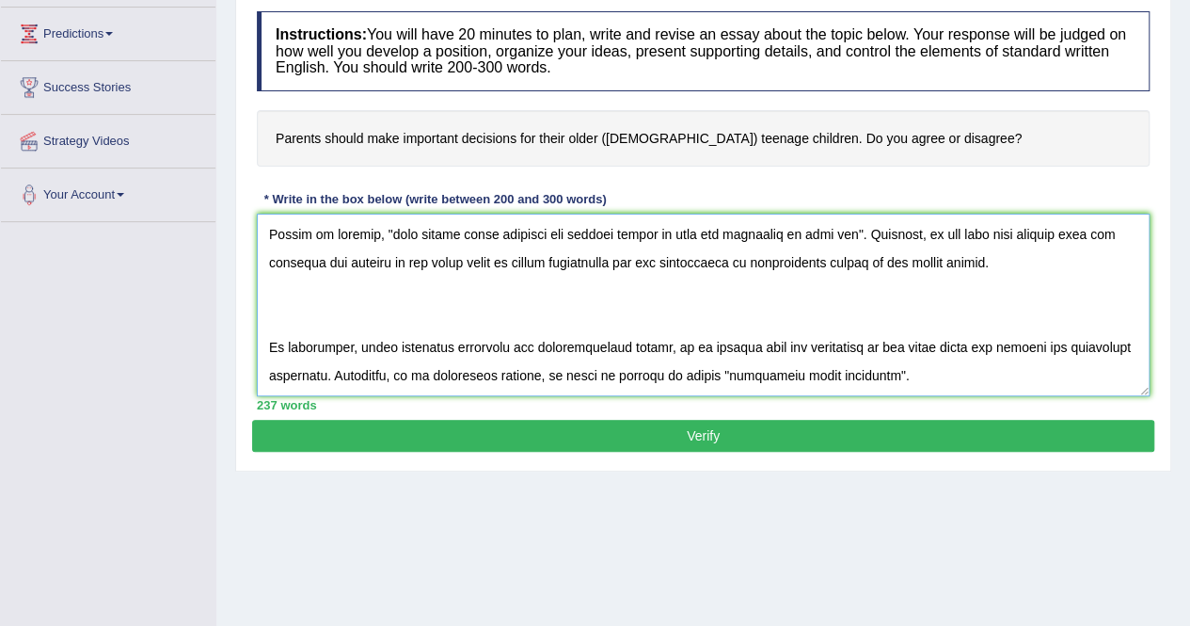
scroll to position [258, 0]
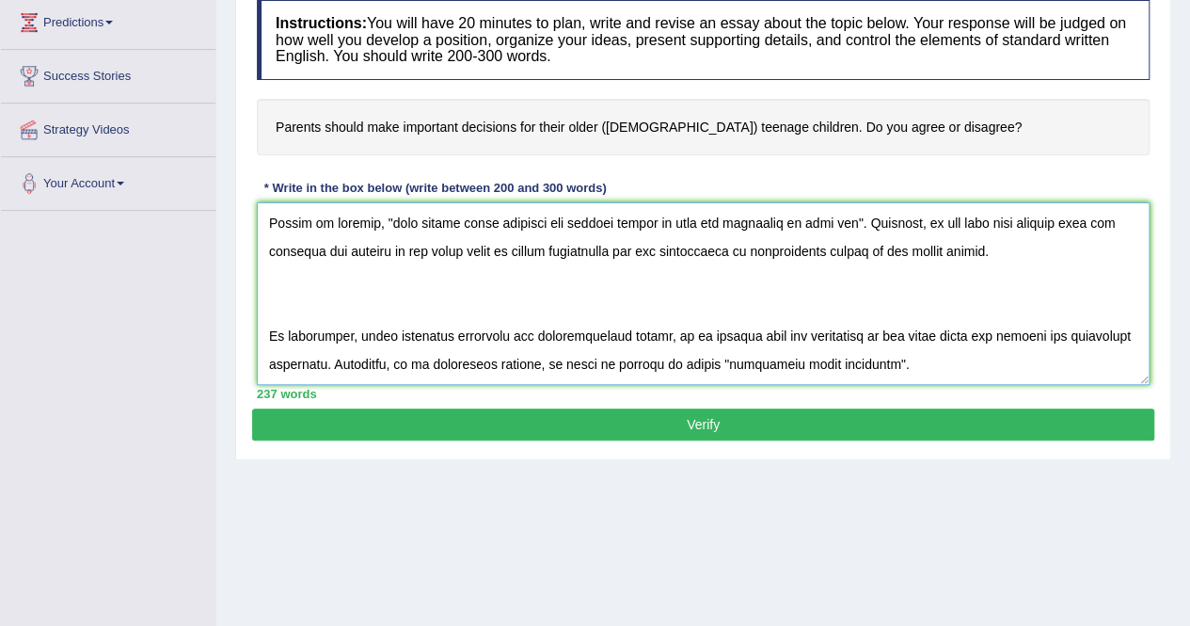
drag, startPoint x: 730, startPoint y: 364, endPoint x: 889, endPoint y: 351, distance: 159.6
click at [889, 351] on textarea at bounding box center [703, 293] width 893 height 183
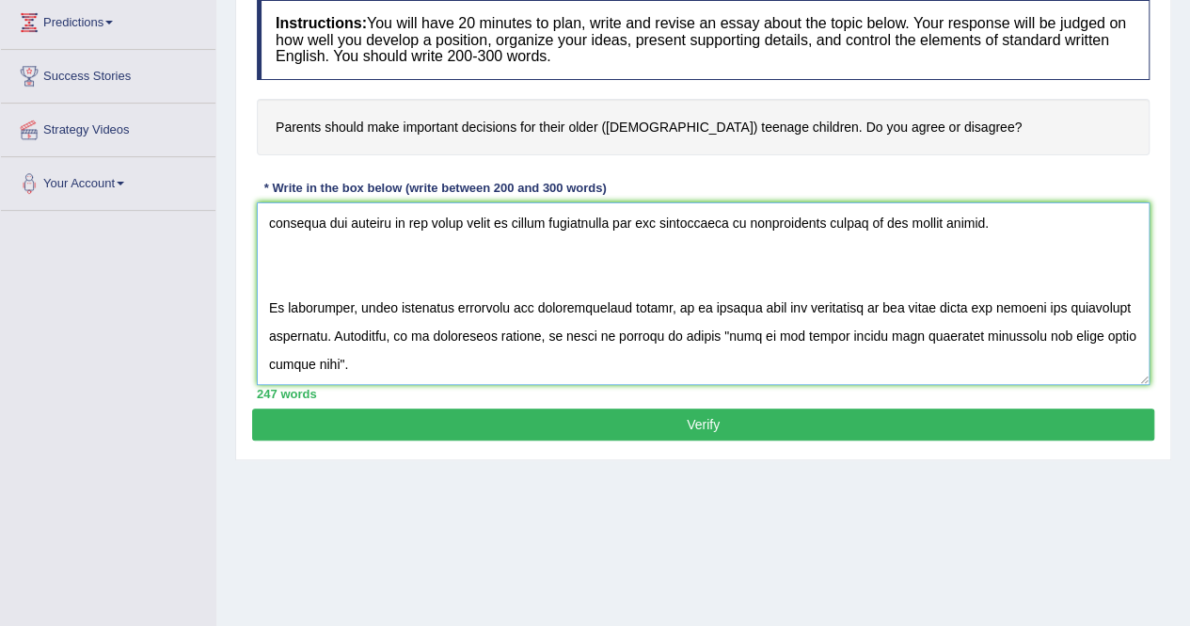
type textarea "In today's complex world, numerous issues and topics are subject to debate. One…"
click at [758, 422] on button "Verify" at bounding box center [703, 424] width 902 height 32
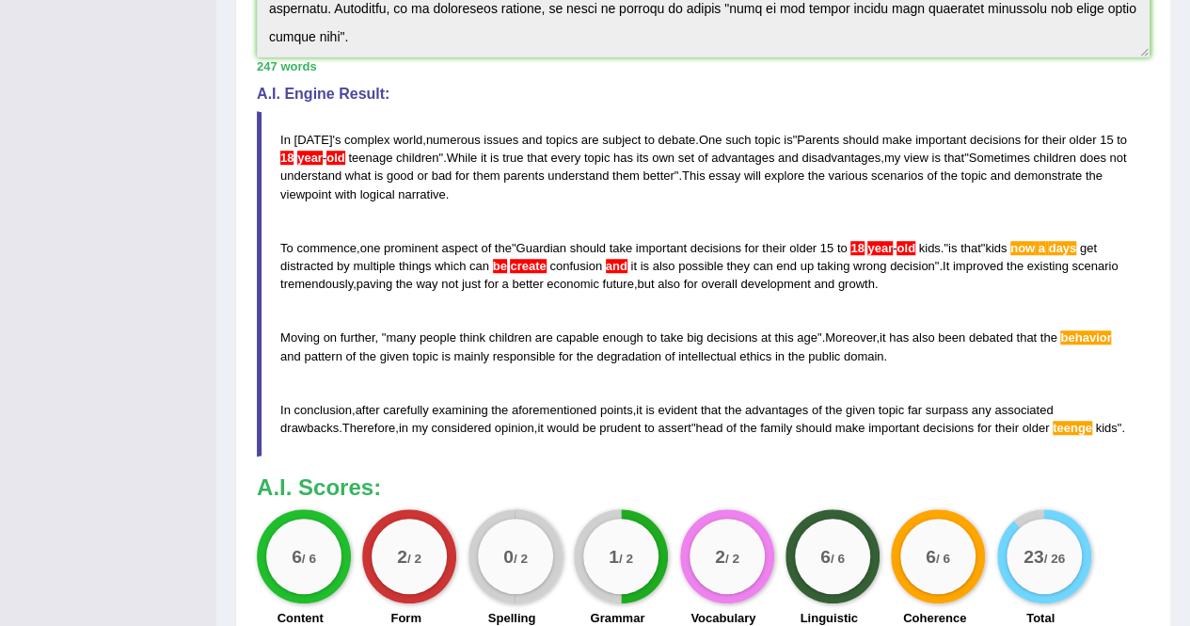
scroll to position [503, 0]
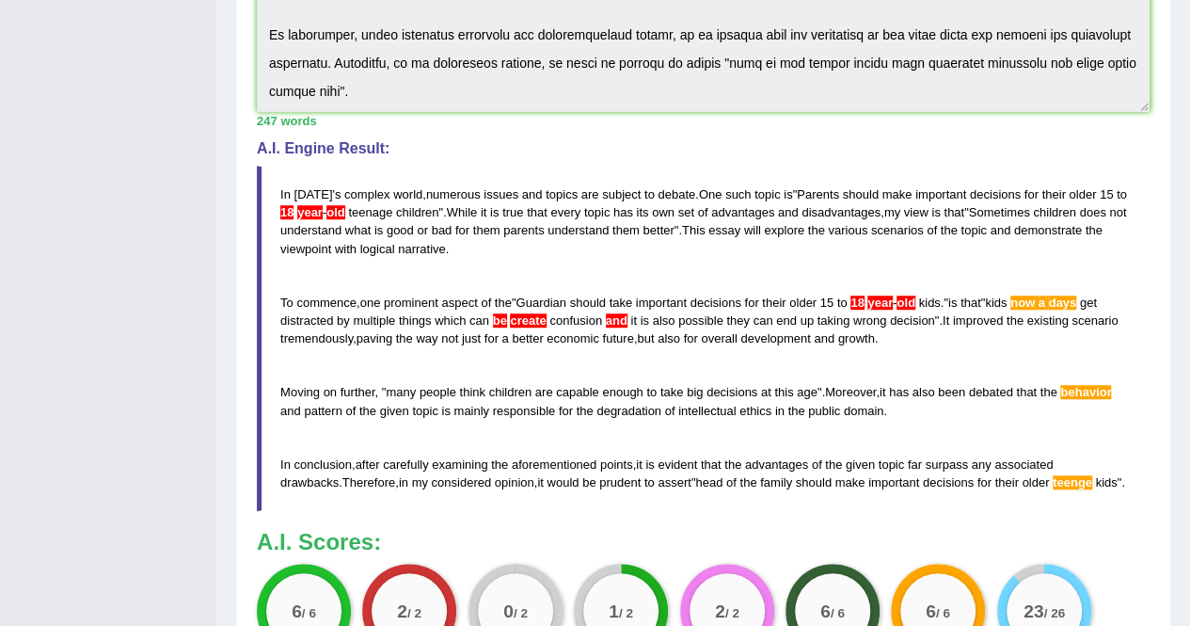
click at [620, 368] on blockquote "In today ' s complex world , numerous issues and topics are subject to debate .…" at bounding box center [703, 338] width 893 height 345
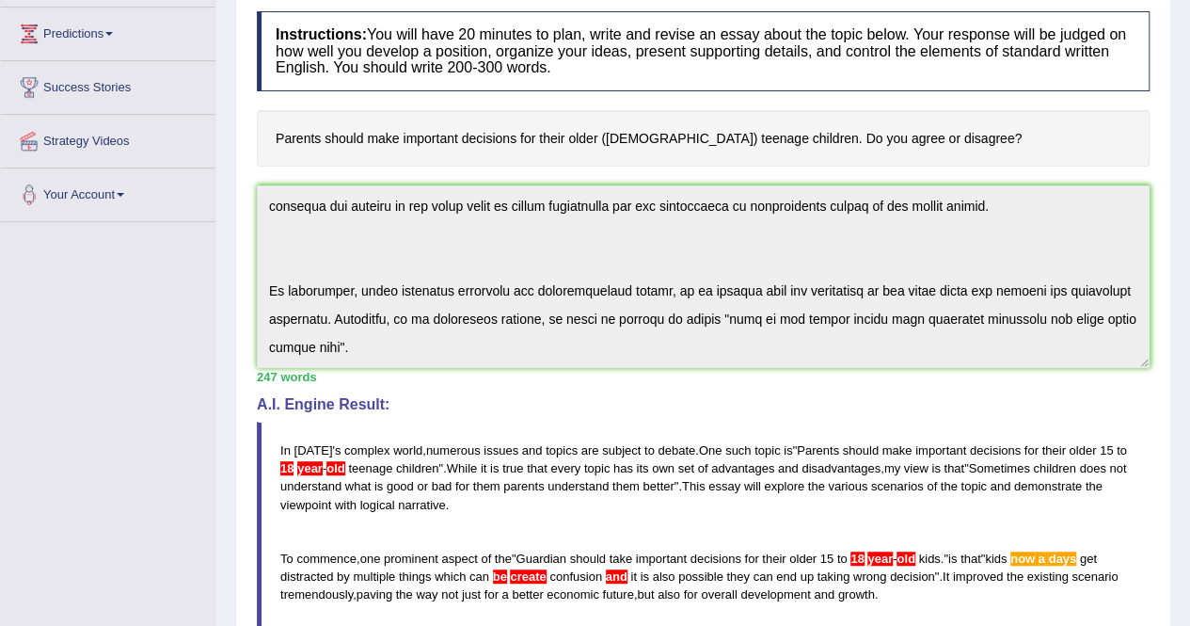
scroll to position [0, 0]
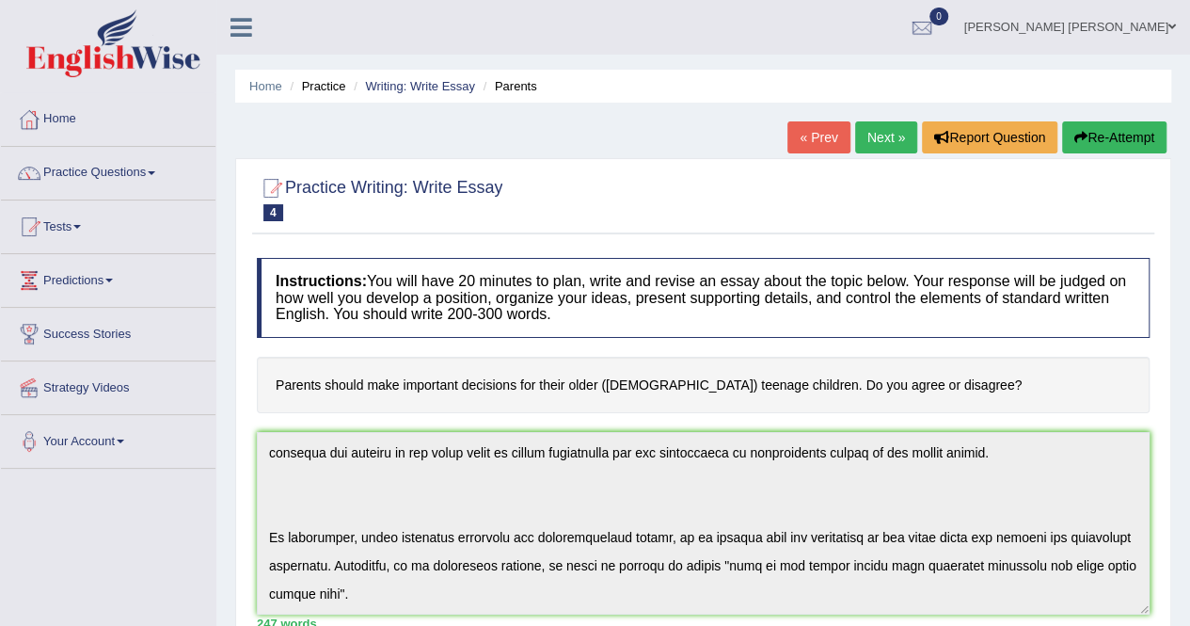
click at [1107, 131] on button "Re-Attempt" at bounding box center [1114, 137] width 104 height 32
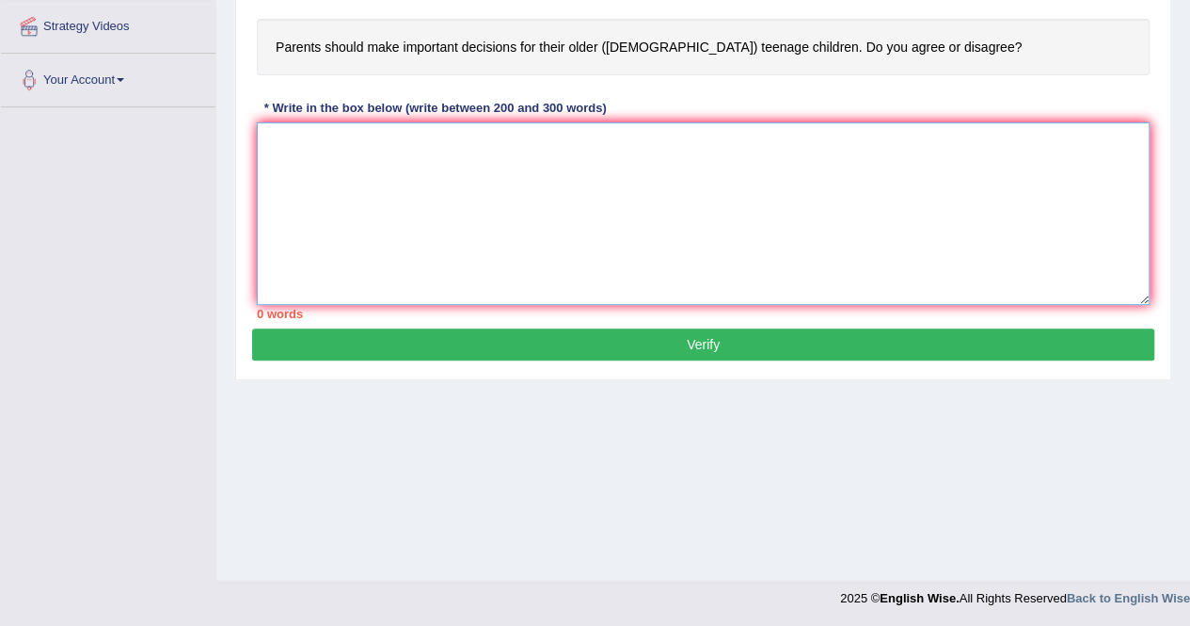
click at [431, 139] on textarea at bounding box center [703, 213] width 893 height 183
paste textarea "In [DATE] complex world, numerous issues and topics are subject to debate. One …"
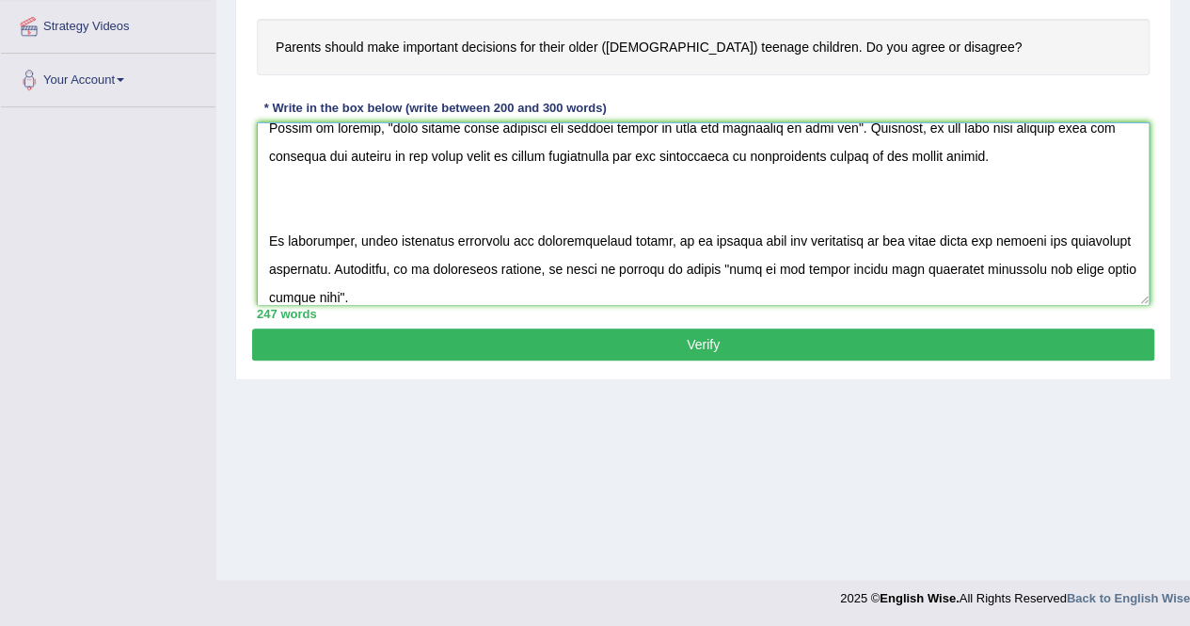
click at [431, 139] on textarea at bounding box center [703, 213] width 893 height 183
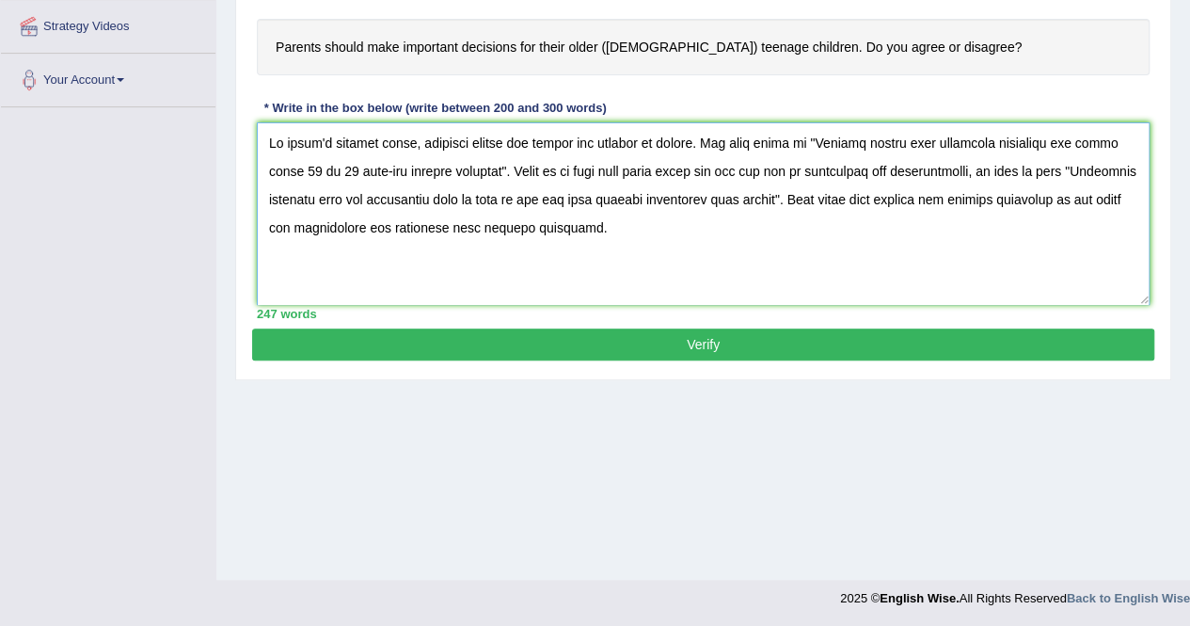
click at [385, 169] on textarea at bounding box center [703, 213] width 893 height 183
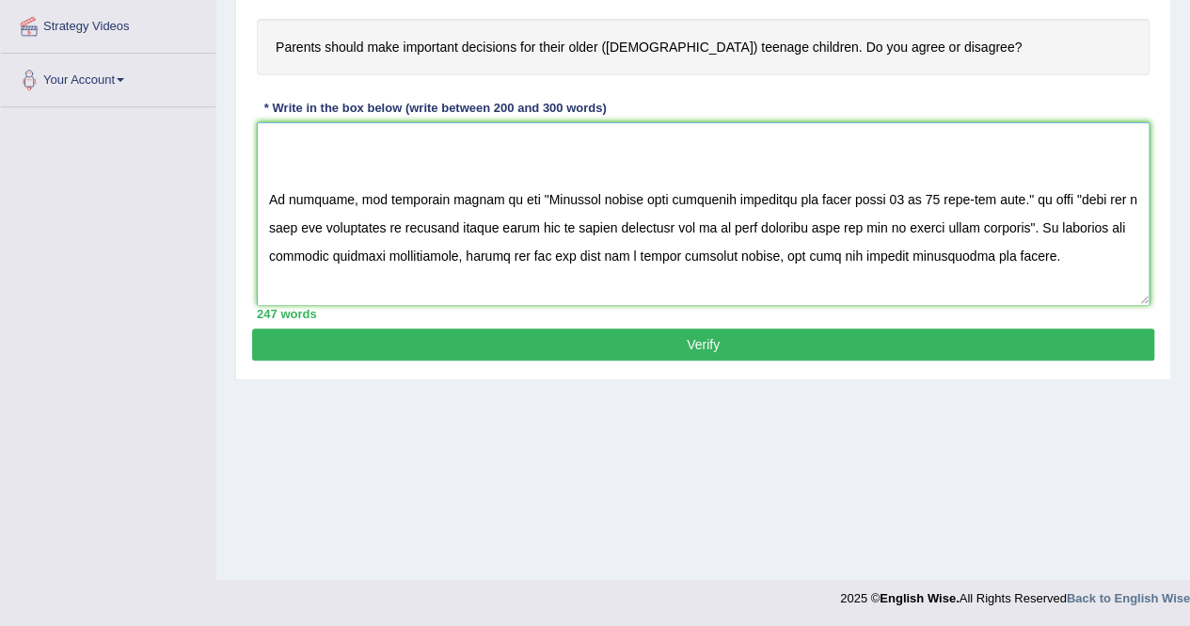
scroll to position [117, 0]
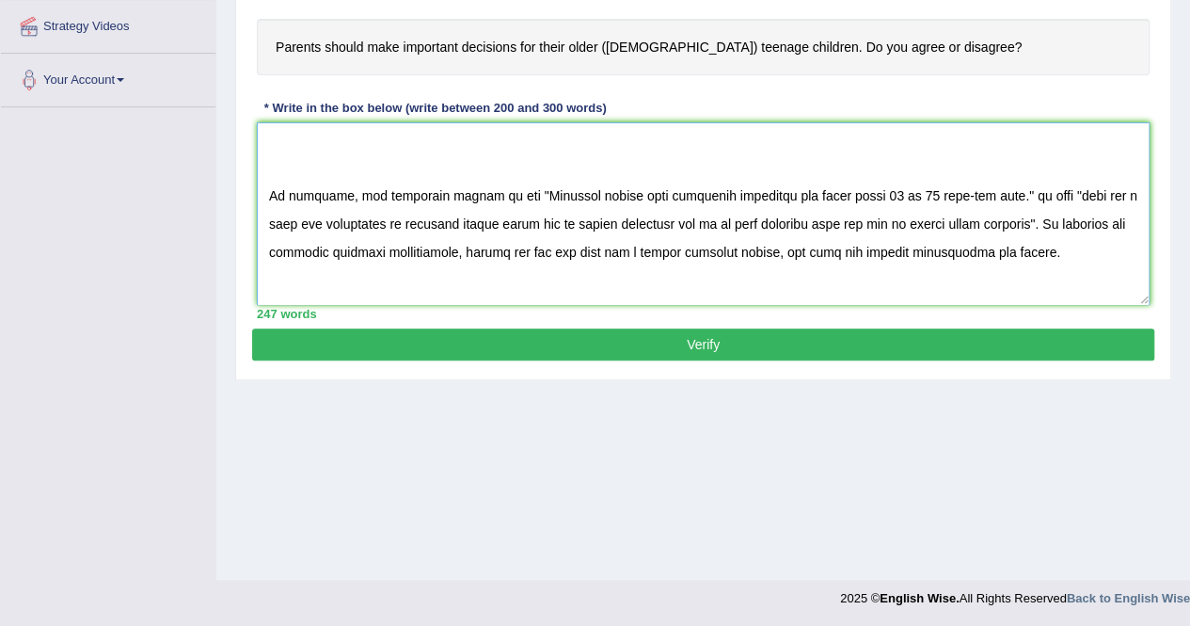
click at [937, 189] on textarea at bounding box center [703, 213] width 893 height 183
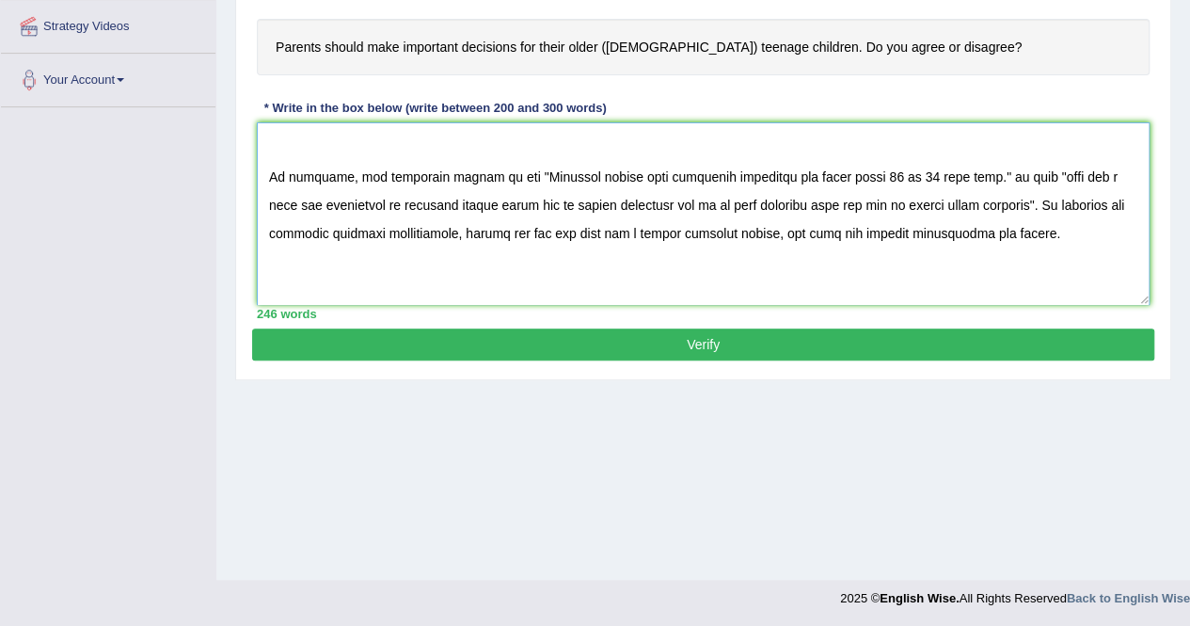
scroll to position [135, 0]
click at [531, 204] on textarea at bounding box center [703, 213] width 893 height 183
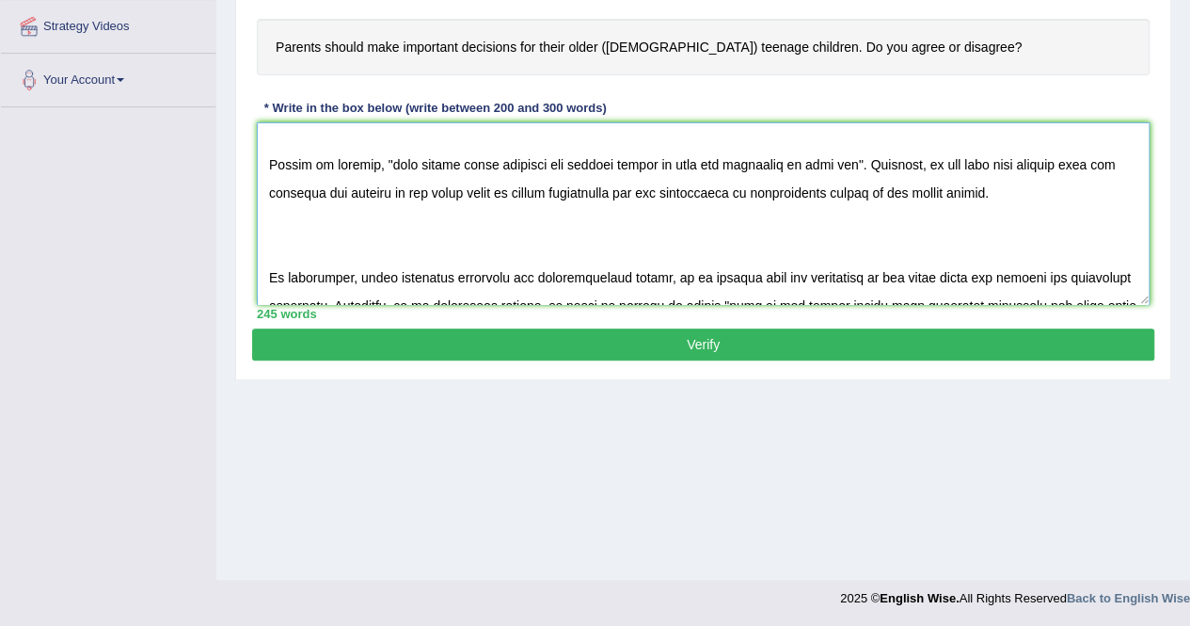
scroll to position [339, 0]
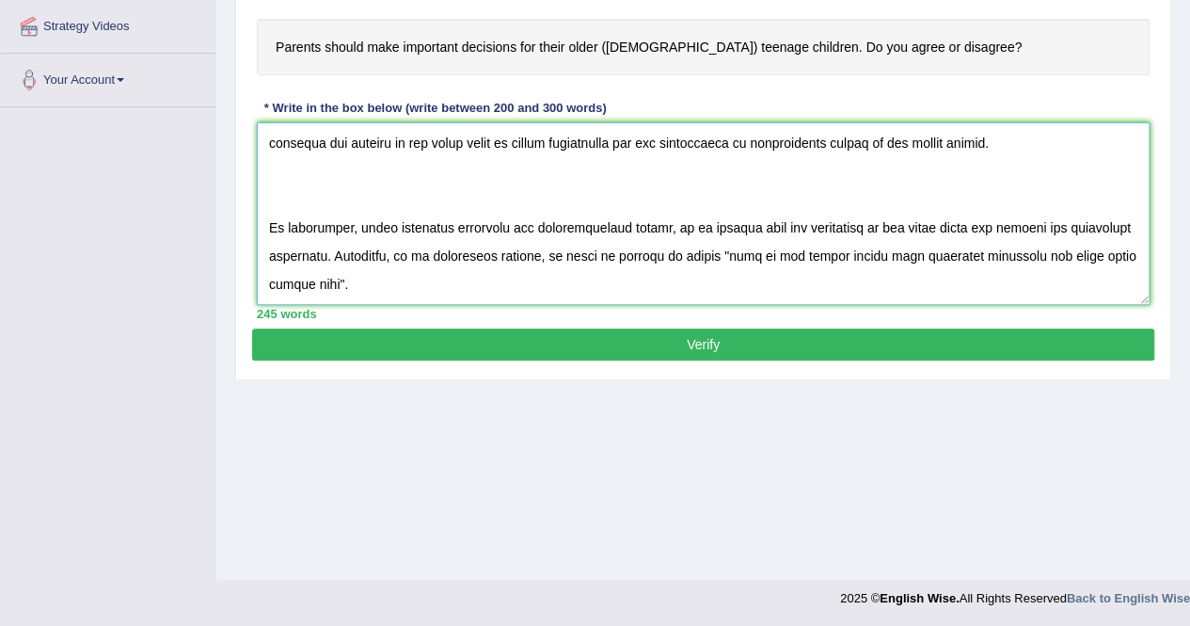
click at [293, 283] on textarea at bounding box center [703, 213] width 893 height 183
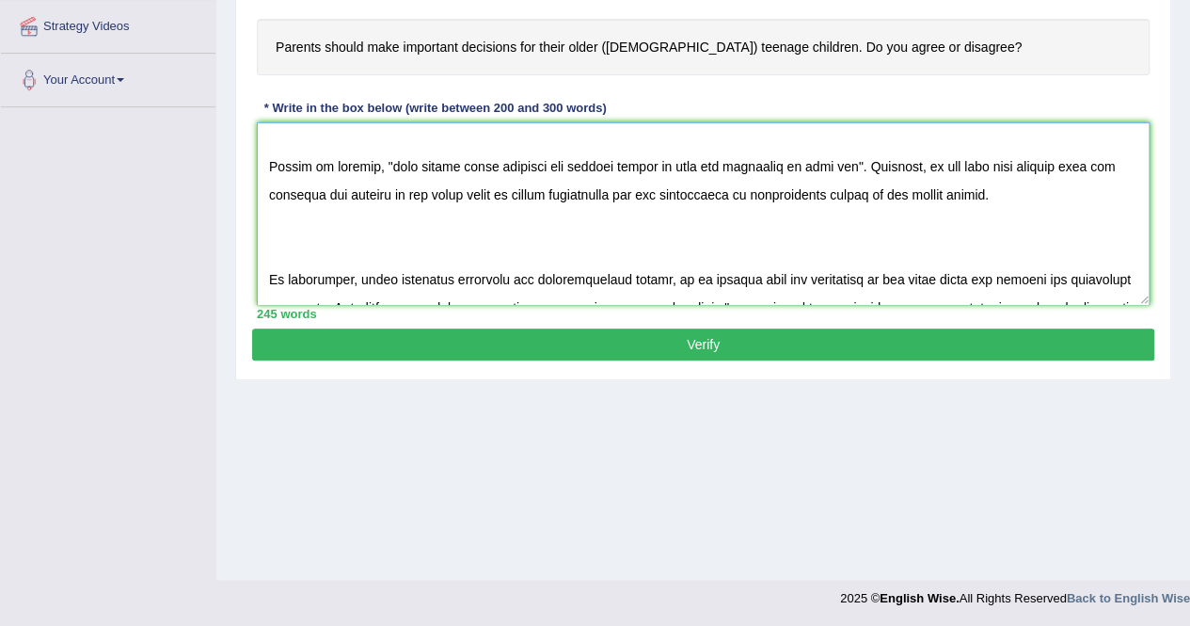
scroll to position [285, 0]
click at [294, 191] on textarea at bounding box center [703, 213] width 893 height 183
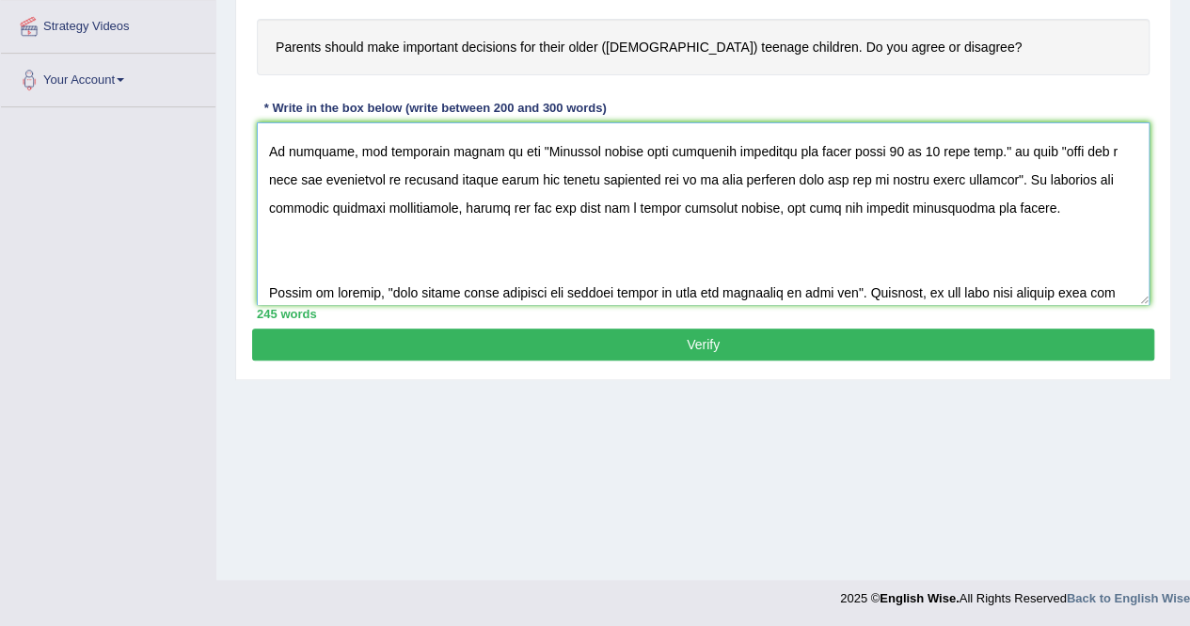
scroll to position [0, 0]
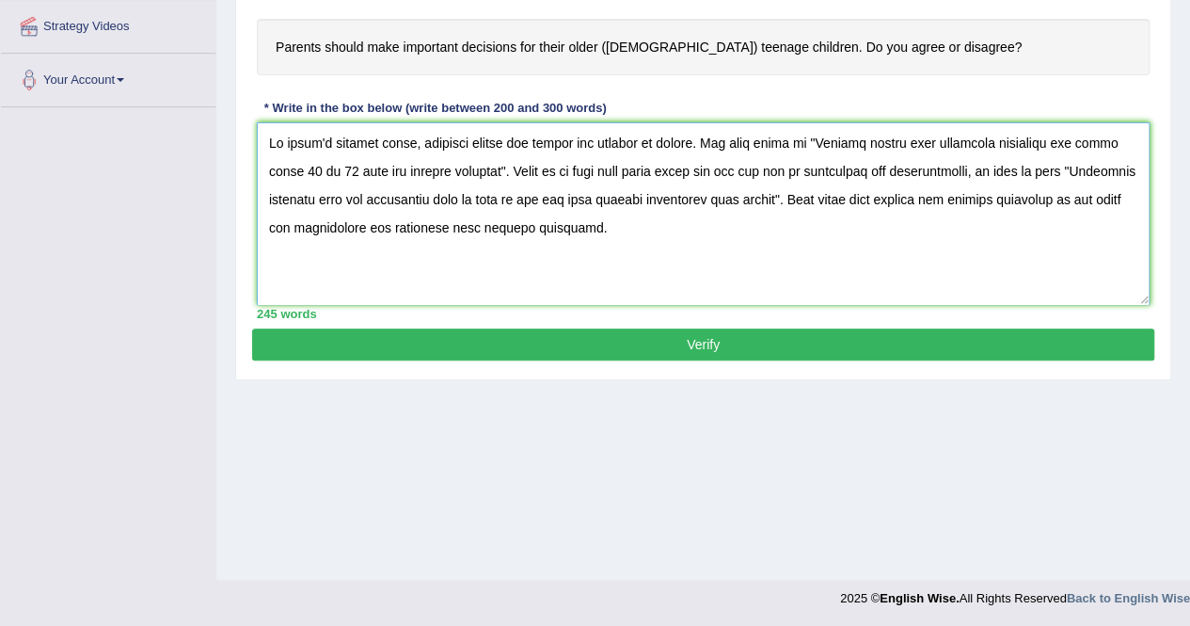
type textarea "In [DATE] complex world, numerous issues and topics are subject to debate. One …"
click at [610, 342] on button "Verify" at bounding box center [703, 344] width 902 height 32
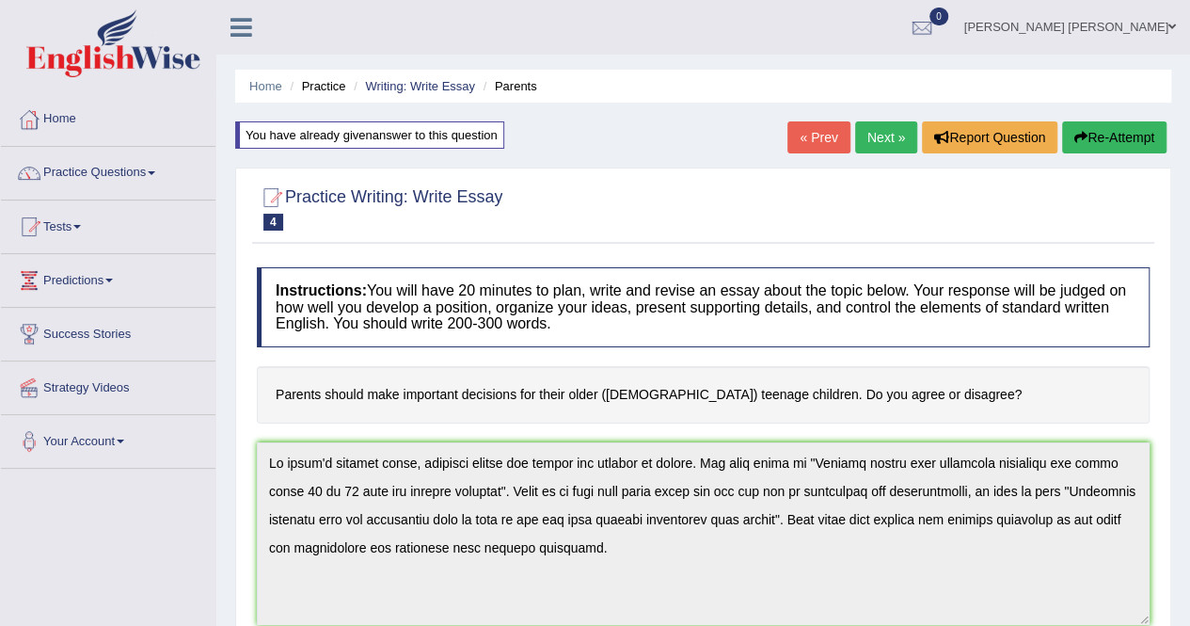
click at [1110, 135] on button "Re-Attempt" at bounding box center [1114, 137] width 104 height 32
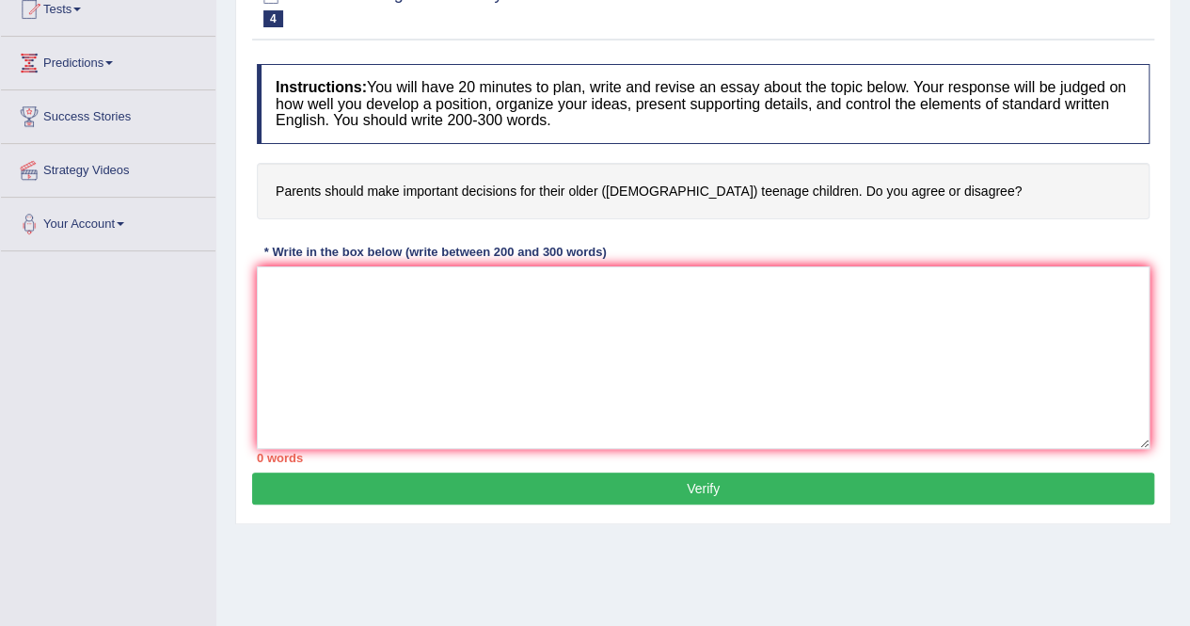
scroll to position [218, 0]
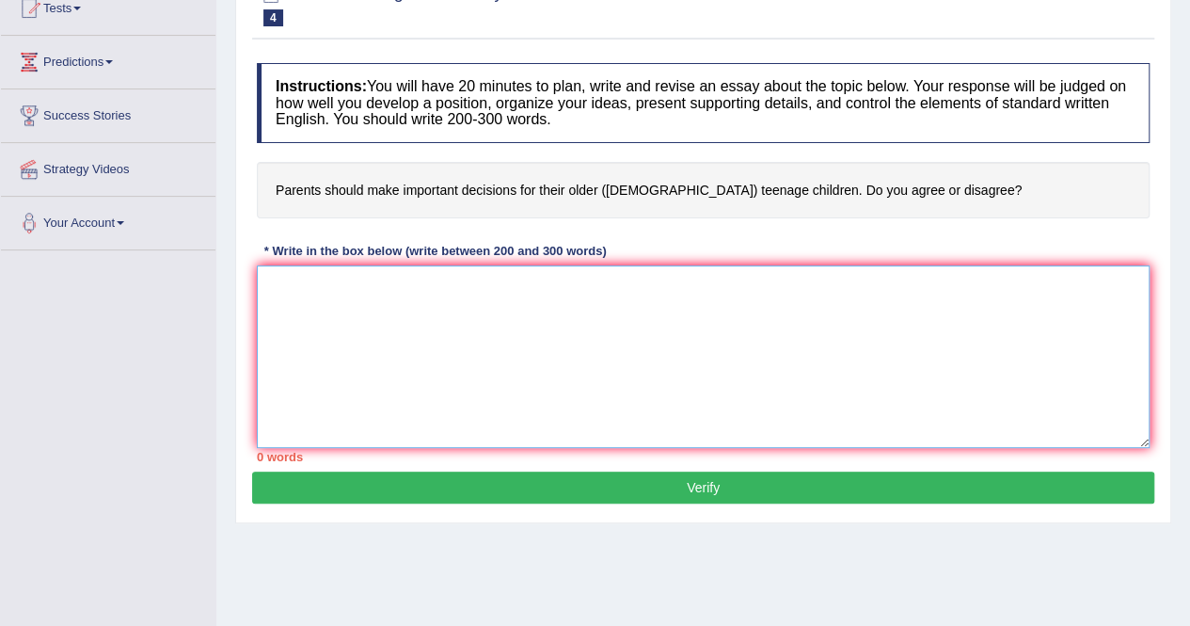
click at [628, 311] on textarea at bounding box center [703, 356] width 893 height 183
paste textarea "In [DATE] complex world, numerous issues and topics are subject to debate. One …"
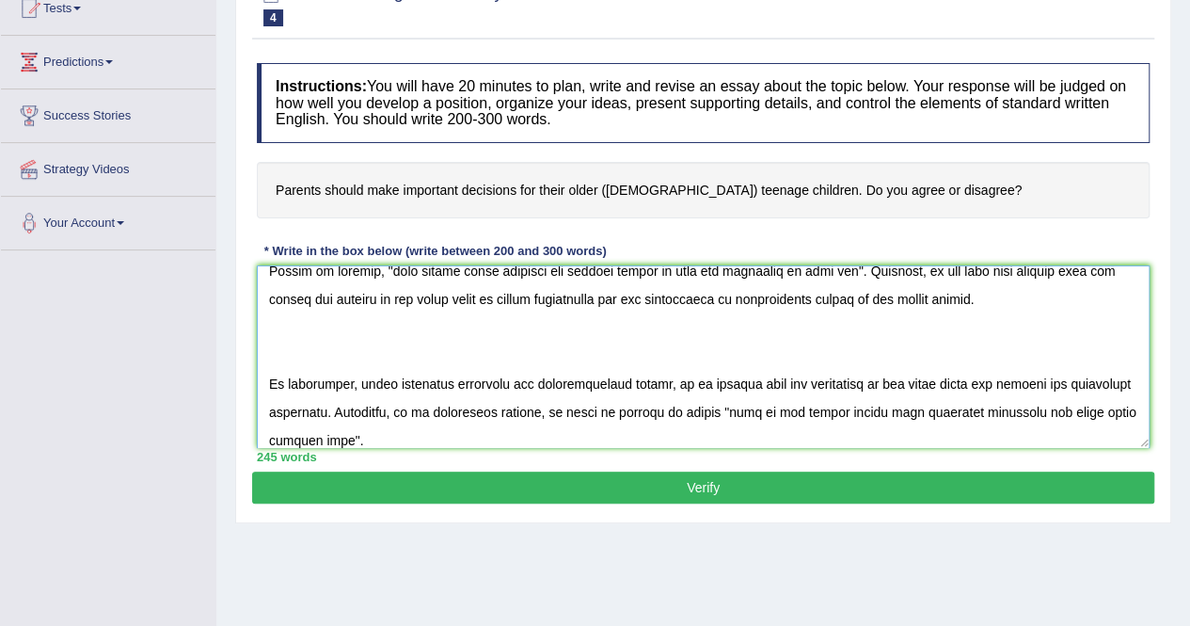
click at [628, 311] on textarea at bounding box center [703, 356] width 893 height 183
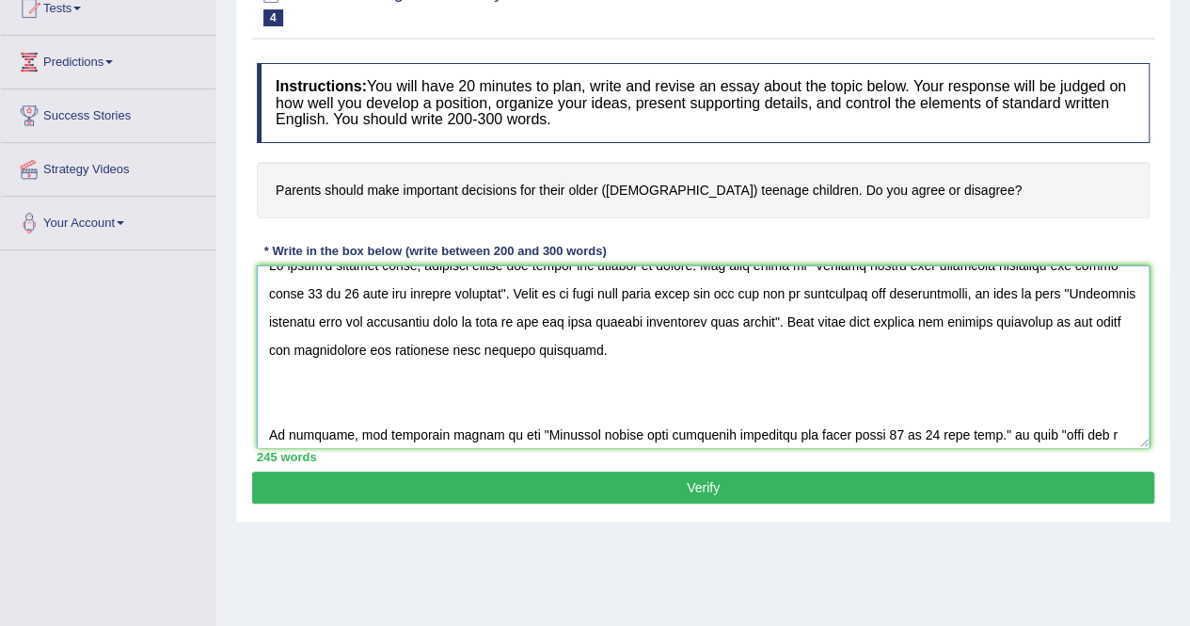
scroll to position [0, 0]
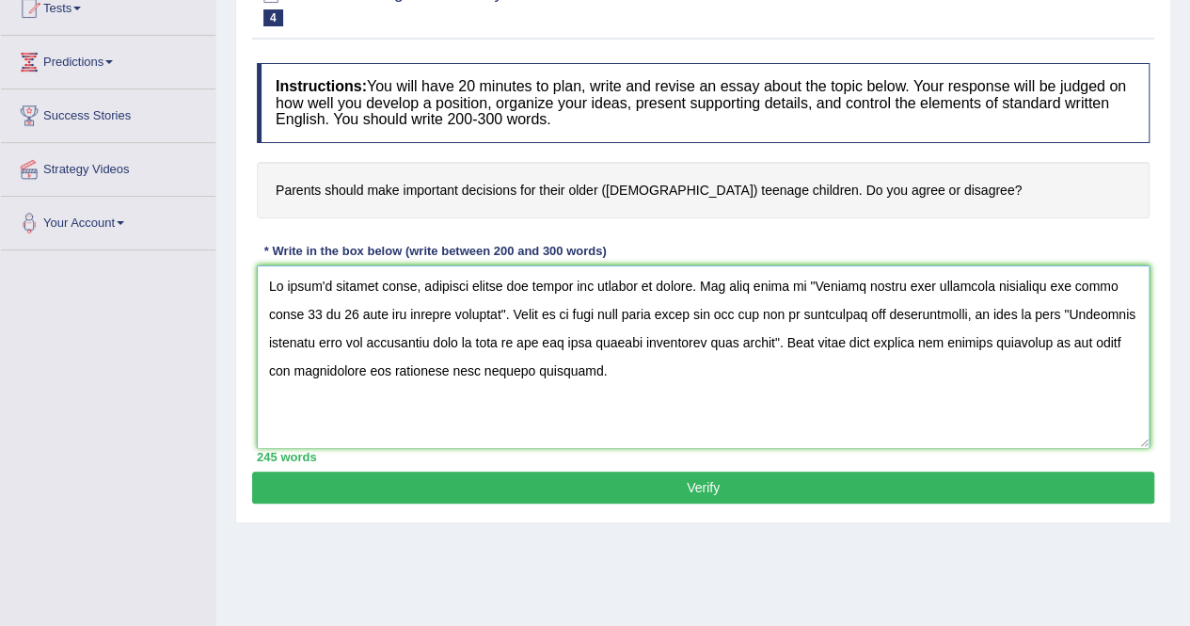
click at [393, 313] on textarea at bounding box center [703, 356] width 893 height 183
click at [456, 311] on textarea at bounding box center [703, 356] width 893 height 183
click at [478, 361] on textarea at bounding box center [703, 356] width 893 height 183
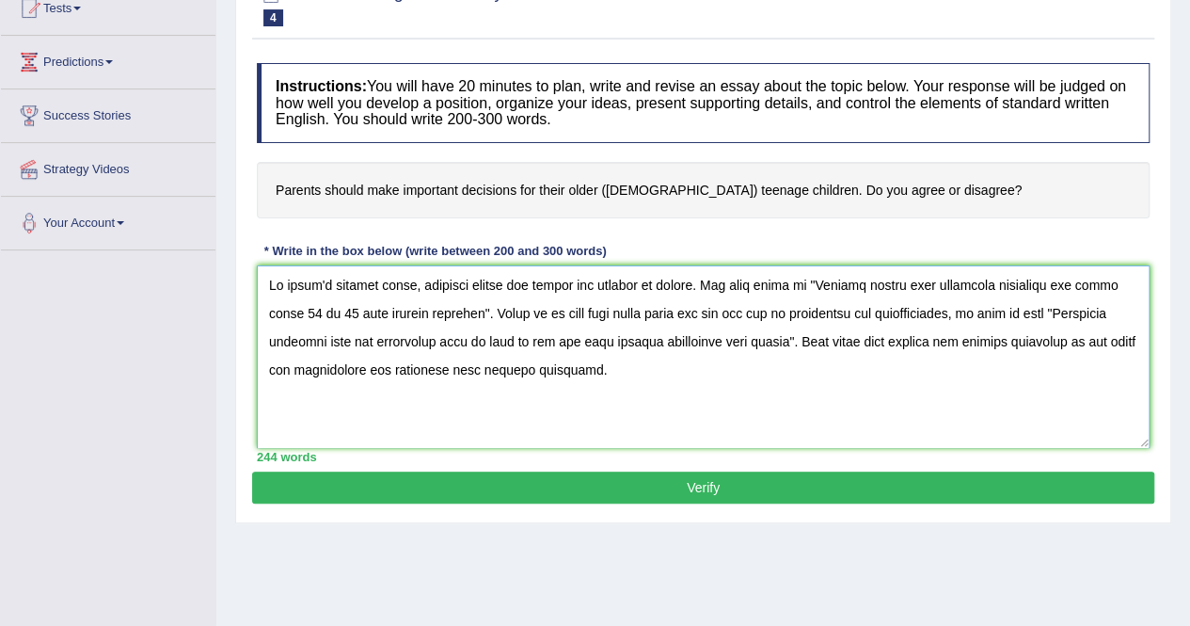
scroll to position [2, 0]
click at [338, 310] on textarea at bounding box center [703, 356] width 893 height 183
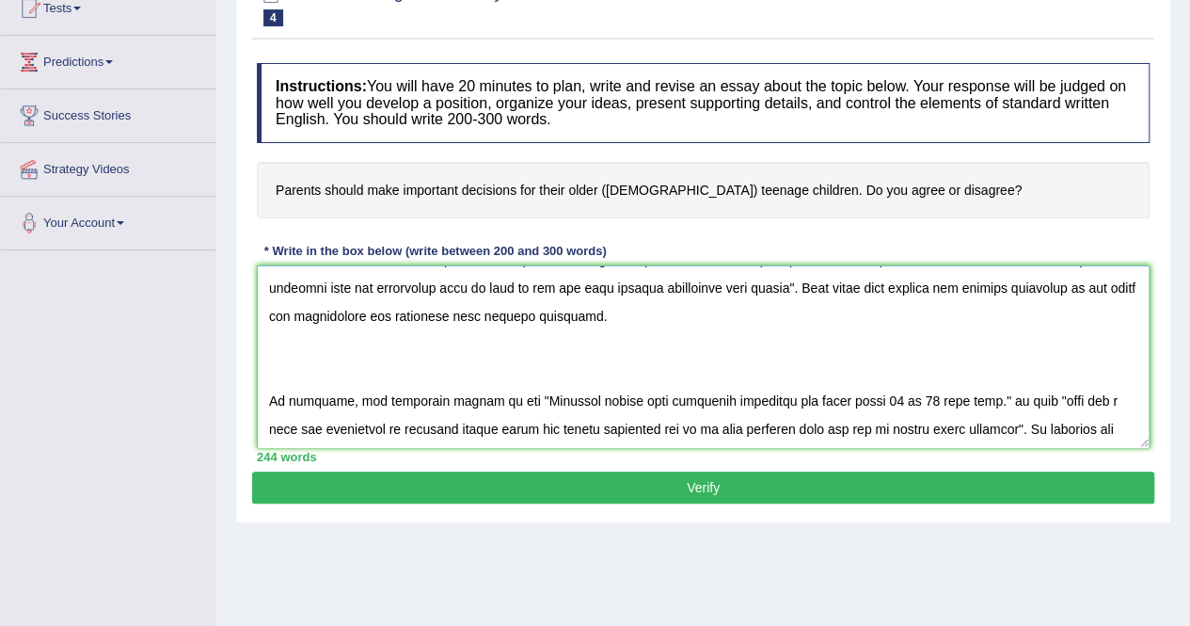
scroll to position [72, 0]
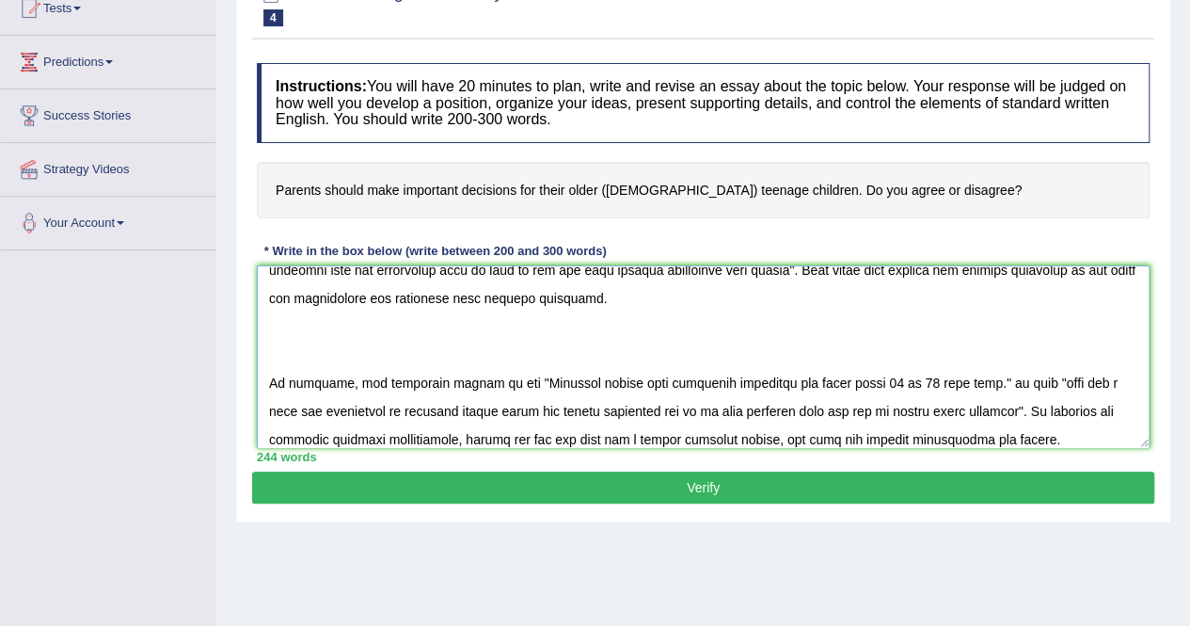
drag, startPoint x: 1045, startPoint y: 383, endPoint x: 1077, endPoint y: 381, distance: 33.0
click at [1077, 381] on textarea at bounding box center [703, 356] width 893 height 183
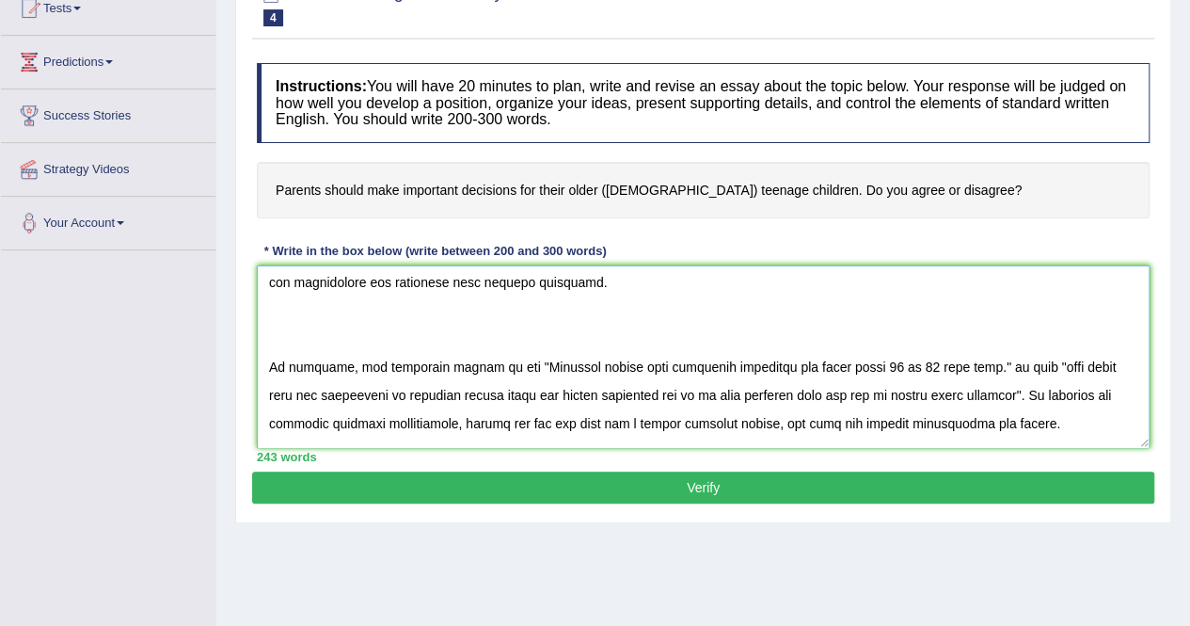
scroll to position [89, 0]
click at [1014, 362] on textarea at bounding box center [703, 356] width 893 height 183
click at [1019, 368] on textarea at bounding box center [703, 356] width 893 height 183
click at [1024, 367] on textarea at bounding box center [703, 356] width 893 height 183
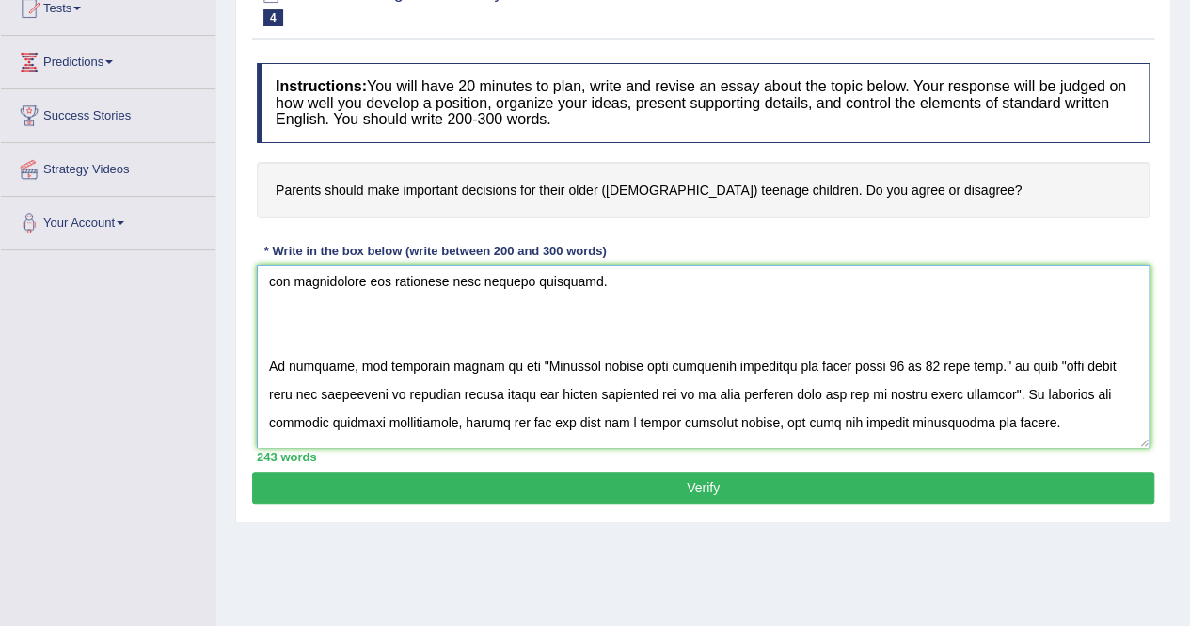
click at [1024, 367] on textarea at bounding box center [703, 356] width 893 height 183
click at [1083, 361] on textarea at bounding box center [703, 356] width 893 height 183
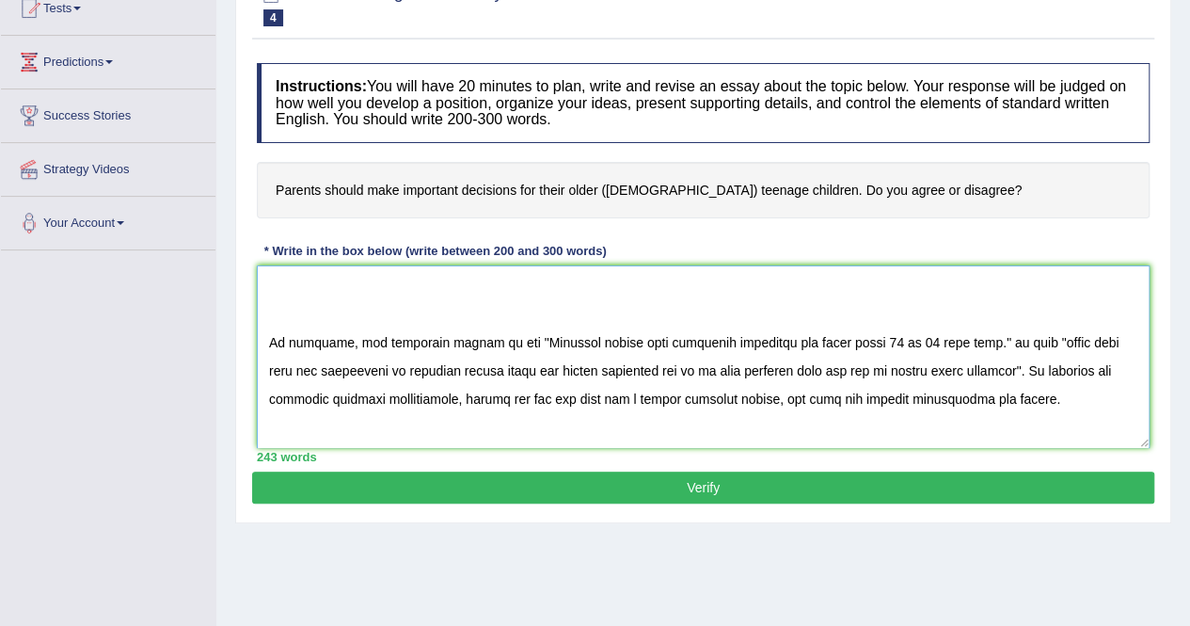
scroll to position [114, 0]
click at [639, 368] on textarea at bounding box center [703, 356] width 893 height 183
type textarea "In [DATE] complex world, numerous issues and topics are subject to debate. One …"
click at [685, 485] on button "Verify" at bounding box center [703, 487] width 902 height 32
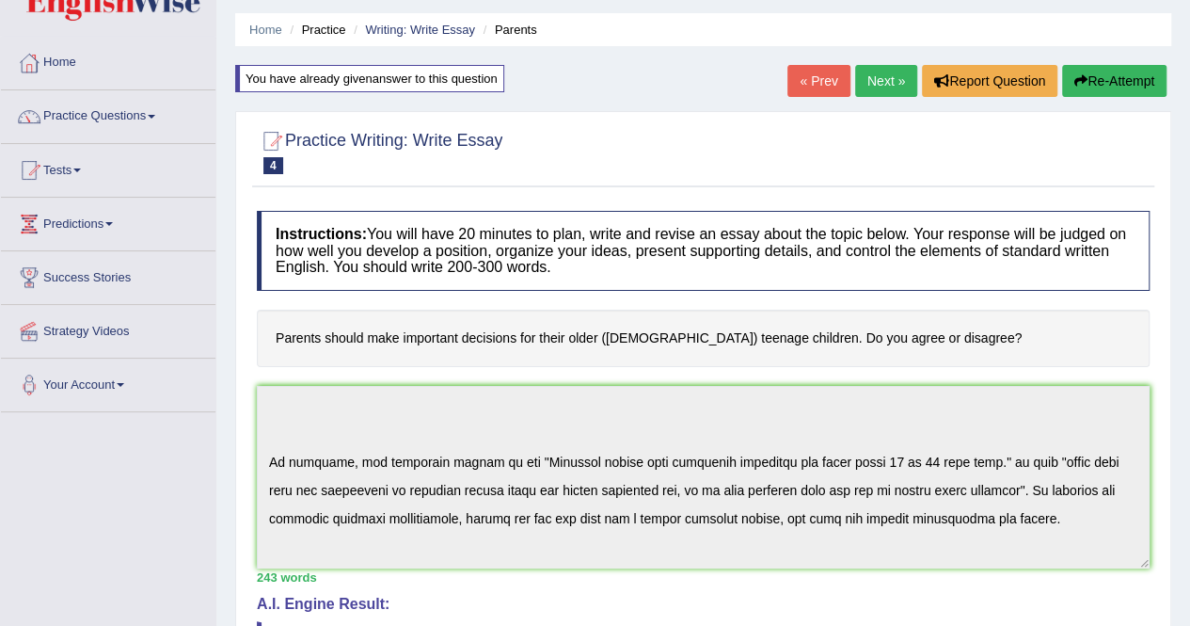
scroll to position [0, 0]
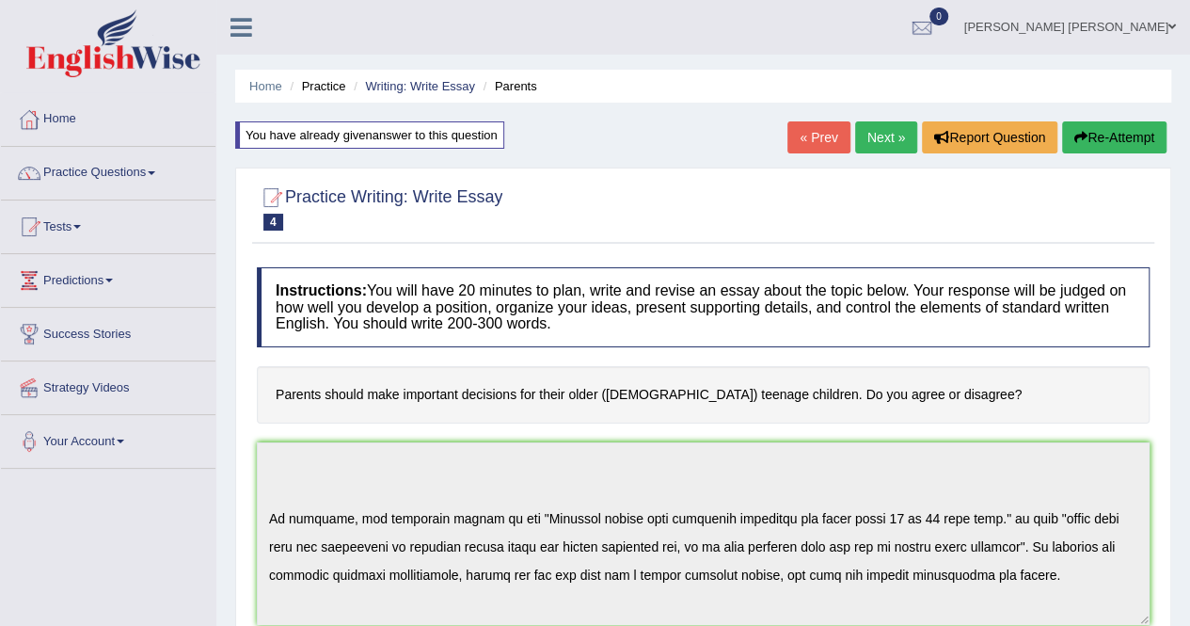
click at [879, 135] on link "Next »" at bounding box center [886, 137] width 62 height 32
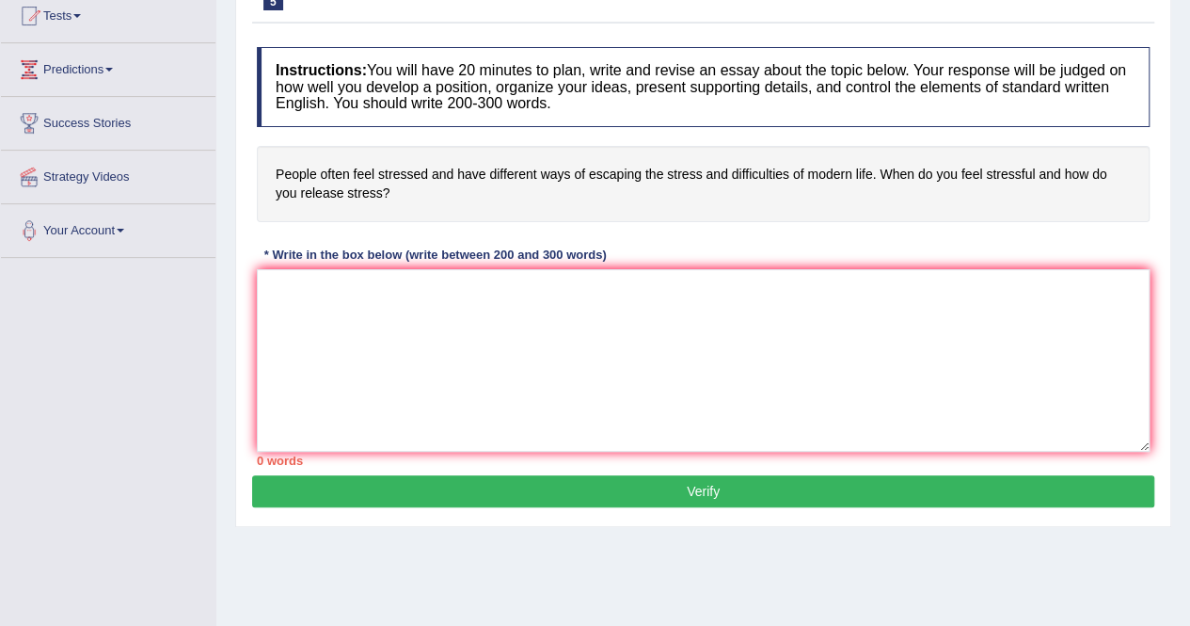
scroll to position [210, 0]
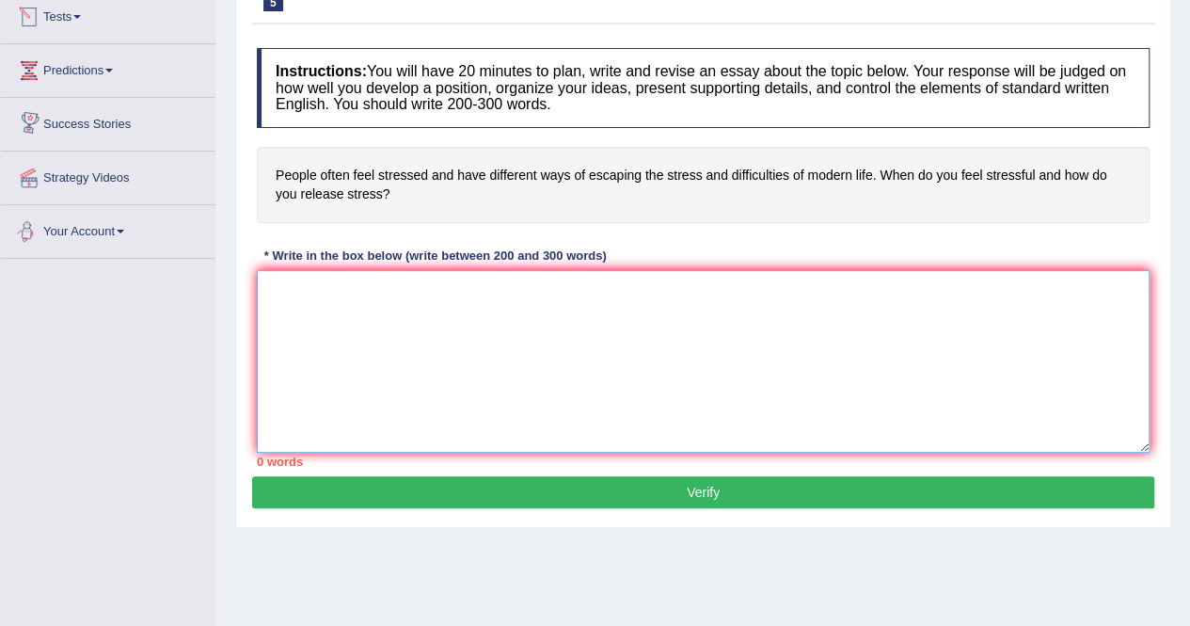
click at [306, 283] on textarea at bounding box center [703, 361] width 893 height 183
paste textarea "In today's complex world, numerous issues and topics are subject to debate. One…"
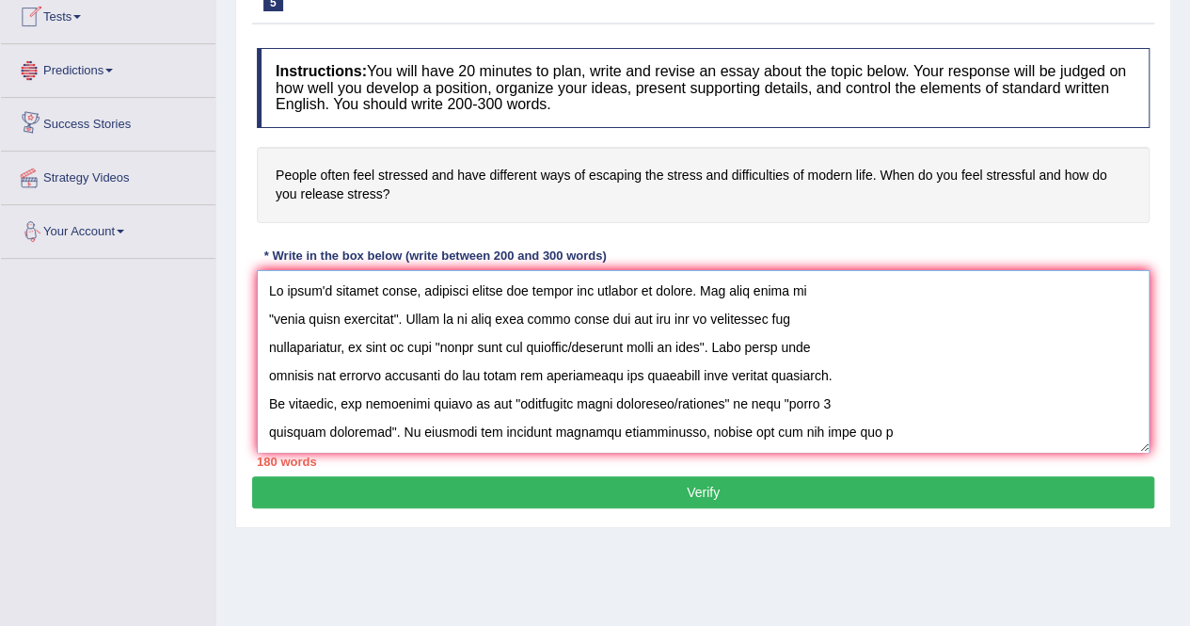
scroll to position [270, 0]
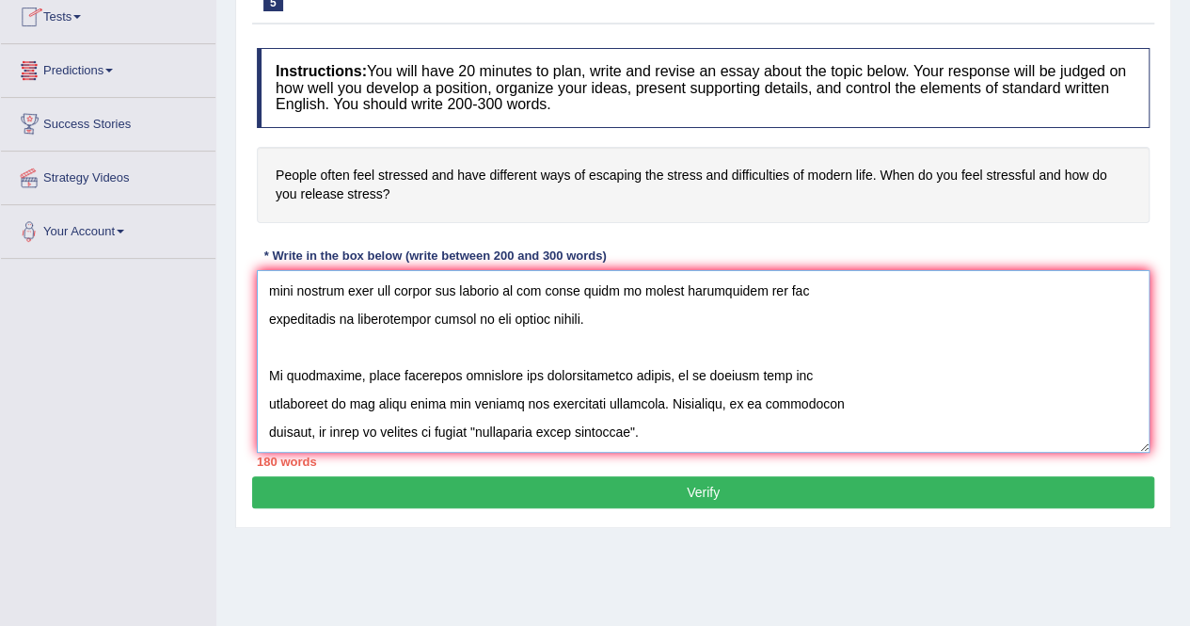
click at [306, 283] on textarea at bounding box center [703, 361] width 893 height 183
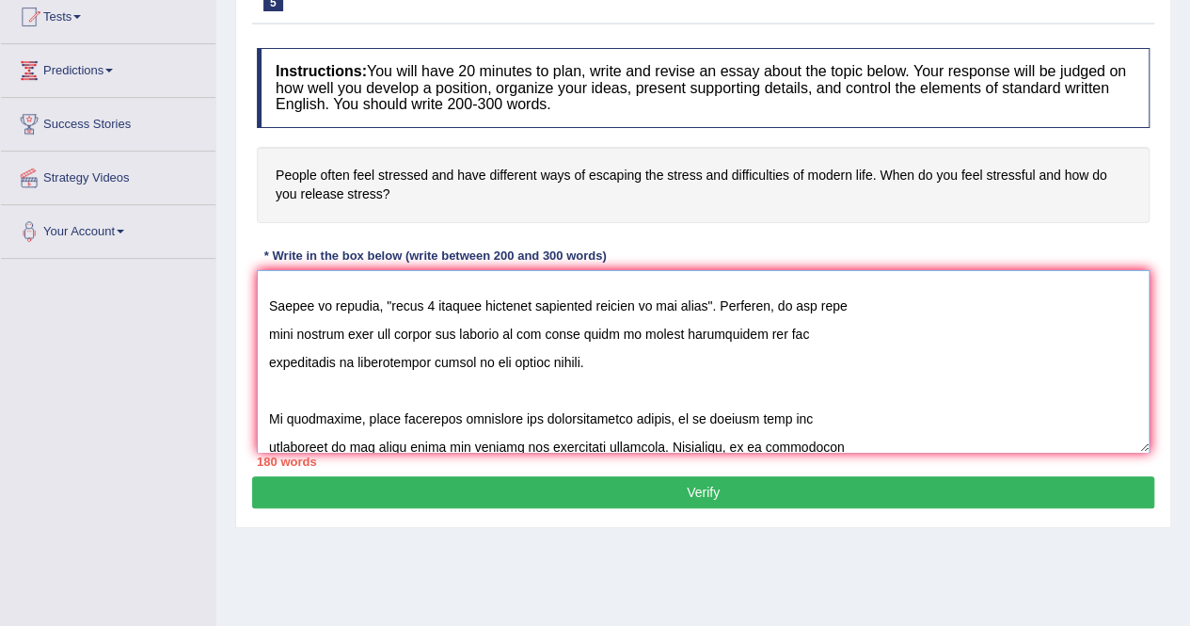
scroll to position [0, 0]
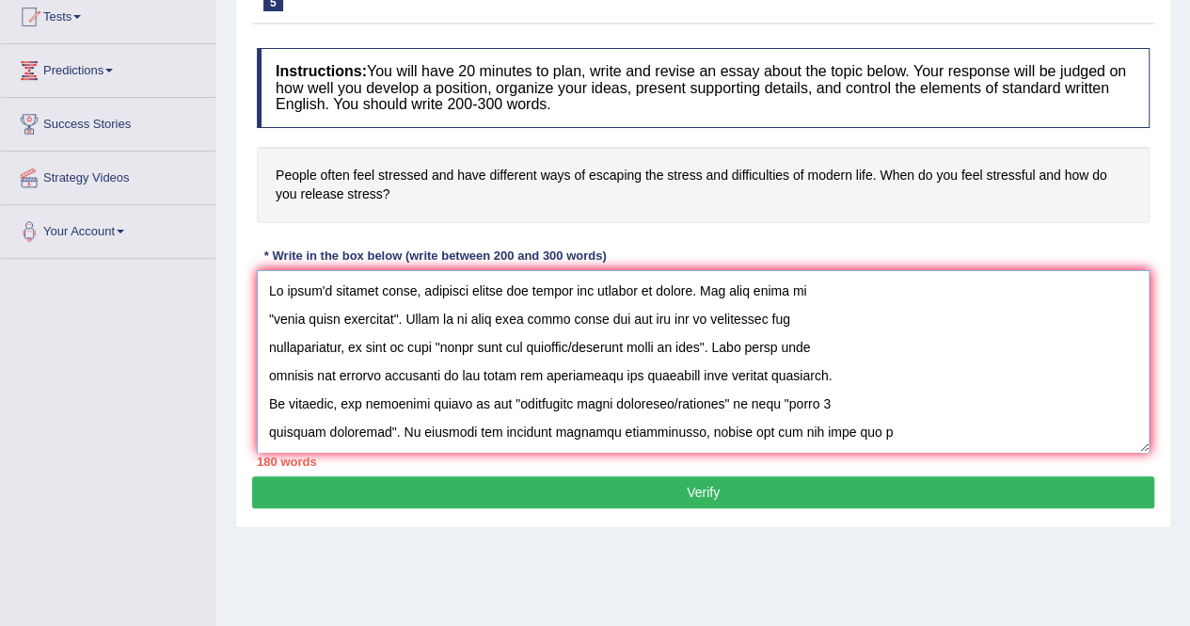
drag, startPoint x: 393, startPoint y: 314, endPoint x: 274, endPoint y: 317, distance: 119.5
click at [274, 317] on textarea at bounding box center [703, 361] width 893 height 183
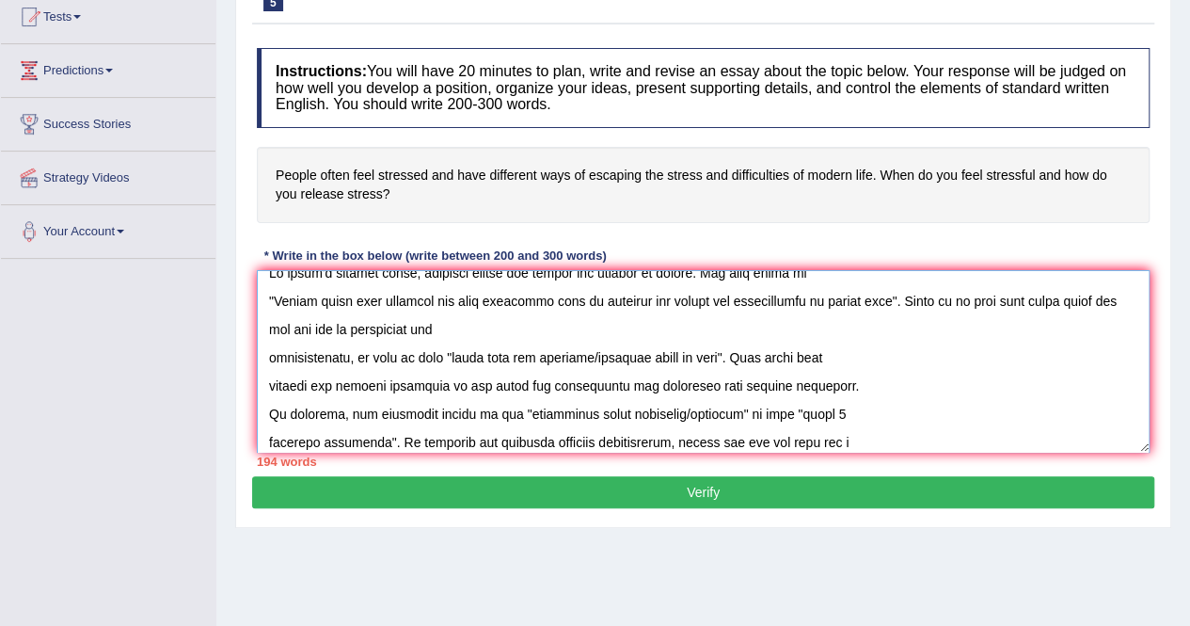
scroll to position [19, 0]
click at [267, 329] on textarea at bounding box center [703, 361] width 893 height 183
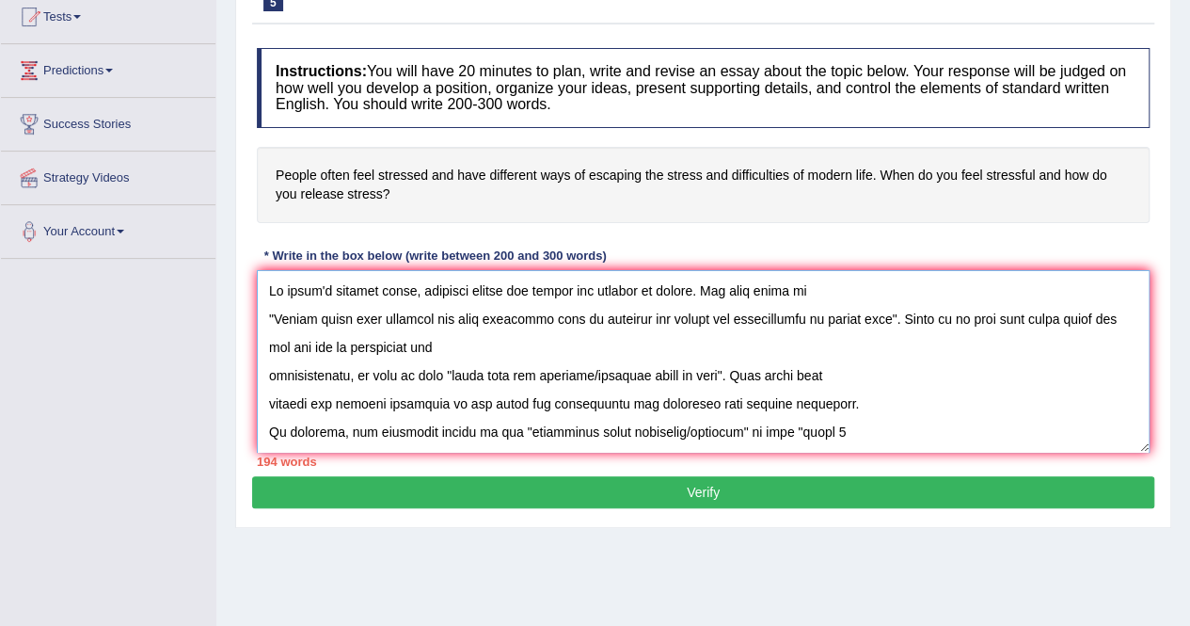
click at [263, 317] on textarea at bounding box center [703, 361] width 893 height 183
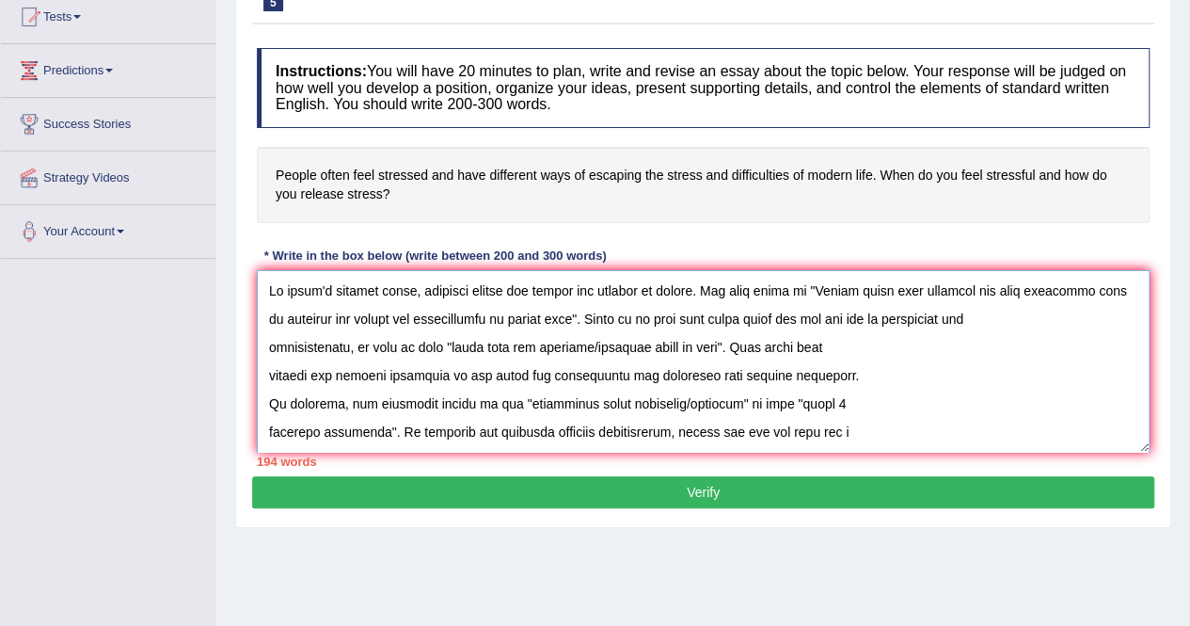
click at [265, 347] on textarea at bounding box center [703, 361] width 893 height 183
click at [263, 349] on textarea at bounding box center [703, 361] width 893 height 183
click at [266, 374] on textarea at bounding box center [703, 361] width 893 height 183
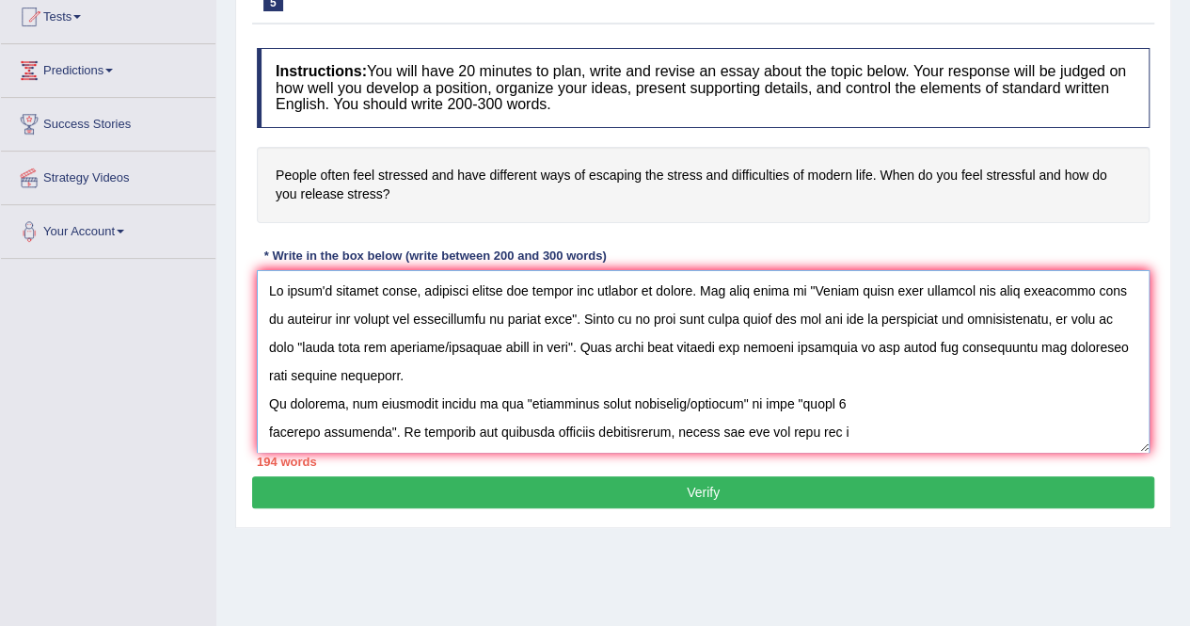
click at [267, 399] on textarea at bounding box center [703, 361] width 893 height 183
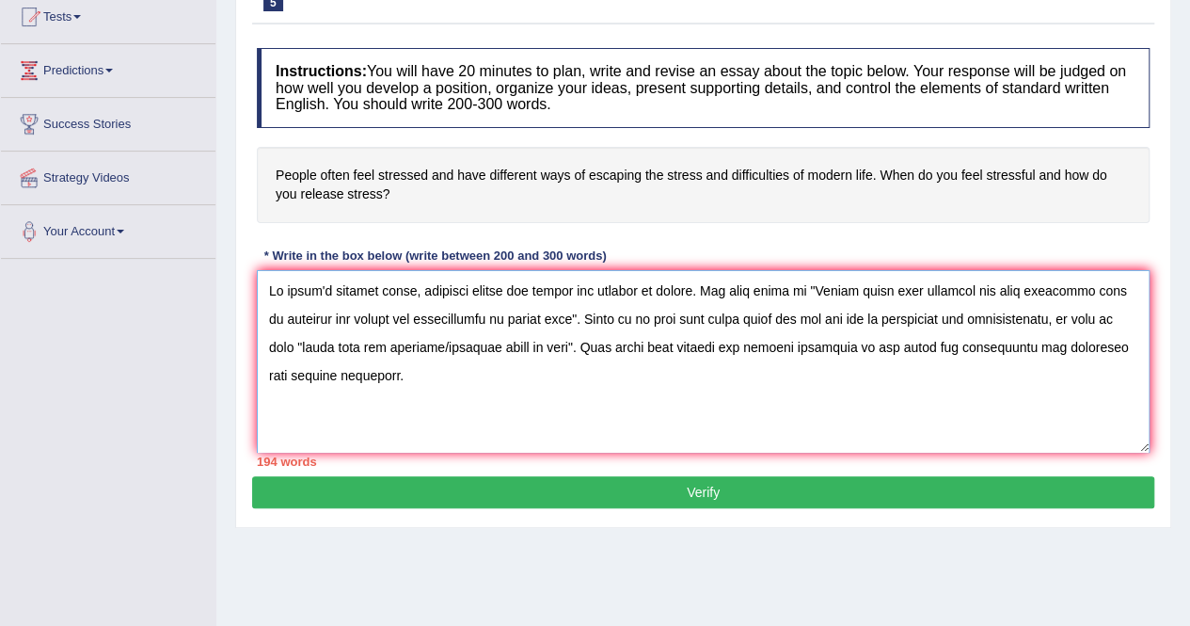
scroll to position [16, 0]
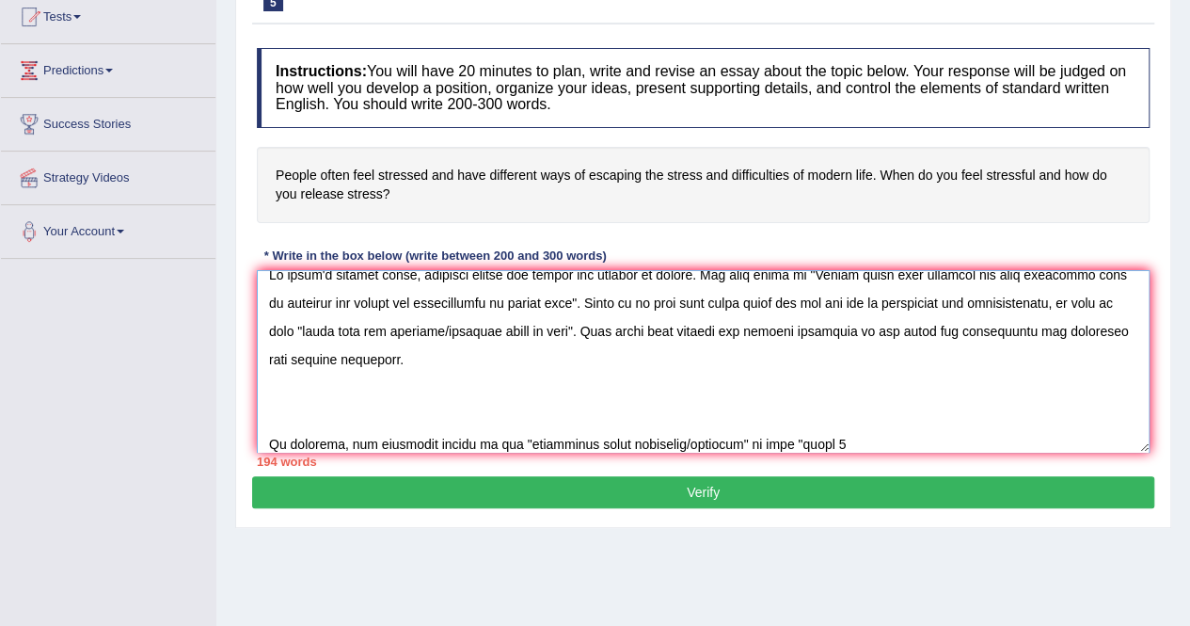
drag, startPoint x: 559, startPoint y: 330, endPoint x: 300, endPoint y: 330, distance: 258.8
click at [300, 330] on textarea at bounding box center [703, 361] width 893 height 183
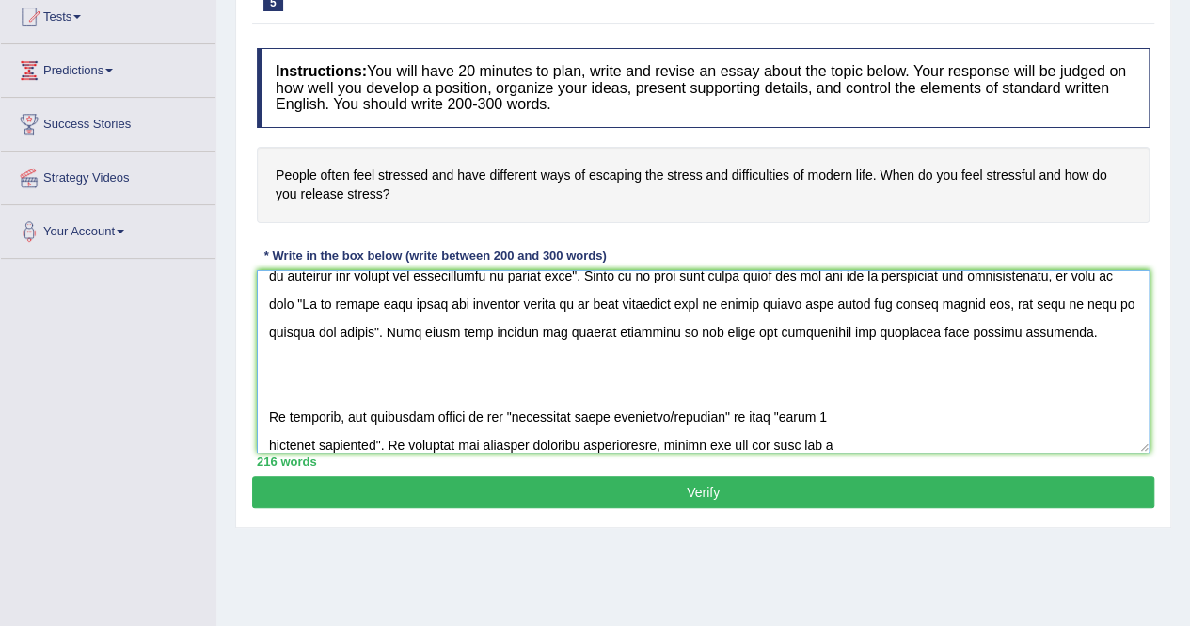
scroll to position [44, 0]
click at [548, 357] on textarea at bounding box center [703, 361] width 893 height 183
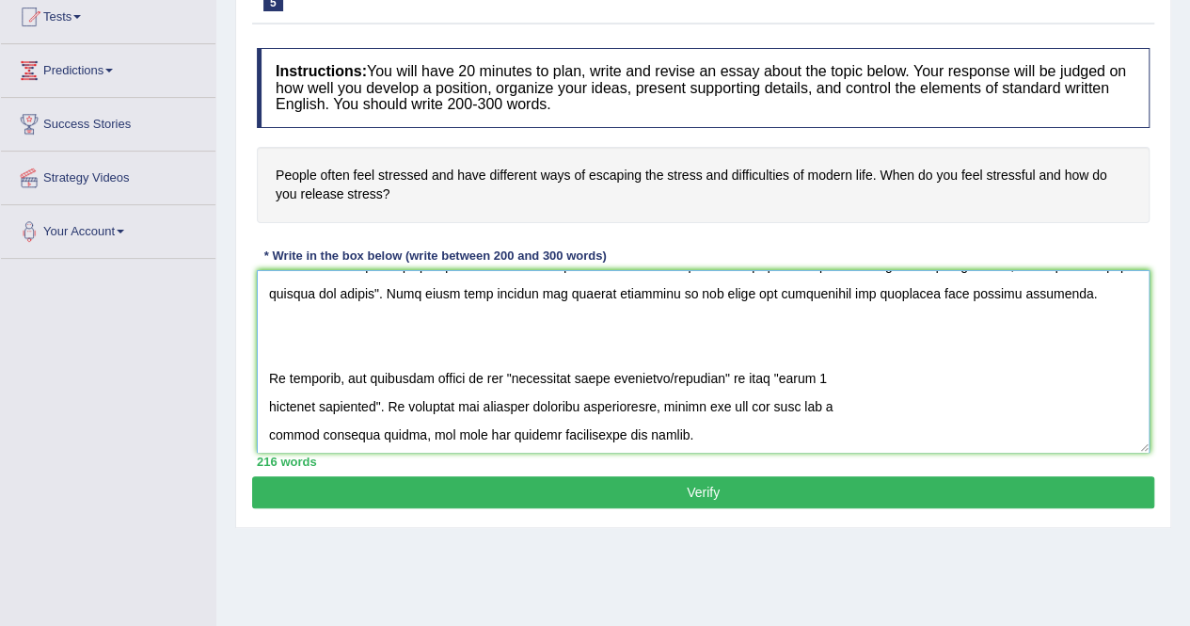
scroll to position [111, 0]
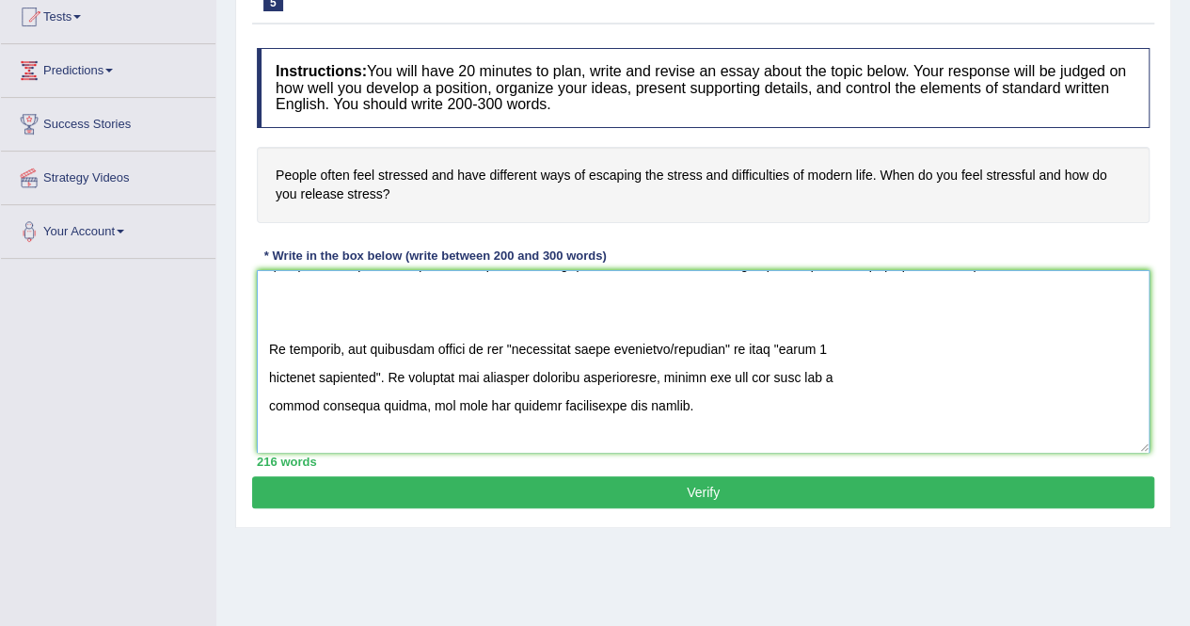
click at [267, 375] on textarea at bounding box center [703, 361] width 893 height 183
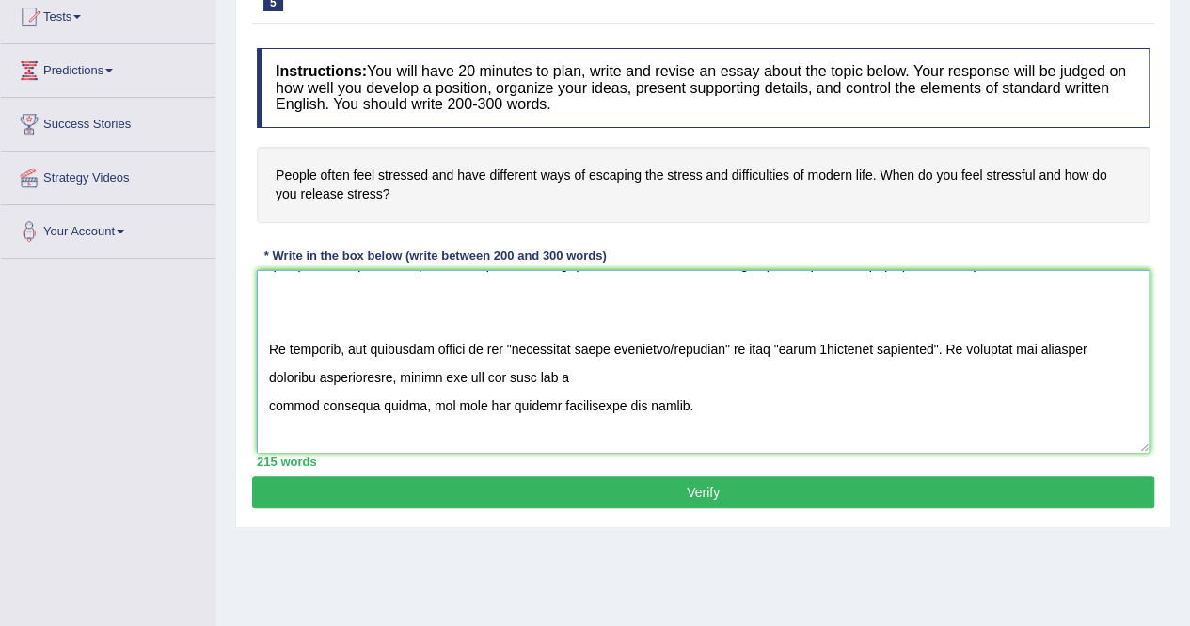
scroll to position [83, 0]
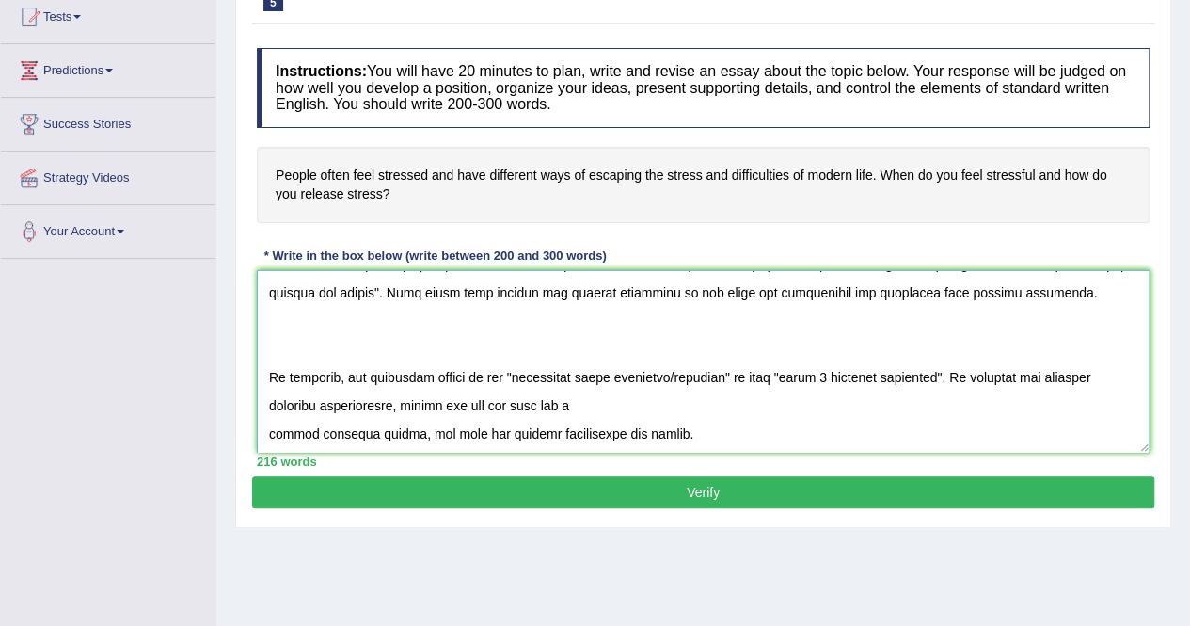
click at [266, 428] on textarea at bounding box center [703, 361] width 893 height 183
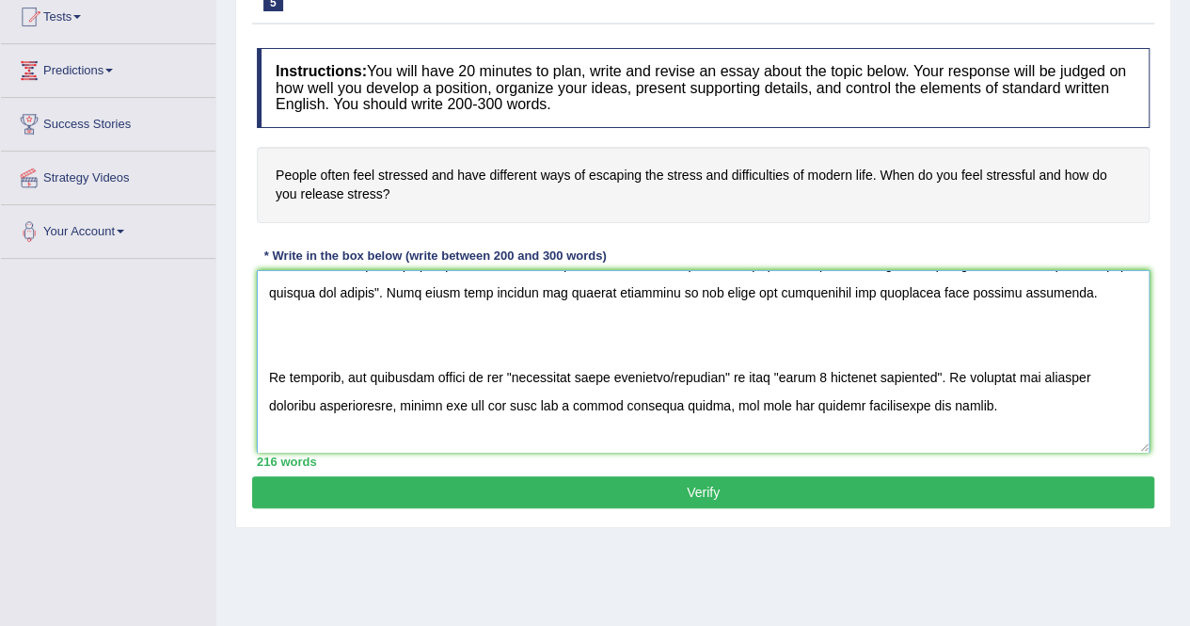
drag, startPoint x: 747, startPoint y: 375, endPoint x: 527, endPoint y: 379, distance: 220.3
click at [527, 379] on textarea at bounding box center [703, 361] width 893 height 183
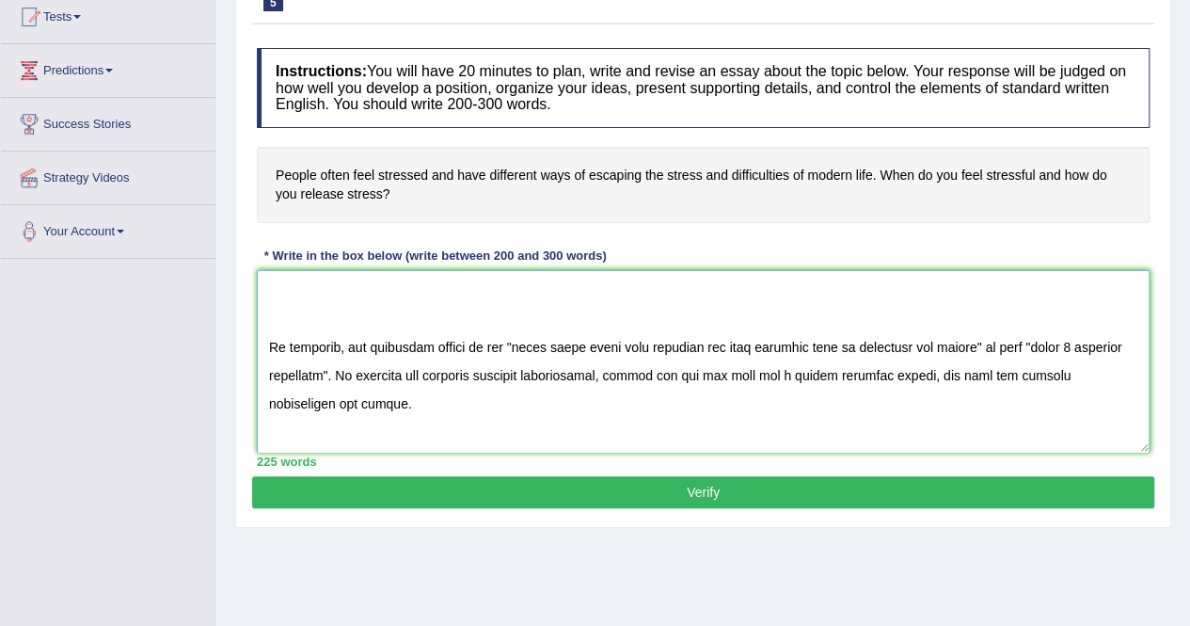
scroll to position [112, 0]
drag, startPoint x: 536, startPoint y: 374, endPoint x: 389, endPoint y: 376, distance: 147.8
click at [389, 376] on textarea at bounding box center [703, 361] width 893 height 183
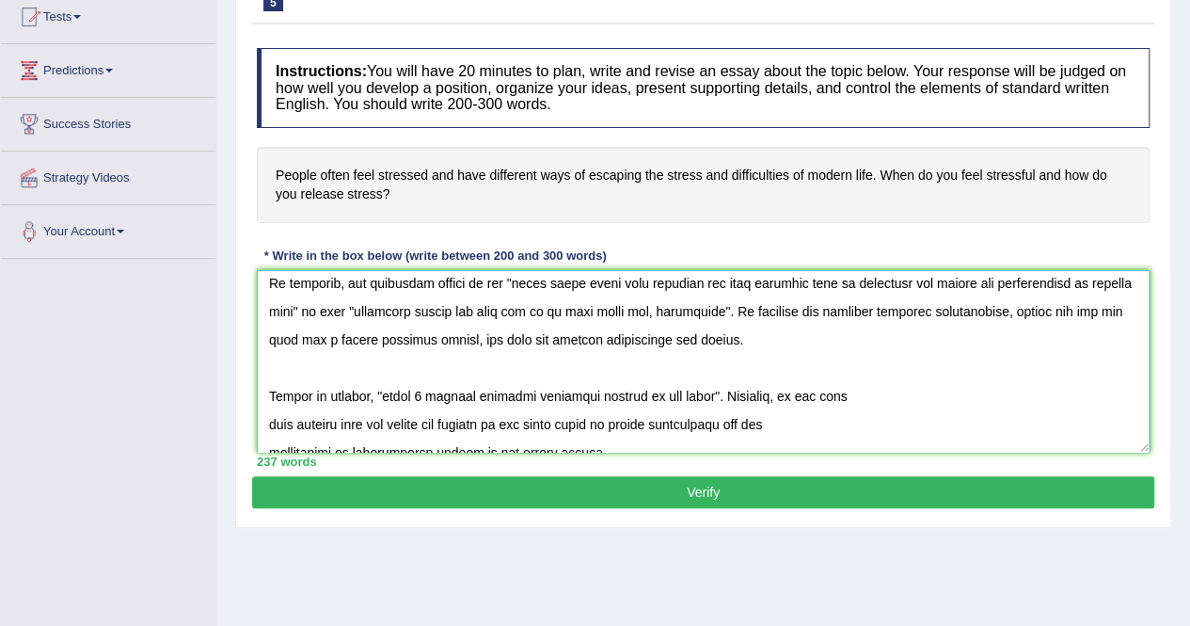
scroll to position [176, 0]
click at [695, 313] on textarea at bounding box center [703, 361] width 893 height 183
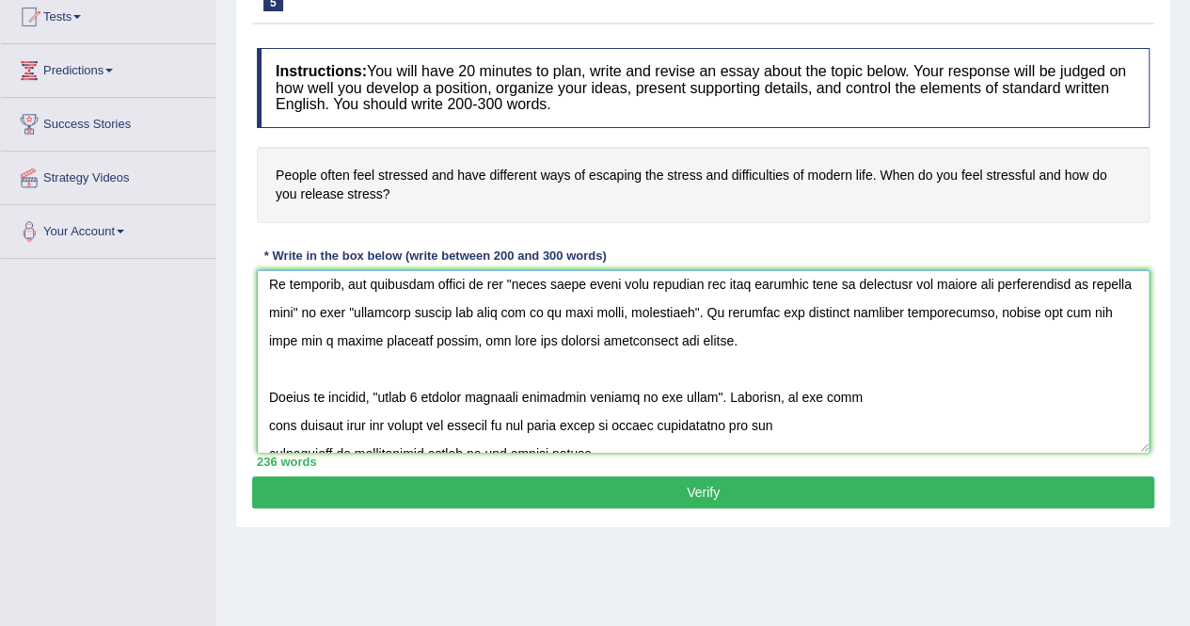
click at [736, 311] on textarea at bounding box center [703, 361] width 893 height 183
click at [711, 311] on textarea at bounding box center [703, 361] width 893 height 183
click at [744, 310] on textarea at bounding box center [703, 361] width 893 height 183
paste textarea "productive"
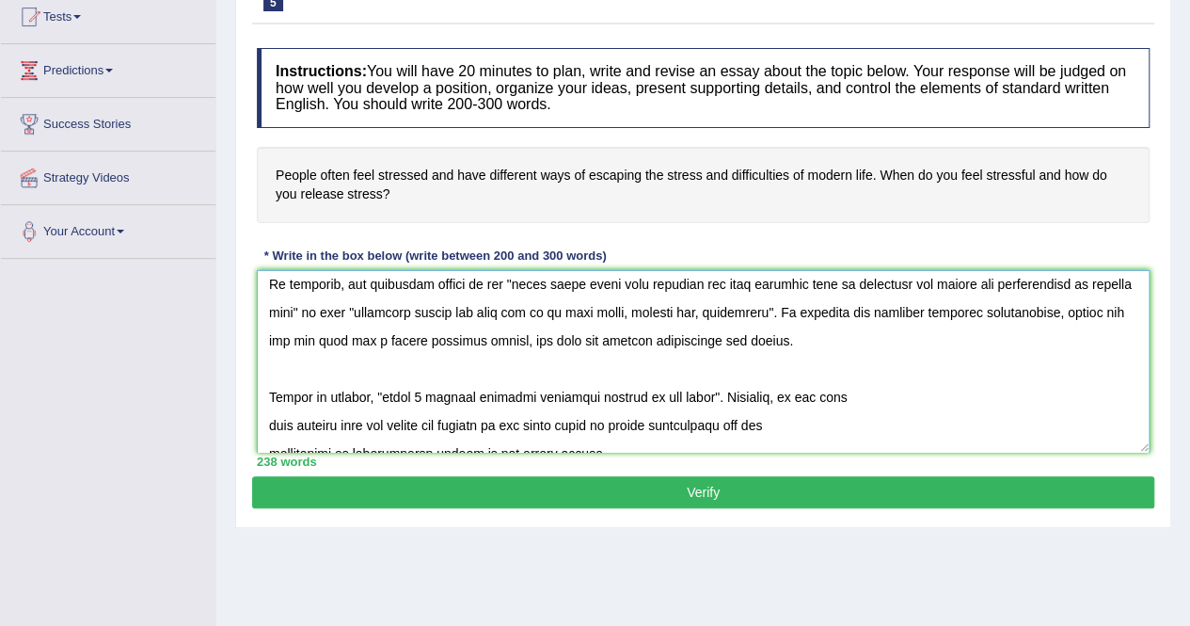
click at [331, 372] on textarea at bounding box center [703, 361] width 893 height 183
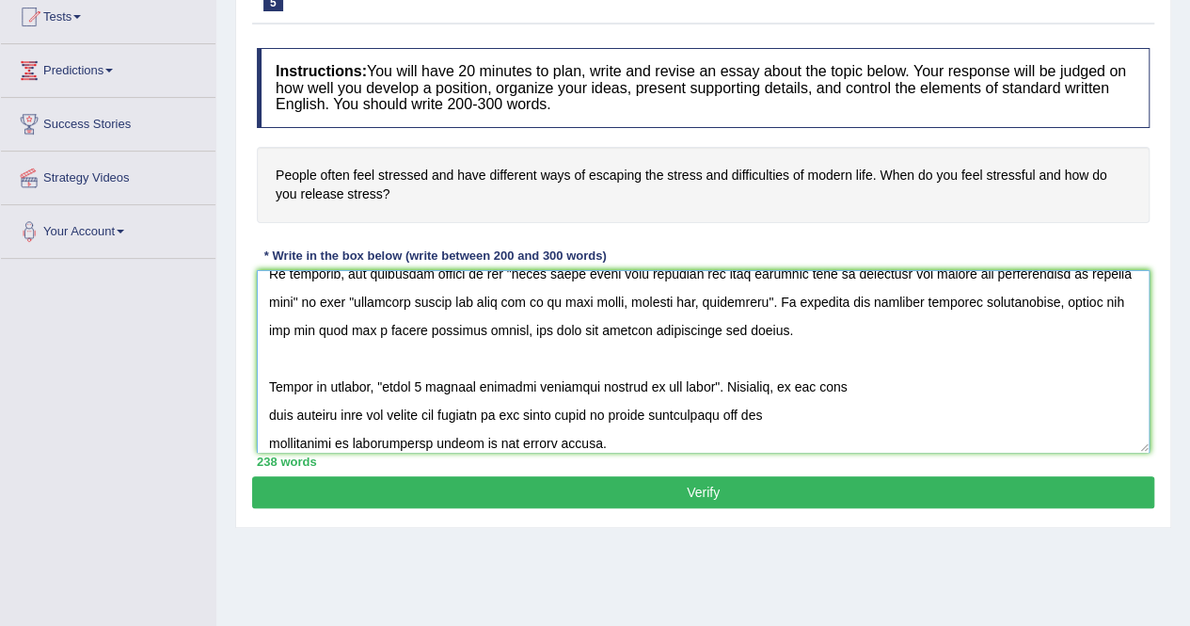
scroll to position [189, 0]
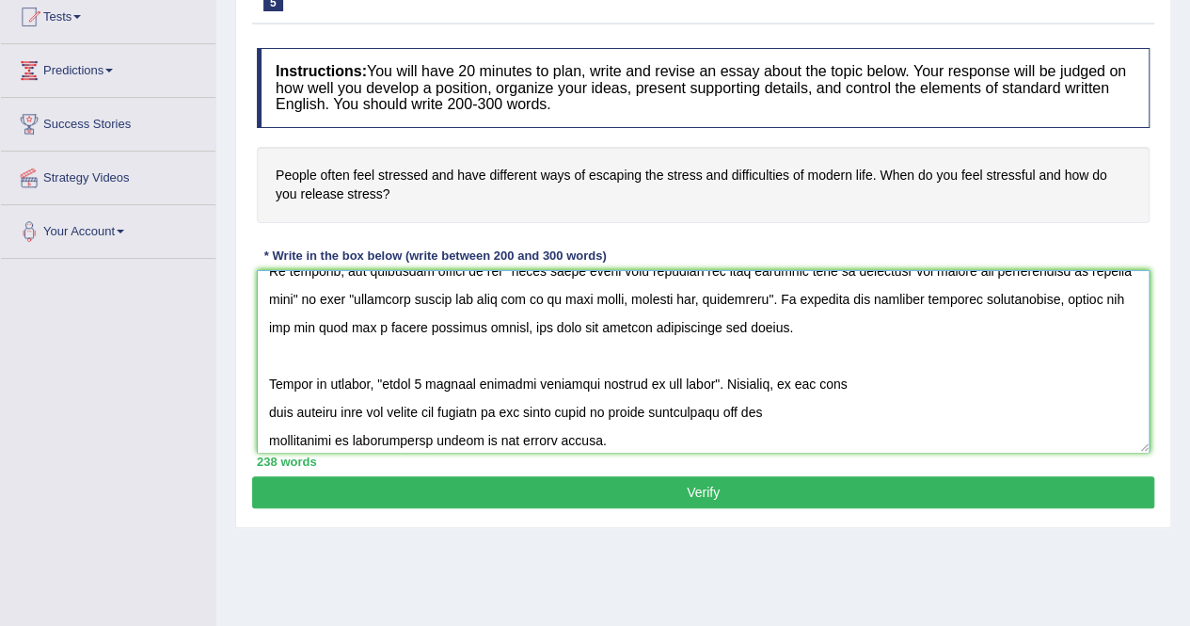
click at [266, 411] on textarea at bounding box center [703, 361] width 893 height 183
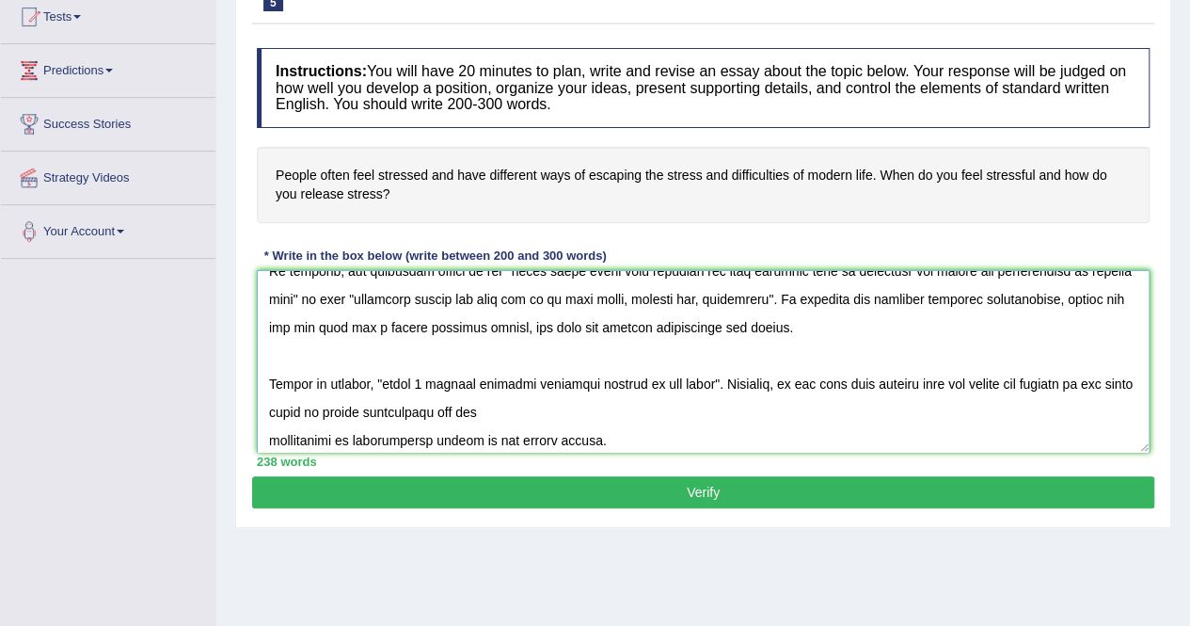
click at [267, 434] on textarea at bounding box center [703, 361] width 893 height 183
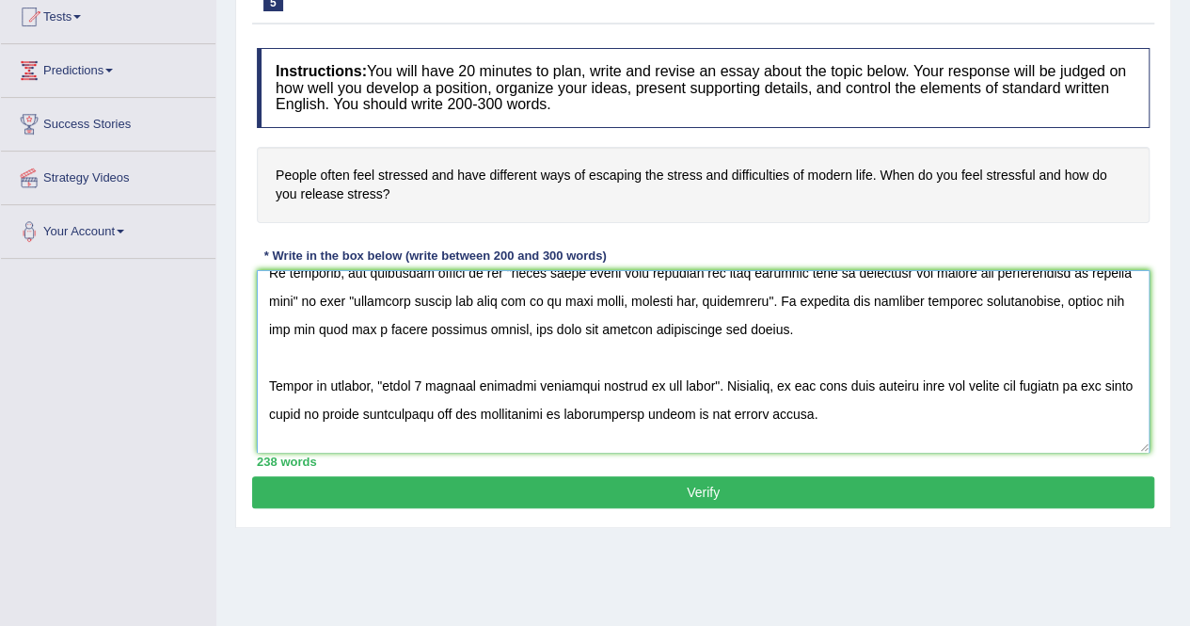
scroll to position [191, 0]
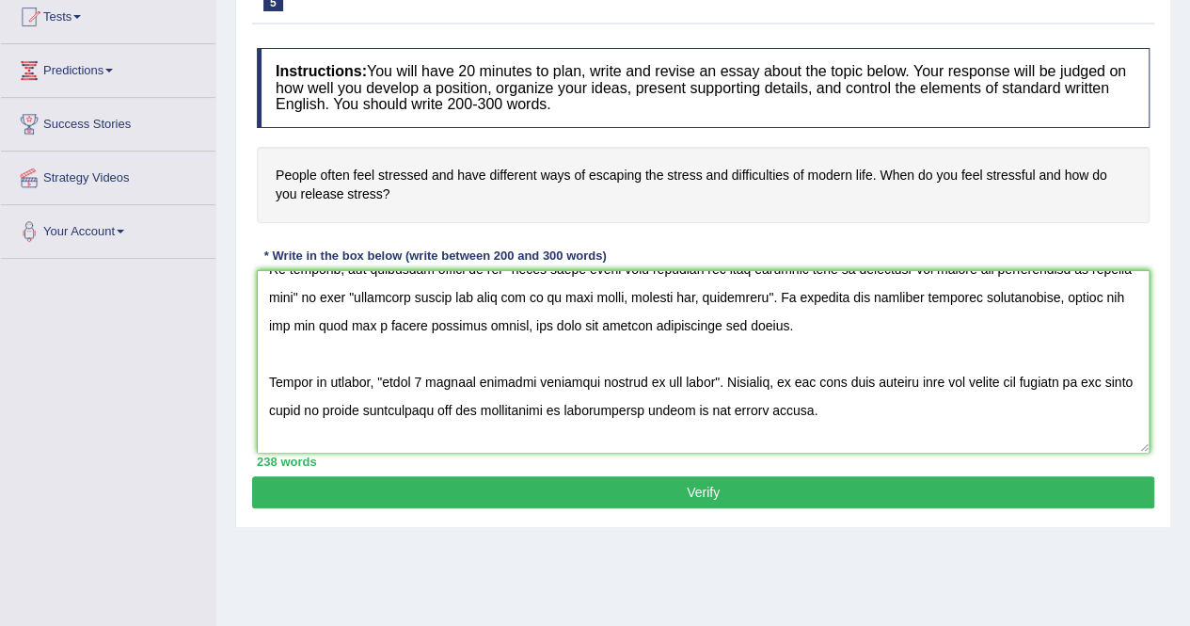
drag, startPoint x: 383, startPoint y: 381, endPoint x: 696, endPoint y: 369, distance: 313.6
click at [696, 369] on textarea at bounding box center [703, 361] width 893 height 183
click at [504, 385] on textarea at bounding box center [703, 361] width 893 height 183
click at [604, 374] on textarea at bounding box center [703, 361] width 893 height 183
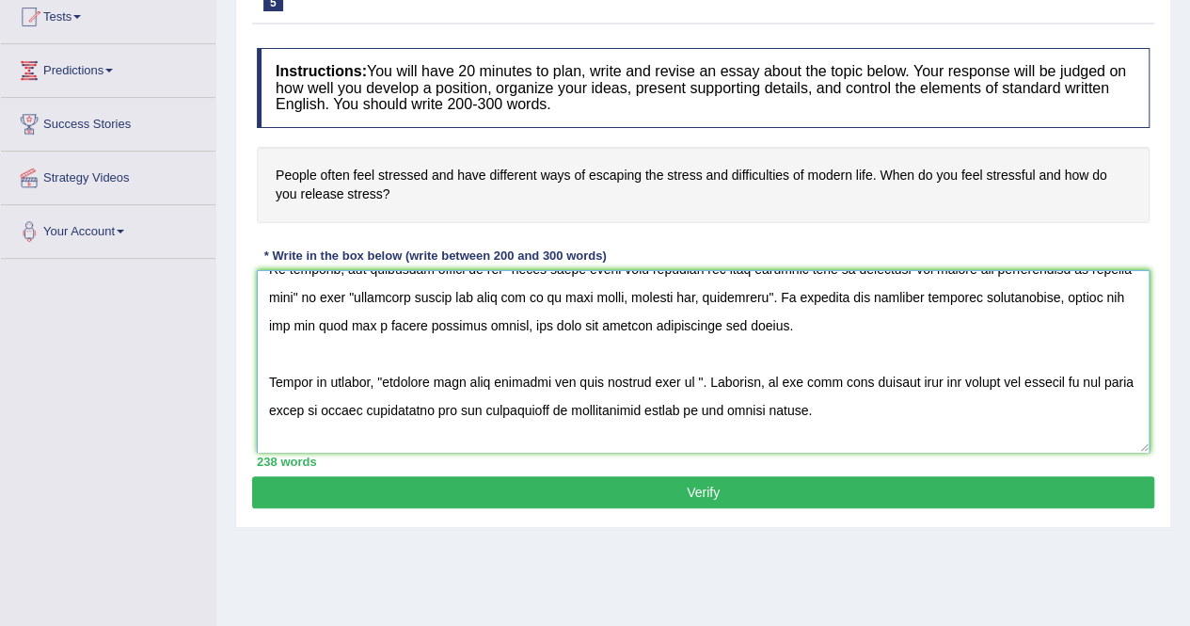
click at [604, 374] on textarea at bounding box center [703, 361] width 893 height 183
click at [696, 379] on textarea at bounding box center [703, 361] width 893 height 183
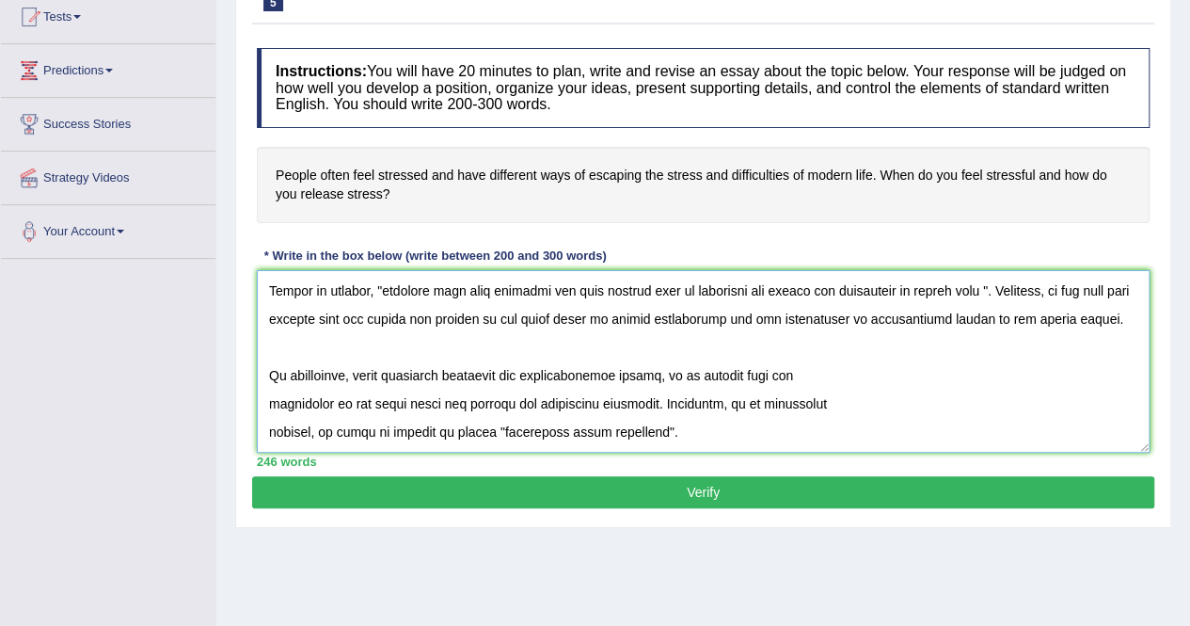
scroll to position [296, 0]
click at [267, 388] on textarea at bounding box center [703, 361] width 893 height 183
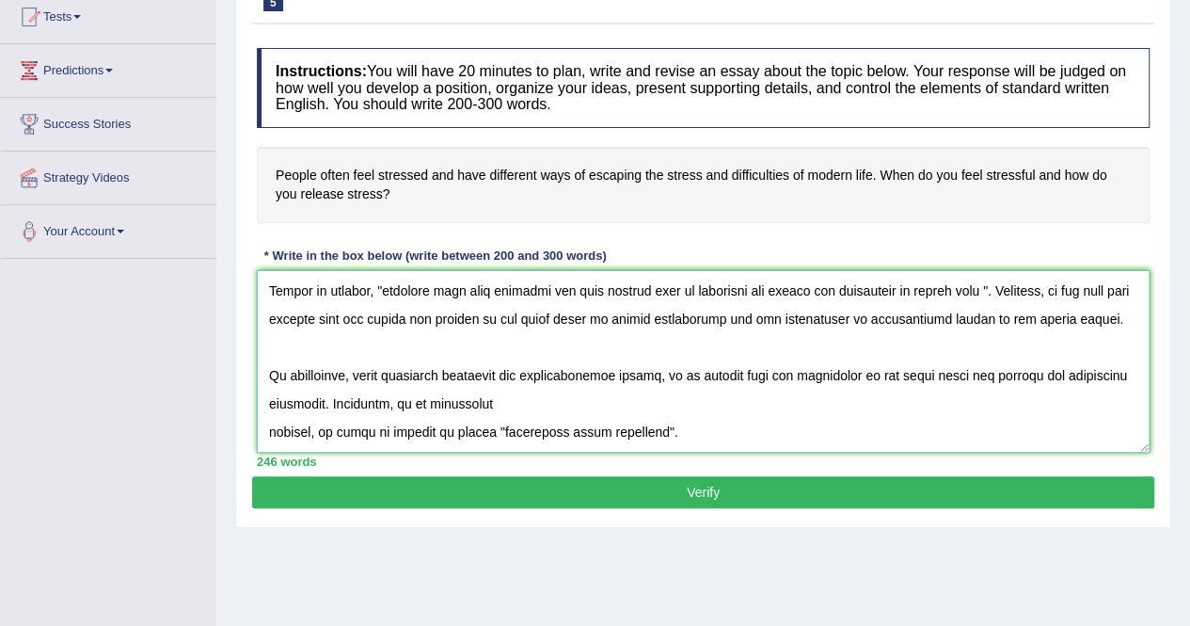
click at [263, 417] on textarea at bounding box center [703, 361] width 893 height 183
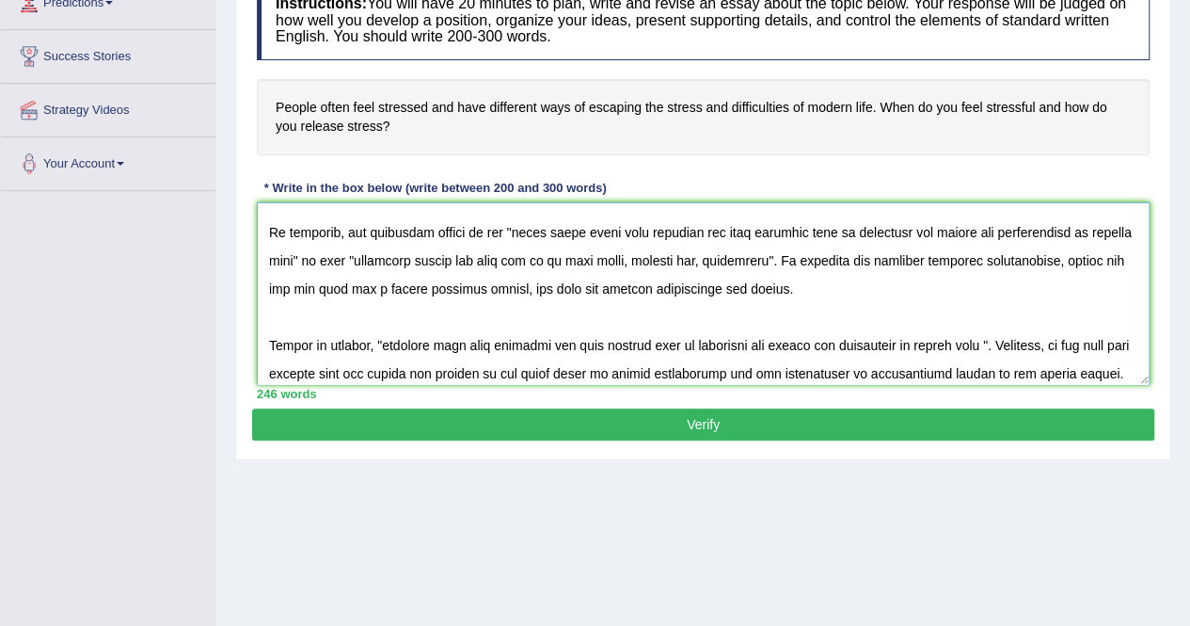
scroll to position [113, 0]
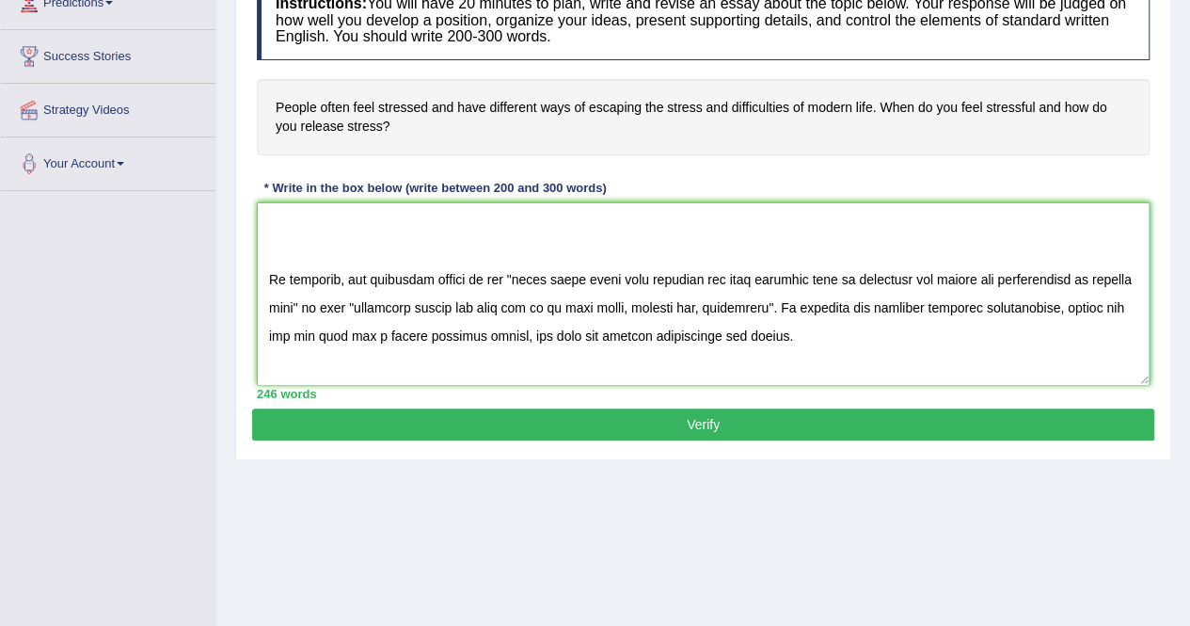
drag, startPoint x: 529, startPoint y: 231, endPoint x: 384, endPoint y: 303, distance: 162.0
click at [384, 303] on textarea at bounding box center [703, 293] width 893 height 183
drag, startPoint x: 393, startPoint y: 304, endPoint x: 806, endPoint y: 310, distance: 412.2
click at [806, 310] on textarea at bounding box center [703, 293] width 893 height 183
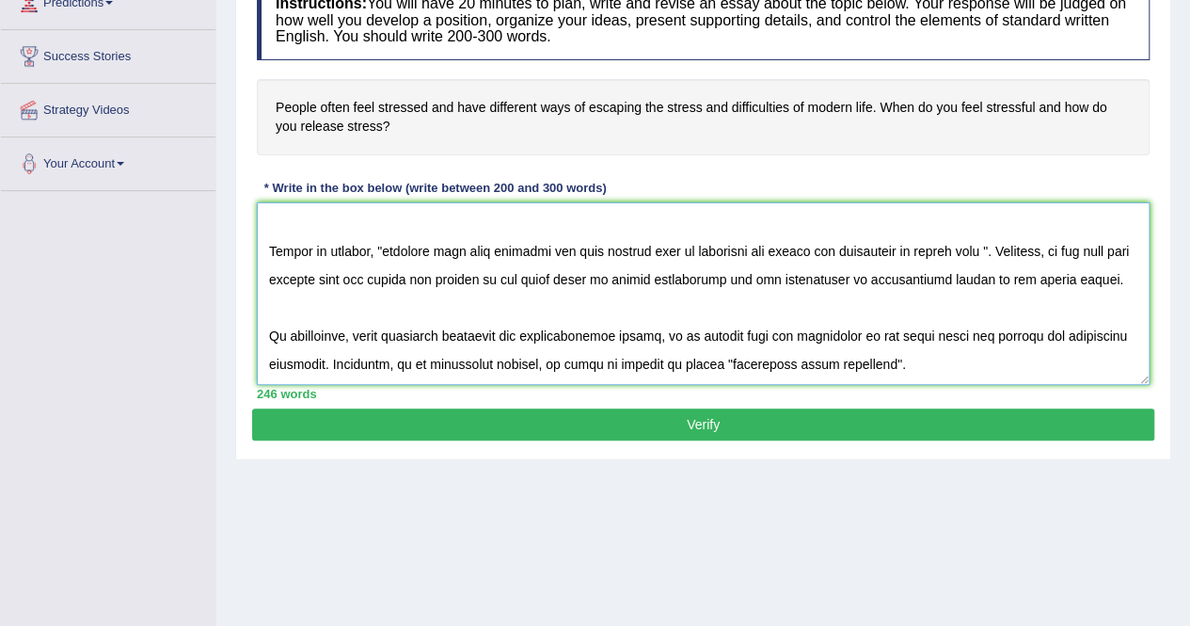
scroll to position [263, 0]
drag, startPoint x: 382, startPoint y: 238, endPoint x: 395, endPoint y: 239, distance: 13.2
click at [395, 239] on textarea at bounding box center [703, 293] width 893 height 183
click at [449, 240] on textarea at bounding box center [703, 293] width 893 height 183
drag, startPoint x: 382, startPoint y: 238, endPoint x: 992, endPoint y: 238, distance: 609.8
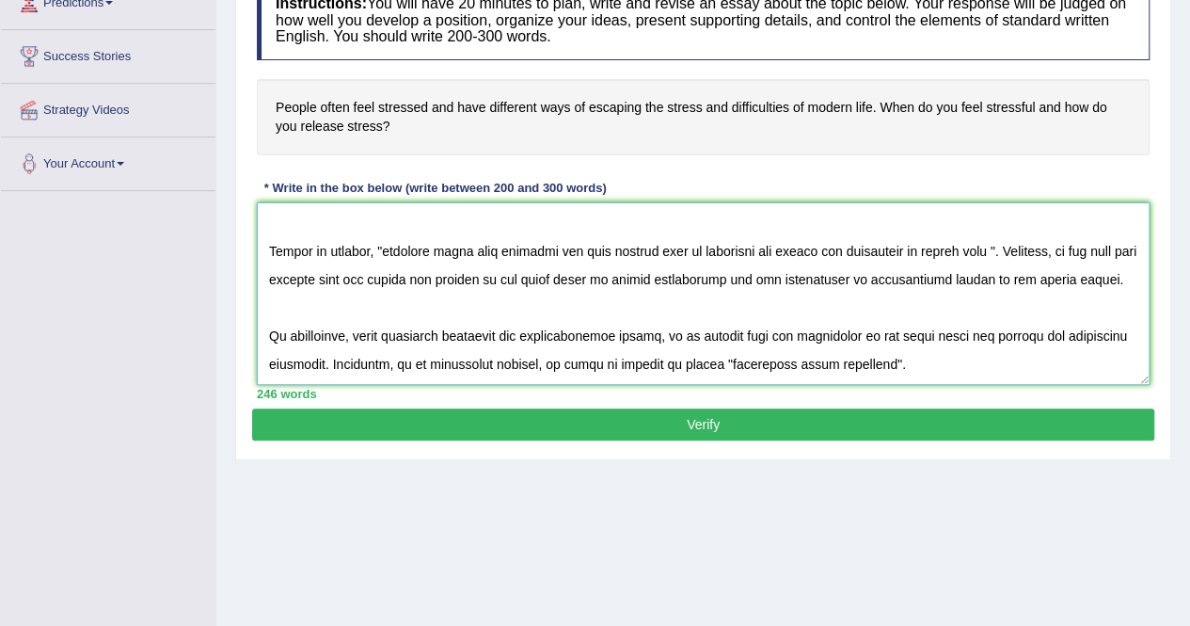
click at [992, 238] on textarea at bounding box center [703, 293] width 893 height 183
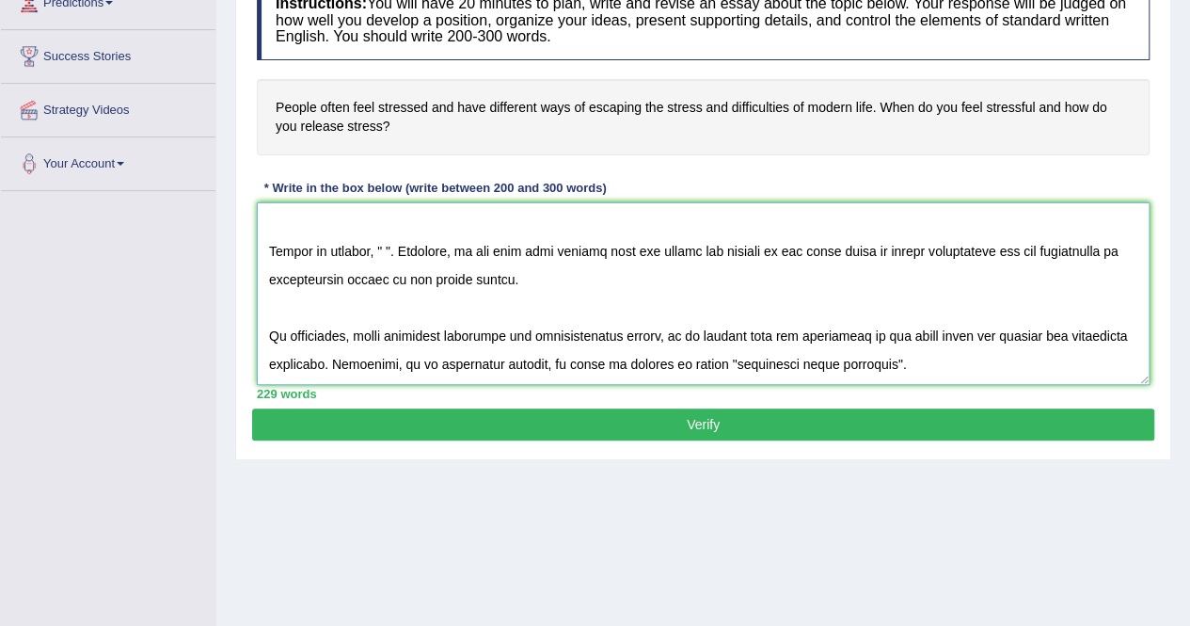
drag, startPoint x: 730, startPoint y: 353, endPoint x: 890, endPoint y: 353, distance: 160.0
click at [890, 353] on textarea at bounding box center [703, 293] width 893 height 183
paste textarea "everyone often feel stressed and have various ways of releasing the stress and …"
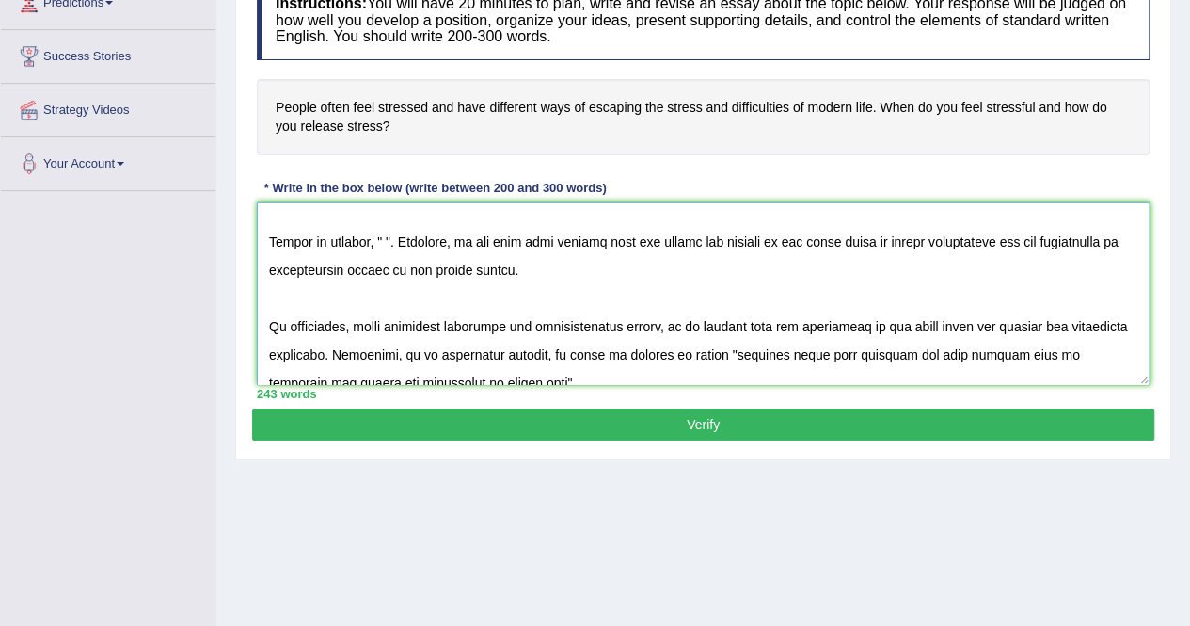
scroll to position [270, 0]
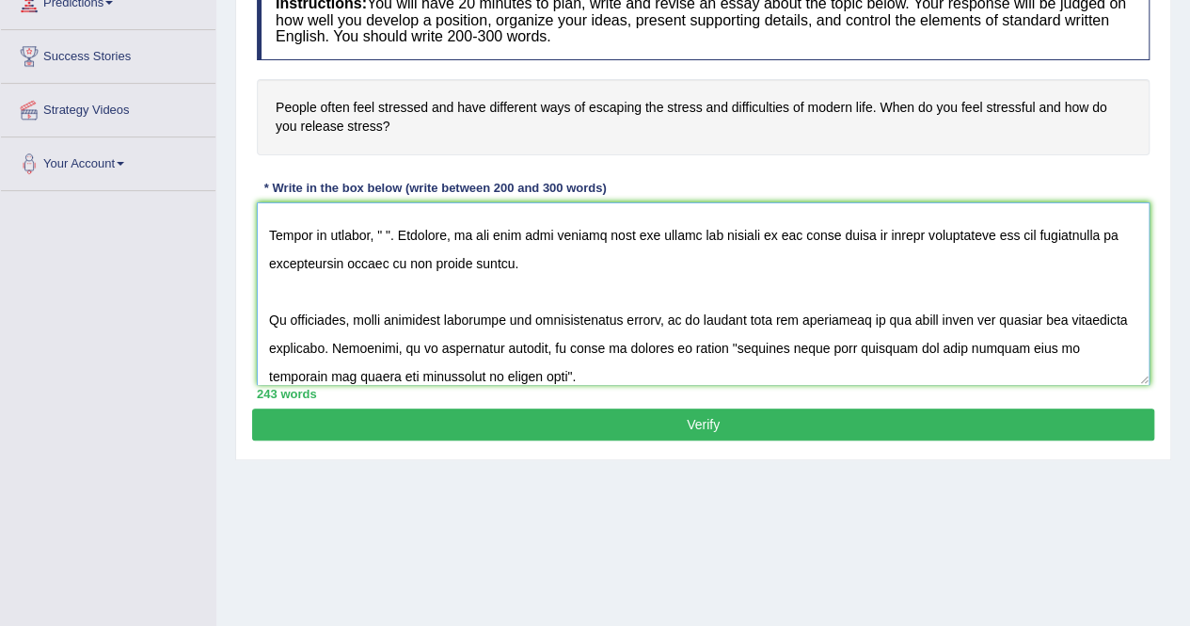
click at [385, 231] on textarea at bounding box center [703, 293] width 893 height 183
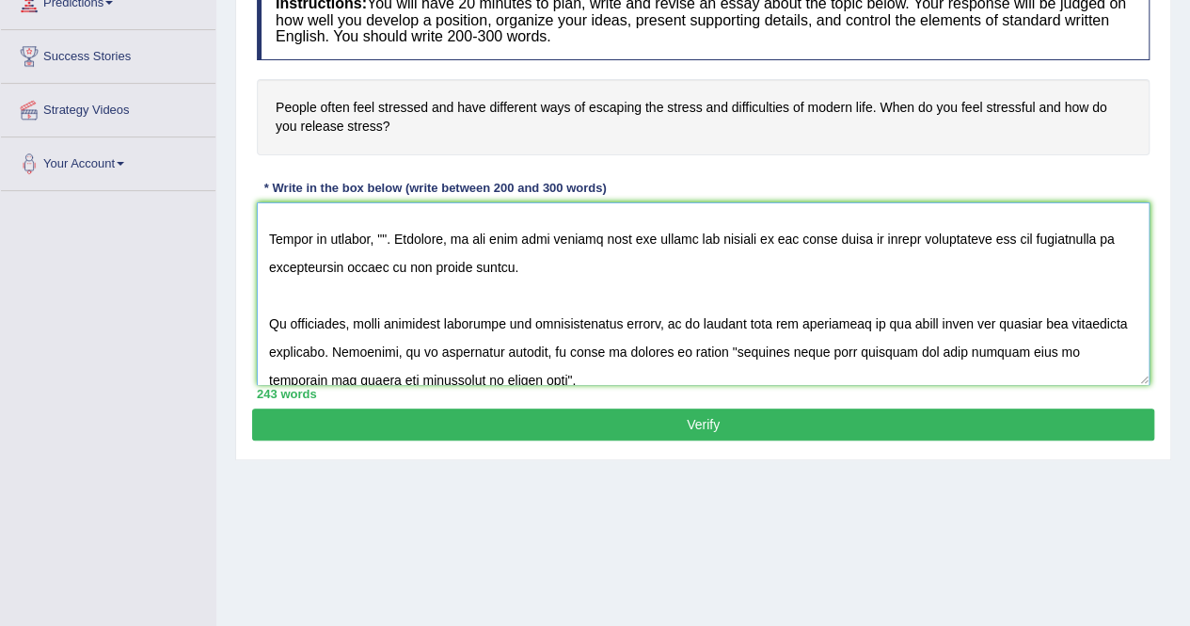
click at [385, 231] on textarea at bounding box center [703, 293] width 893 height 183
click at [380, 234] on textarea at bounding box center [703, 293] width 893 height 183
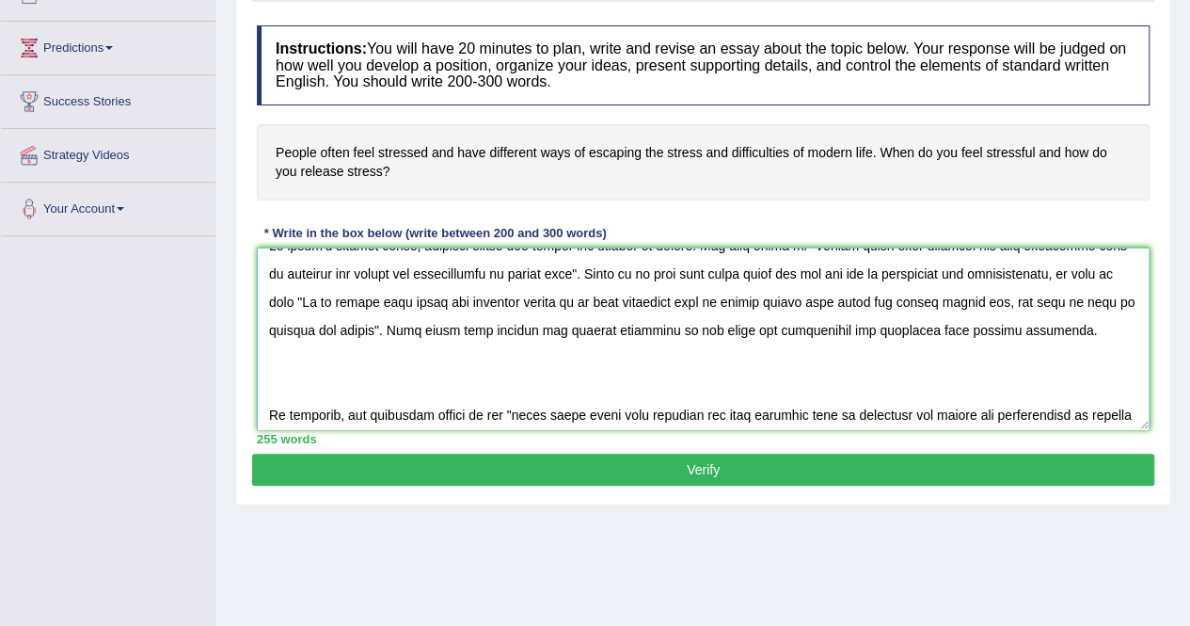
scroll to position [22, 0]
click at [370, 330] on textarea at bounding box center [703, 338] width 893 height 183
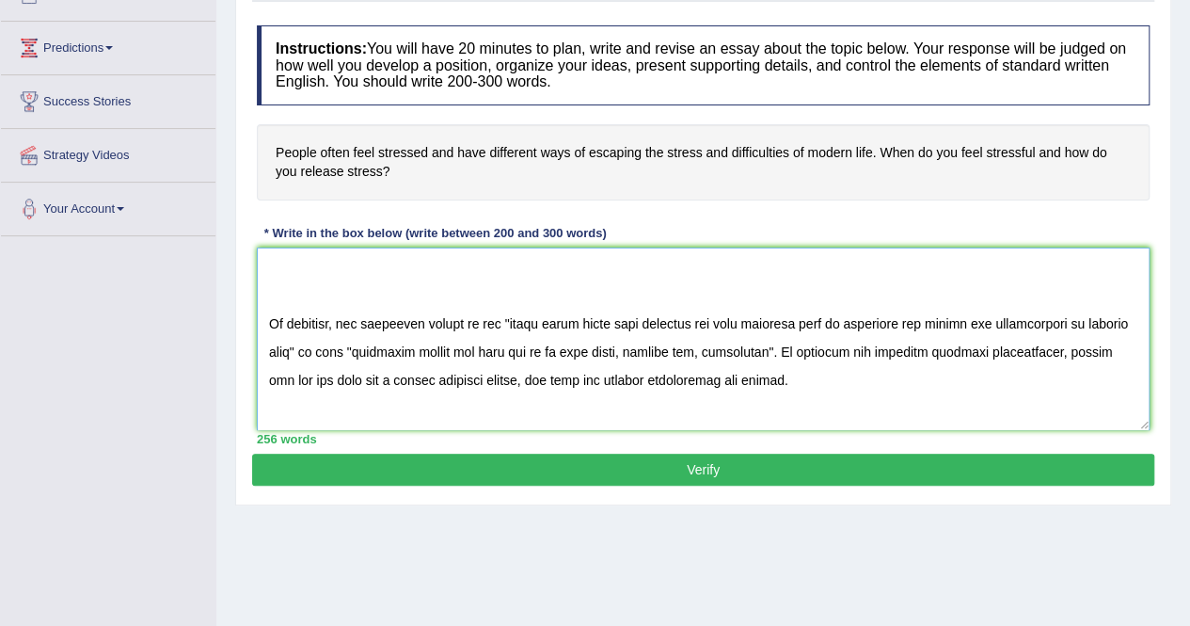
scroll to position [115, 0]
click at [1050, 321] on textarea at bounding box center [703, 338] width 893 height 183
click at [482, 348] on textarea at bounding box center [703, 338] width 893 height 183
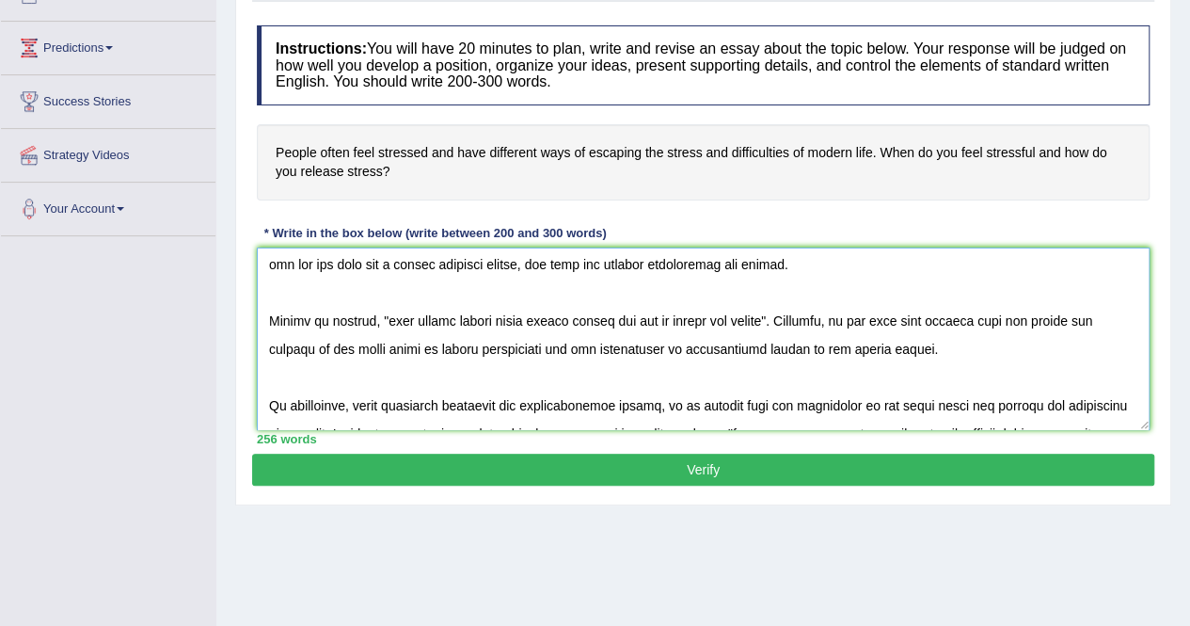
scroll to position [233, 0]
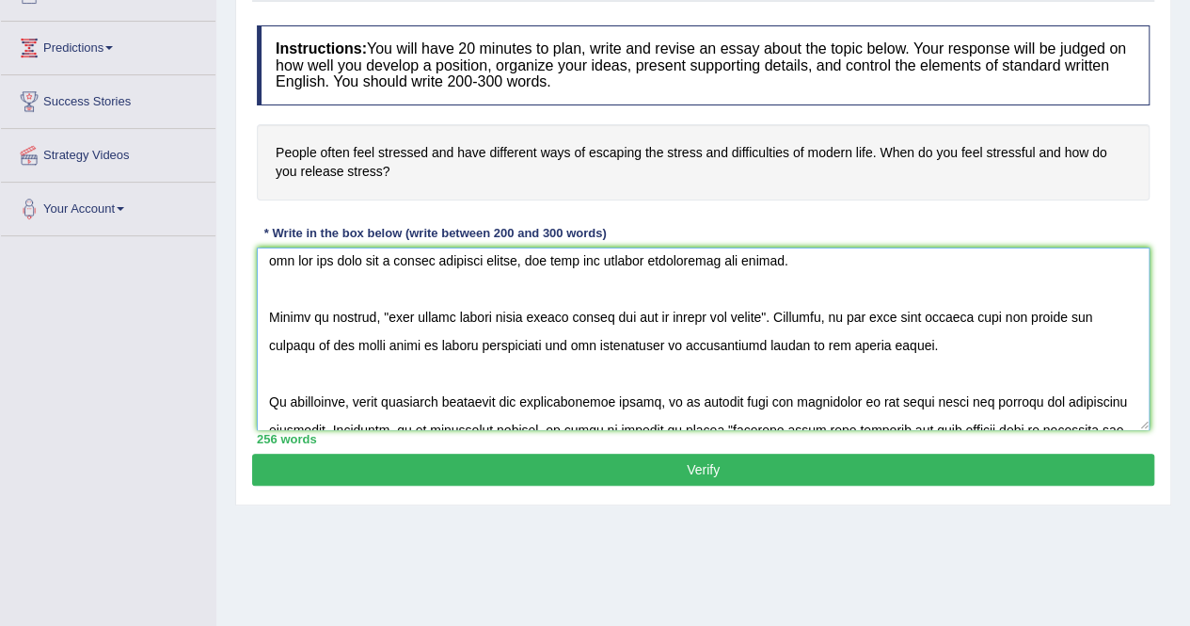
click at [635, 311] on textarea at bounding box center [703, 338] width 893 height 183
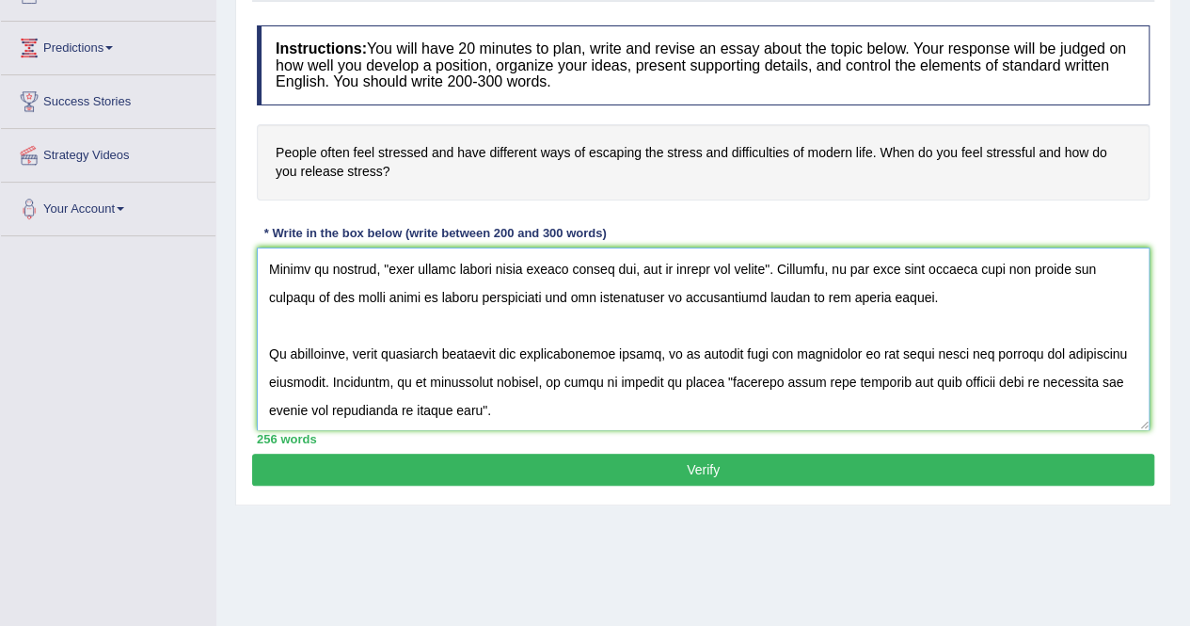
scroll to position [284, 0]
type textarea "In today's complex world, numerous issues and topics are subject to debate. One…"
click at [689, 468] on button "Verify" at bounding box center [703, 470] width 902 height 32
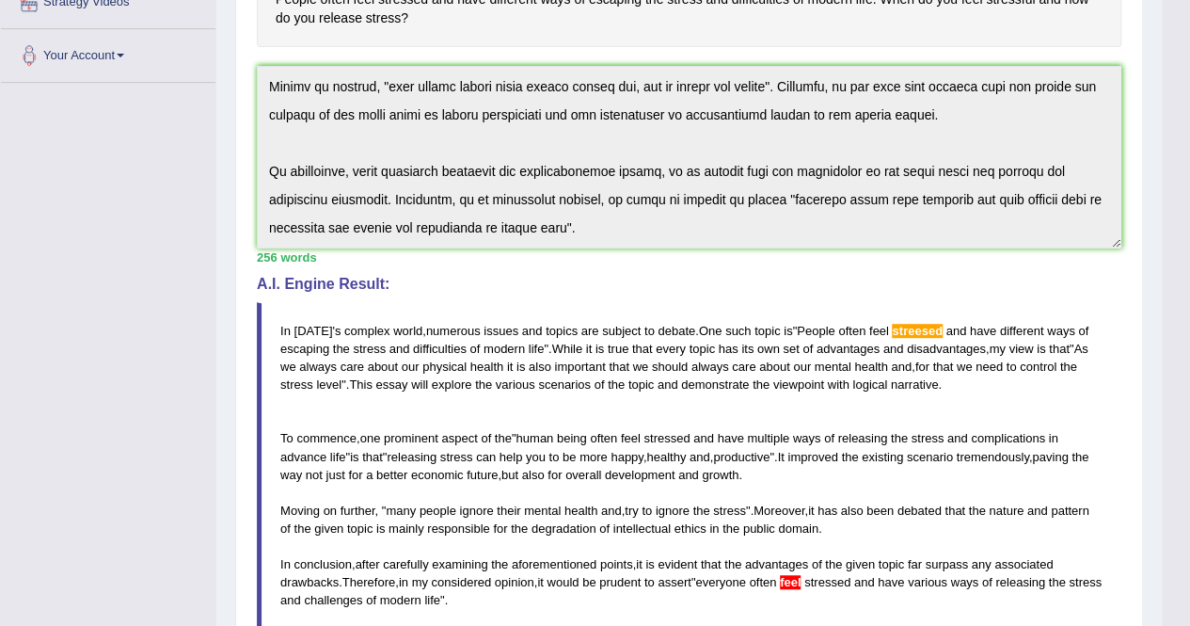
scroll to position [0, 0]
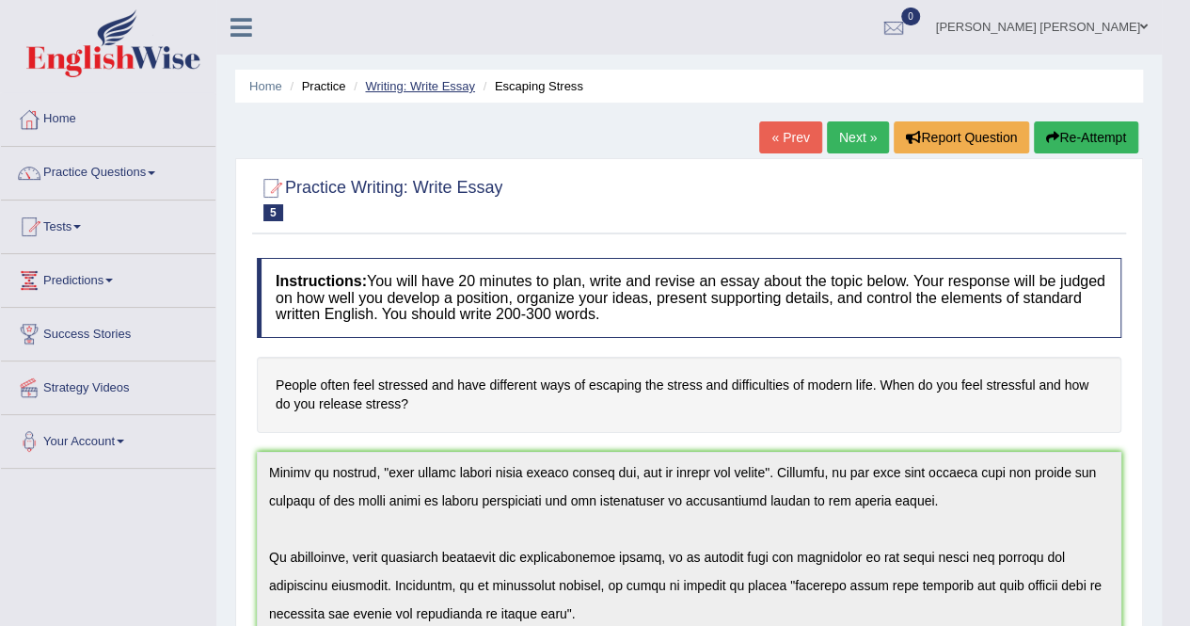
click at [413, 87] on link "Writing: Write Essay" at bounding box center [420, 86] width 110 height 14
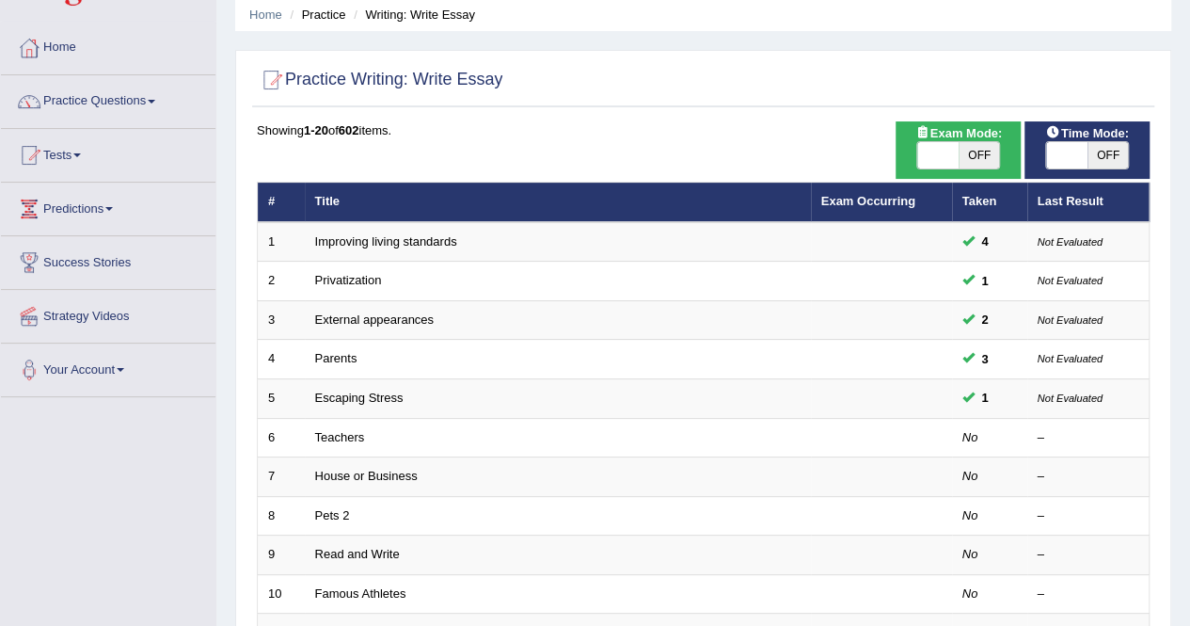
scroll to position [69, 0]
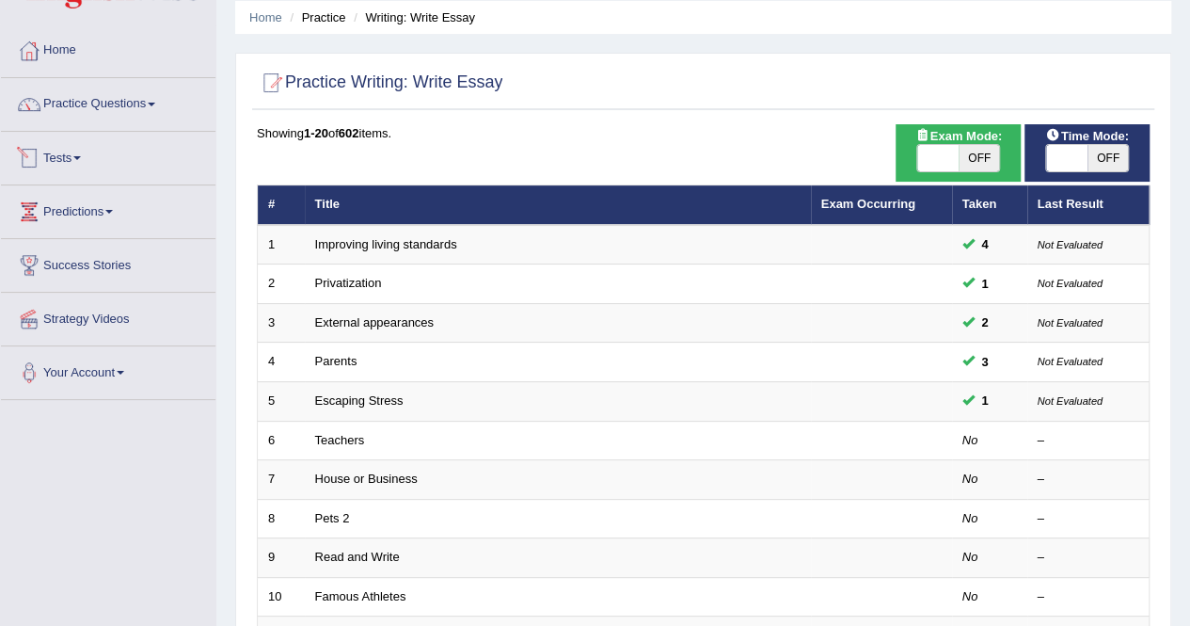
click at [72, 155] on link "Tests" at bounding box center [108, 155] width 215 height 47
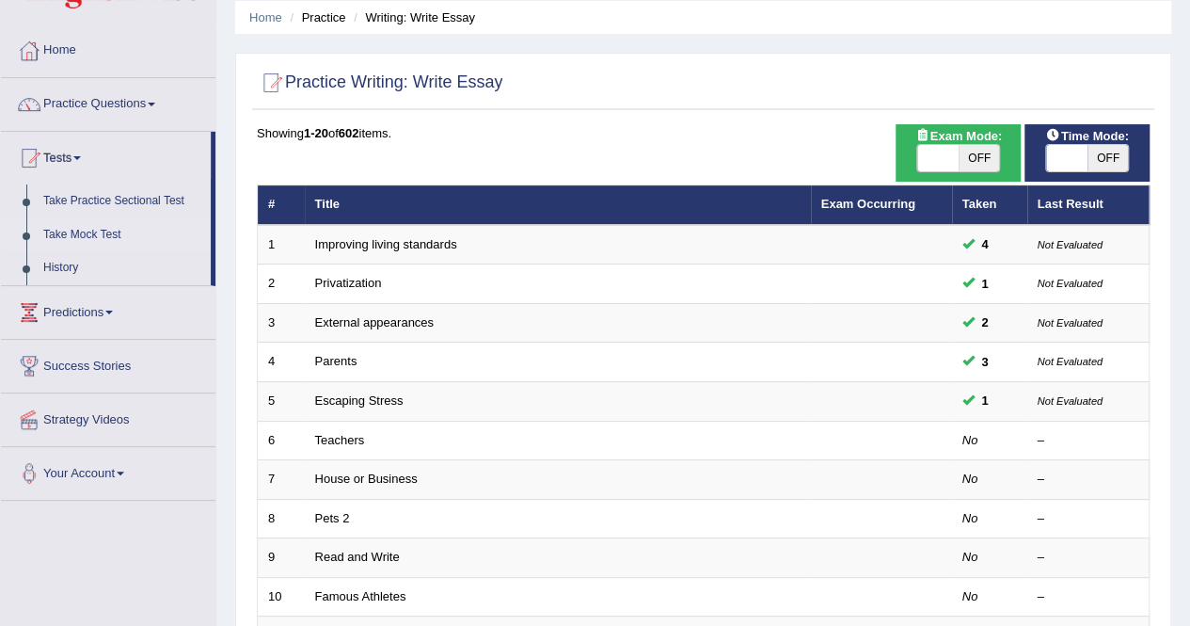
click at [72, 232] on link "Take Mock Test" at bounding box center [123, 235] width 176 height 34
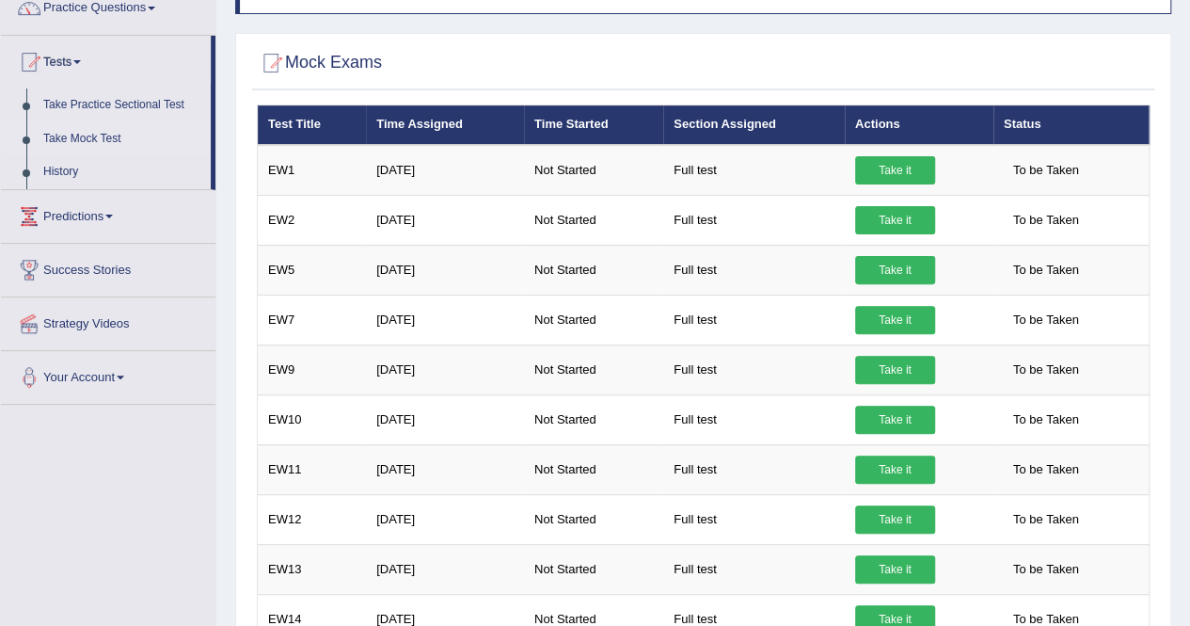
scroll to position [166, 0]
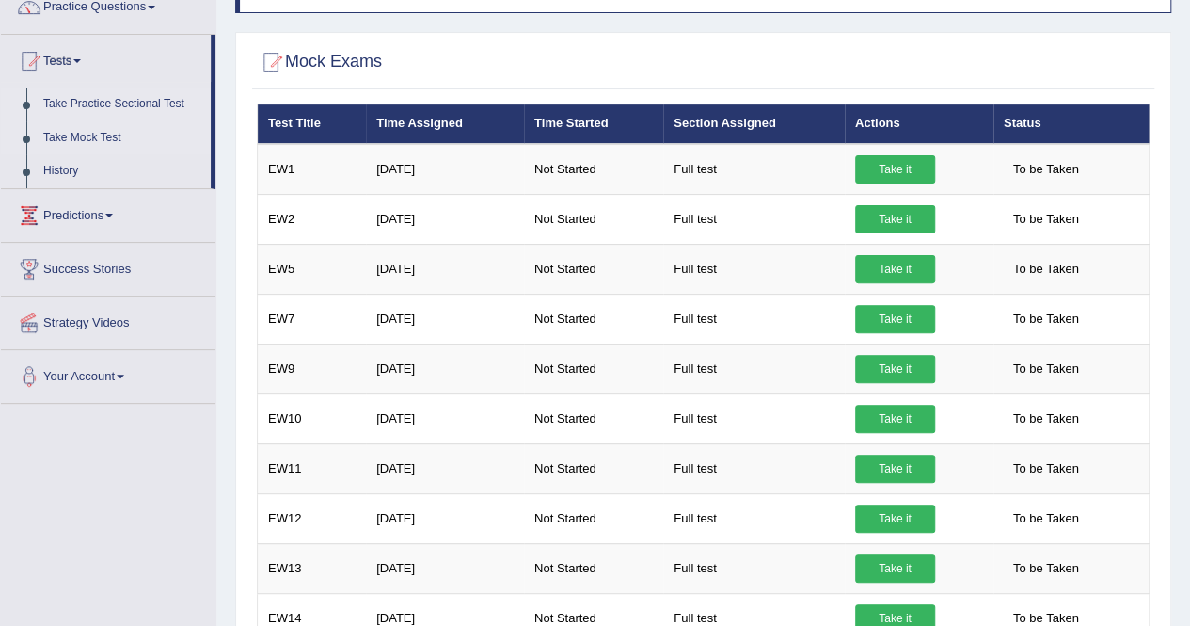
click at [86, 106] on link "Take Practice Sectional Test" at bounding box center [123, 105] width 176 height 34
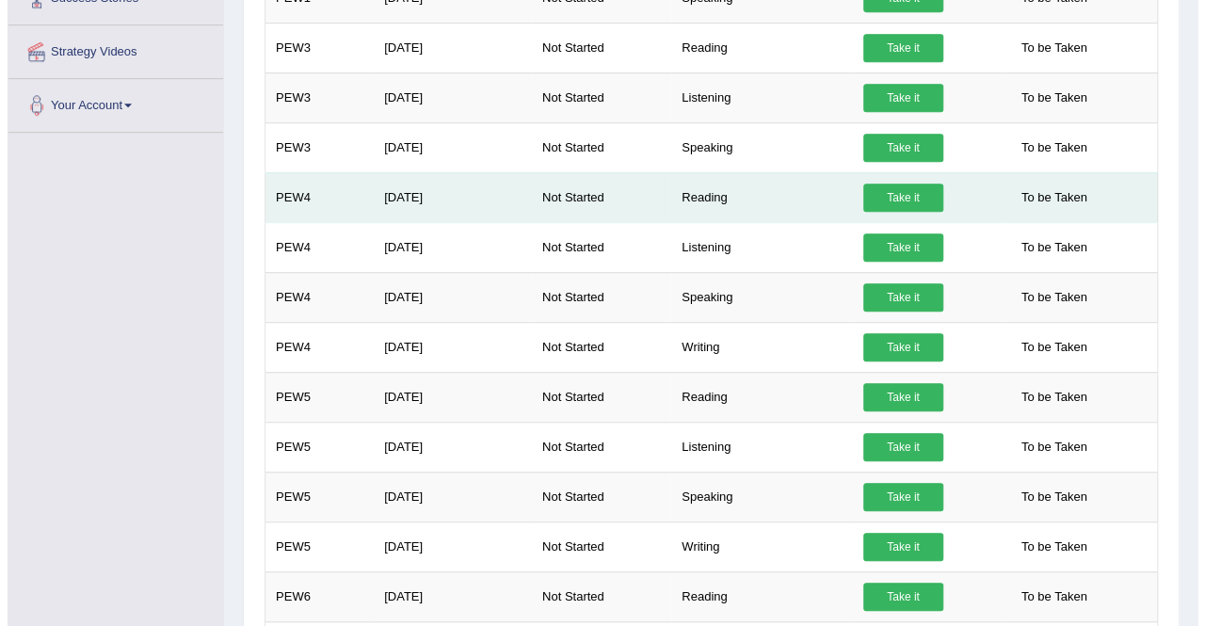
scroll to position [444, 0]
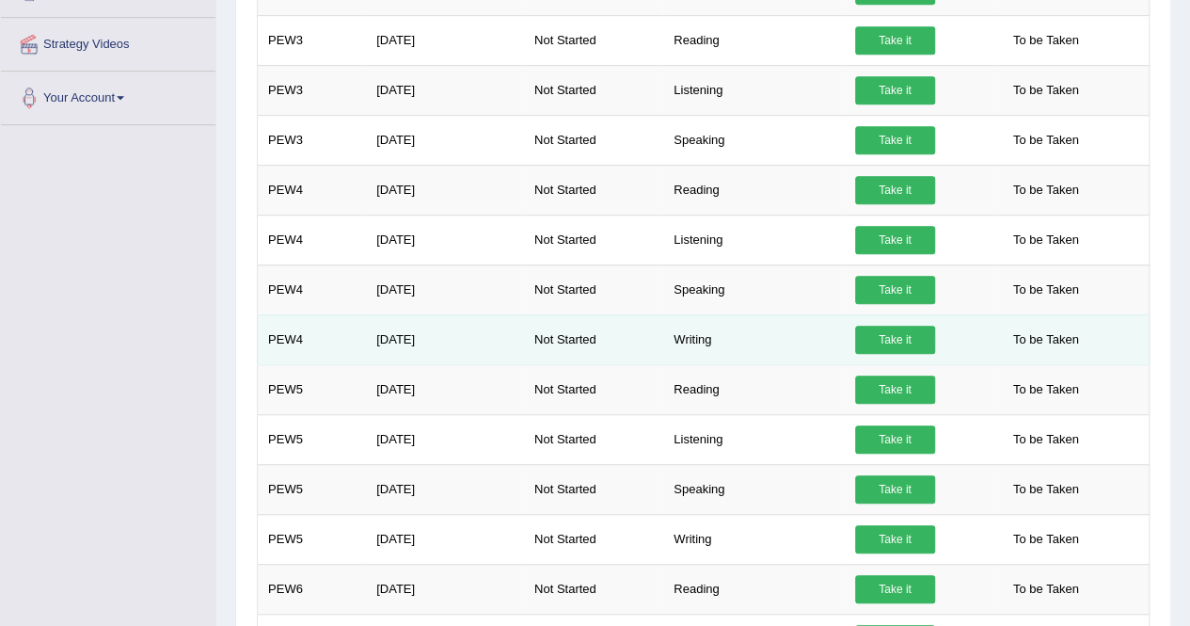
click at [902, 334] on link "Take it" at bounding box center [895, 340] width 80 height 28
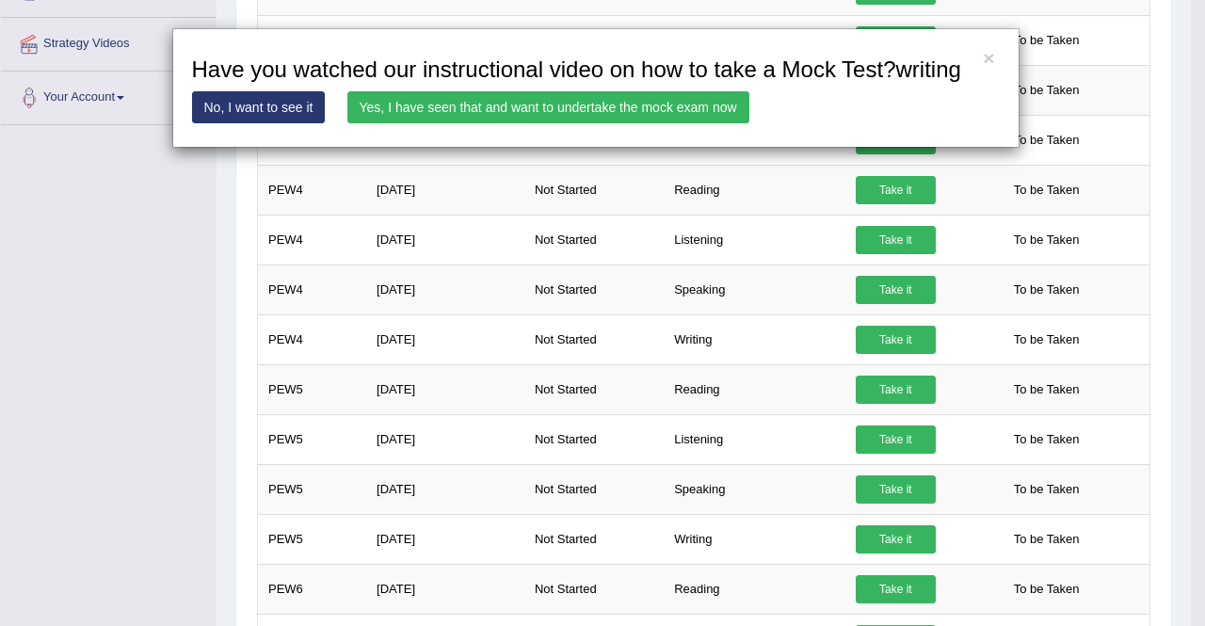
click at [442, 102] on link "Yes, I have seen that and want to undertake the mock exam now" at bounding box center [548, 107] width 402 height 32
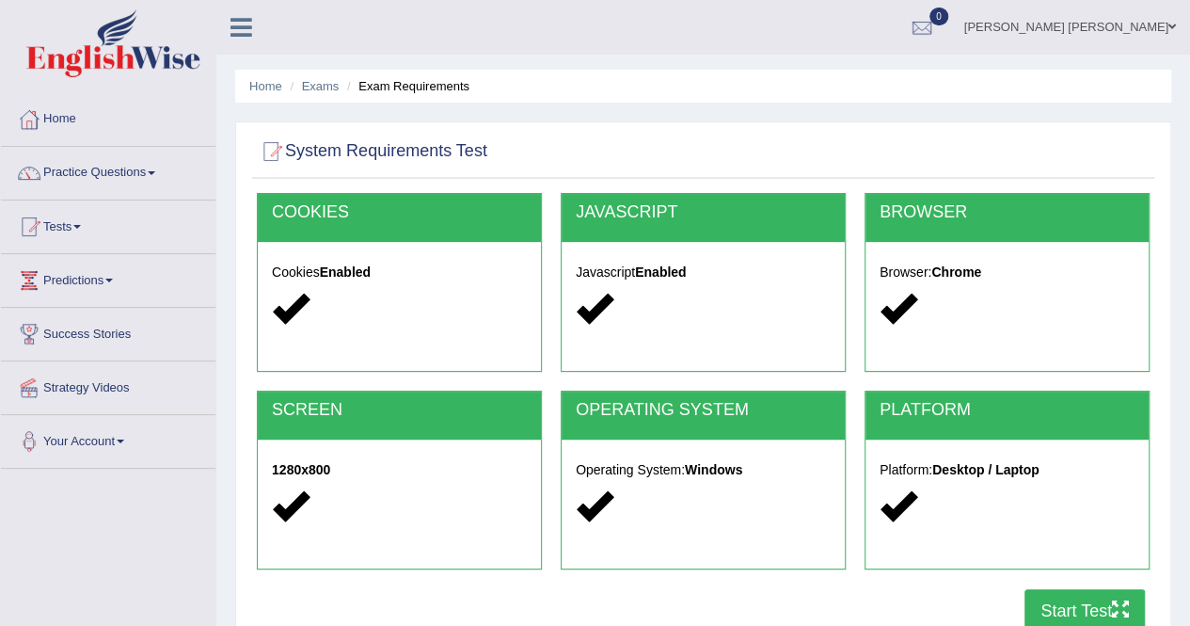
scroll to position [263, 0]
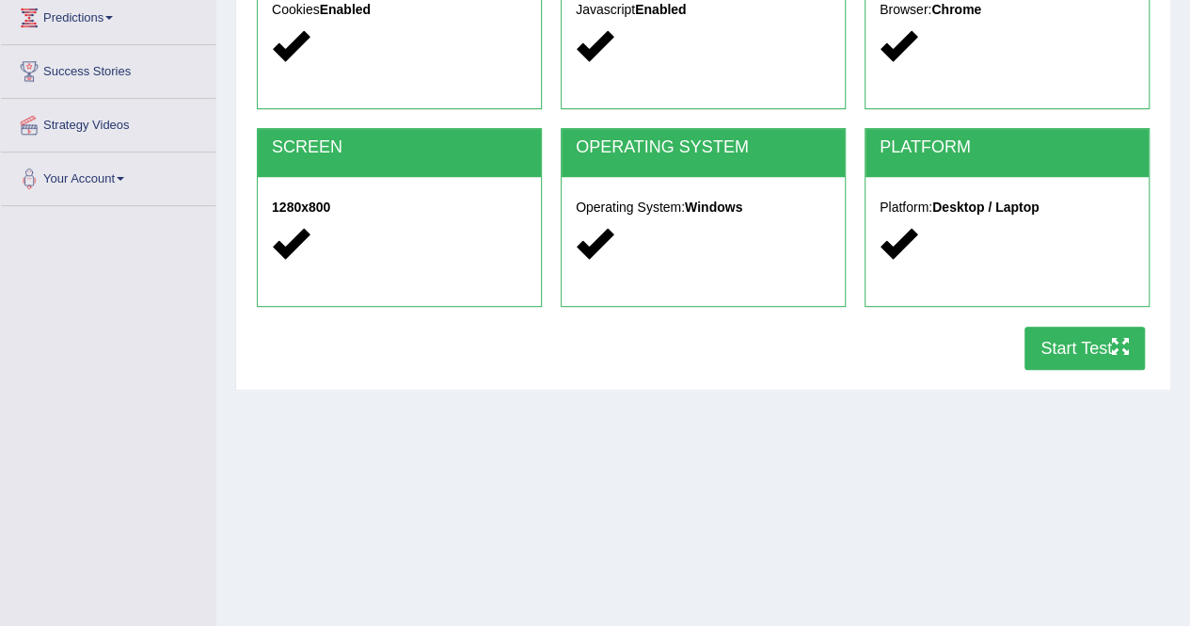
click at [1055, 345] on button "Start Test" at bounding box center [1085, 348] width 120 height 43
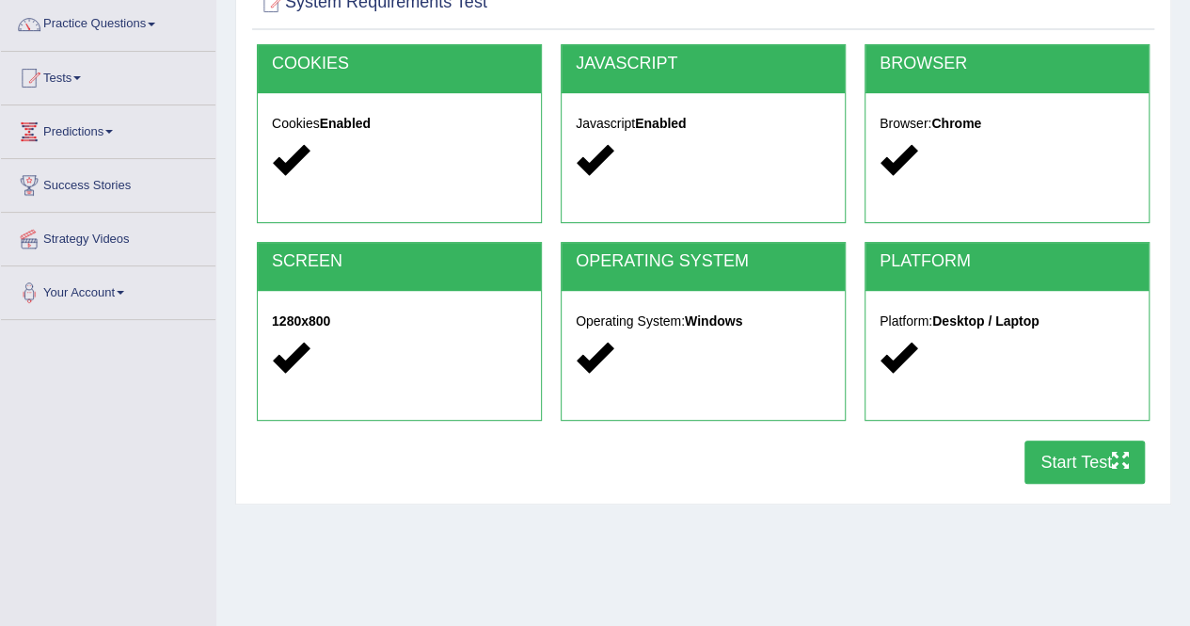
scroll to position [139, 0]
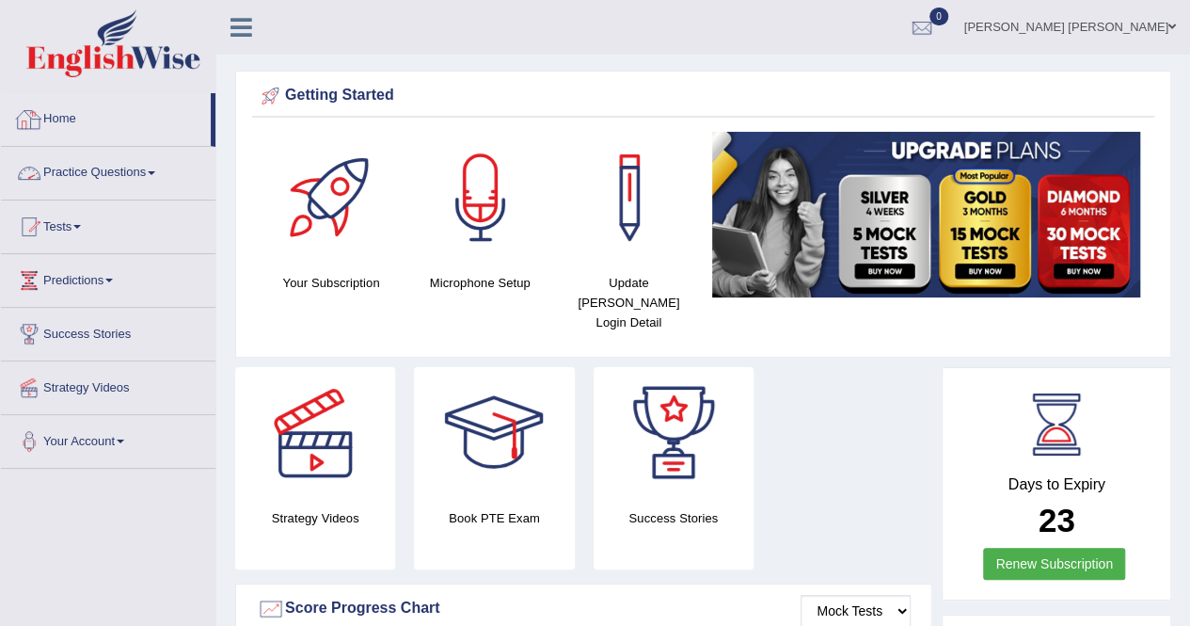
click at [87, 185] on link "Practice Questions" at bounding box center [108, 170] width 215 height 47
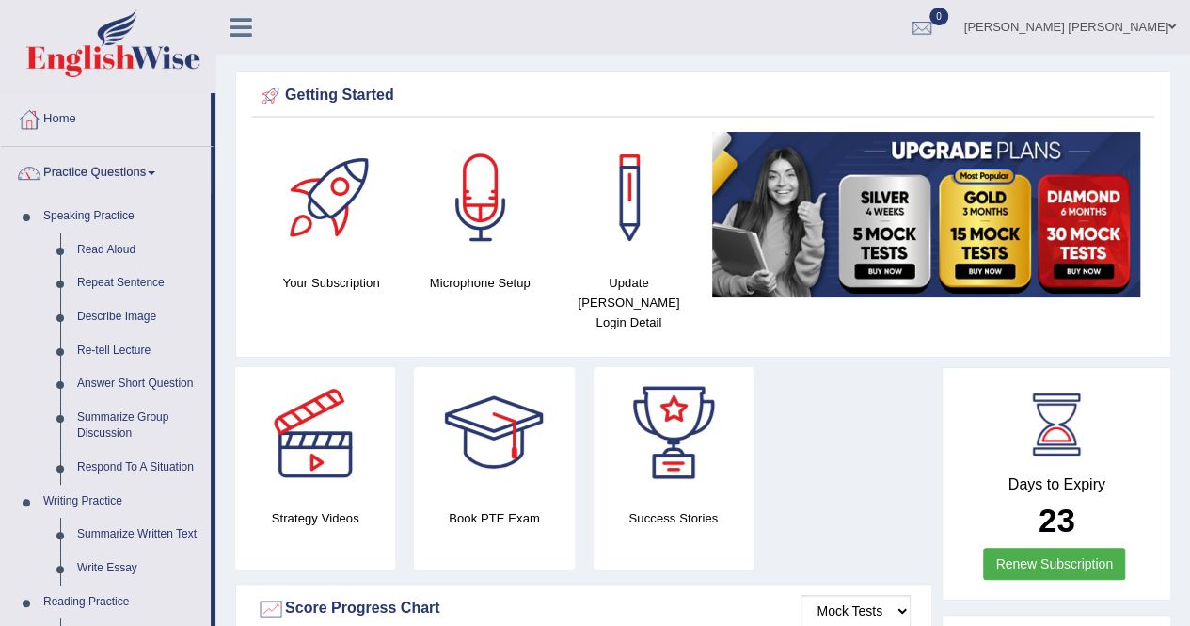
click at [87, 185] on link "Practice Questions" at bounding box center [106, 170] width 210 height 47
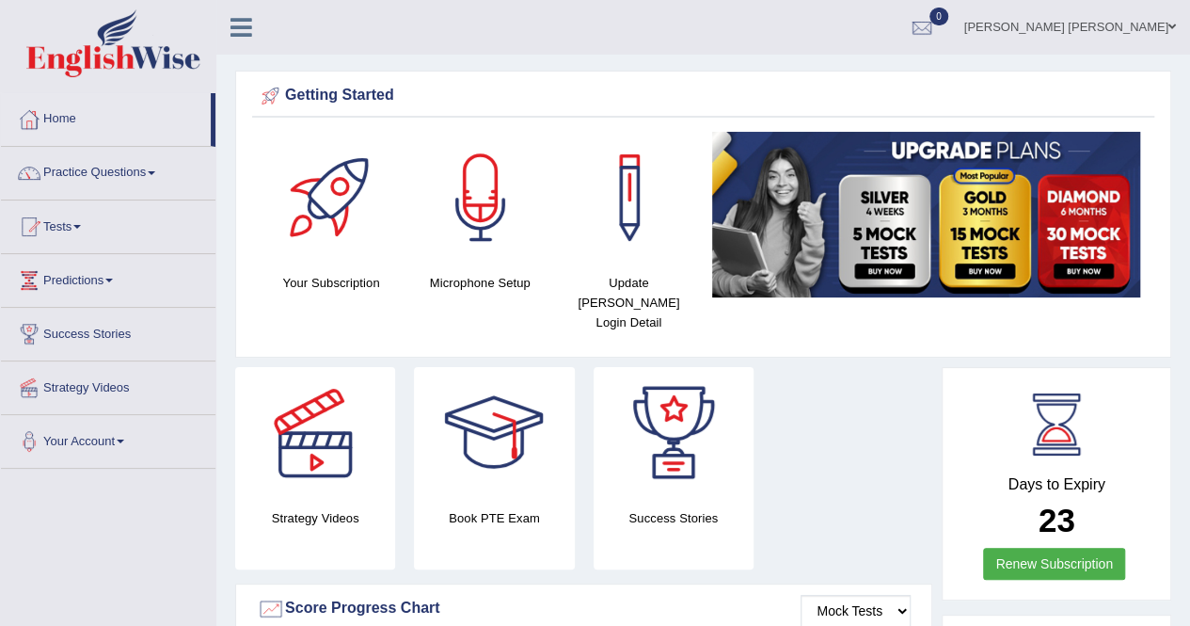
click at [87, 185] on link "Practice Questions" at bounding box center [108, 170] width 215 height 47
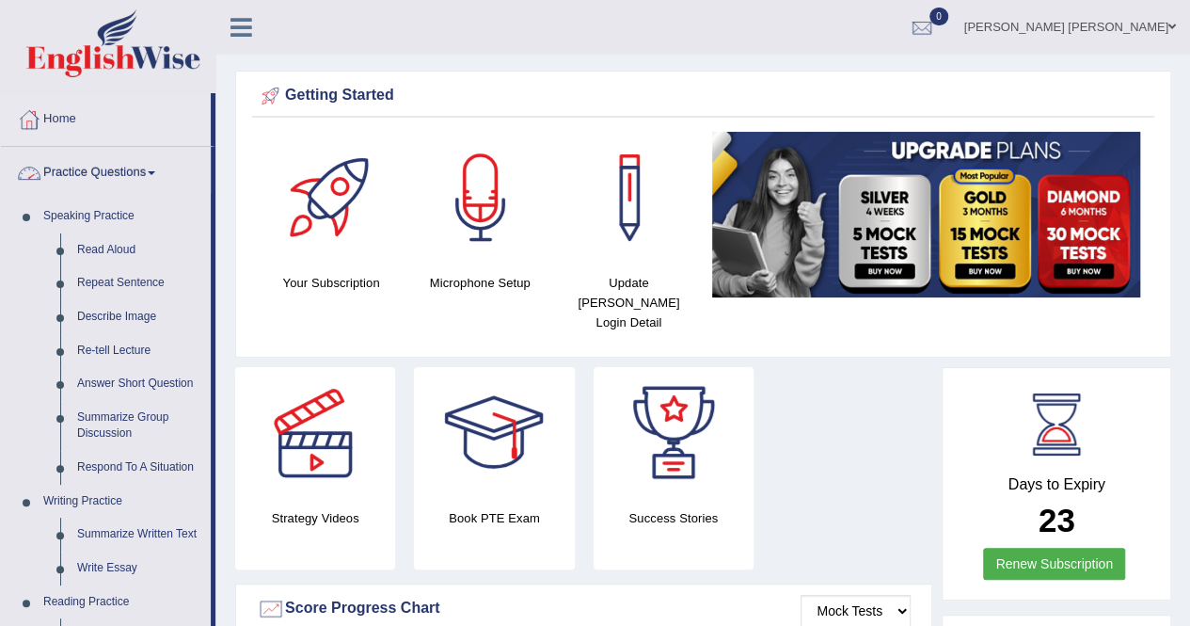
click at [91, 177] on link "Practice Questions" at bounding box center [106, 170] width 210 height 47
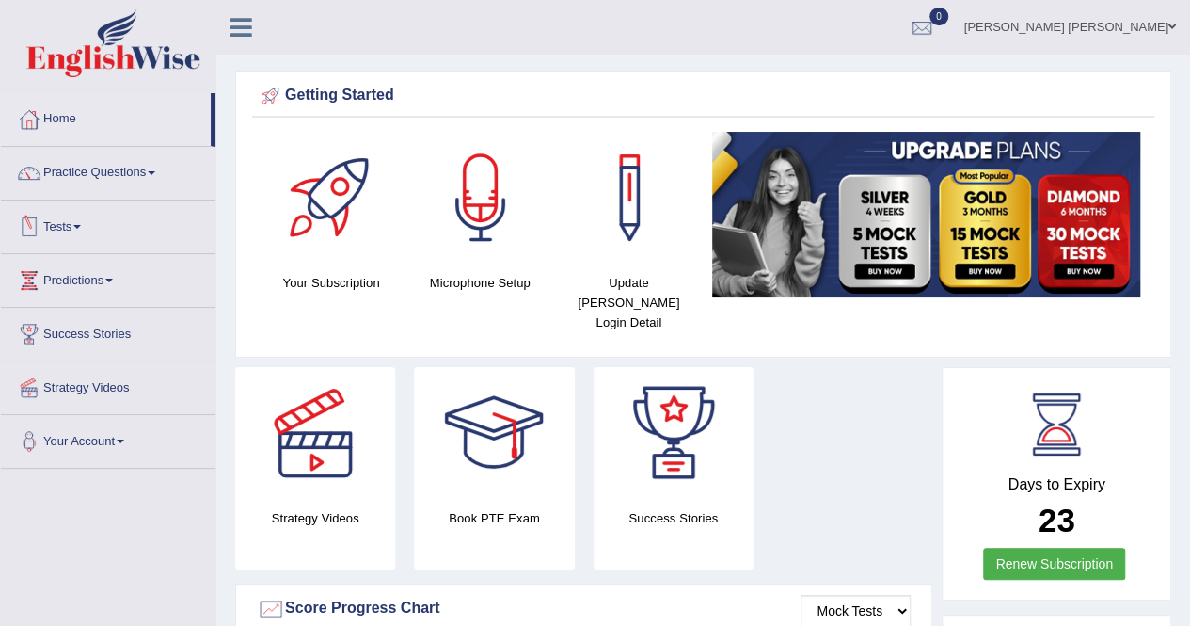
click at [75, 225] on link "Tests" at bounding box center [108, 223] width 215 height 47
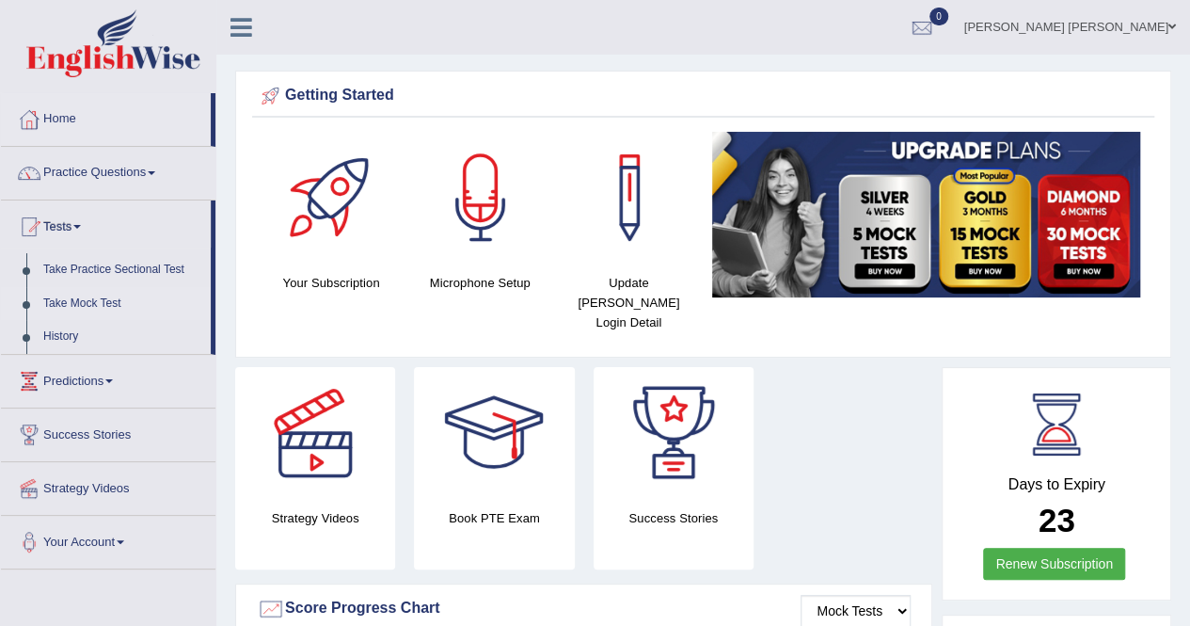
click at [90, 302] on link "Take Mock Test" at bounding box center [123, 304] width 176 height 34
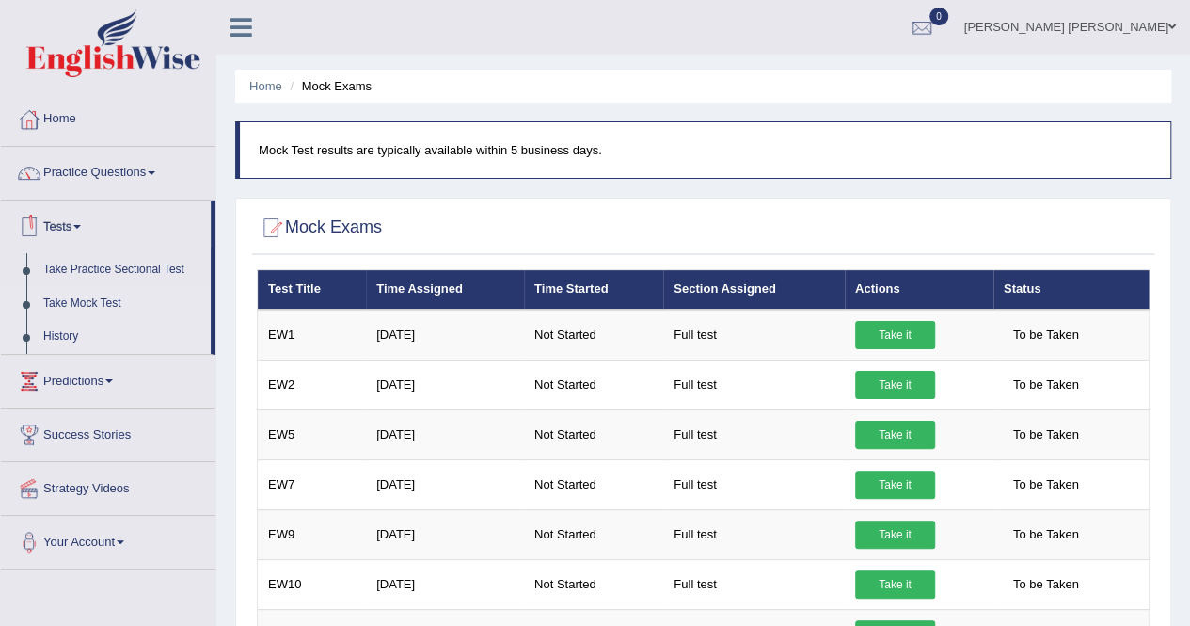
click at [56, 339] on link "History" at bounding box center [123, 337] width 176 height 34
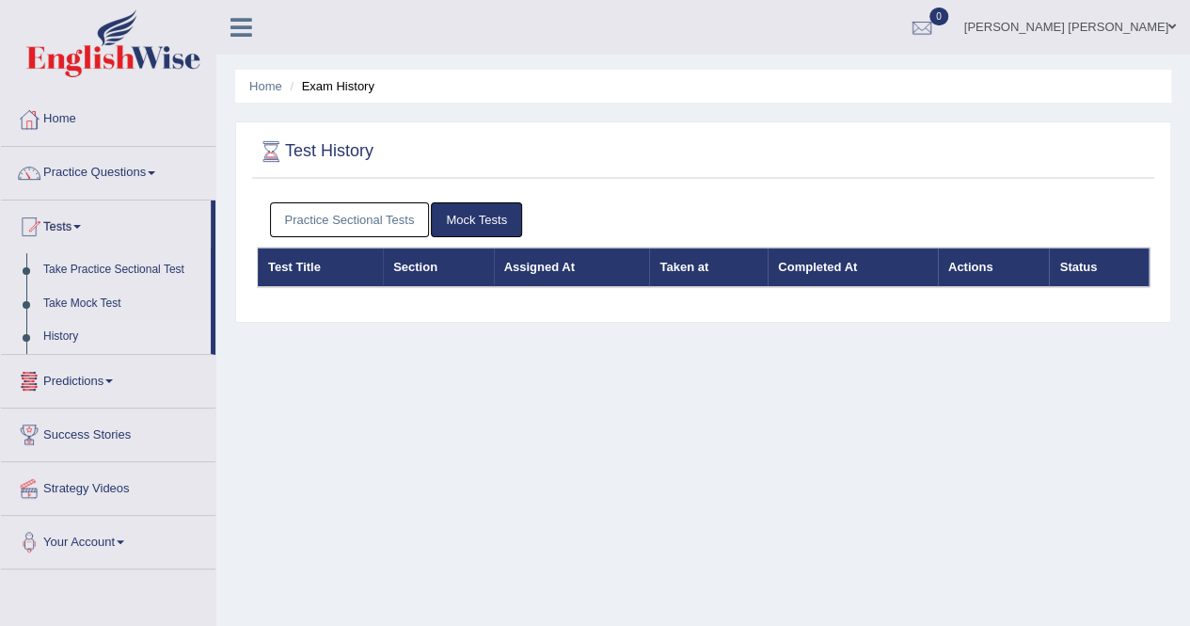
click at [366, 219] on link "Practice Sectional Tests" at bounding box center [350, 219] width 160 height 35
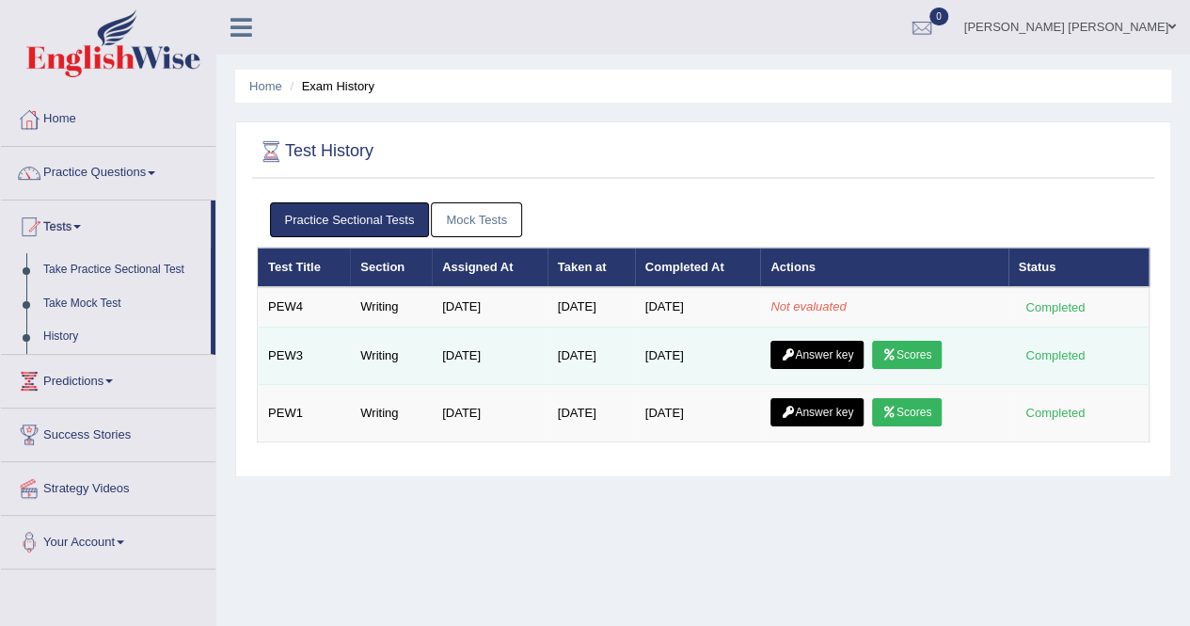
click at [840, 351] on link "Answer key" at bounding box center [817, 355] width 93 height 28
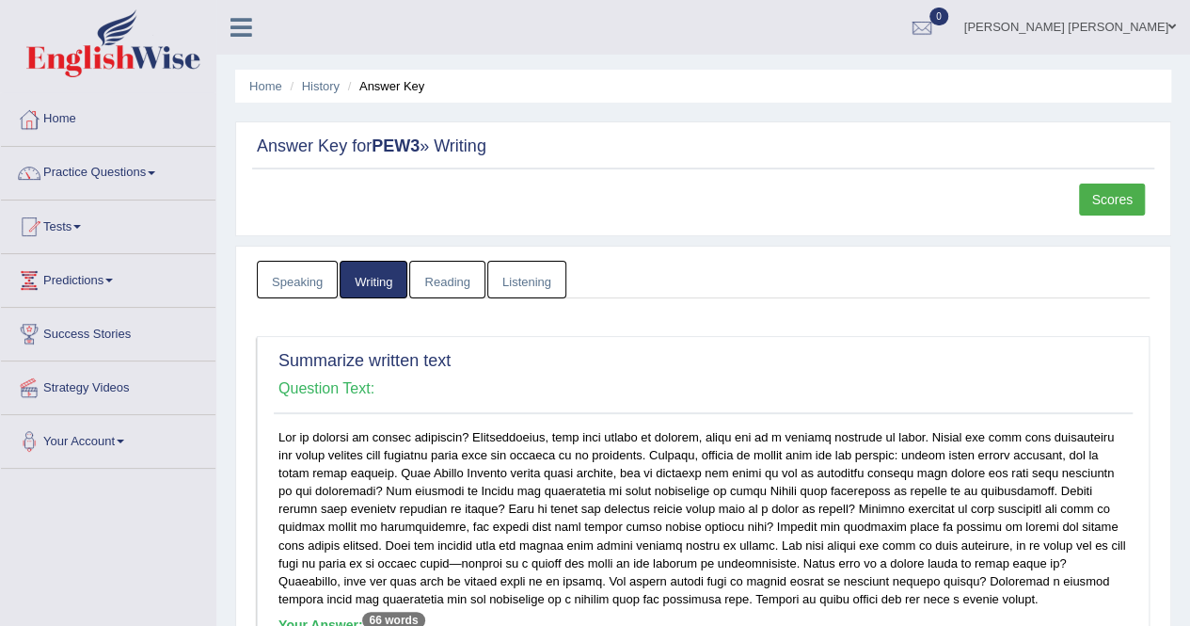
click at [321, 98] on ul "Home History Answer Key" at bounding box center [703, 86] width 936 height 33
click at [314, 89] on link "History" at bounding box center [321, 86] width 38 height 14
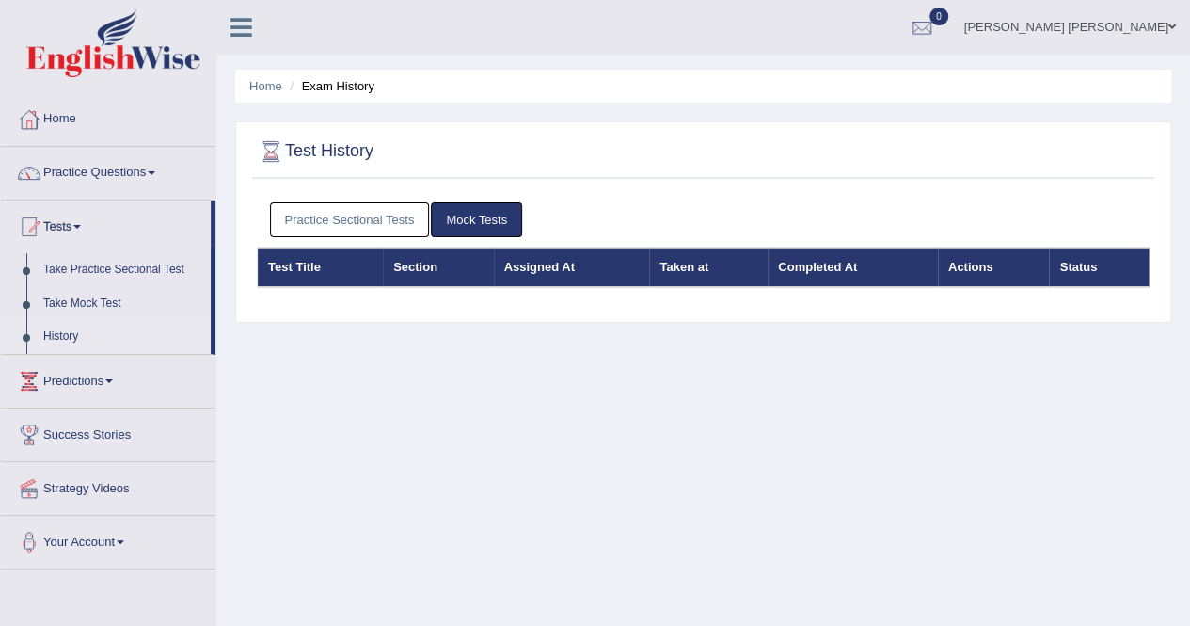
click at [372, 218] on link "Practice Sectional Tests" at bounding box center [350, 219] width 160 height 35
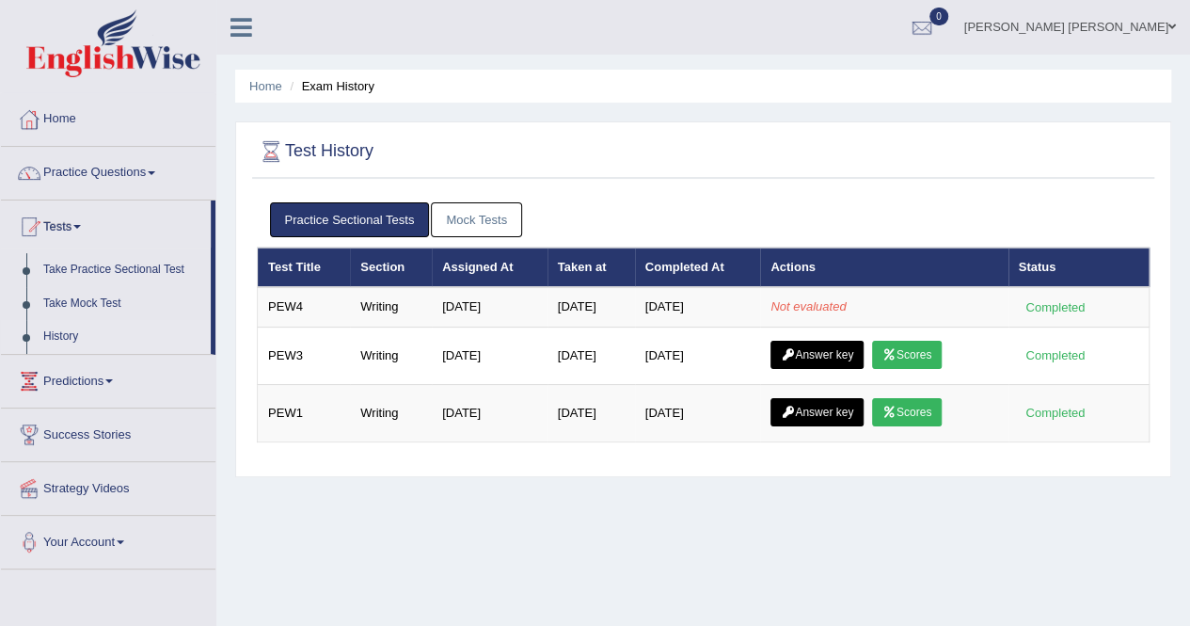
click at [850, 152] on div at bounding box center [703, 152] width 893 height 39
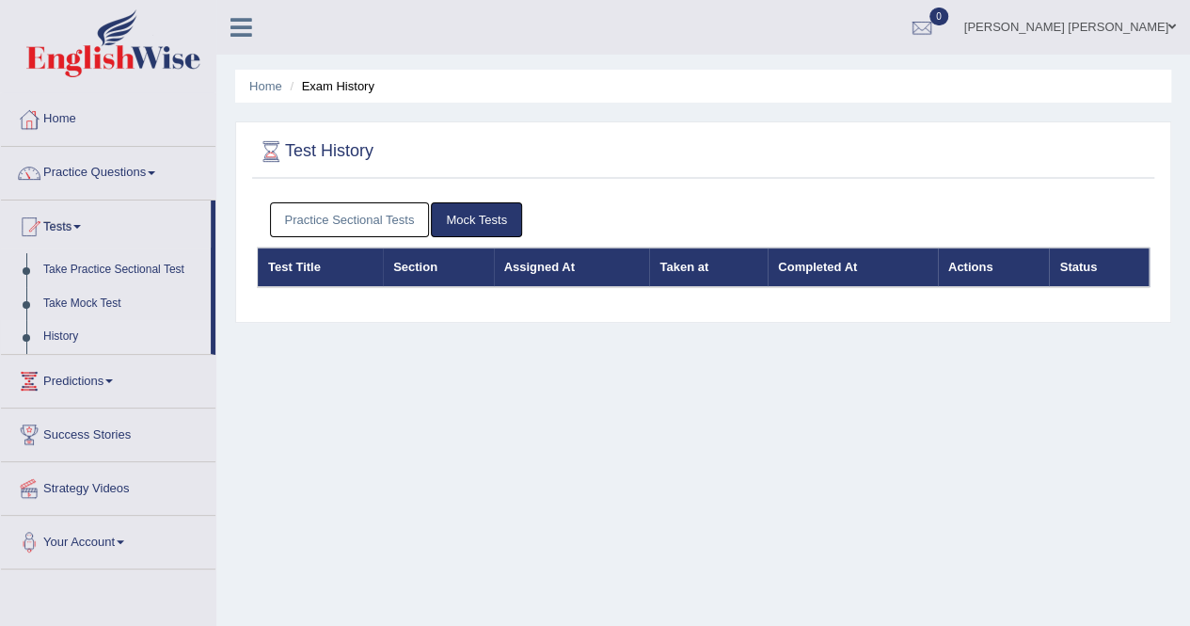
click at [366, 207] on link "Practice Sectional Tests" at bounding box center [350, 219] width 160 height 35
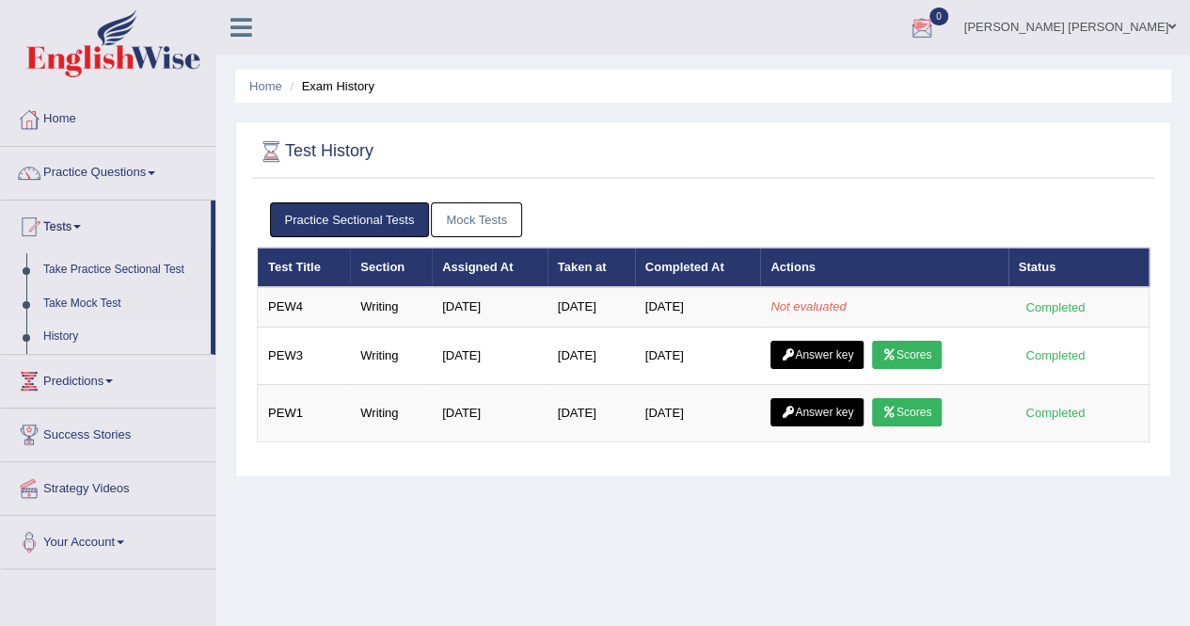
click at [936, 37] on div at bounding box center [922, 28] width 28 height 28
click at [845, 75] on strong "See All Alerts" at bounding box center [803, 79] width 84 height 15
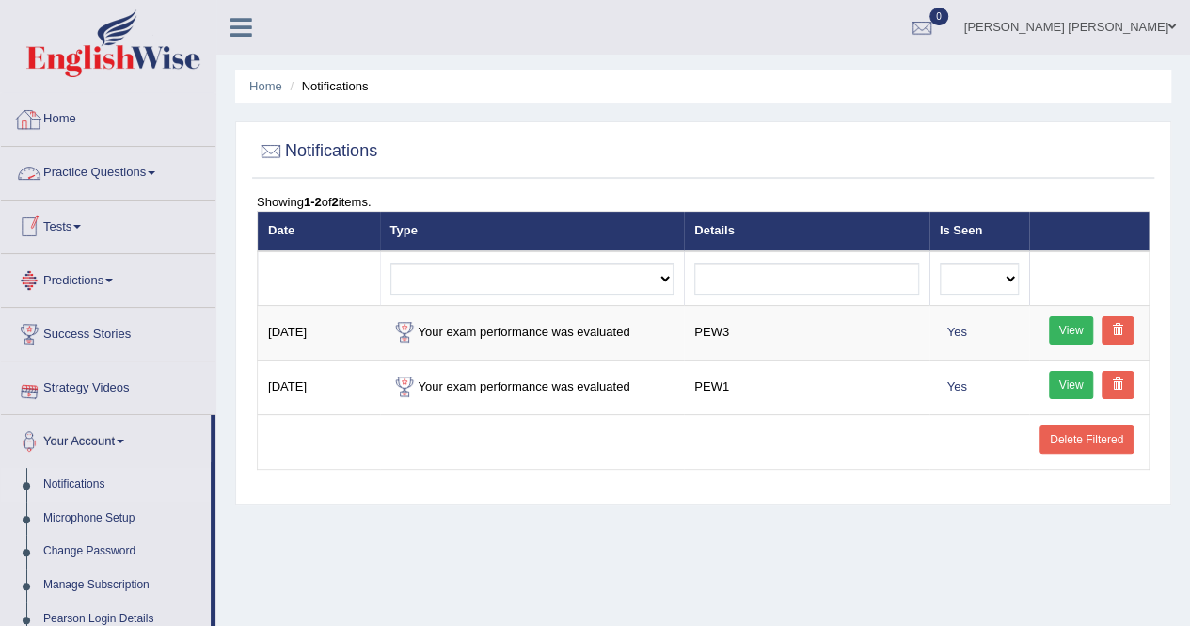
click at [46, 127] on link "Home" at bounding box center [108, 116] width 215 height 47
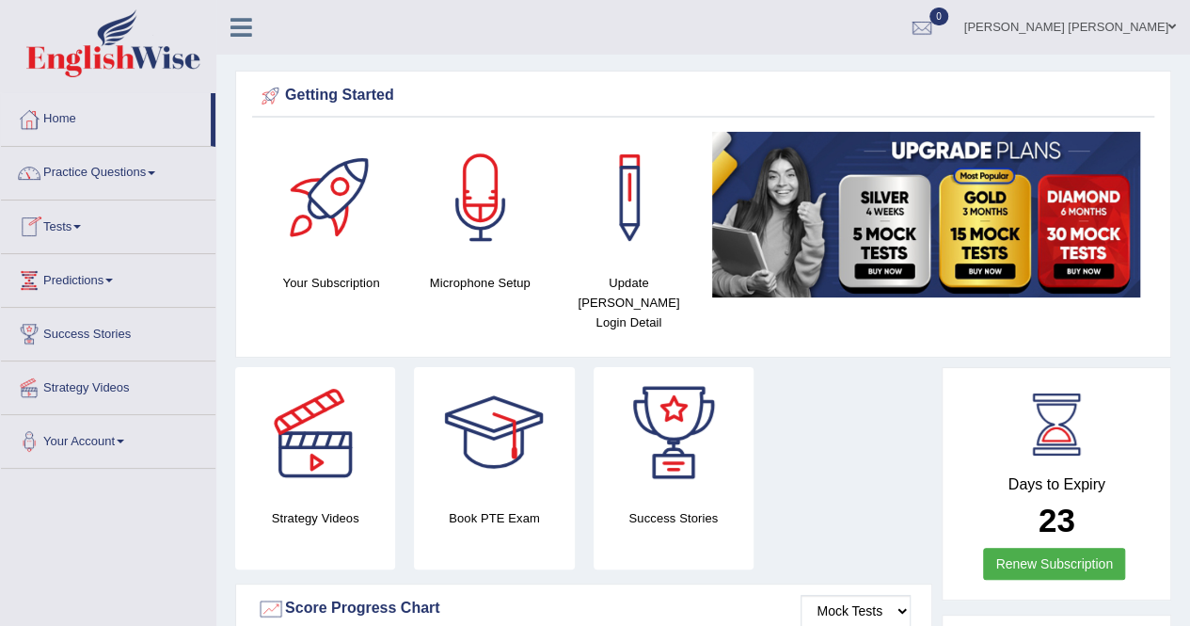
click at [79, 225] on span at bounding box center [77, 227] width 8 height 4
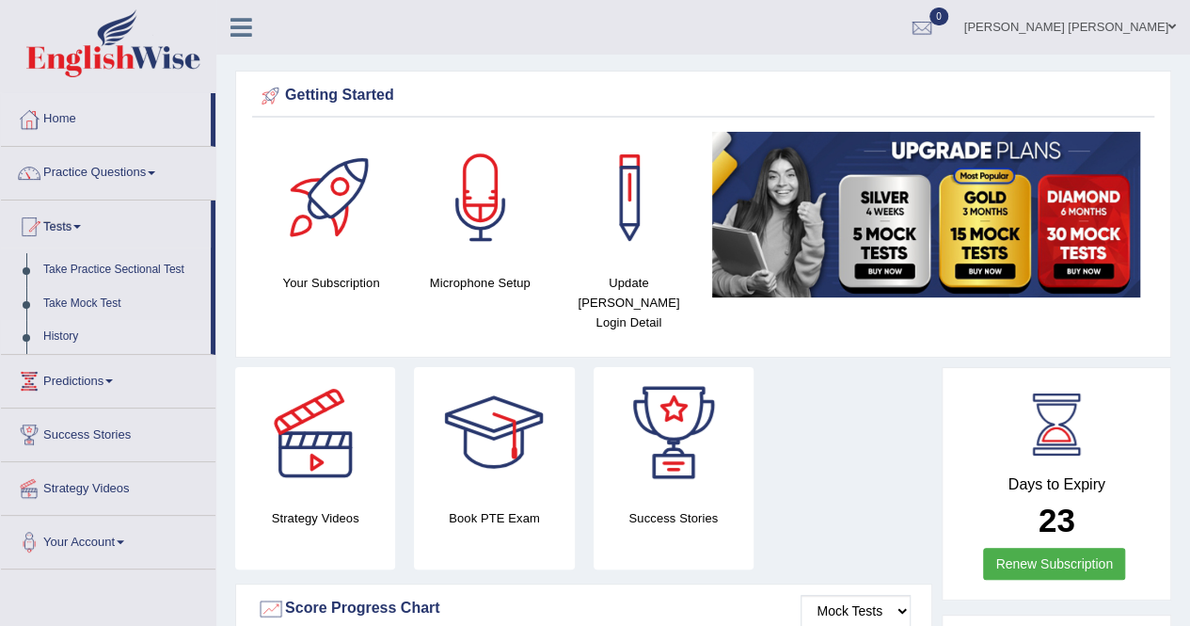
click at [71, 341] on link "History" at bounding box center [123, 337] width 176 height 34
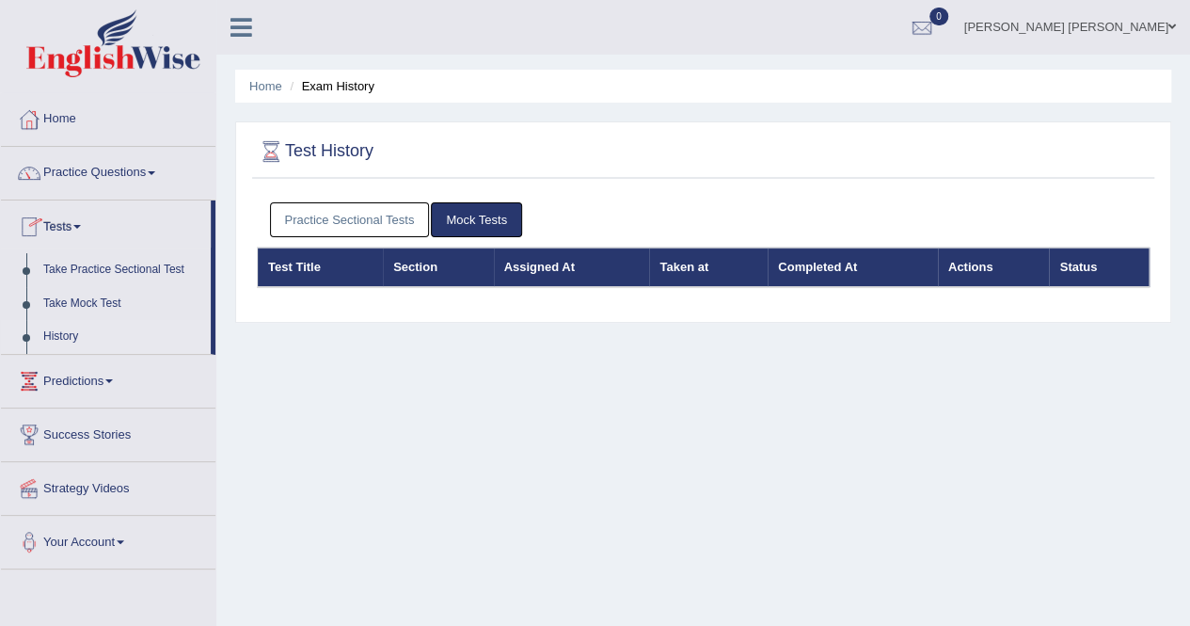
click at [331, 220] on link "Practice Sectional Tests" at bounding box center [350, 219] width 160 height 35
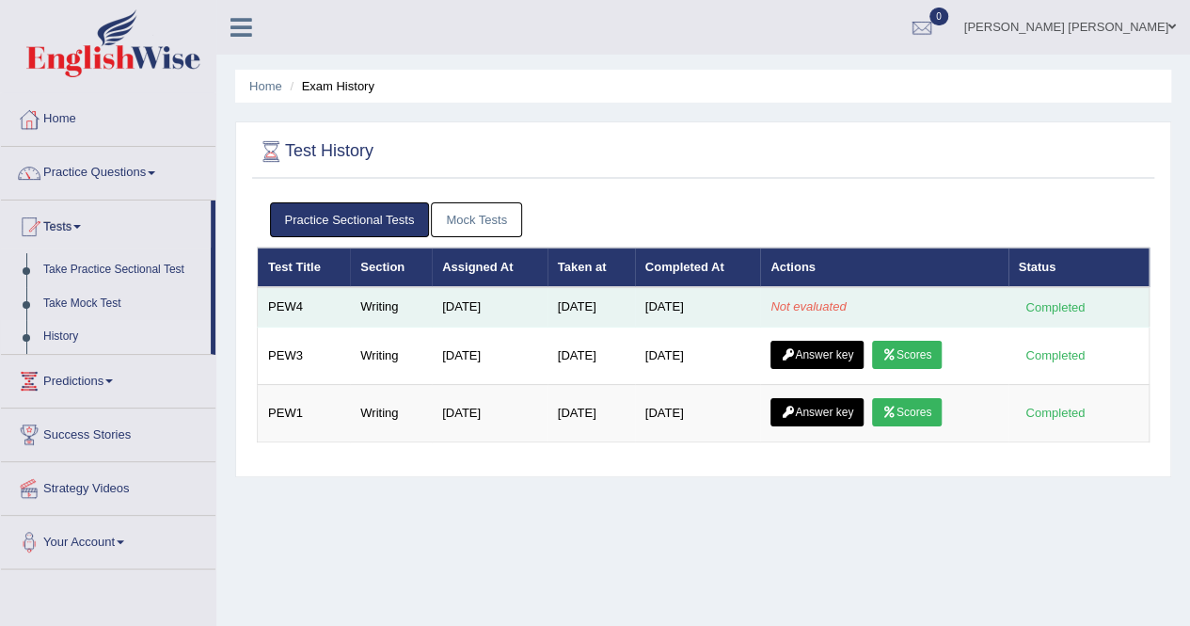
click at [1065, 300] on div "Completed" at bounding box center [1055, 307] width 73 height 20
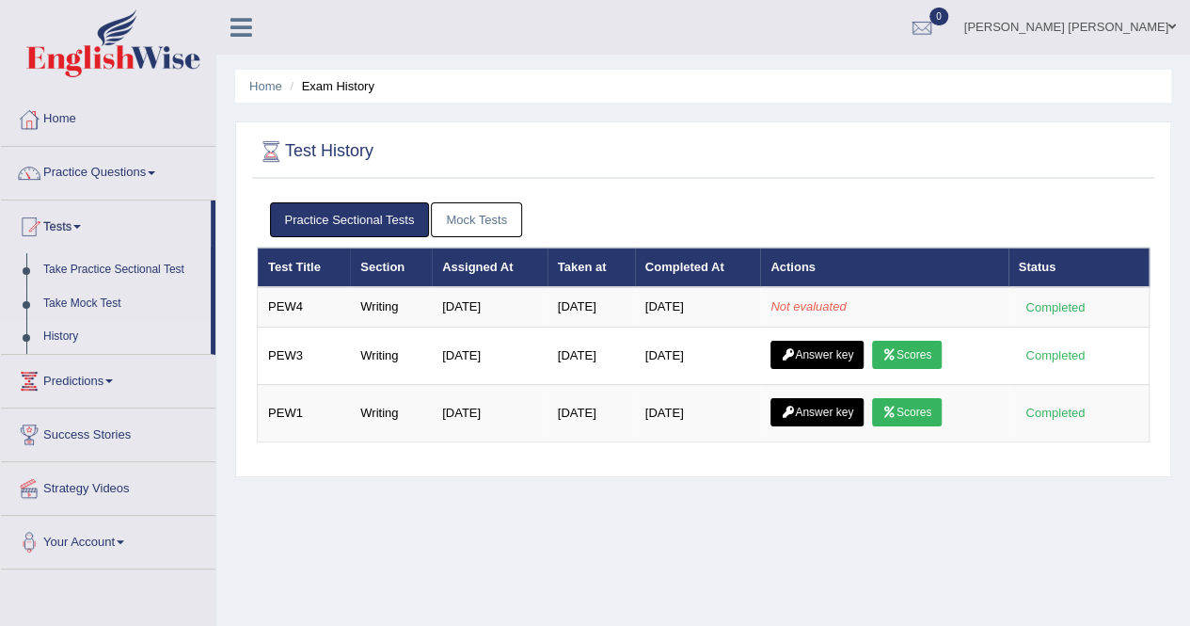
click at [1061, 161] on div at bounding box center [703, 152] width 893 height 39
click at [936, 37] on div at bounding box center [922, 28] width 28 height 28
click at [1026, 61] on div "Home Exam History Test History Practice Sectional Tests Mock Tests Test Title S…" at bounding box center [703, 470] width 974 height 941
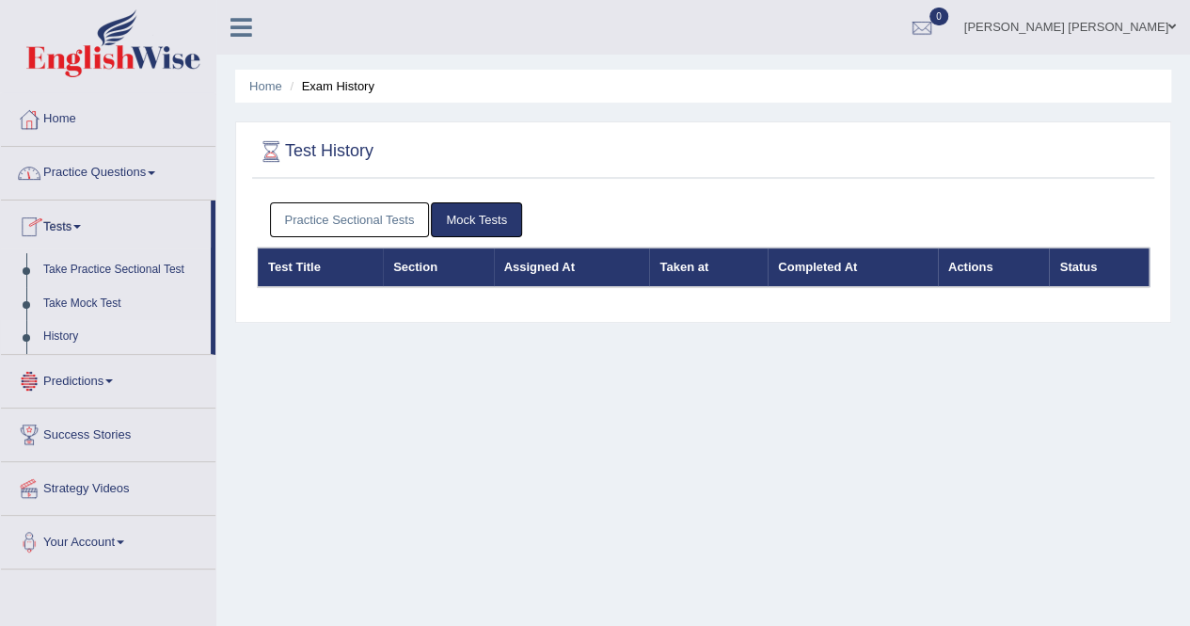
click at [322, 206] on link "Practice Sectional Tests" at bounding box center [350, 219] width 160 height 35
click at [936, 28] on div at bounding box center [922, 28] width 28 height 28
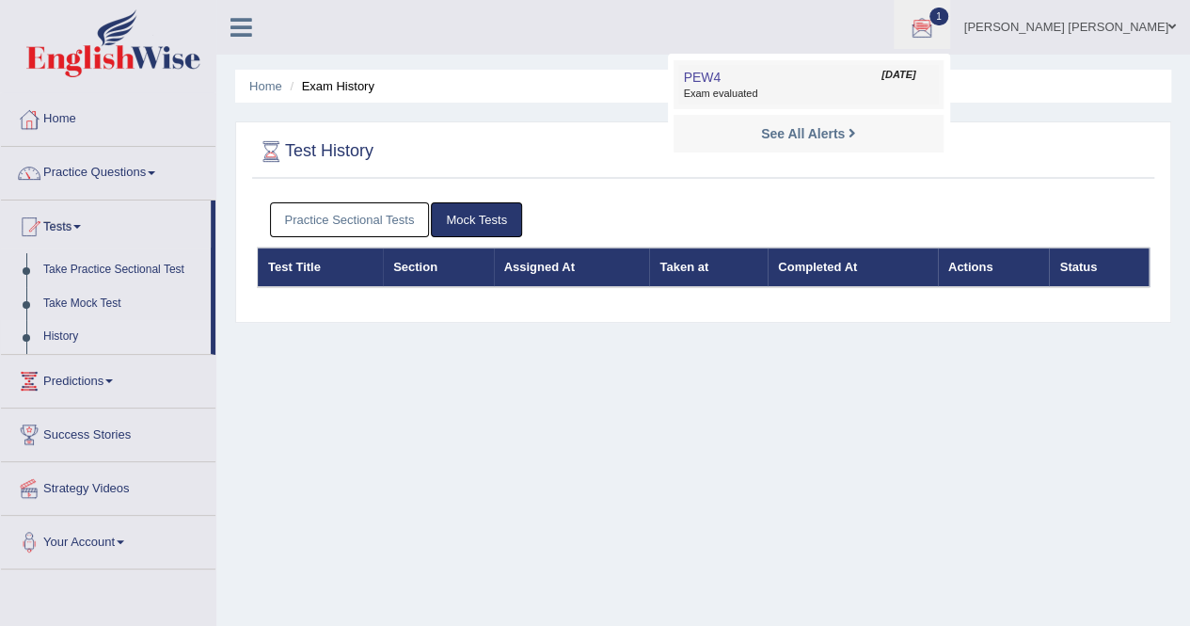
click at [775, 88] on span "Exam evaluated" at bounding box center [808, 94] width 250 height 15
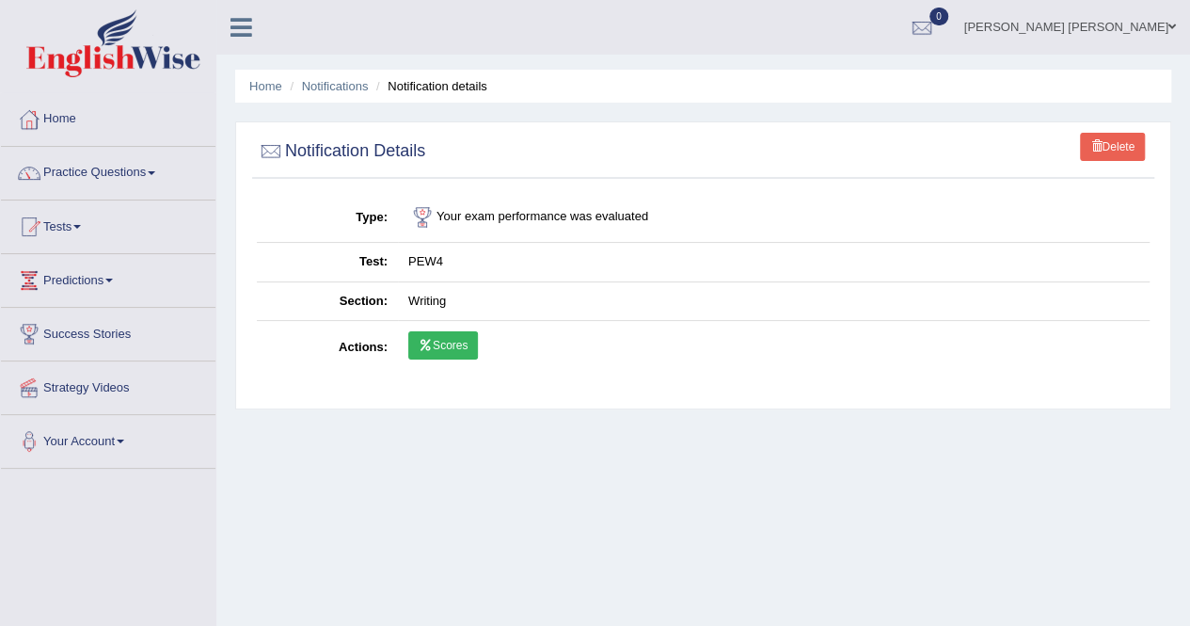
click at [451, 336] on link "Scores" at bounding box center [443, 345] width 70 height 28
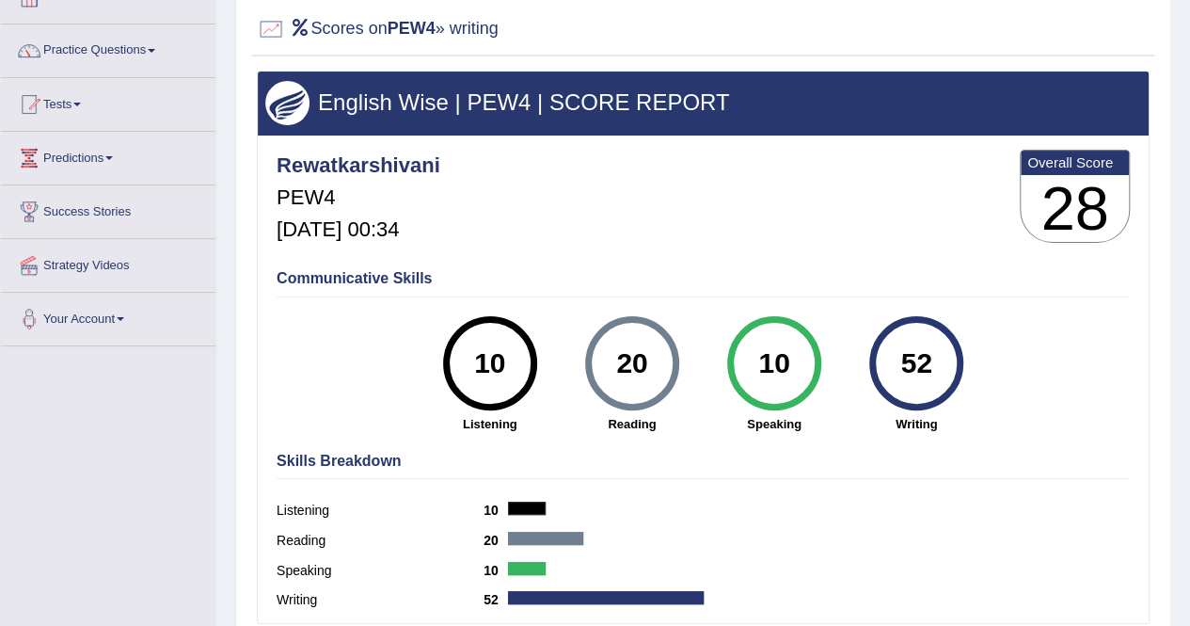
scroll to position [121, 0]
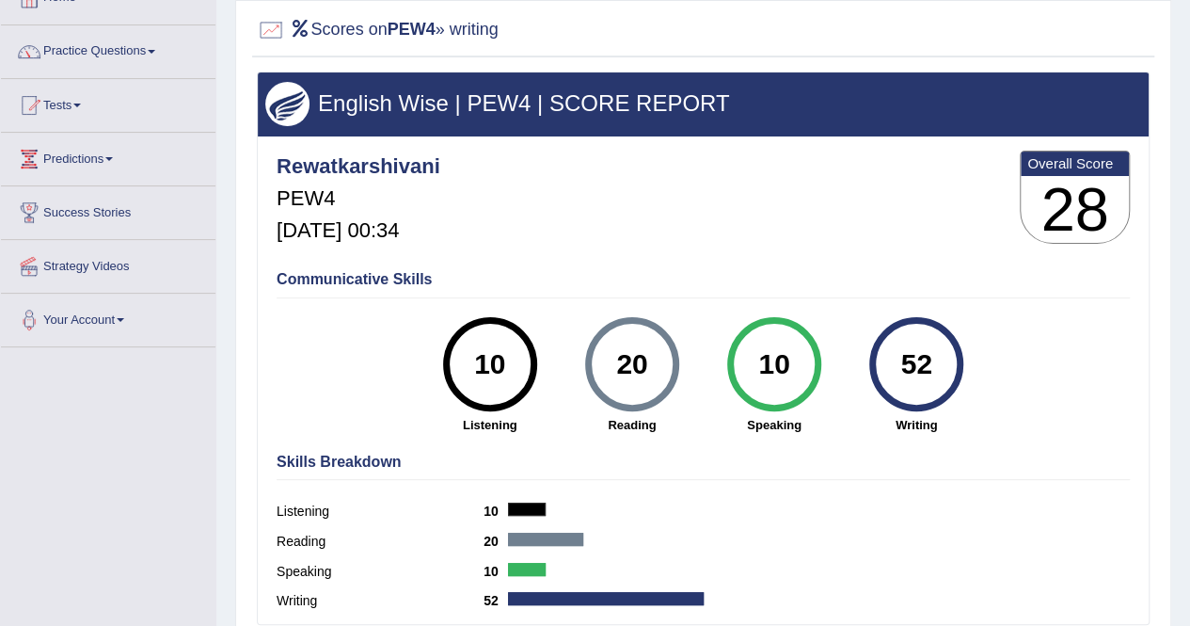
click at [410, 328] on div "Communicative Skills 10 Listening 20 Reading 10 Speaking 52 Writing" at bounding box center [703, 351] width 863 height 178
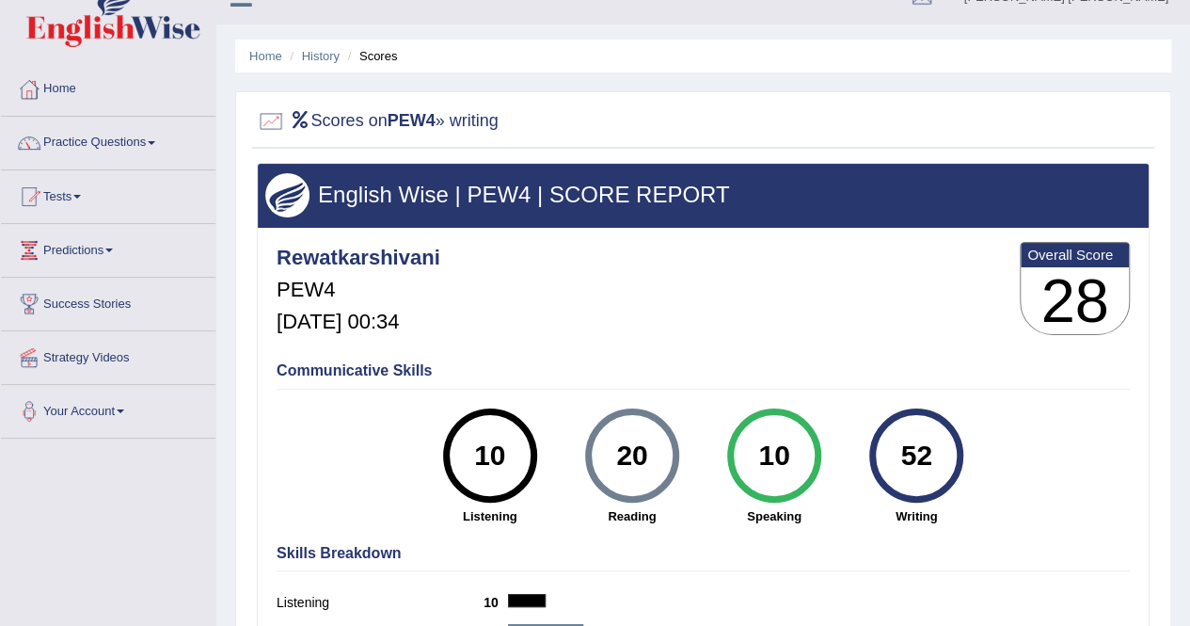
scroll to position [26, 0]
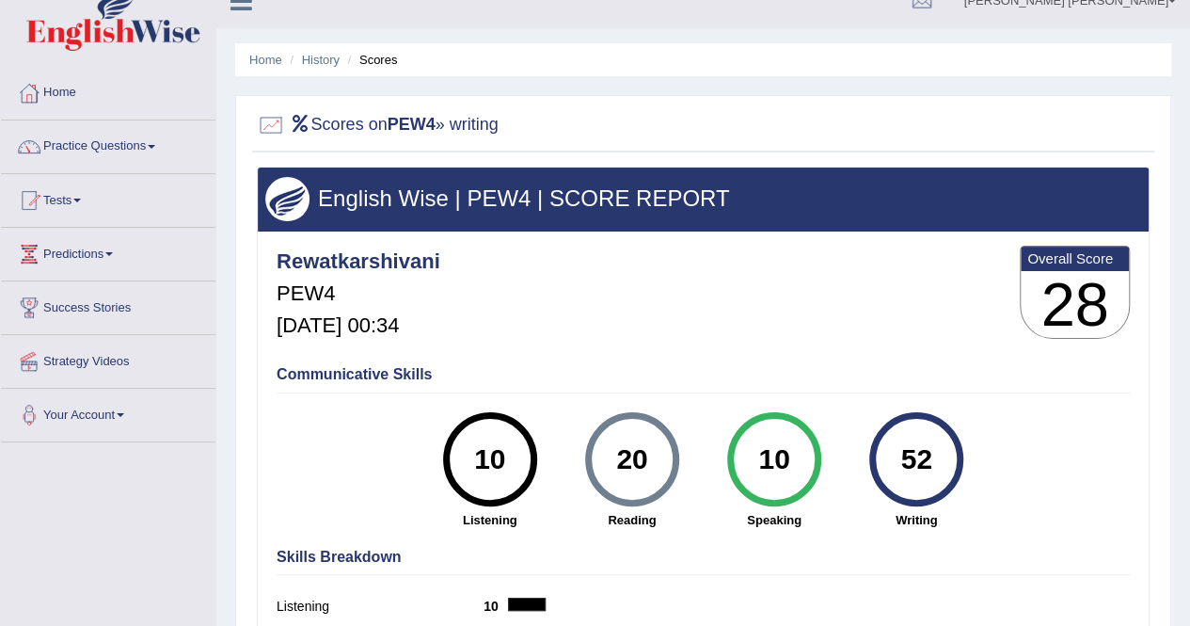
click at [325, 50] on ul "Home History Scores" at bounding box center [703, 59] width 936 height 33
click at [325, 56] on link "History" at bounding box center [321, 60] width 38 height 14
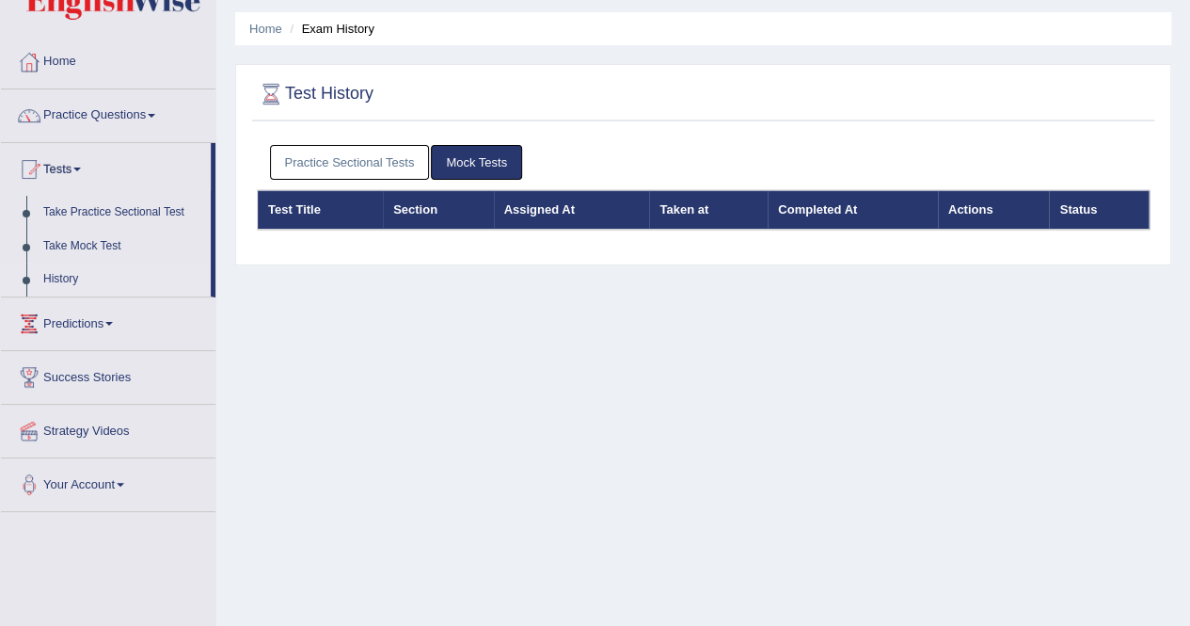
scroll to position [70, 0]
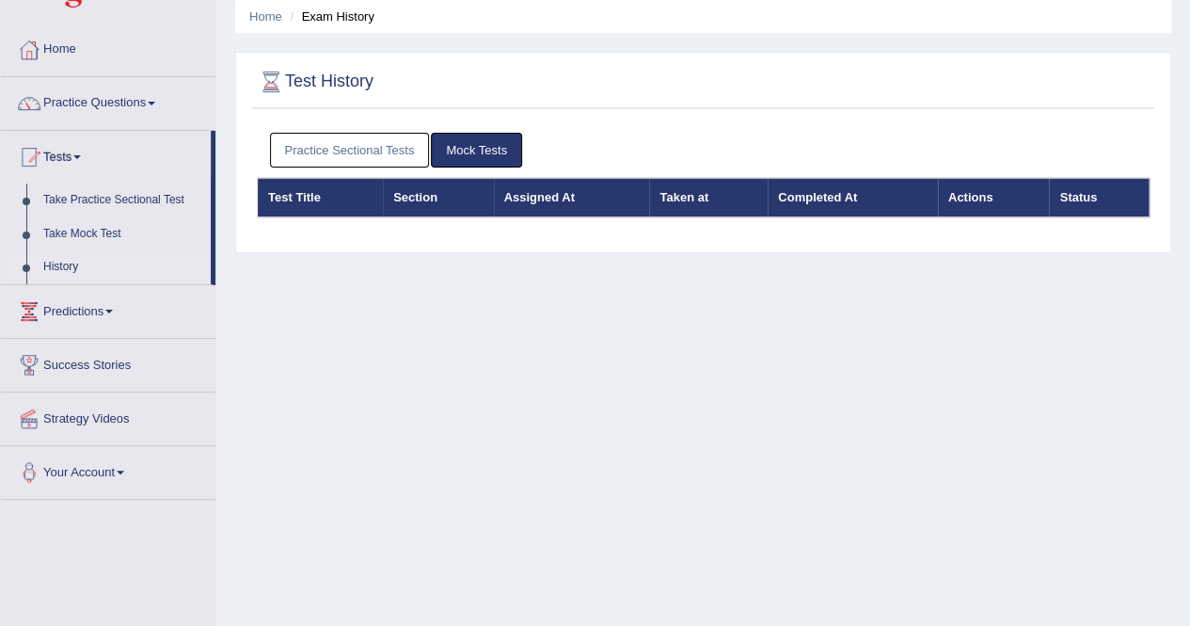
click at [333, 139] on link "Practice Sectional Tests" at bounding box center [350, 150] width 160 height 35
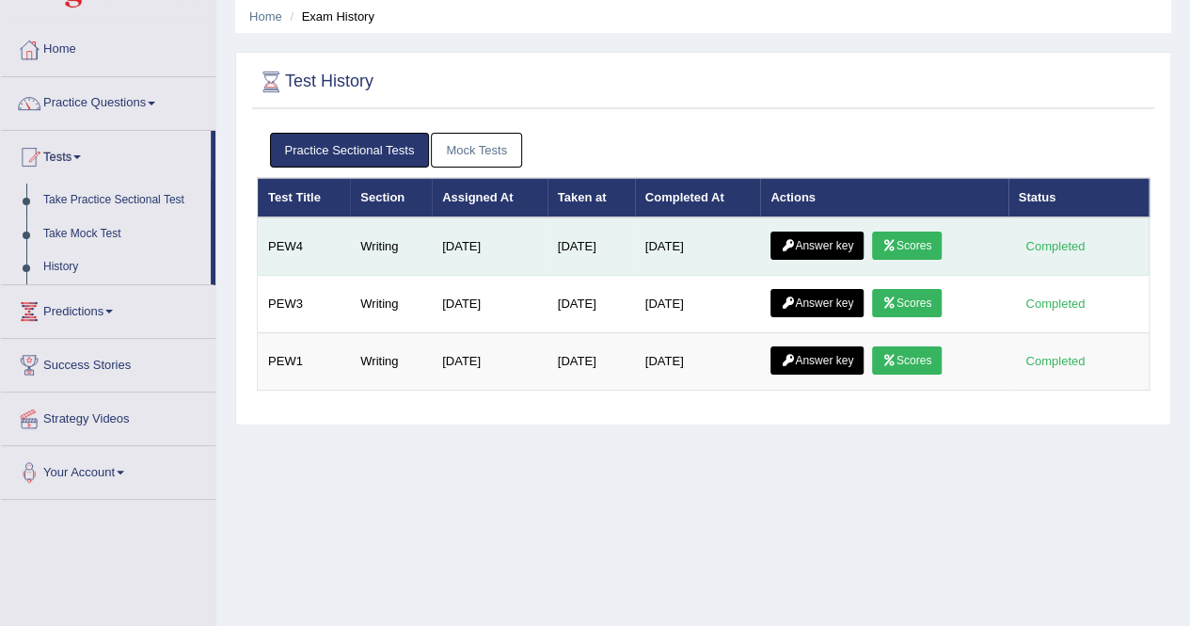
click at [795, 240] on icon at bounding box center [788, 245] width 14 height 11
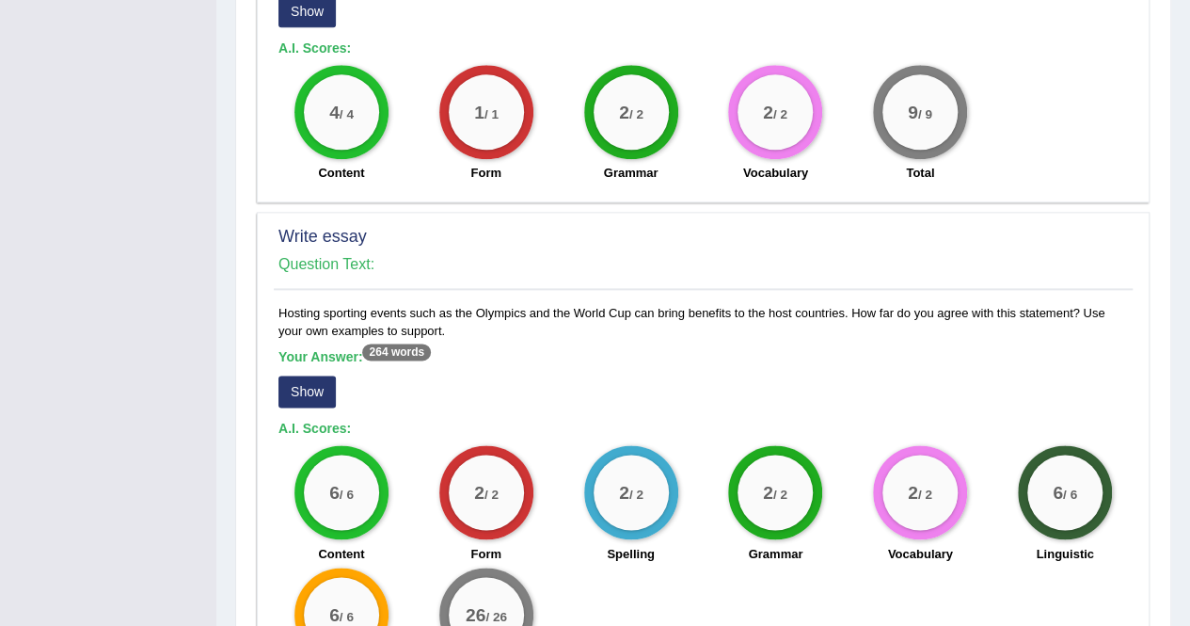
scroll to position [1127, 0]
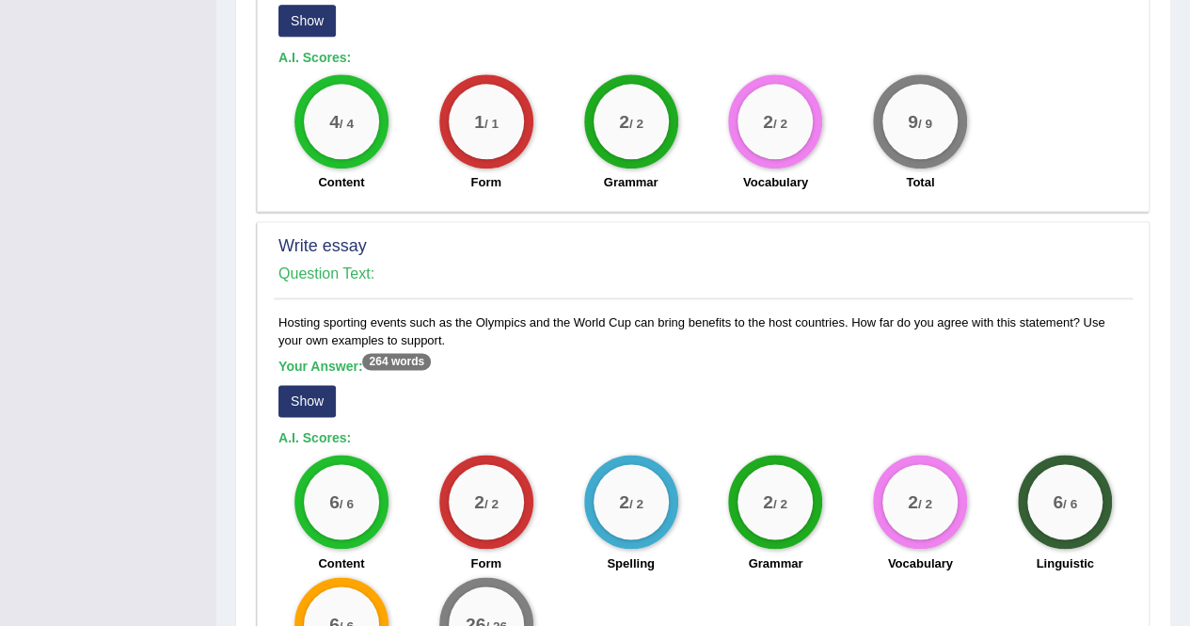
click at [308, 399] on button "Show" at bounding box center [307, 401] width 57 height 32
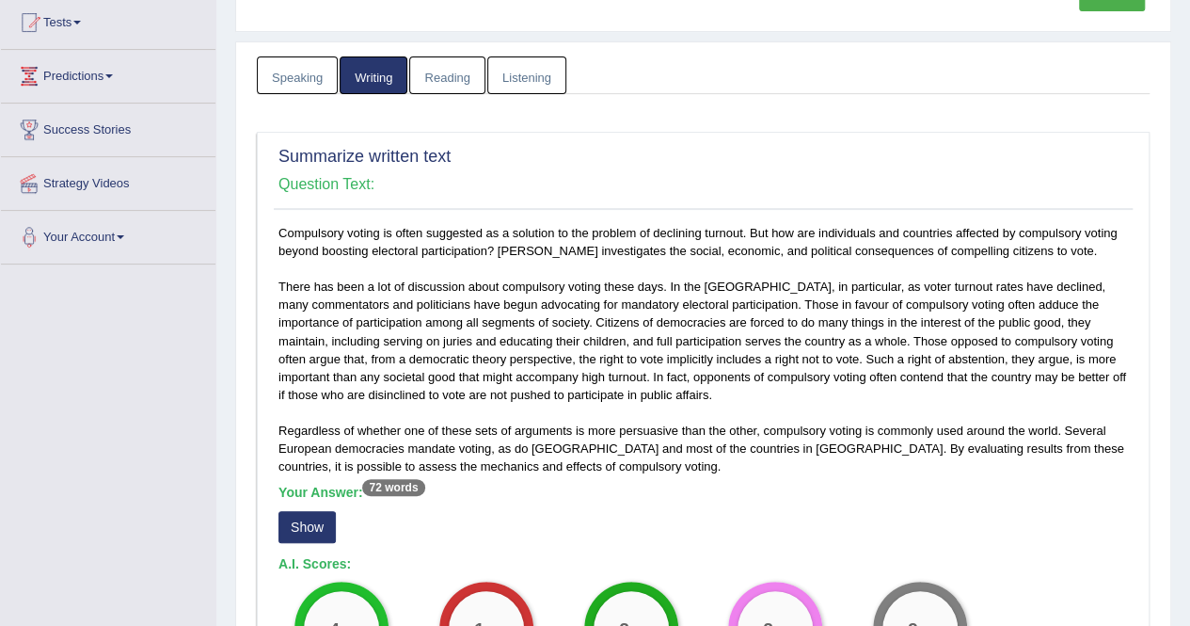
scroll to position [0, 0]
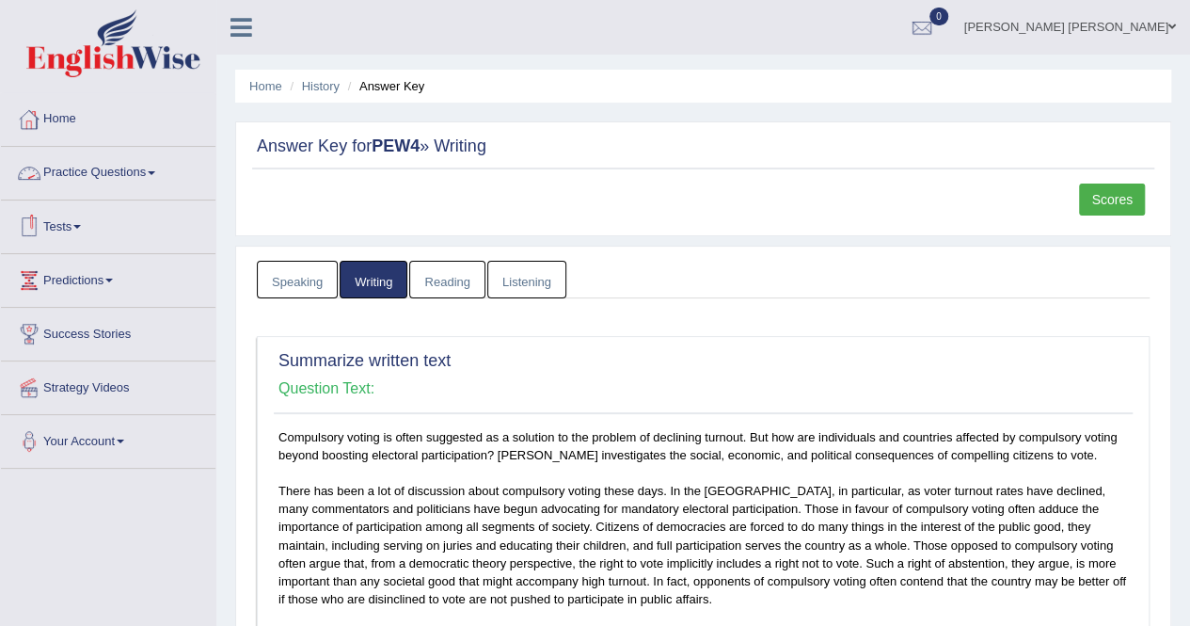
click at [91, 131] on link "Home" at bounding box center [108, 116] width 215 height 47
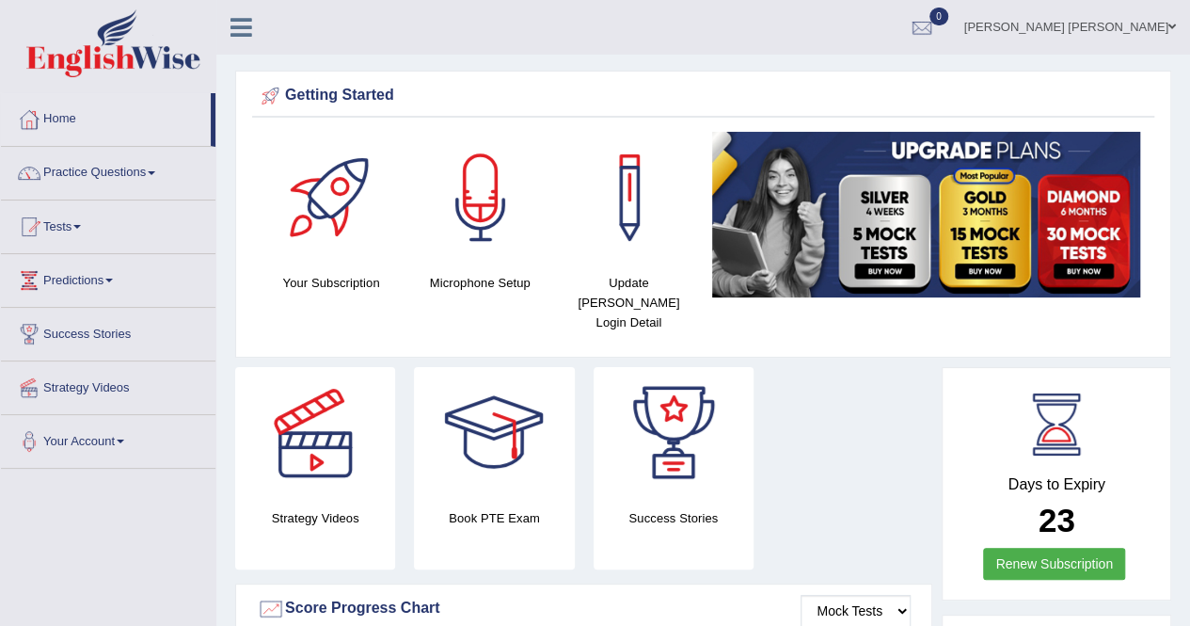
scroll to position [1, 0]
